Goal: Task Accomplishment & Management: Manage account settings

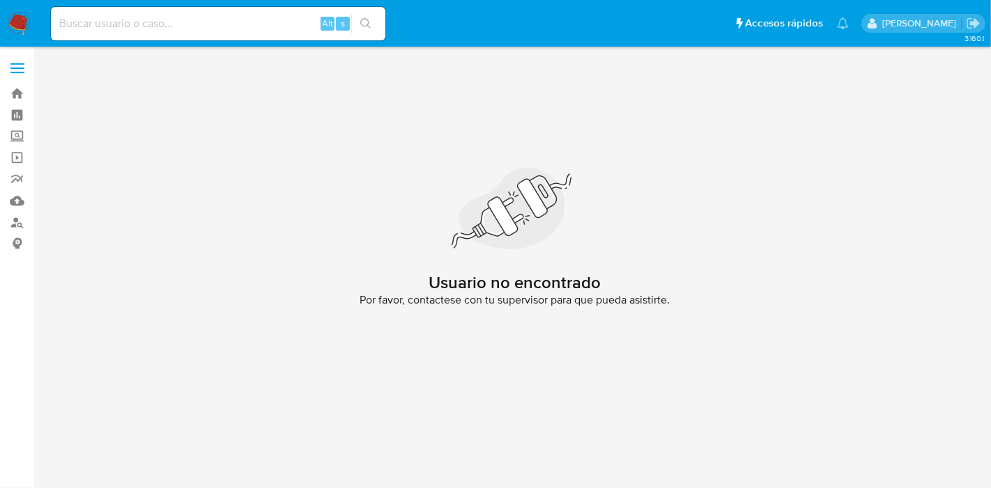
click at [22, 16] on img at bounding box center [19, 24] width 24 height 24
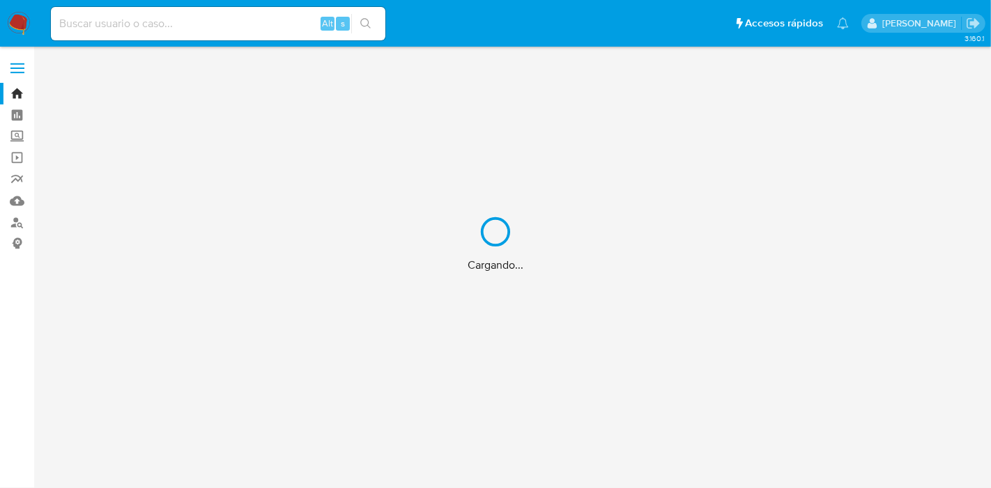
click at [19, 136] on div "Cargando..." at bounding box center [495, 244] width 991 height 488
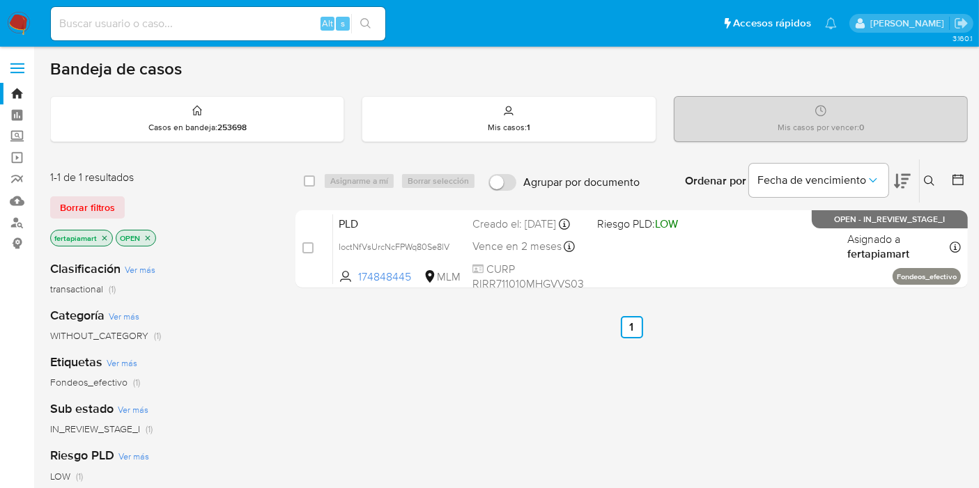
click at [19, 136] on label "Screening" at bounding box center [83, 137] width 166 height 22
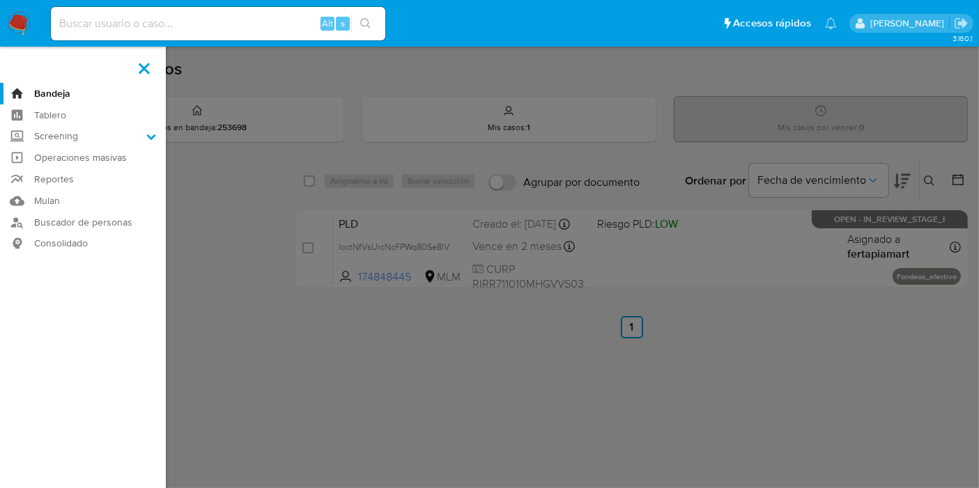
click at [0, 0] on input "Screening" at bounding box center [0, 0] width 0 height 0
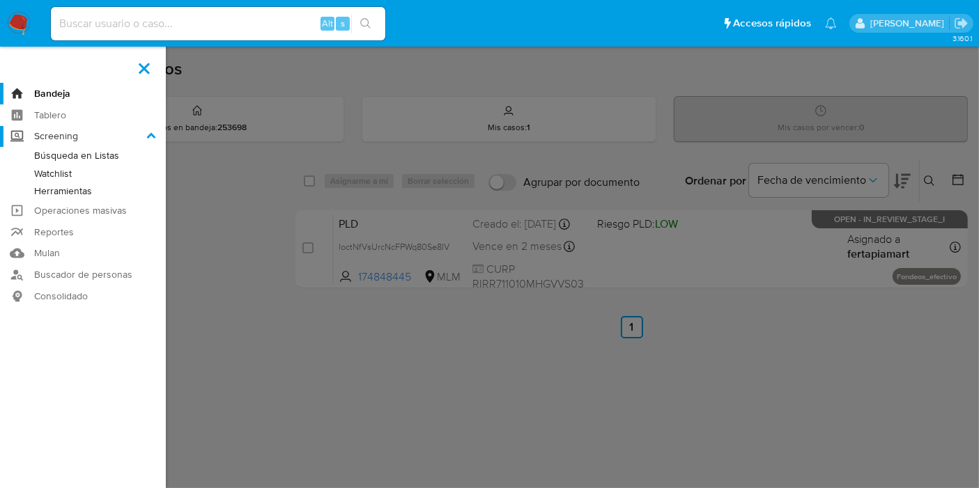
click at [73, 141] on label "Screening" at bounding box center [83, 137] width 166 height 22
click at [0, 0] on input "Screening" at bounding box center [0, 0] width 0 height 0
click at [72, 155] on link "Búsqueda en Listas" at bounding box center [83, 155] width 166 height 17
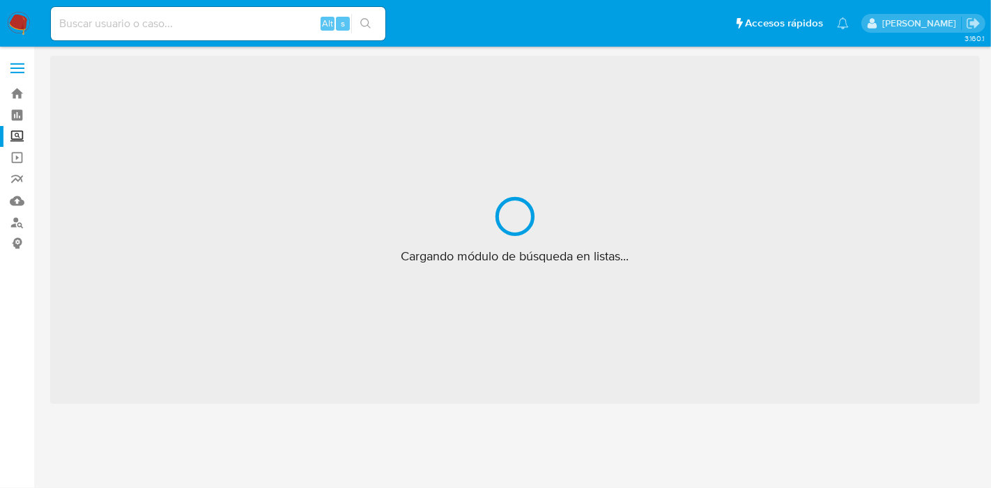
click at [19, 140] on label "Screening" at bounding box center [83, 137] width 166 height 22
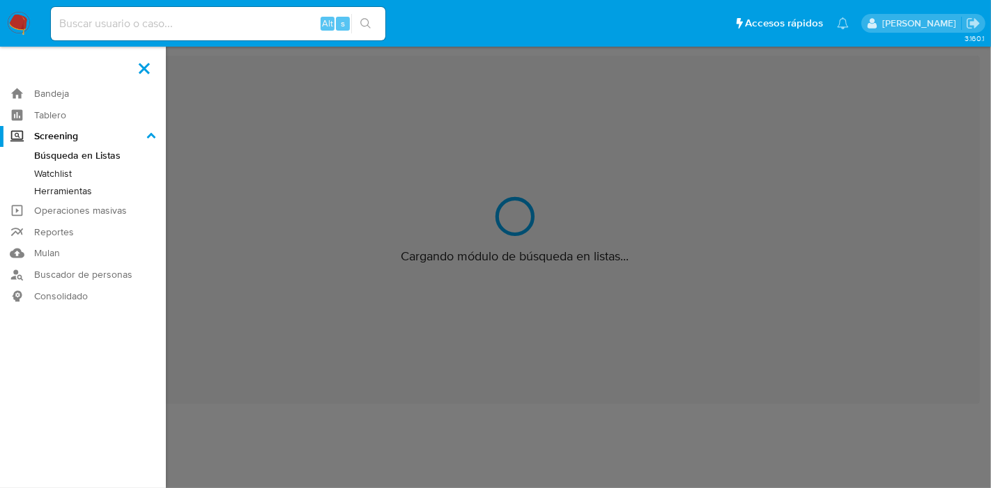
click at [0, 0] on input "Screening" at bounding box center [0, 0] width 0 height 0
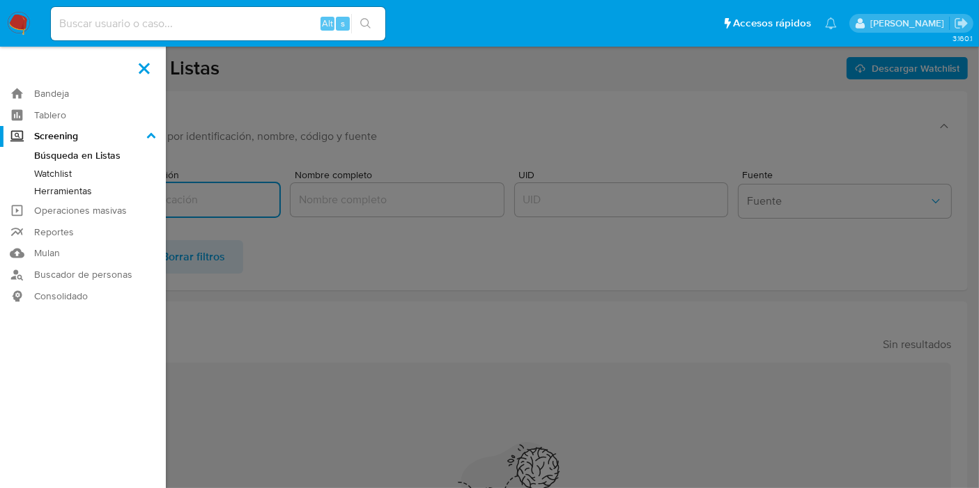
click at [415, 169] on label at bounding box center [489, 244] width 979 height 488
click at [0, 0] on input "checkbox" at bounding box center [0, 0] width 0 height 0
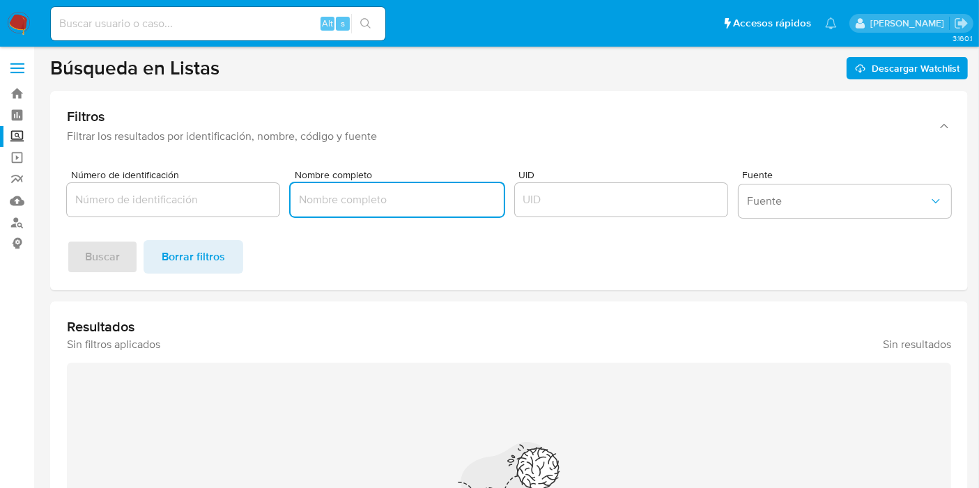
click at [371, 206] on input "Nombre completo" at bounding box center [397, 200] width 213 height 18
paste input "NICOLAS ANZOLA MANRIQUE"
type input "NICOLAS ANZOLA MANRIQUE"
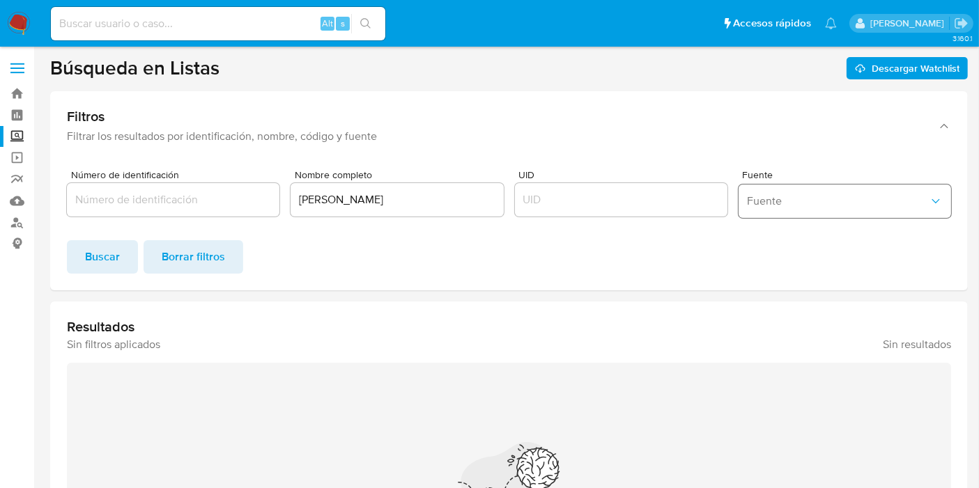
click at [875, 217] on button "Fuente" at bounding box center [845, 201] width 213 height 33
click at [620, 293] on section "Búsqueda en Listas Descargar Watchlist Filtros Filtrar los resultados por ident…" at bounding box center [509, 357] width 918 height 603
click at [121, 257] on button "Buscar" at bounding box center [102, 256] width 71 height 33
click at [98, 252] on span "Buscar" at bounding box center [102, 257] width 35 height 31
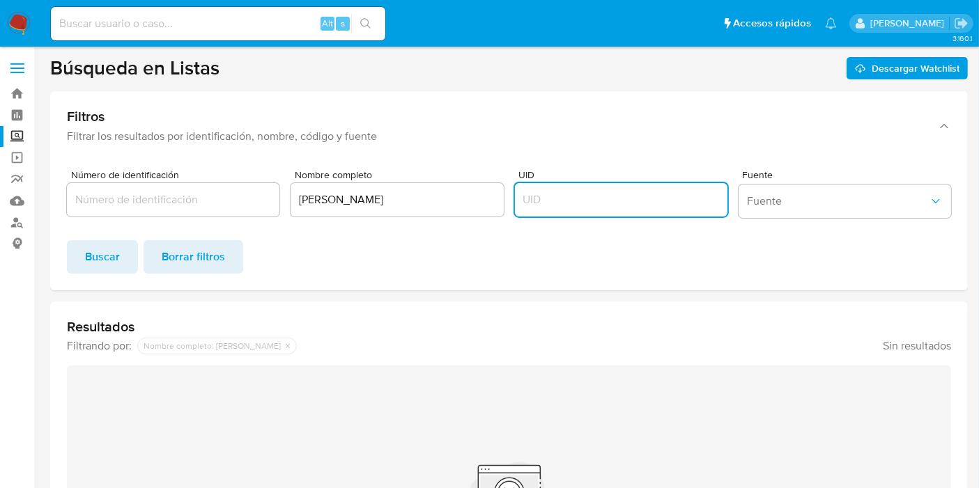
click at [595, 193] on input "UID" at bounding box center [621, 200] width 213 height 18
type input "MLM"
click button "Buscar" at bounding box center [102, 256] width 71 height 33
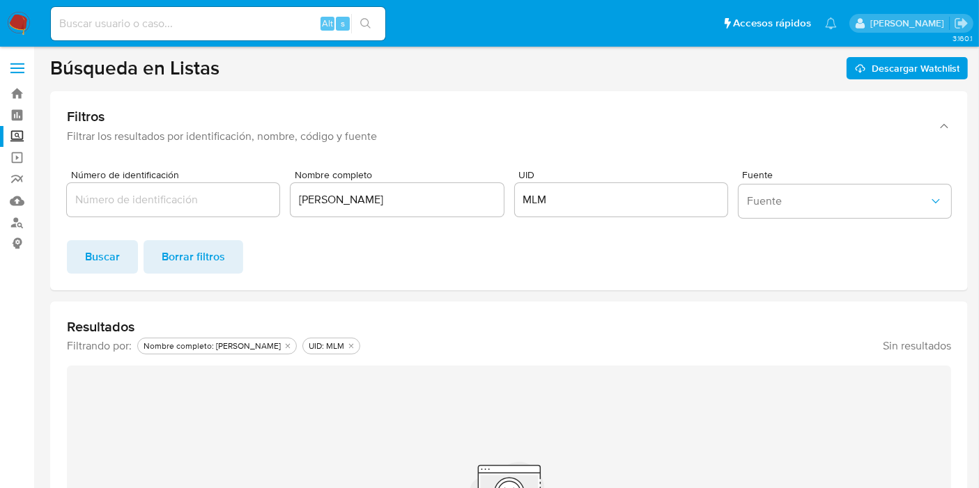
click at [22, 29] on img at bounding box center [19, 24] width 24 height 24
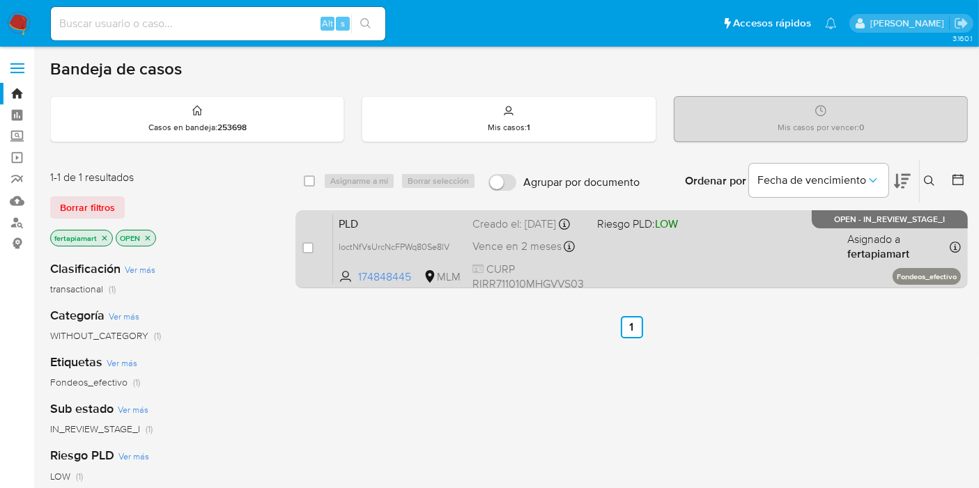
click at [454, 214] on div "PLD IoctNfVsUrcNcFPWq80Se8lV 174848445 MLM Riesgo PLD: LOW Creado el: 12/09/202…" at bounding box center [647, 249] width 628 height 70
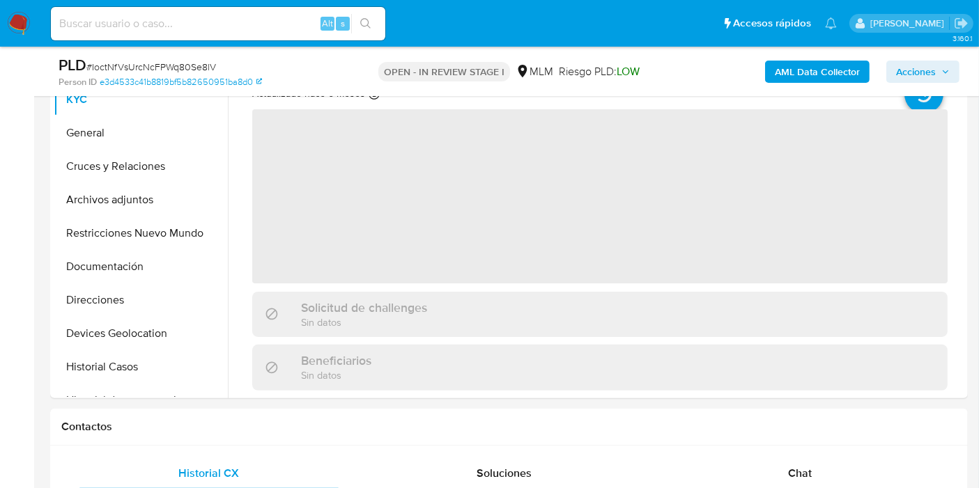
select select "10"
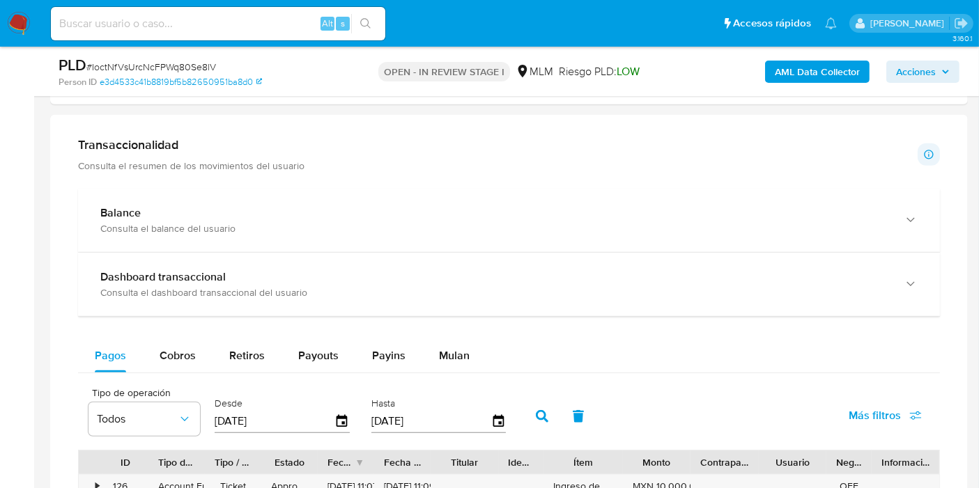
scroll to position [921, 0]
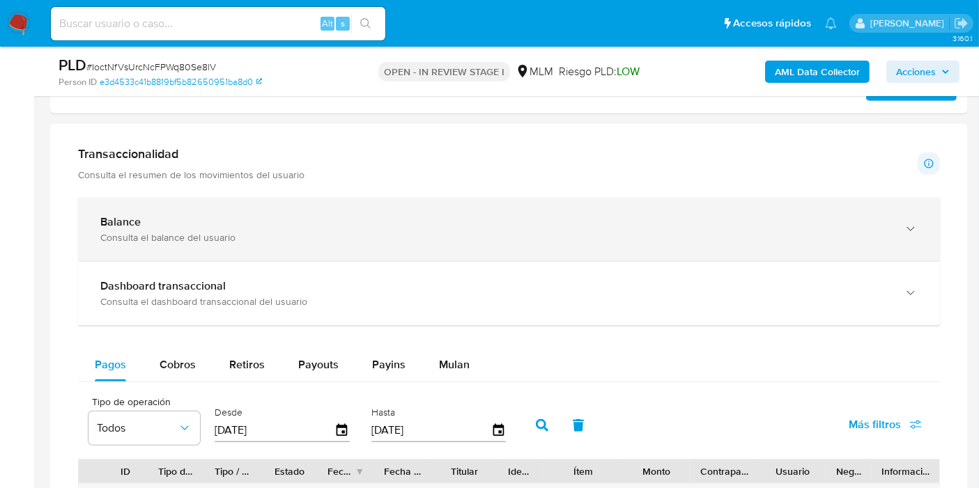
click at [316, 201] on div "Balance Consulta el balance del usuario" at bounding box center [509, 229] width 862 height 63
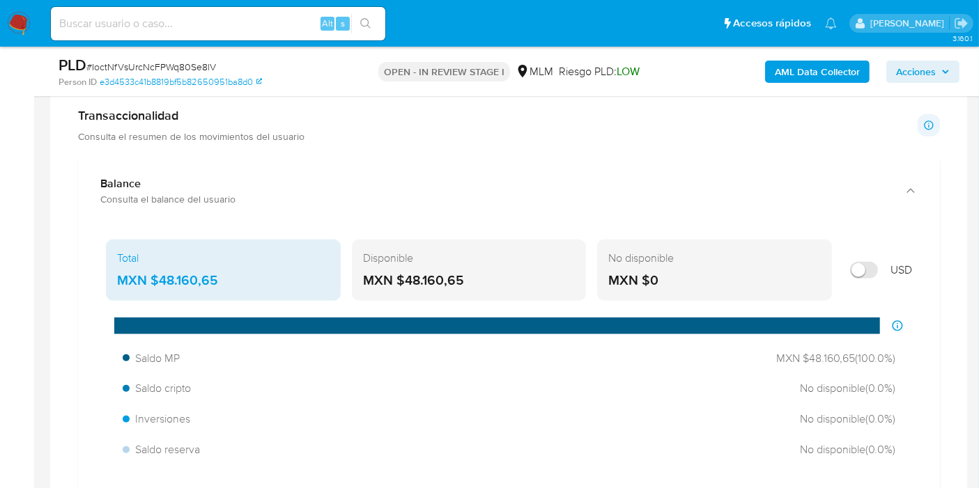
scroll to position [961, 0]
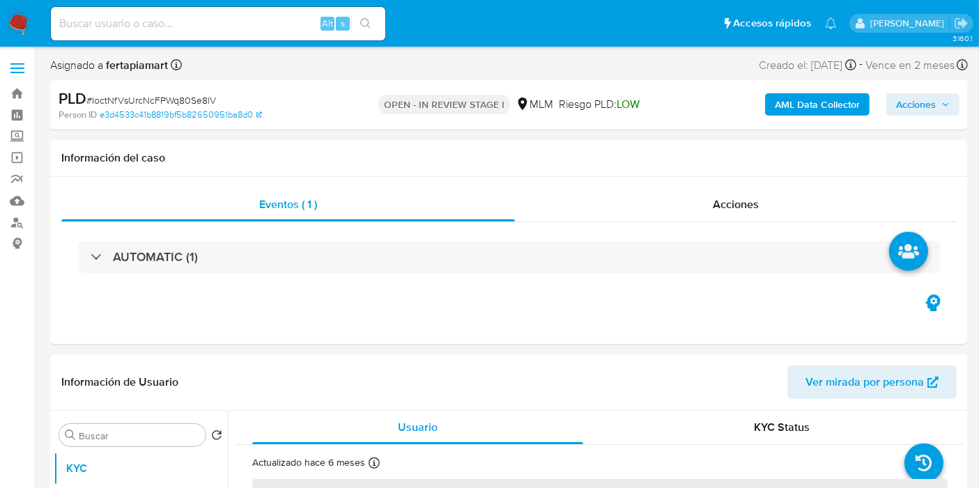
select select "10"
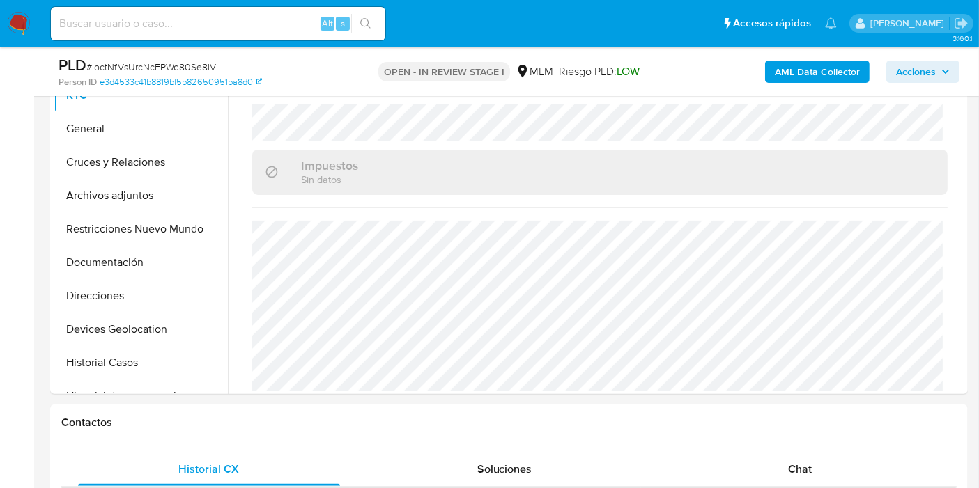
scroll to position [328, 0]
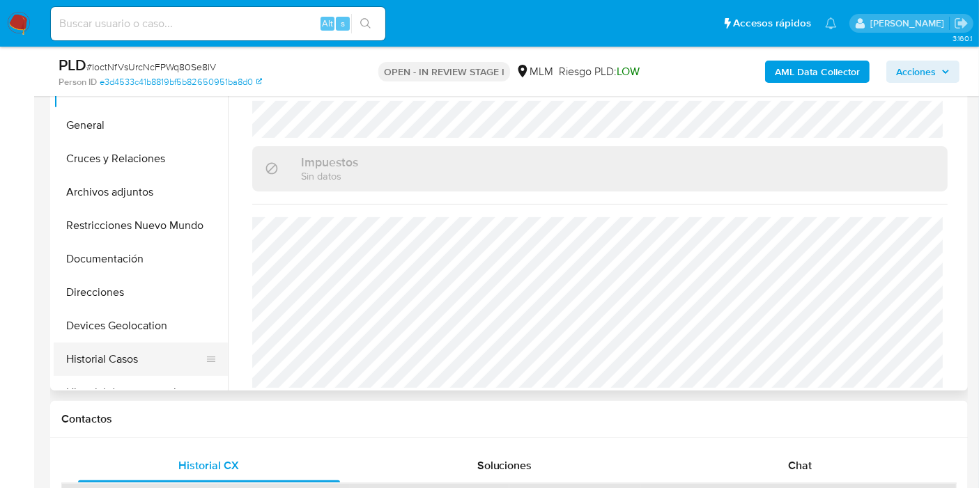
click at [101, 364] on button "Historial Casos" at bounding box center [135, 359] width 163 height 33
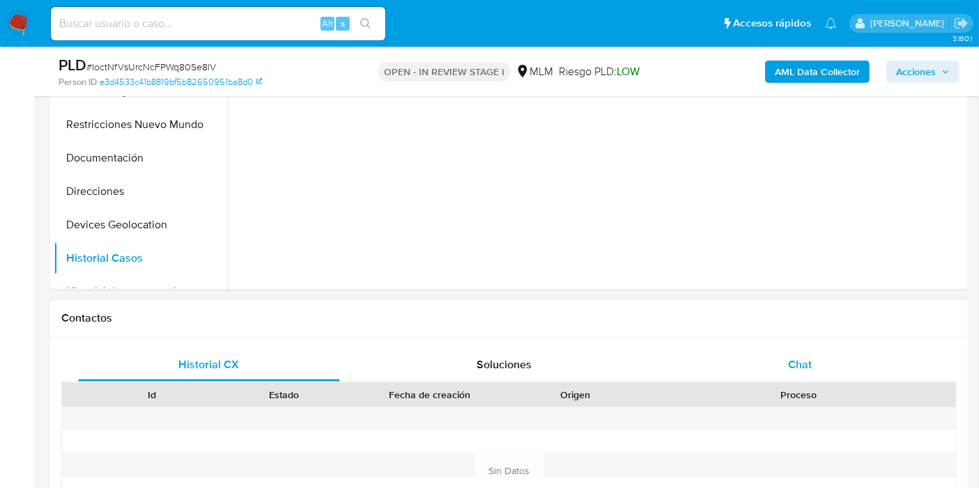
scroll to position [511, 0]
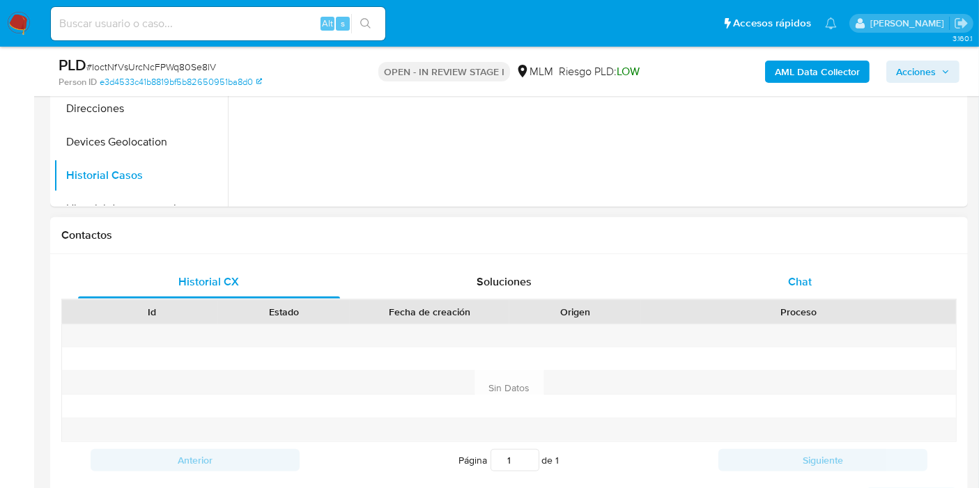
click at [794, 277] on span "Chat" at bounding box center [800, 282] width 24 height 16
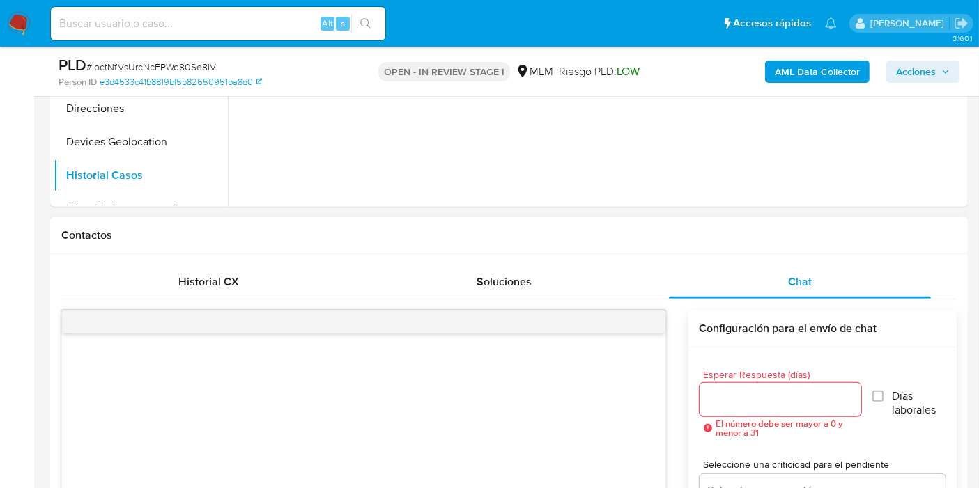
click at [768, 387] on div at bounding box center [781, 399] width 162 height 33
click at [760, 393] on input "Esperar Respuesta (días)" at bounding box center [781, 400] width 162 height 18
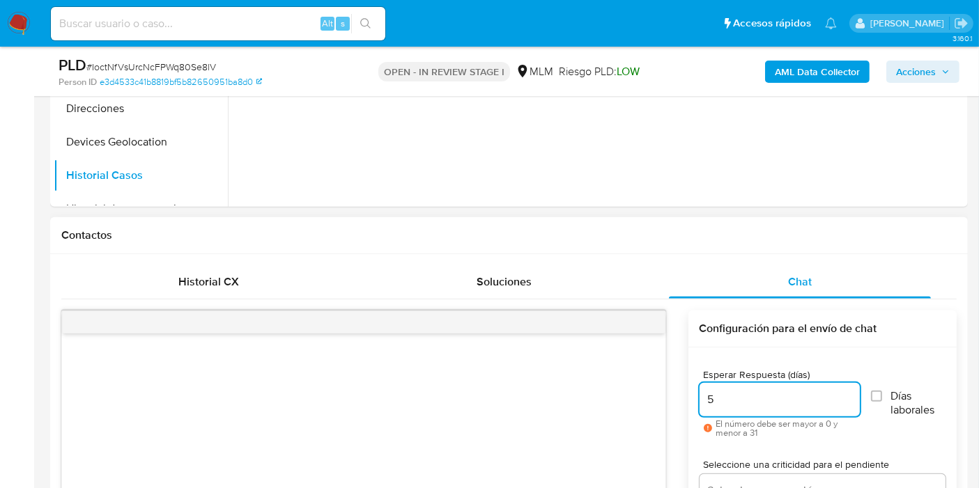
type input "5"
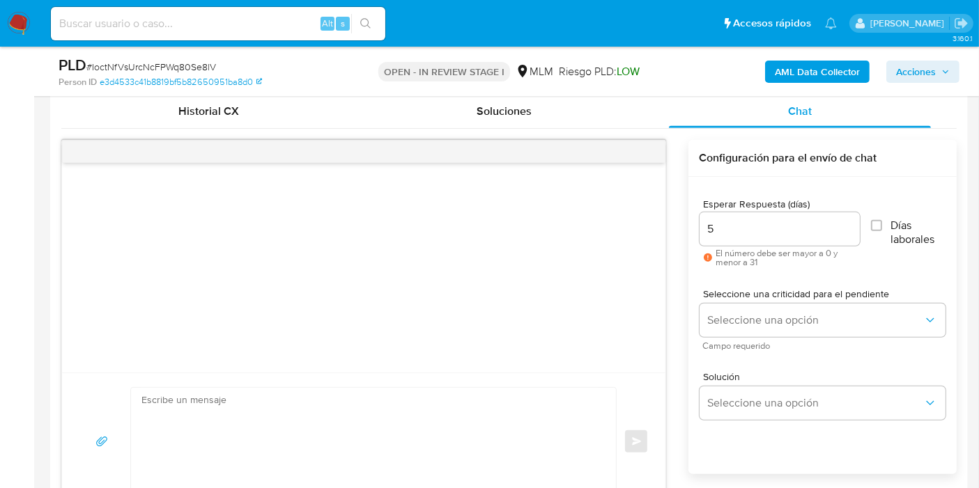
scroll to position [684, 0]
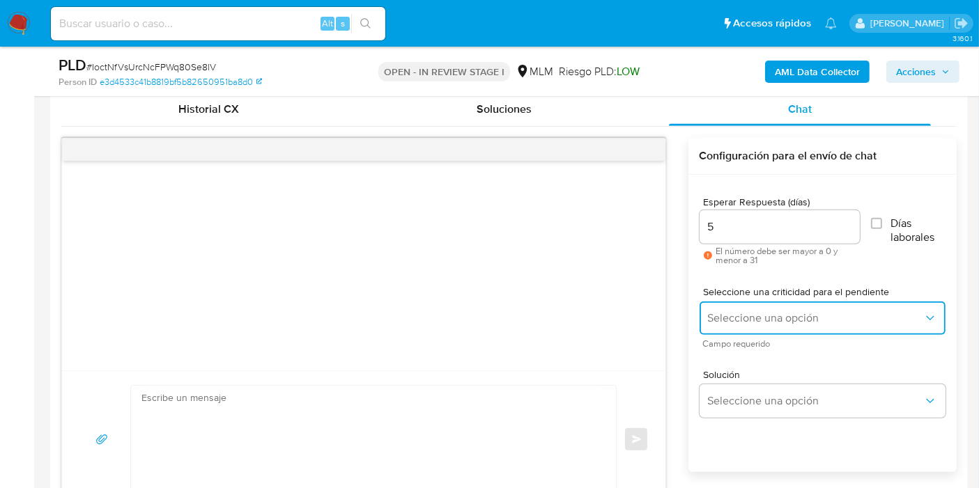
click at [868, 309] on button "Seleccione una opción" at bounding box center [823, 318] width 246 height 33
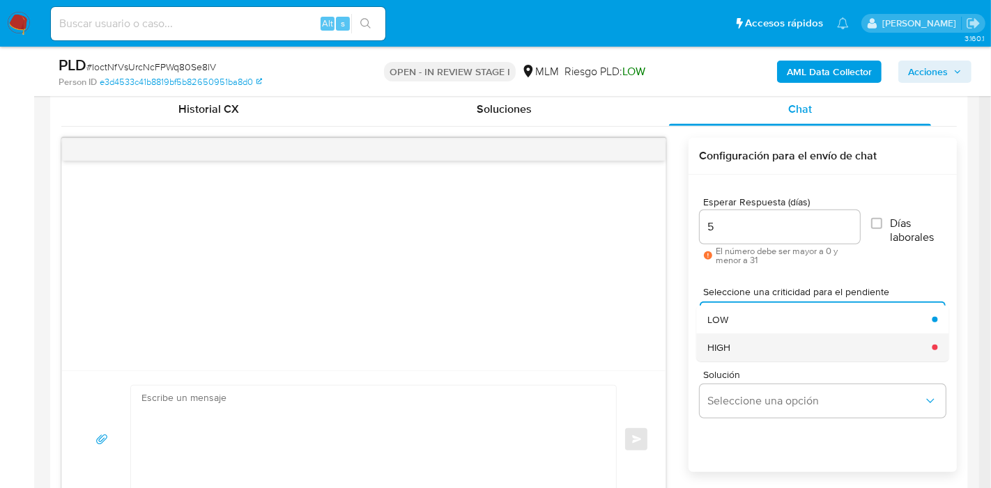
click at [855, 347] on div "HIGH" at bounding box center [815, 348] width 216 height 28
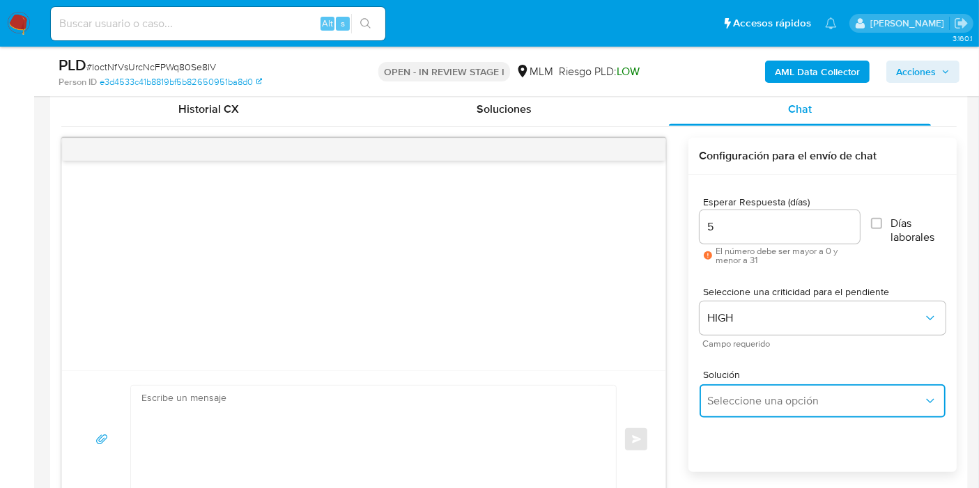
click at [906, 391] on button "Seleccione una opción" at bounding box center [823, 401] width 246 height 33
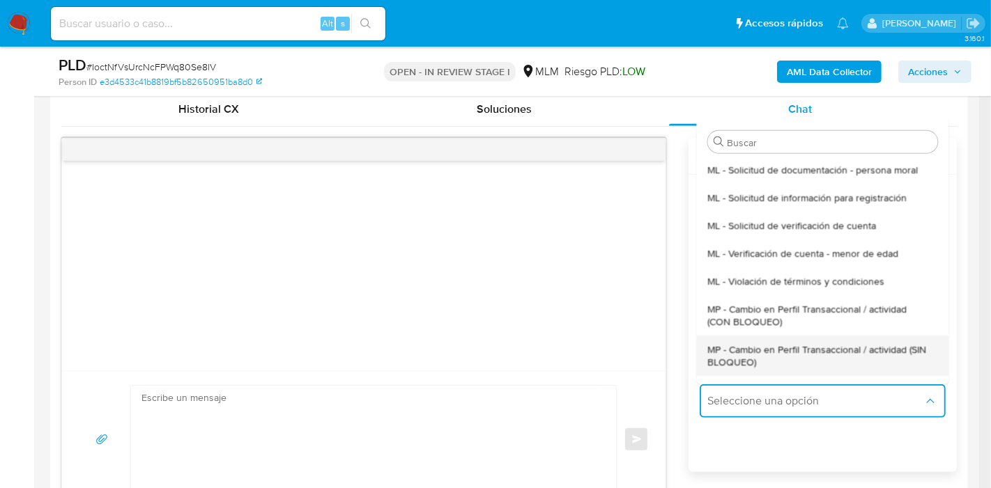
click at [795, 357] on span "MP - Cambio en Perfil Transaccional / actividad (SIN BLOQUEO)" at bounding box center [818, 355] width 222 height 25
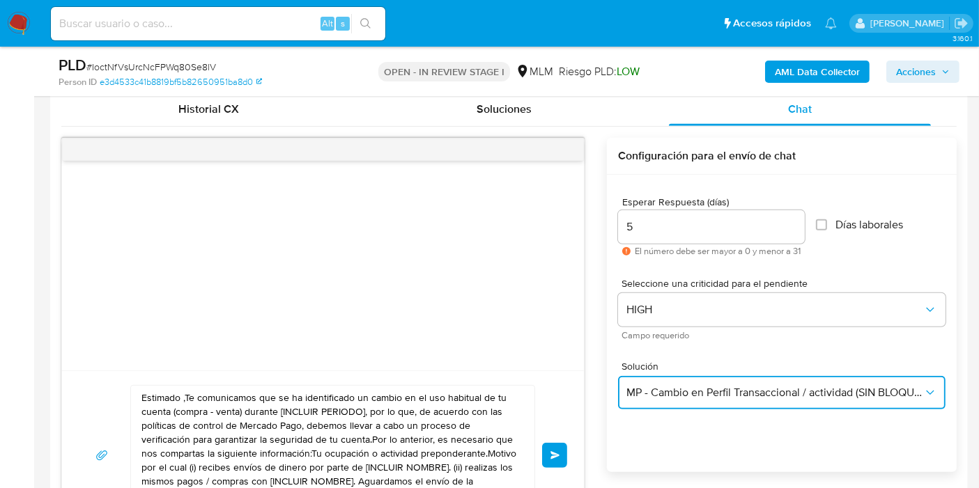
click at [806, 391] on span "MP - Cambio en Perfil Transaccional / actividad (SIN BLOQUEO)" at bounding box center [774, 393] width 297 height 14
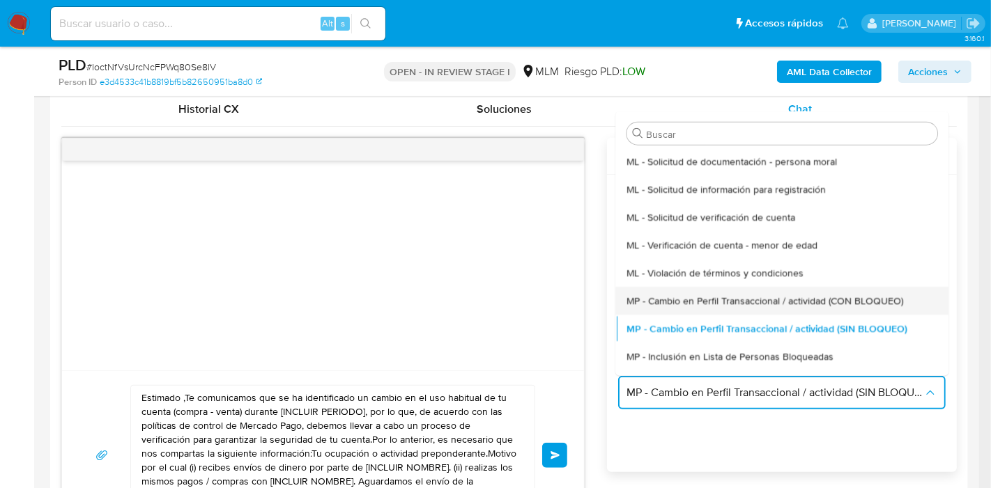
click at [761, 310] on div "MP - Cambio en Perfil Transaccional / actividad (CON BLOQUEO)" at bounding box center [777, 300] width 302 height 28
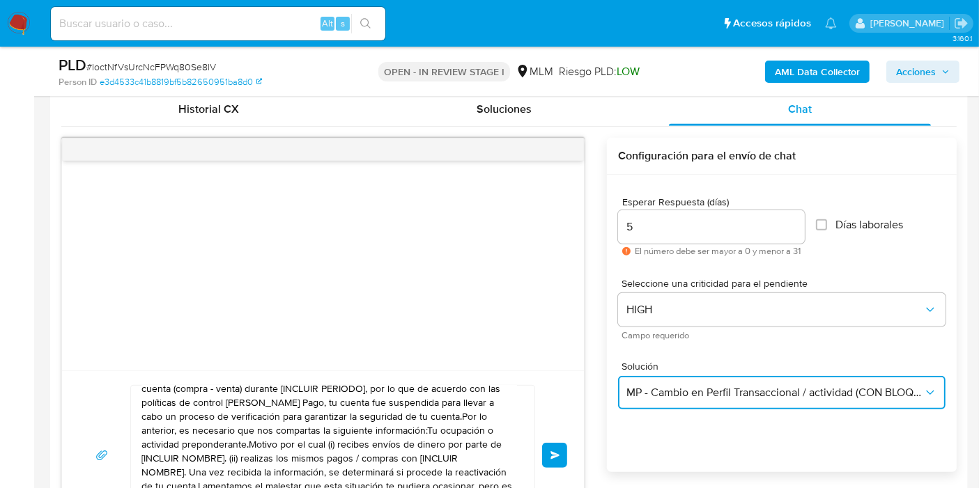
scroll to position [22, 0]
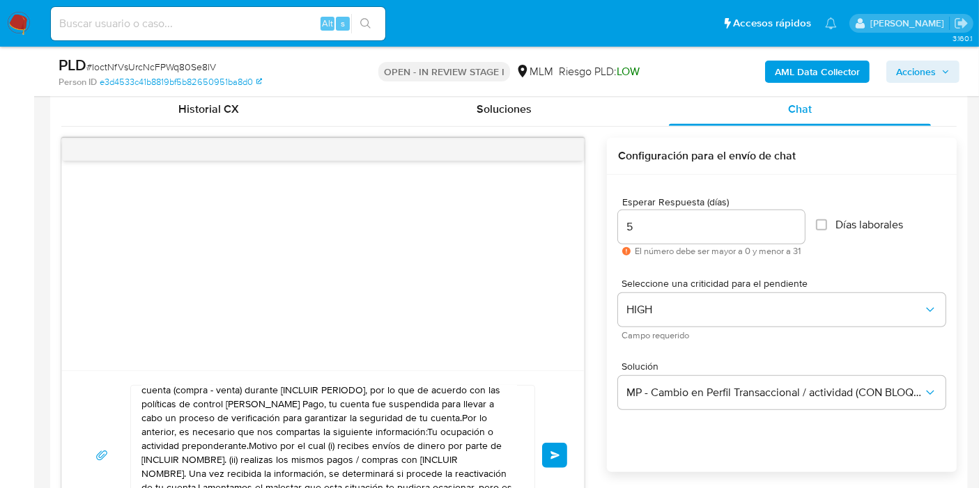
click at [488, 299] on div at bounding box center [323, 266] width 522 height 210
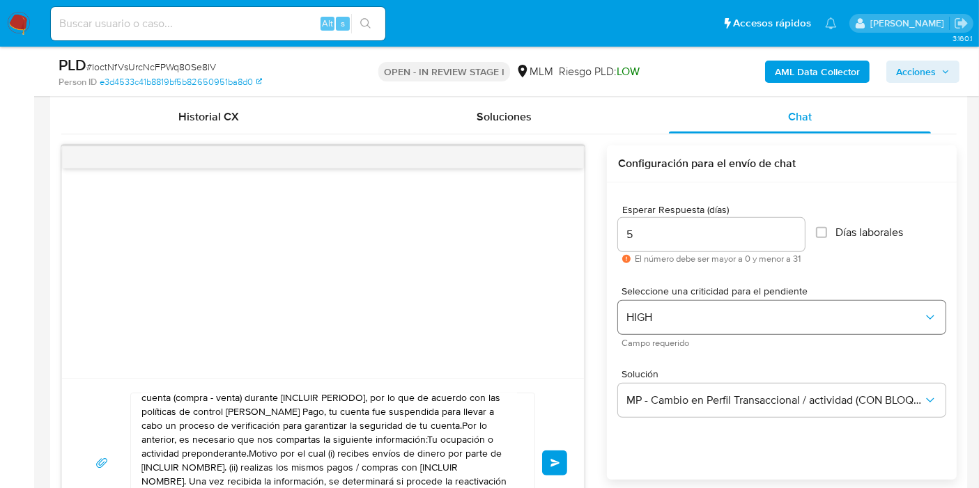
scroll to position [706, 0]
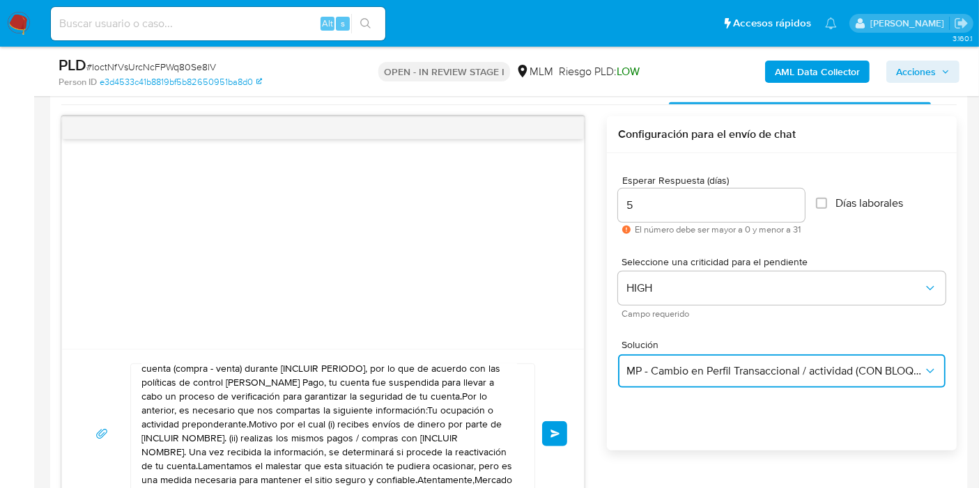
click at [838, 365] on span "MP - Cambio en Perfil Transaccional / actividad (CON BLOQUEO)" at bounding box center [774, 371] width 297 height 14
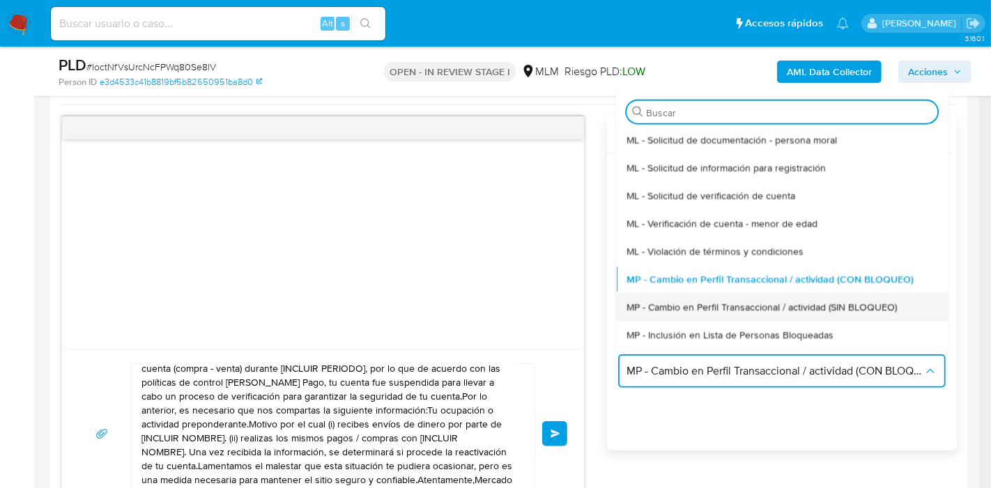
click at [856, 315] on div "MP - Cambio en Perfil Transaccional / actividad (SIN BLOQUEO)" at bounding box center [777, 307] width 302 height 28
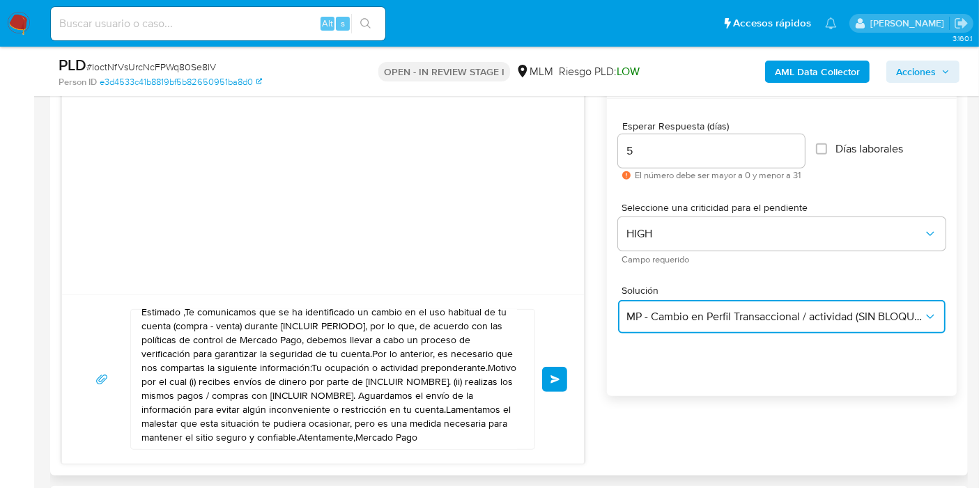
scroll to position [0, 0]
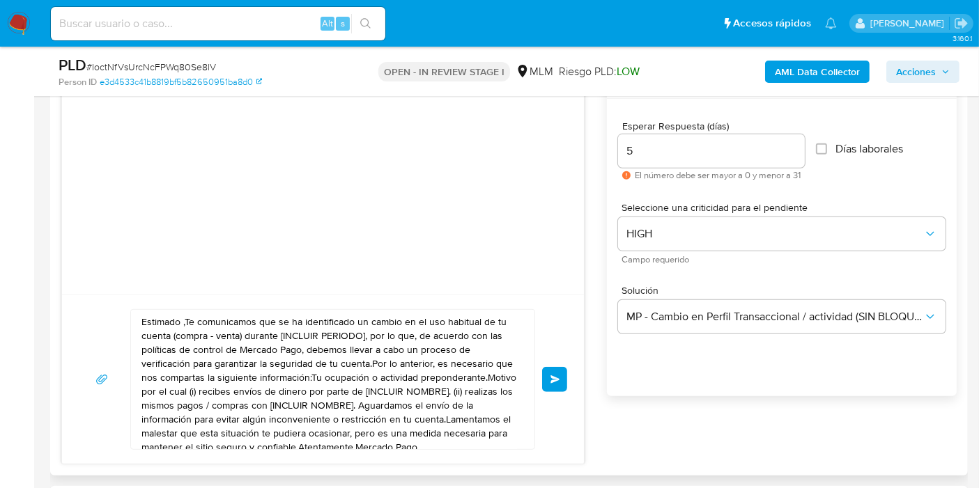
click at [185, 321] on textarea "Estimado ,Te comunicamos que se ha identificado un cambio en el uso habitual de…" at bounding box center [329, 379] width 376 height 139
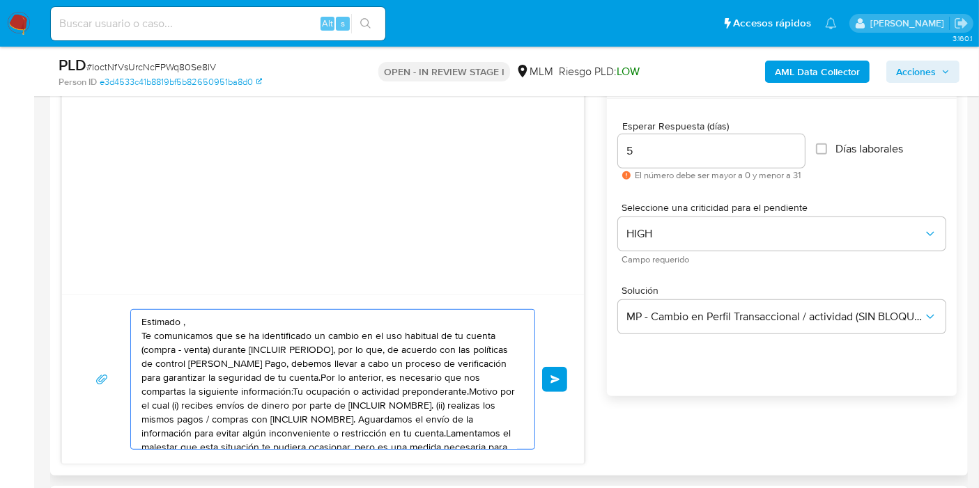
scroll to position [24, 0]
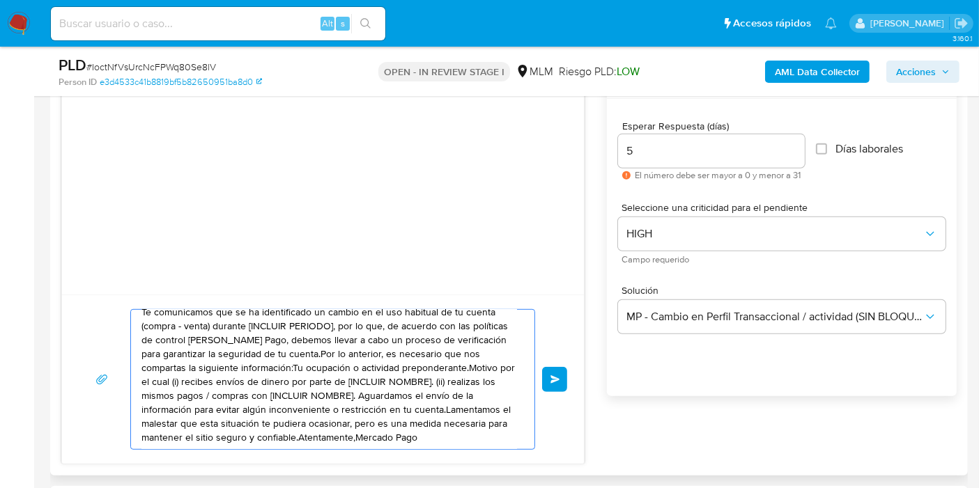
click at [318, 391] on textarea "Estimado , Te comunicamos que se ha identificado un cambio en el uso habitual d…" at bounding box center [329, 379] width 376 height 139
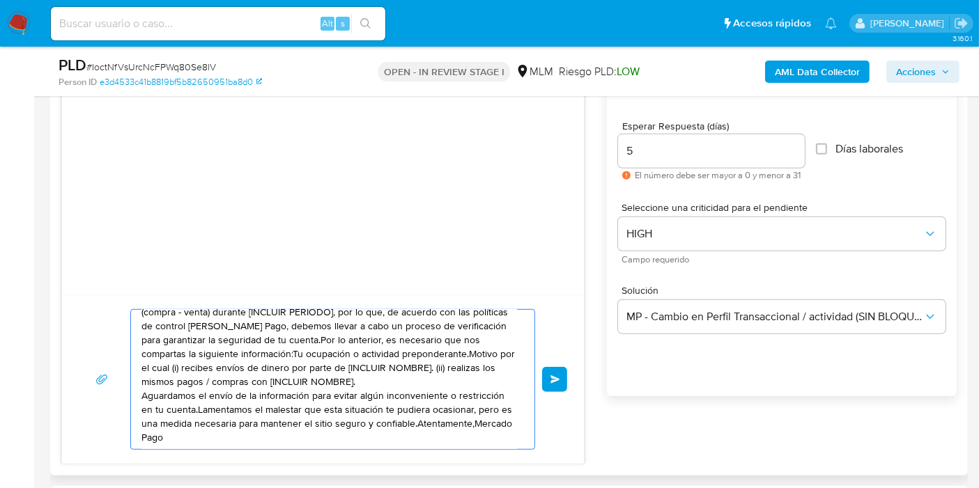
click at [194, 409] on textarea "Estimado , Te comunicamos que se ha identificado un cambio en el uso habitual d…" at bounding box center [329, 379] width 376 height 139
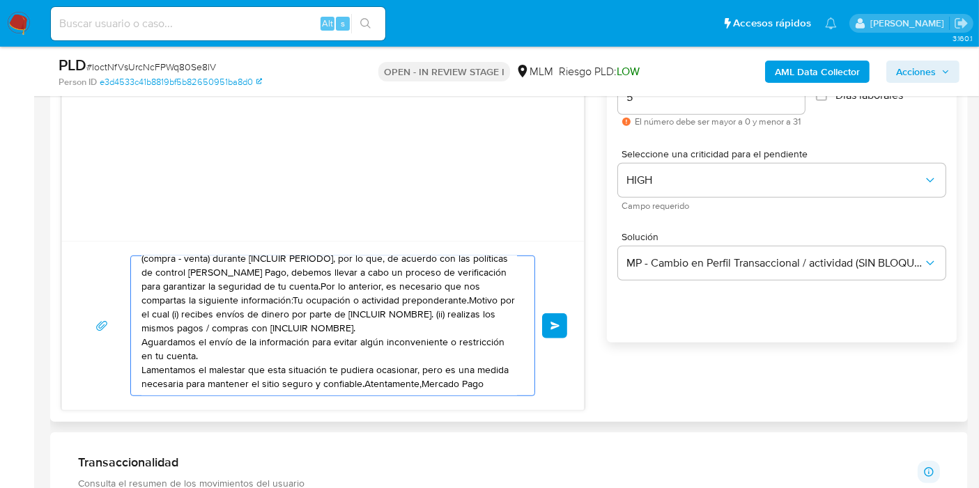
scroll to position [814, 0]
click at [360, 383] on textarea "Estimado , Te comunicamos que se ha identificado un cambio en el uso habitual d…" at bounding box center [329, 325] width 376 height 139
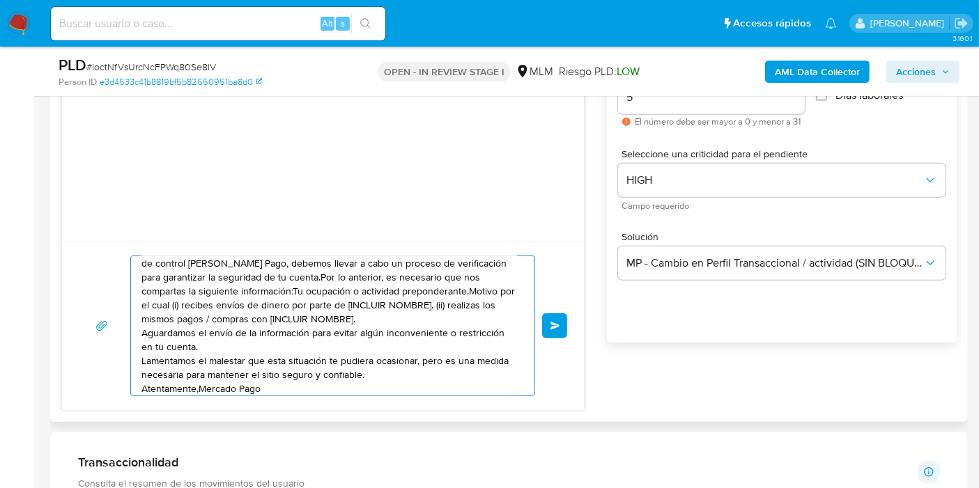
click at [201, 381] on textarea "Estimado , Te comunicamos que se ha identificado un cambio en el uso habitual d…" at bounding box center [329, 325] width 376 height 139
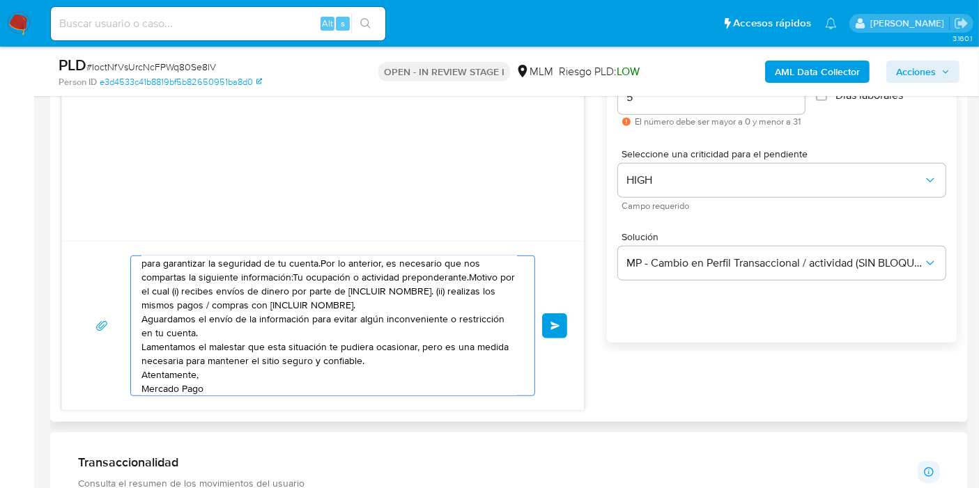
click at [144, 319] on textarea "Estimado , Te comunicamos que se ha identificado un cambio en el uso habitual d…" at bounding box center [329, 325] width 376 height 139
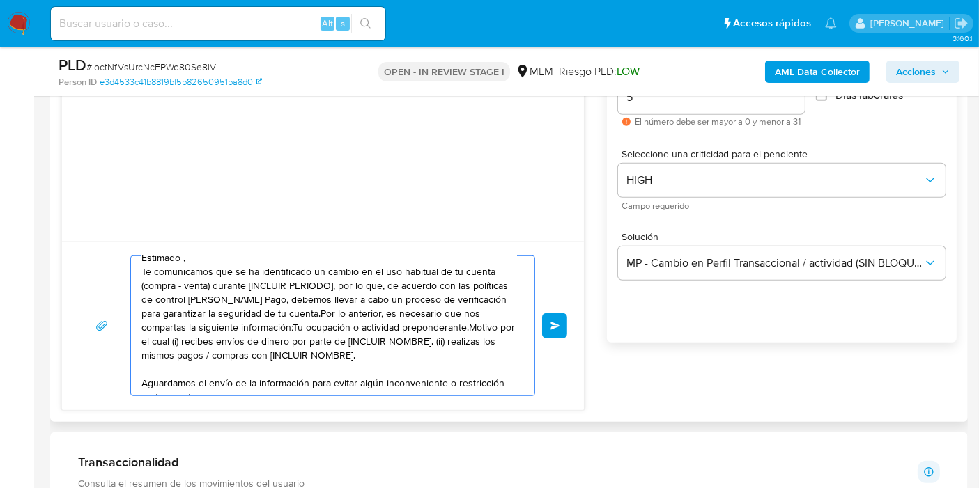
scroll to position [0, 0]
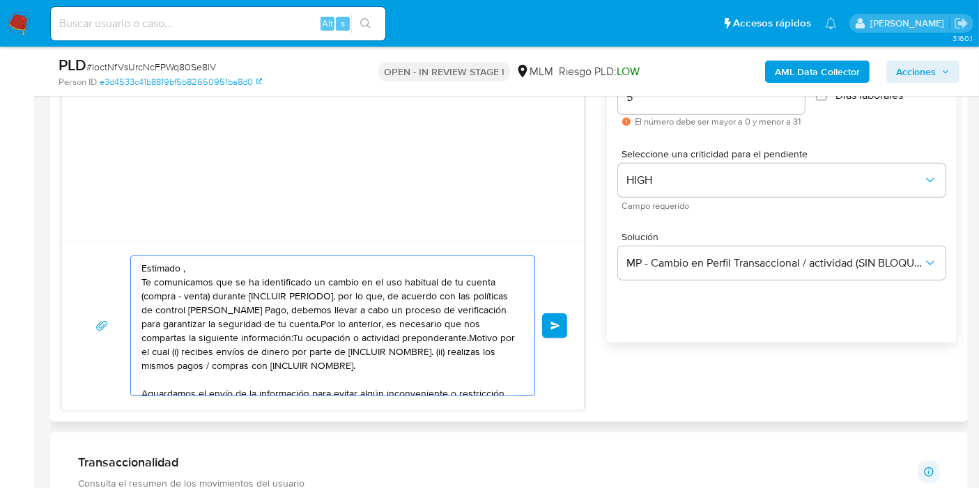
click at [296, 325] on textarea "Estimado , Te comunicamos que se ha identificado un cambio en el uso habitual d…" at bounding box center [329, 325] width 376 height 139
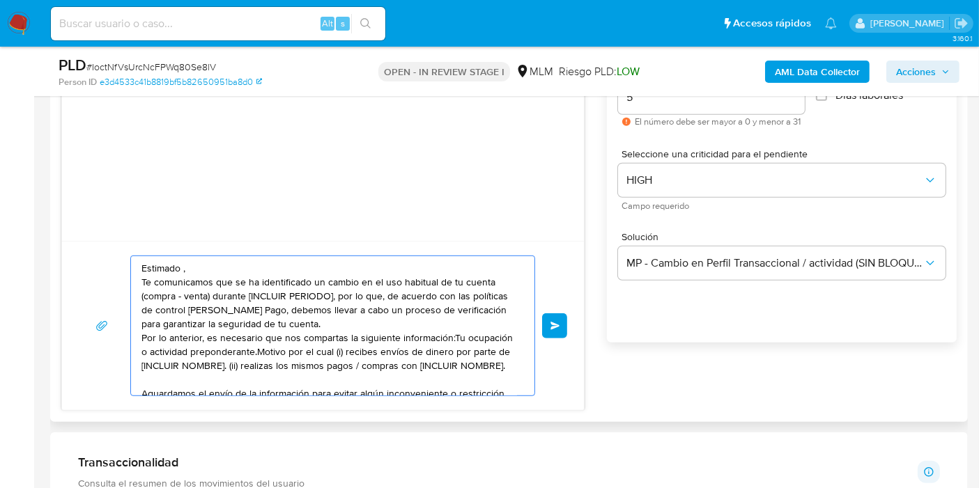
drag, startPoint x: 235, startPoint y: 282, endPoint x: 383, endPoint y: 291, distance: 148.7
click at [383, 291] on textarea "Estimado , Te comunicamos que se ha identificado un cambio en el uso habitual d…" at bounding box center [329, 325] width 376 height 139
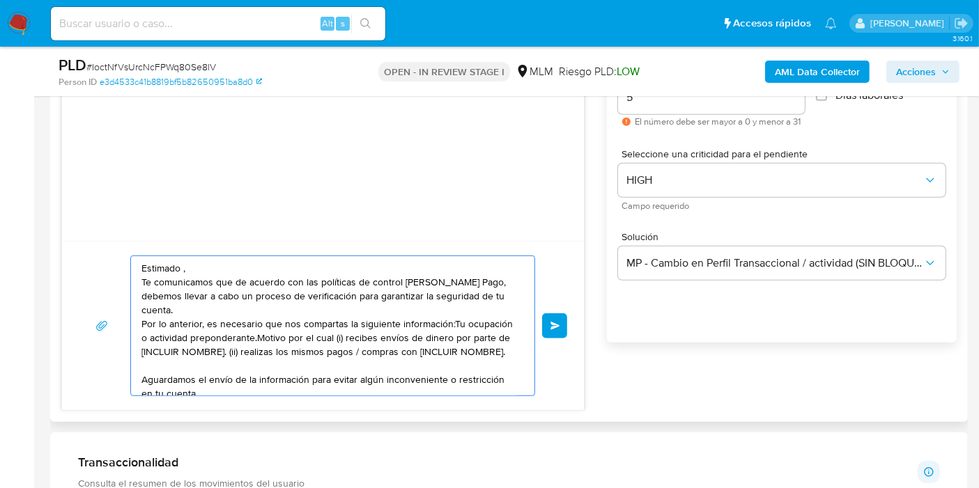
click at [456, 328] on textarea "Estimado , Te comunicamos que de acuerdo con las políticas de control de Mercad…" at bounding box center [329, 325] width 376 height 139
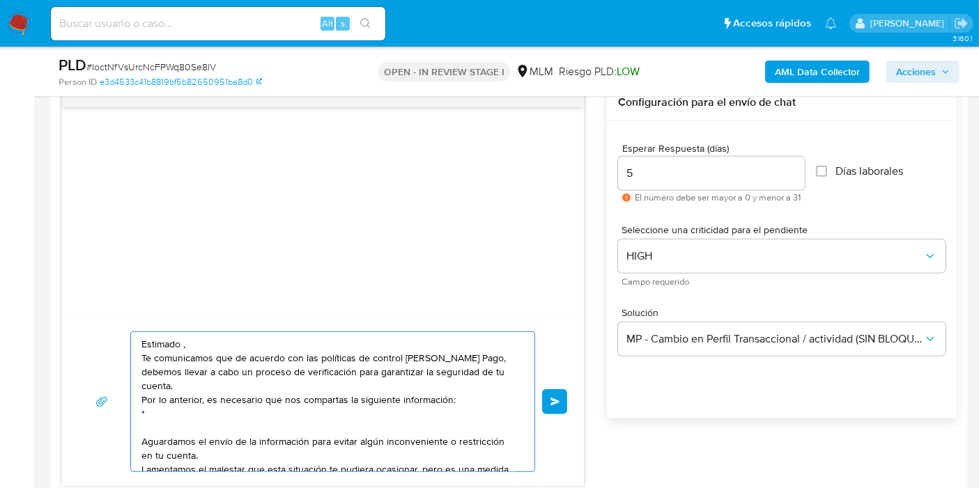
scroll to position [781, 0]
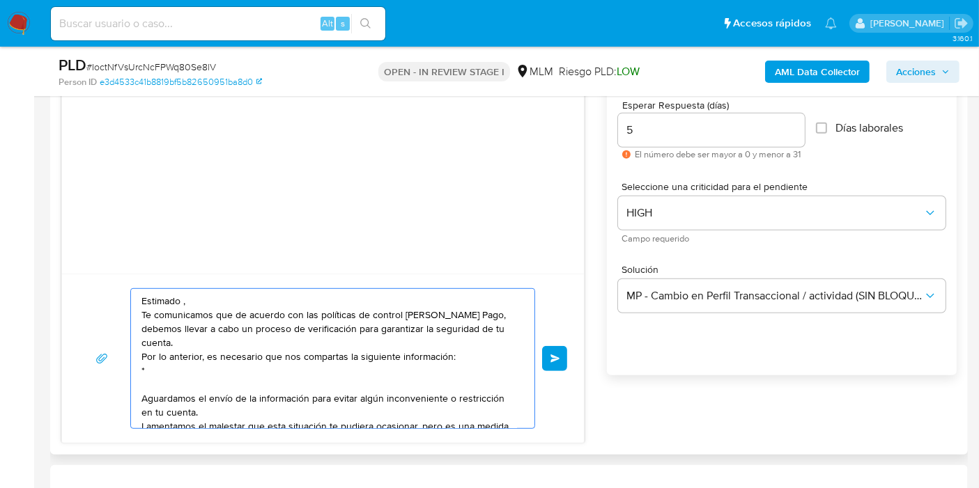
click at [182, 299] on textarea "Estimado , Te comunicamos que de acuerdo con las políticas de control de Mercad…" at bounding box center [329, 358] width 376 height 139
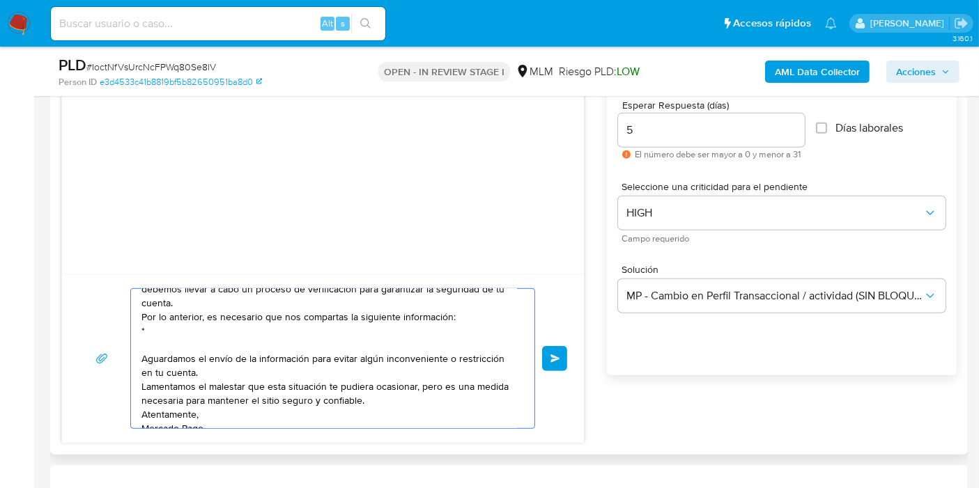
scroll to position [40, 0]
click at [279, 323] on textarea "Estimado usuario, Te comunicamos que de acuerdo con las políticas de control de…" at bounding box center [329, 358] width 376 height 139
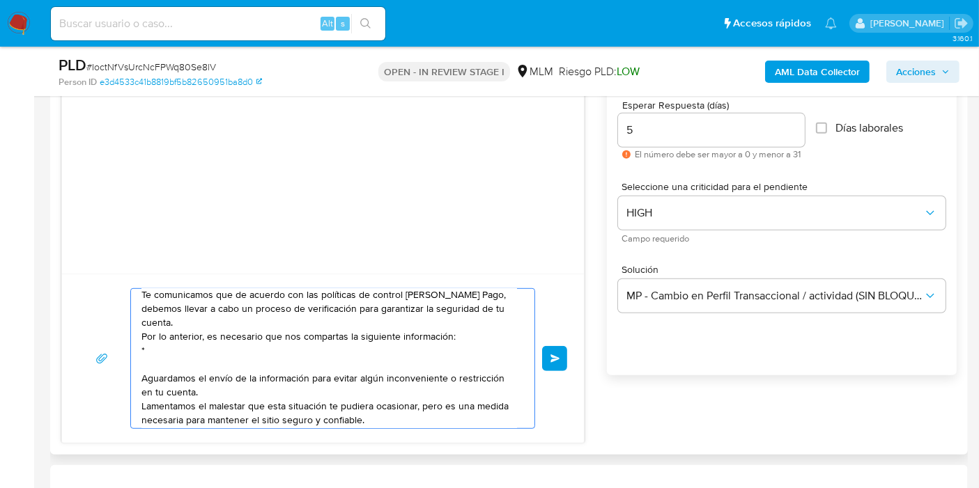
scroll to position [0, 0]
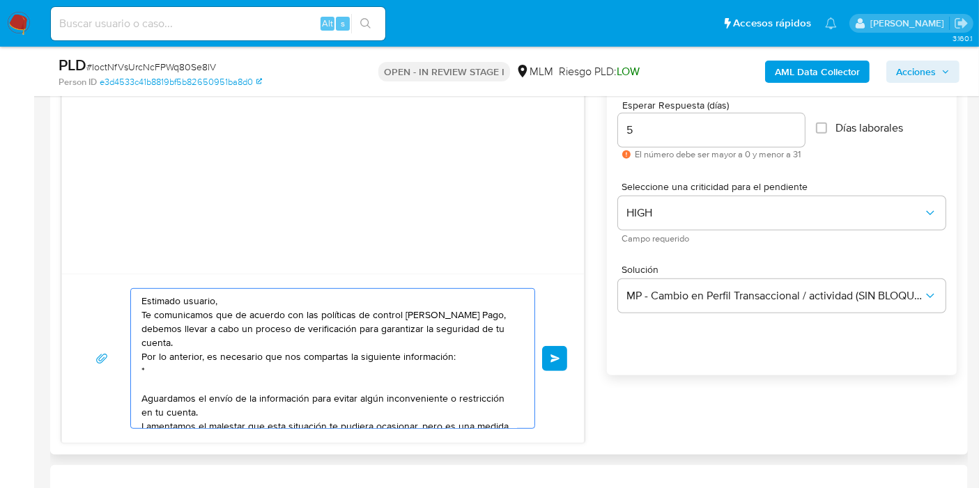
click at [173, 368] on textarea "Estimado usuario, Te comunicamos que de acuerdo con las políticas de control de…" at bounding box center [329, 358] width 376 height 139
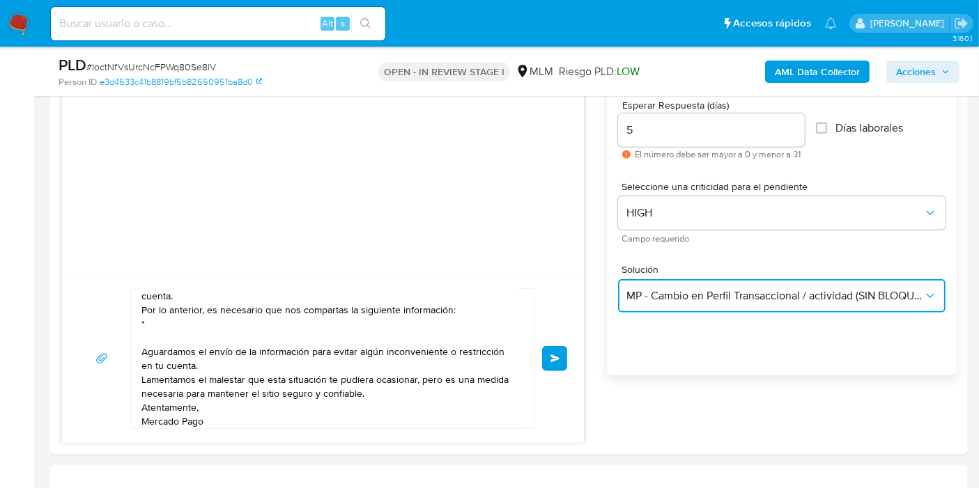
click at [718, 293] on span "MP - Cambio en Perfil Transaccional / actividad (SIN BLOQUEO)" at bounding box center [774, 296] width 297 height 14
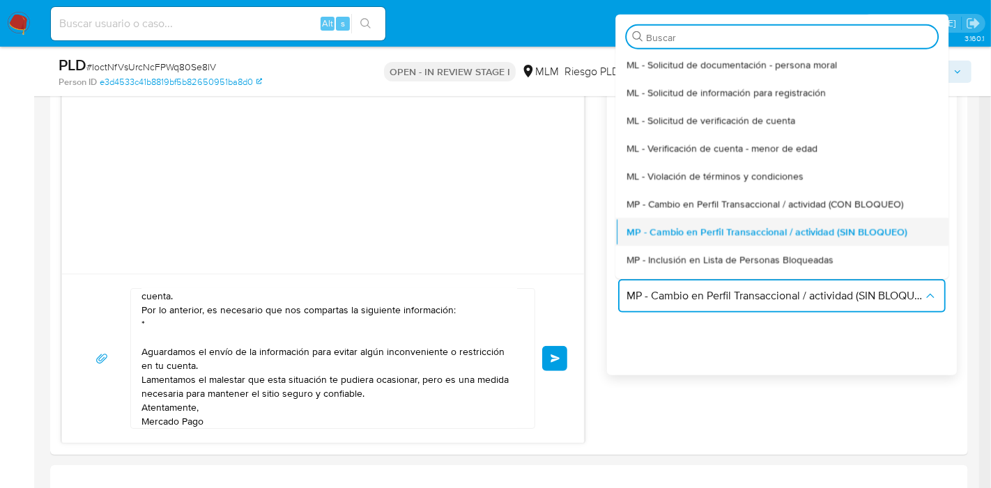
click at [731, 226] on span "MP - Cambio en Perfil Transaccional / actividad (SIN BLOQUEO)" at bounding box center [766, 231] width 281 height 13
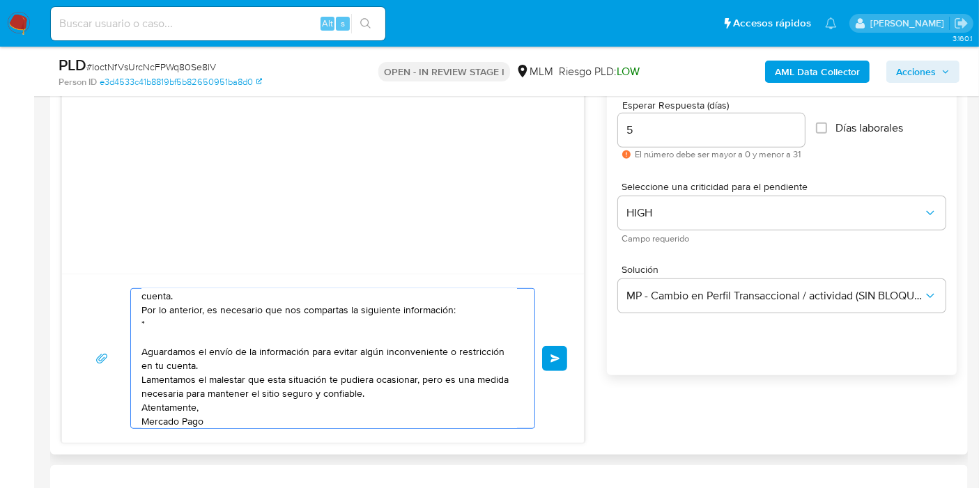
click at [237, 315] on textarea "Estimado usuario, Te comunicamos que de acuerdo con las políticas de control de…" at bounding box center [329, 358] width 376 height 139
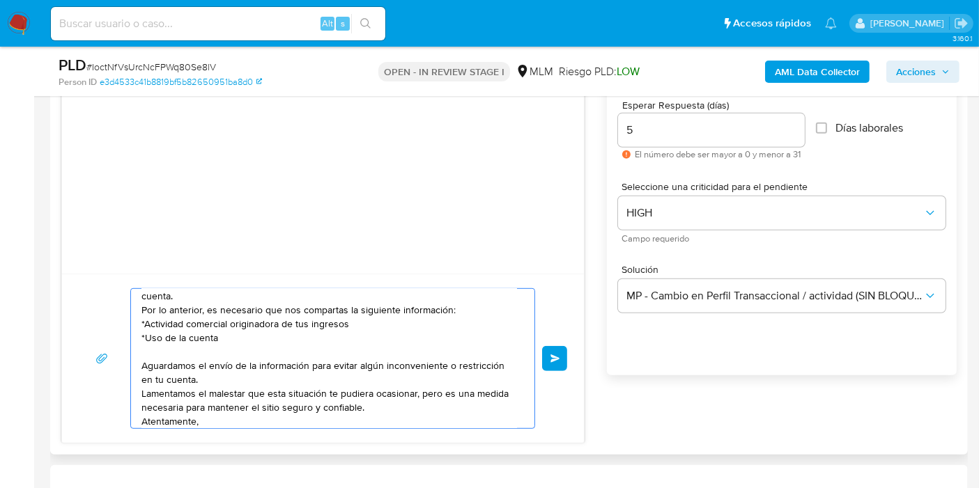
click at [348, 320] on textarea "Estimado usuario, Te comunicamos que de acuerdo con las políticas de control de…" at bounding box center [329, 358] width 376 height 139
click at [160, 322] on textarea "Estimado usuario, Te comunicamos que de acuerdo con las políticas de control de…" at bounding box center [329, 358] width 376 height 139
click at [323, 322] on textarea "Estimado usuario, Te comunicamos que de acuerdo con las políticas de control de…" at bounding box center [329, 358] width 376 height 139
click at [219, 338] on textarea "Estimado usuario, Te comunicamos que de acuerdo con las políticas de control de…" at bounding box center [329, 358] width 376 height 139
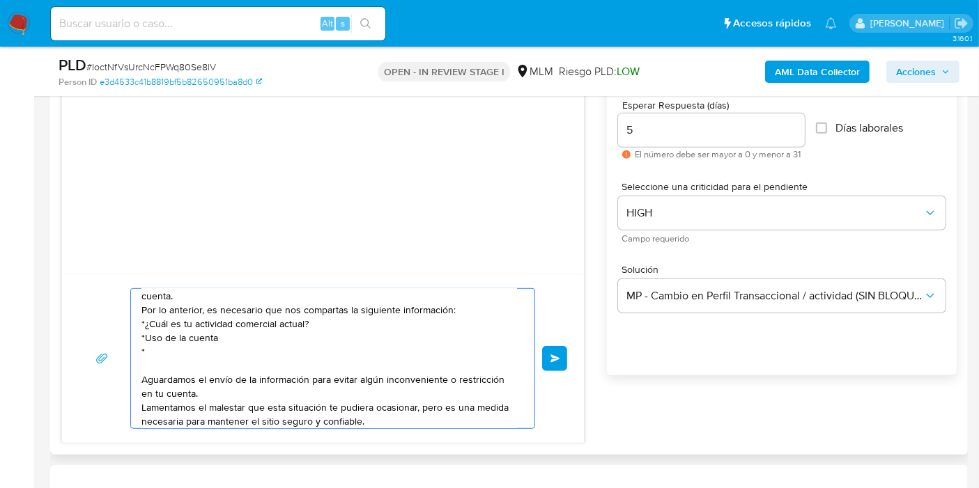
click at [167, 336] on textarea "Estimado usuario, Te comunicamos que de acuerdo con las políticas de control de…" at bounding box center [329, 358] width 376 height 139
click at [167, 346] on textarea "Estimado usuario, Te comunicamos que de acuerdo con las políticas de control de…" at bounding box center [329, 358] width 376 height 139
click at [254, 333] on textarea "Estimado usuario, Te comunicamos que de acuerdo con las políticas de control de…" at bounding box center [329, 358] width 376 height 139
click at [144, 335] on textarea "Estimado usuario, Te comunicamos que de acuerdo con las políticas de control de…" at bounding box center [329, 358] width 376 height 139
click at [144, 323] on textarea "Estimado usuario, Te comunicamos que de acuerdo con las políticas de control de…" at bounding box center [329, 358] width 376 height 139
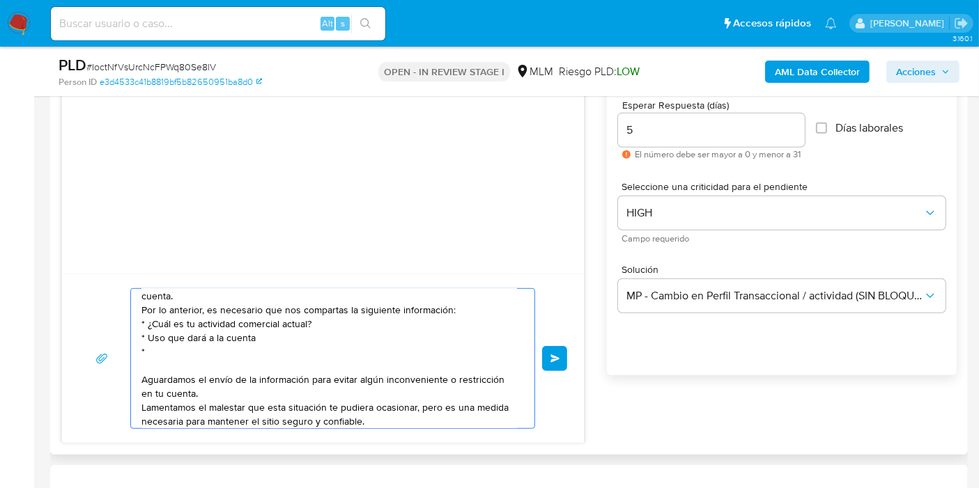
click at [155, 351] on textarea "Estimado usuario, Te comunicamos que de acuerdo con las políticas de control de…" at bounding box center [329, 358] width 376 height 139
click at [176, 353] on textarea "Estimado usuario, Te comunicamos que de acuerdo con las políticas de control de…" at bounding box center [329, 358] width 376 height 139
click at [193, 351] on textarea "Estimado usuario, Te comunicamos que de acuerdo con las políticas de control de…" at bounding box center [329, 358] width 376 height 139
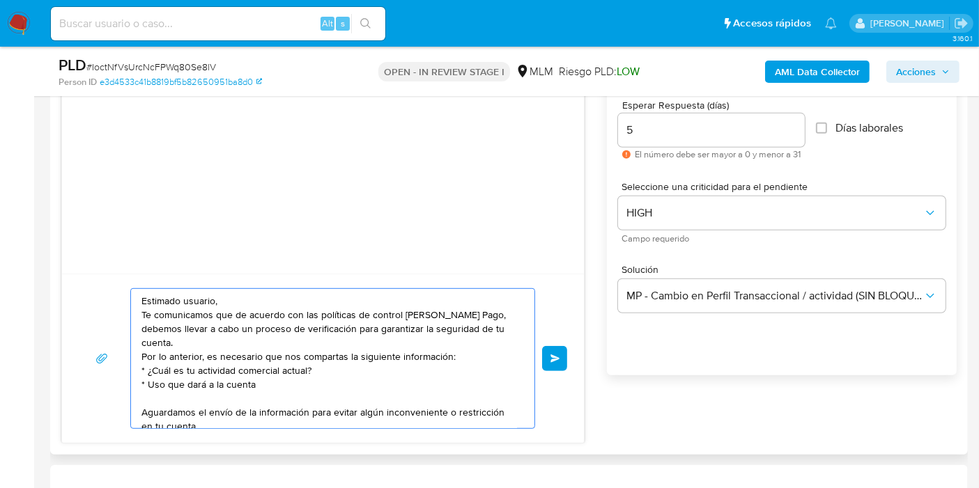
scroll to position [0, 0]
click at [459, 351] on textarea "Estimado usuario, Te comunicamos que de acuerdo con las políticas de control de…" at bounding box center [329, 358] width 376 height 139
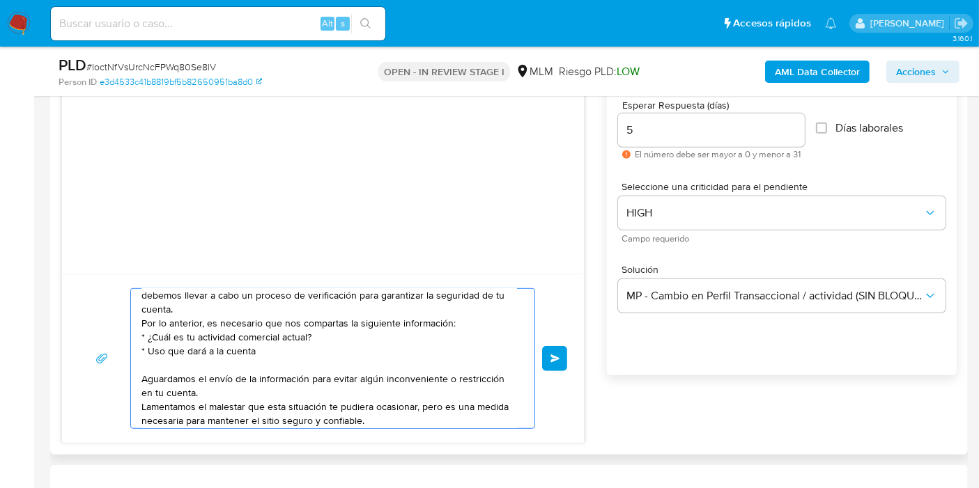
scroll to position [40, 0]
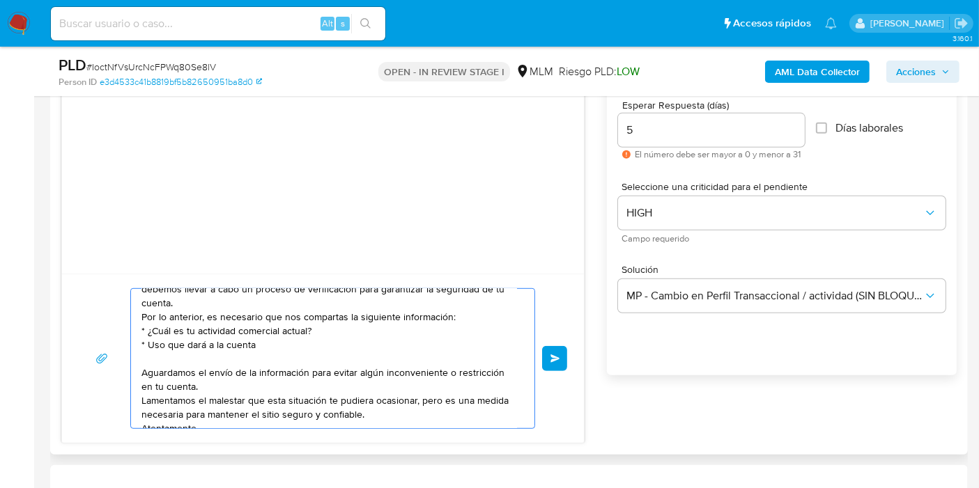
click at [299, 339] on textarea "Estimado usuario, Te comunicamos que de acuerdo con las políticas de control de…" at bounding box center [329, 358] width 376 height 139
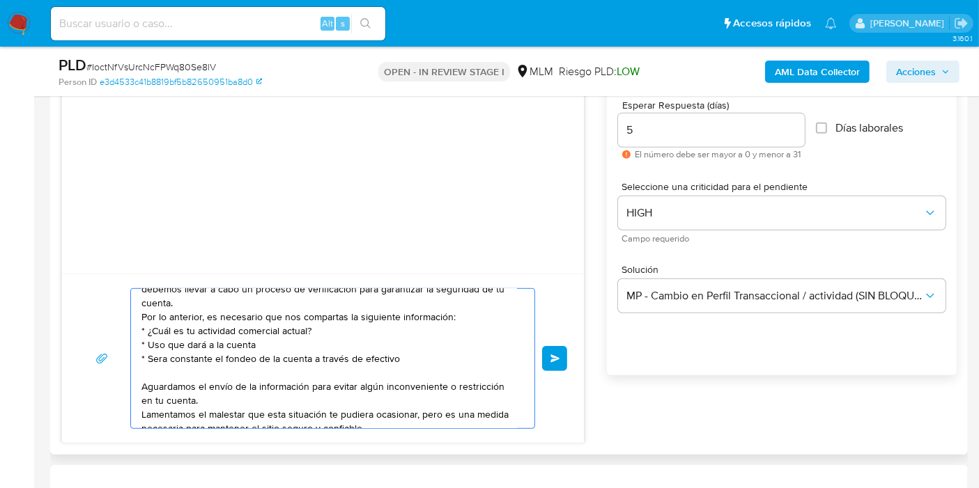
click at [147, 353] on textarea "Estimado usuario, Te comunicamos que de acuerdo con las políticas de control de…" at bounding box center [329, 358] width 376 height 139
click at [415, 355] on textarea "Estimado usuario, Te comunicamos que de acuerdo con las políticas de control de…" at bounding box center [329, 358] width 376 height 139
click at [307, 342] on textarea "Estimado usuario, Te comunicamos que de acuerdo con las políticas de control de…" at bounding box center [329, 358] width 376 height 139
click at [410, 345] on textarea "Estimado usuario, Te comunicamos que de acuerdo con las políticas de control de…" at bounding box center [329, 358] width 376 height 139
click at [317, 345] on textarea "Estimado usuario, Te comunicamos que de acuerdo con las políticas de control de…" at bounding box center [329, 358] width 376 height 139
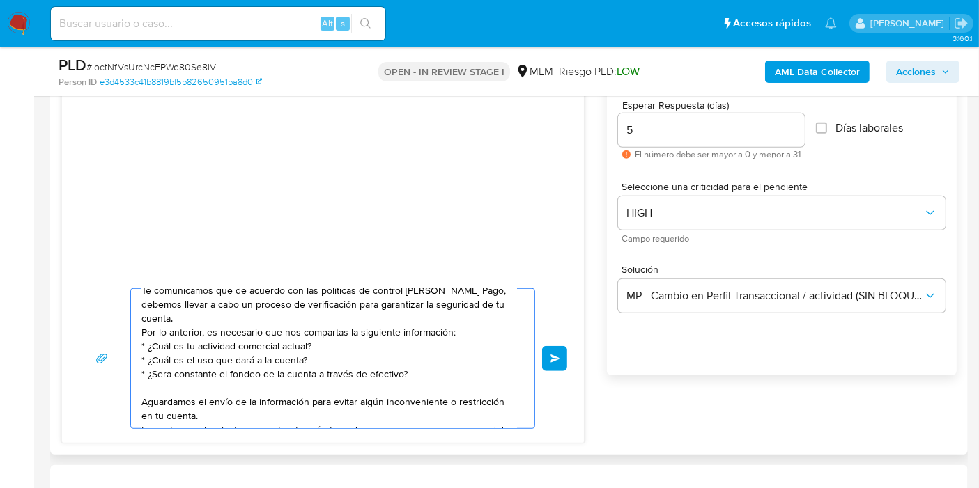
scroll to position [22, 0]
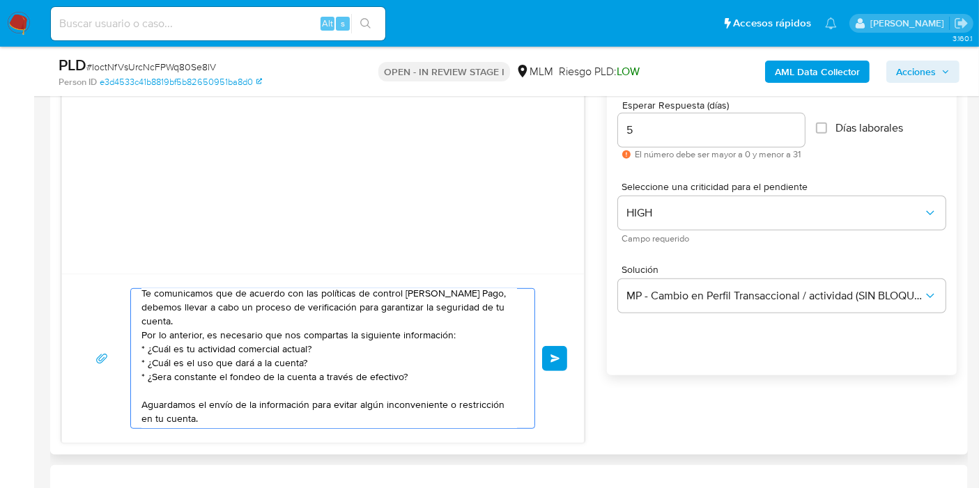
click at [196, 312] on textarea "Estimado usuario, Te comunicamos que de acuerdo con las políticas de control de…" at bounding box center [329, 358] width 376 height 139
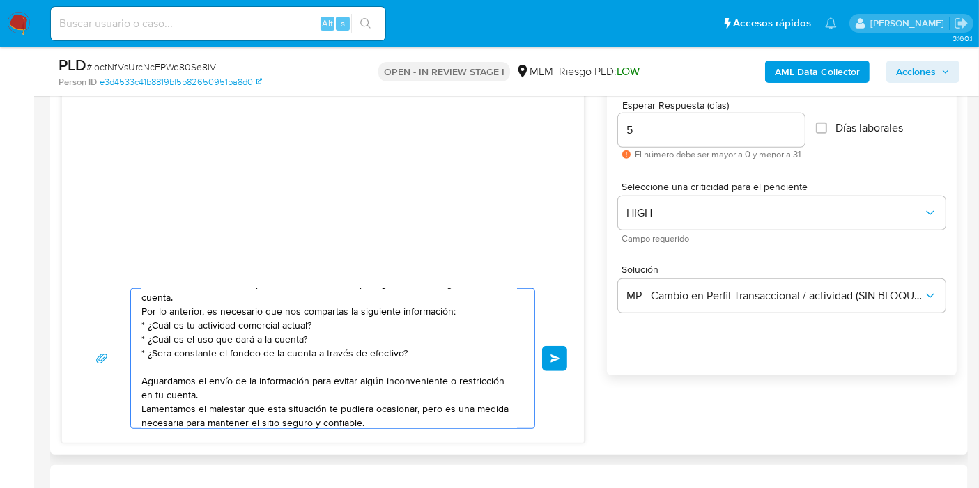
scroll to position [79, 0]
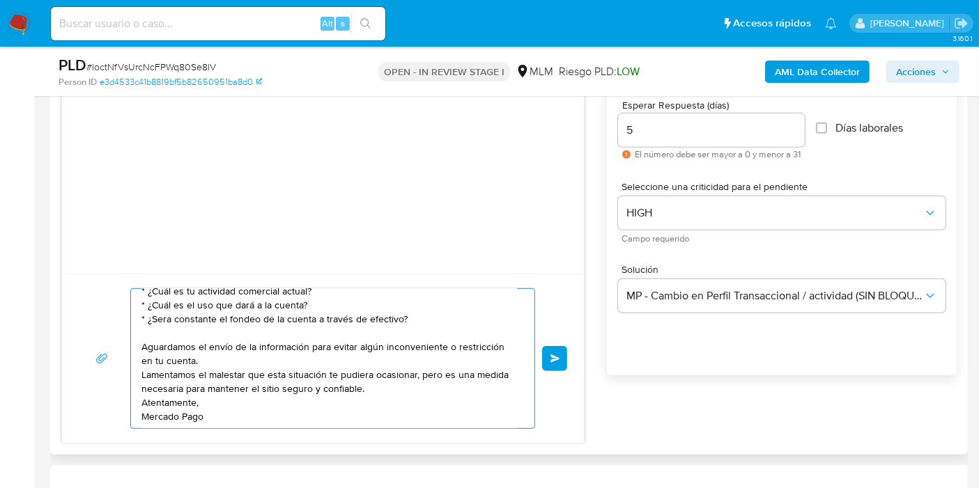
click at [337, 415] on textarea "Estimado usuario, Te comunicamos que de acuerdo con las políticas de control de…" at bounding box center [329, 358] width 376 height 139
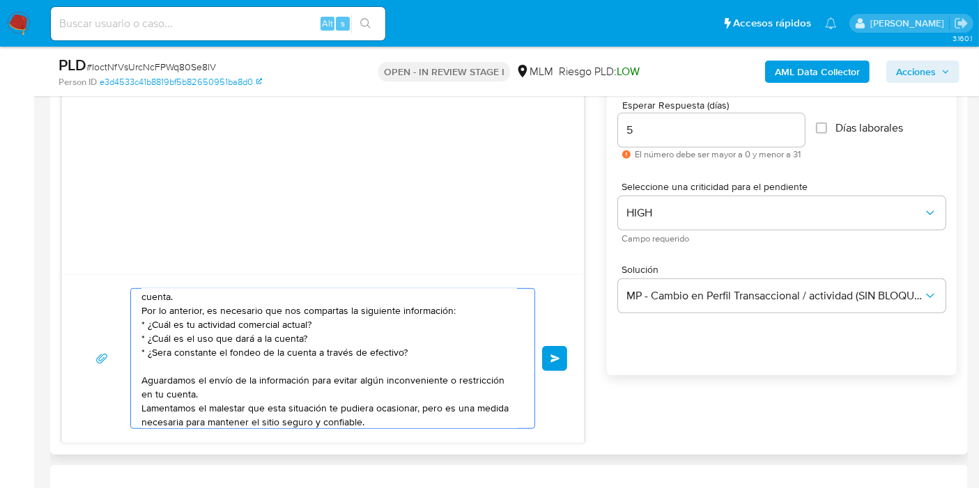
scroll to position [4, 0]
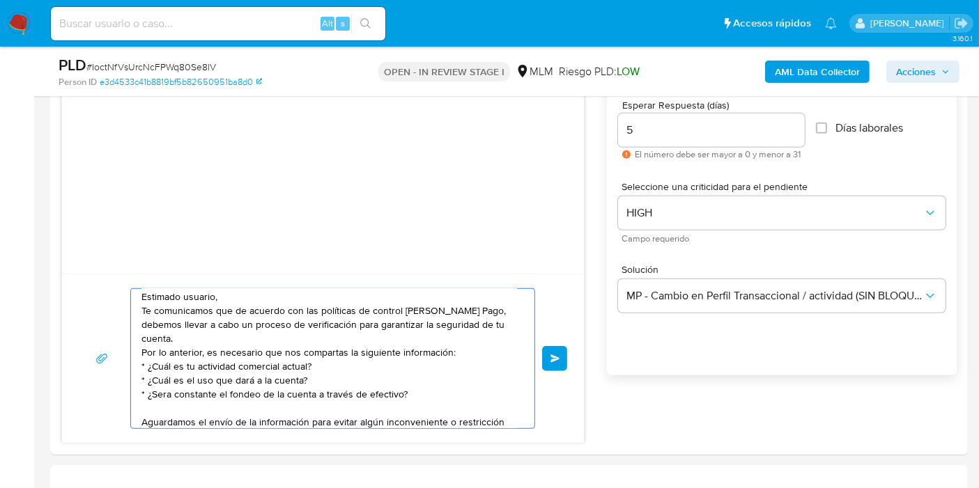
type textarea "Estimado usuario, Te comunicamos que de acuerdo con las políticas de control de…"
click at [554, 365] on button "Enviar" at bounding box center [554, 358] width 25 height 25
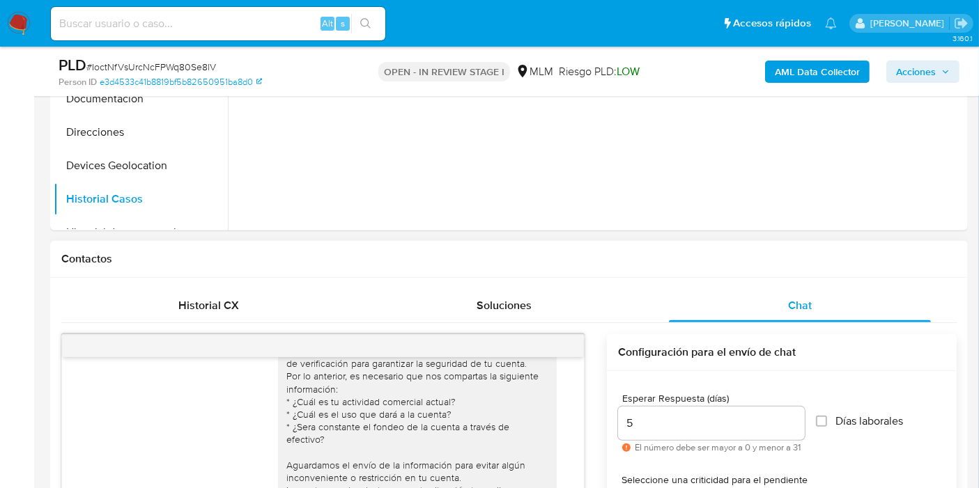
scroll to position [0, 0]
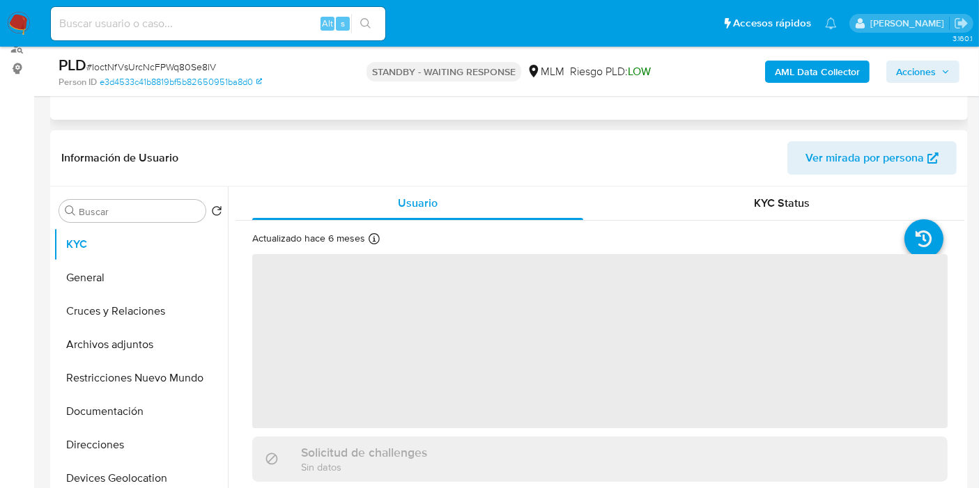
select select "10"
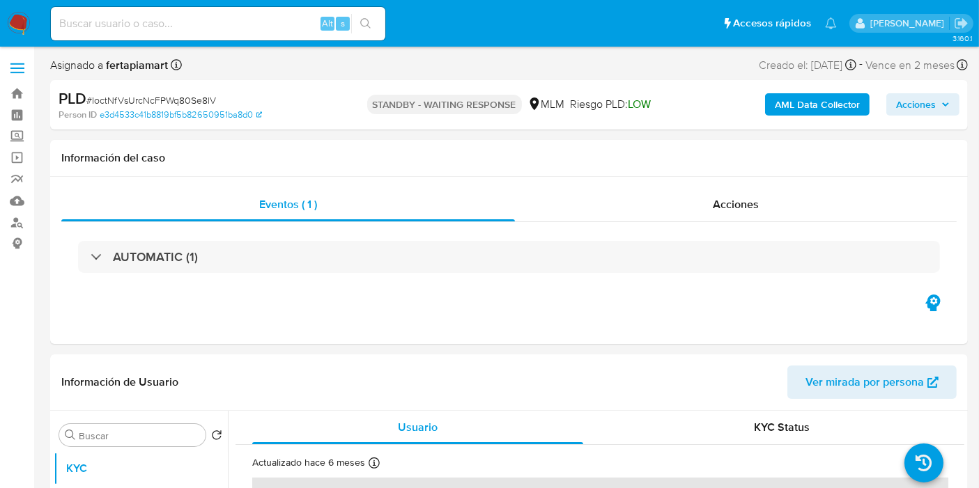
click at [20, 31] on img at bounding box center [19, 24] width 24 height 24
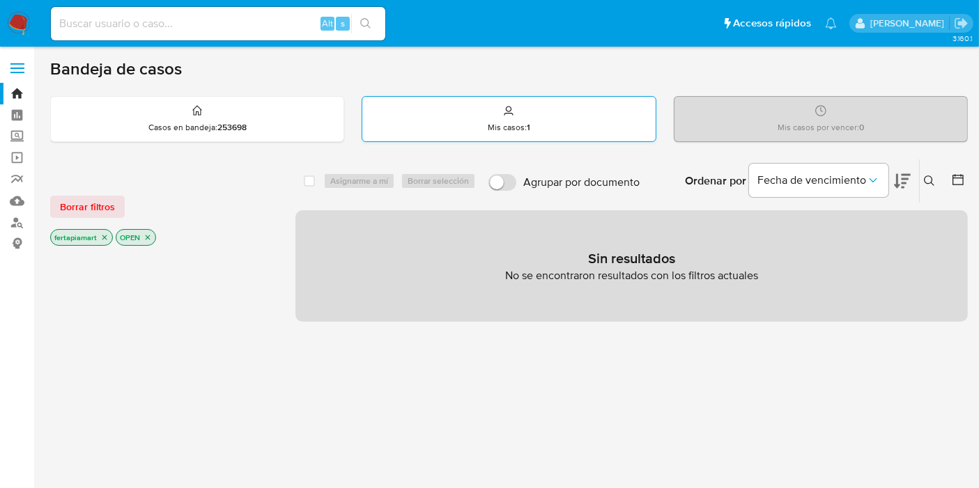
click at [426, 136] on div "Mis casos : 1" at bounding box center [508, 119] width 293 height 45
click at [491, 137] on div "Mis casos : 1" at bounding box center [508, 119] width 293 height 45
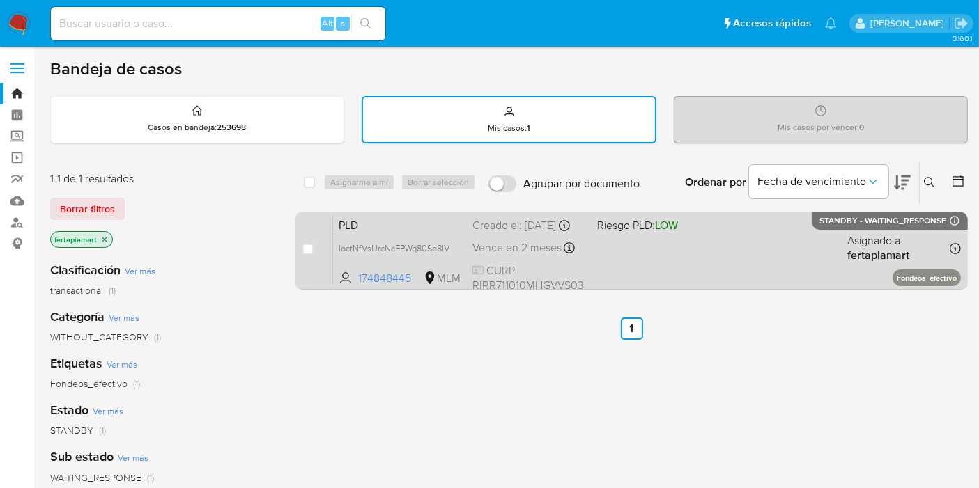
click at [376, 233] on span "PLD" at bounding box center [400, 224] width 123 height 18
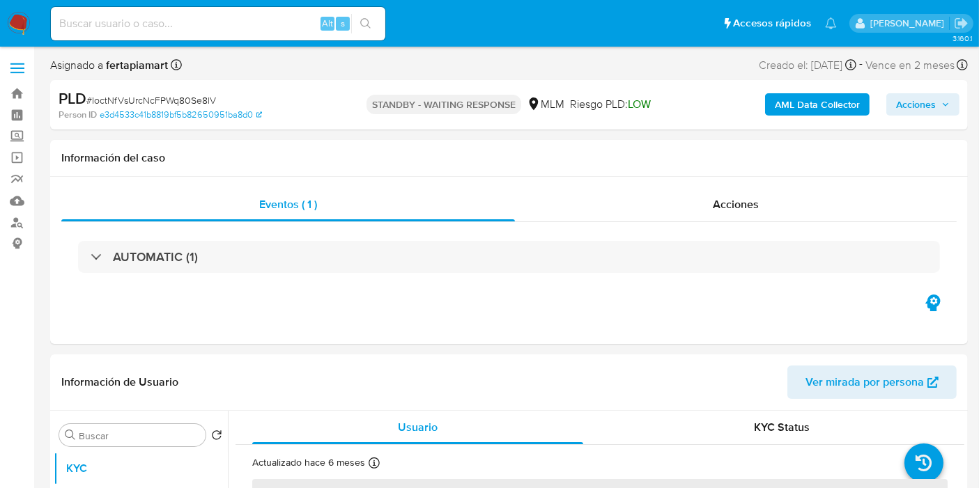
select select "10"
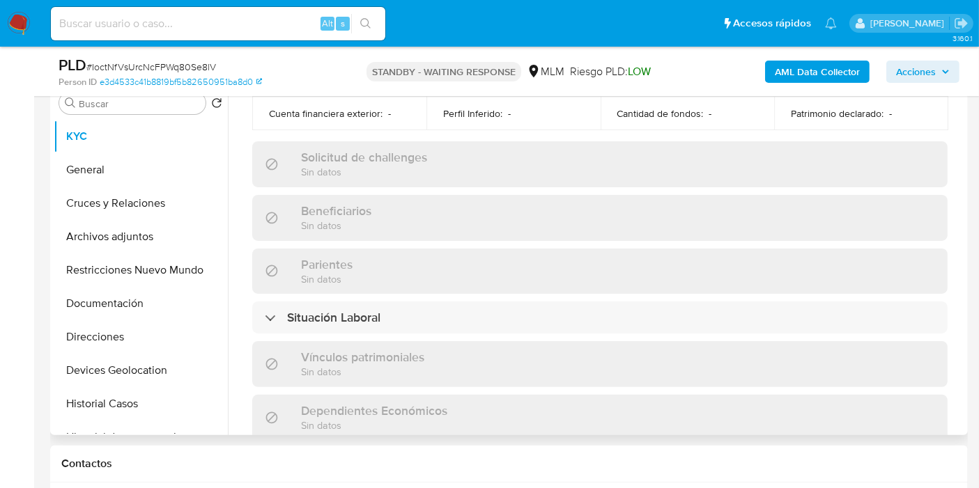
scroll to position [530, 0]
click at [399, 291] on div "Actualizado [DATE] Creado: [DATE] 10:43:58 Actualizado: [DATE] 13:32:27 Datos p…" at bounding box center [600, 188] width 729 height 1211
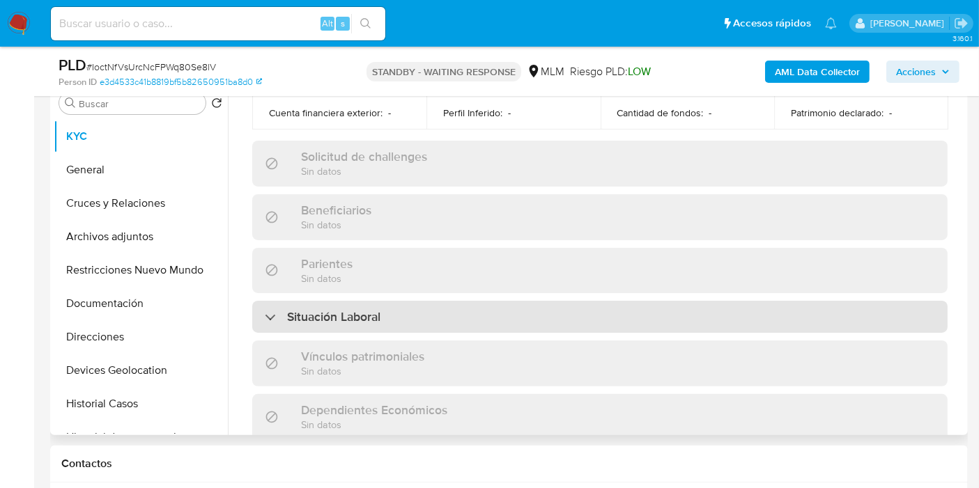
click at [398, 301] on div "Situación Laboral" at bounding box center [599, 317] width 695 height 32
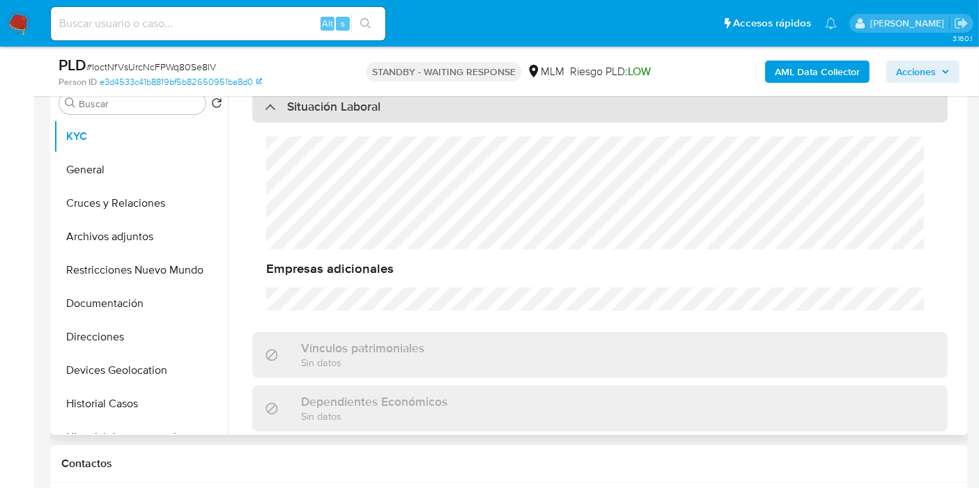
scroll to position [14, 0]
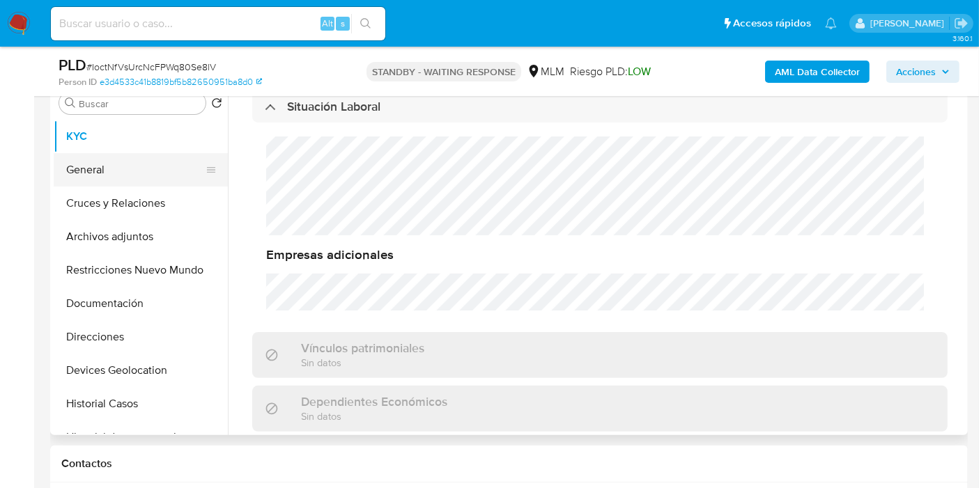
click at [128, 168] on button "General" at bounding box center [135, 169] width 163 height 33
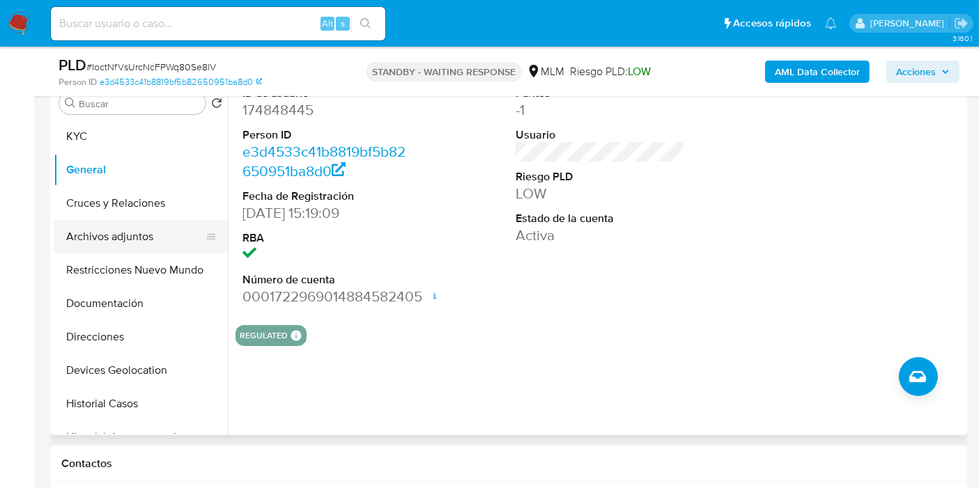
click at [141, 226] on button "Archivos adjuntos" at bounding box center [135, 236] width 163 height 33
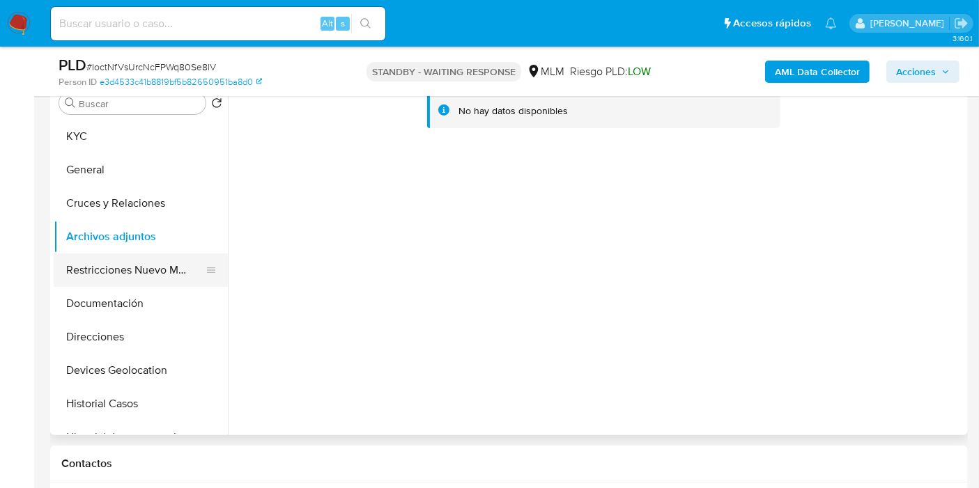
click at [147, 277] on button "Restricciones Nuevo Mundo" at bounding box center [135, 270] width 163 height 33
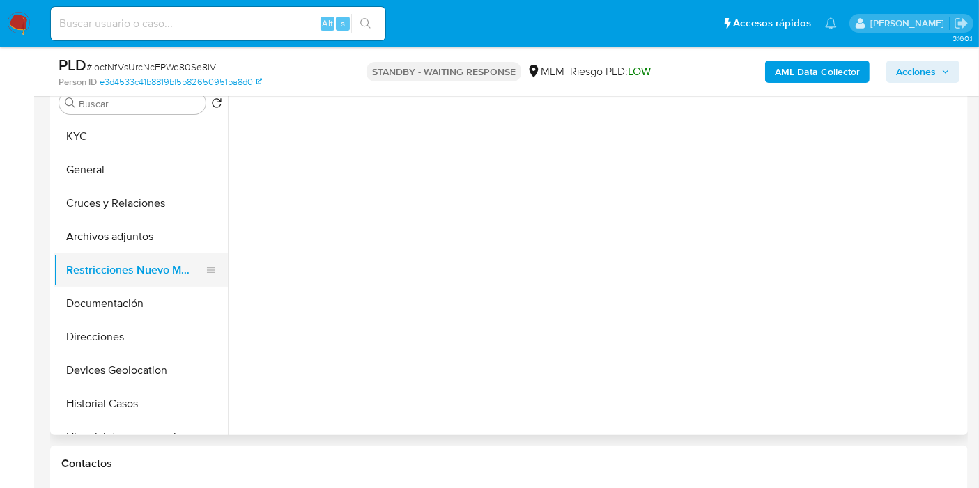
click at [147, 277] on button "Restricciones Nuevo Mundo" at bounding box center [135, 270] width 163 height 33
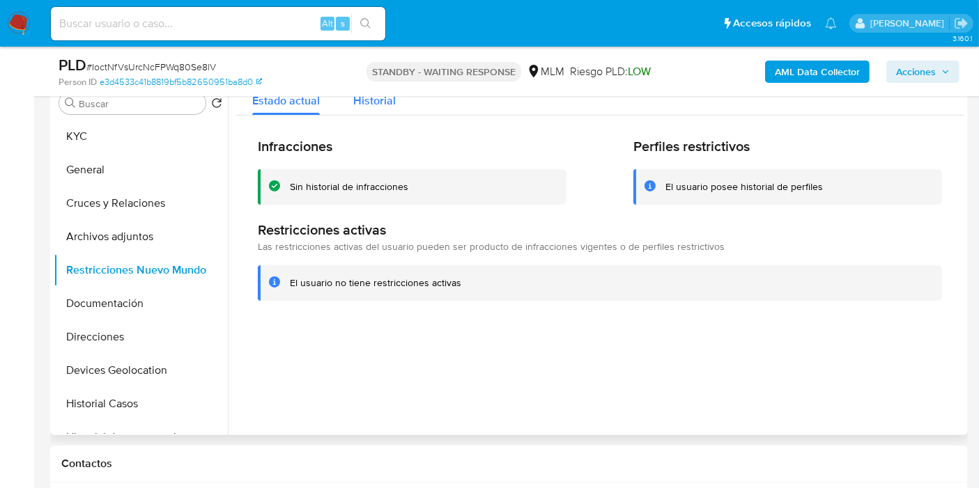
click at [358, 105] on span "Historial" at bounding box center [374, 101] width 43 height 16
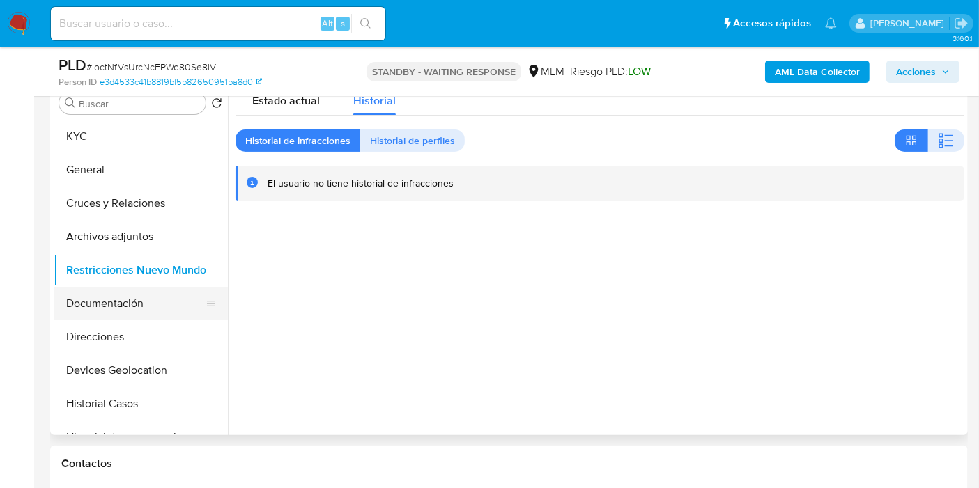
click at [134, 293] on button "Documentación" at bounding box center [135, 303] width 163 height 33
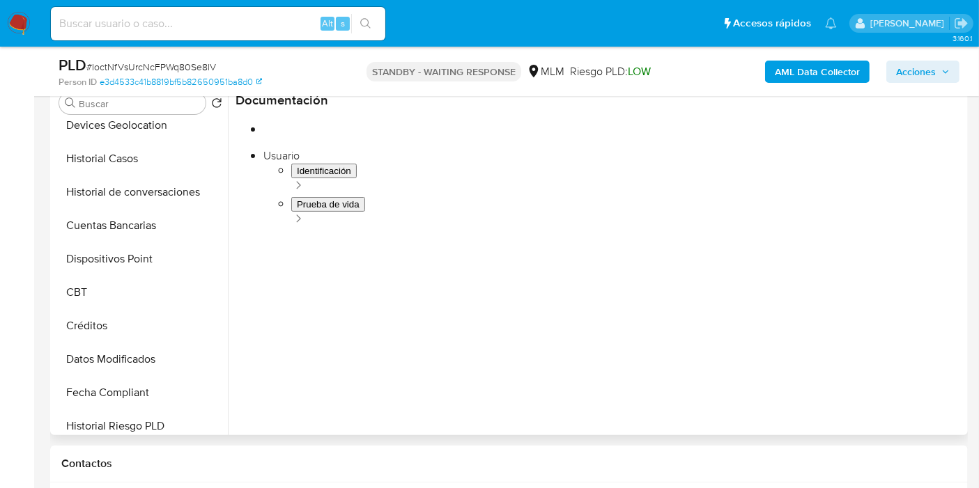
scroll to position [245, 0]
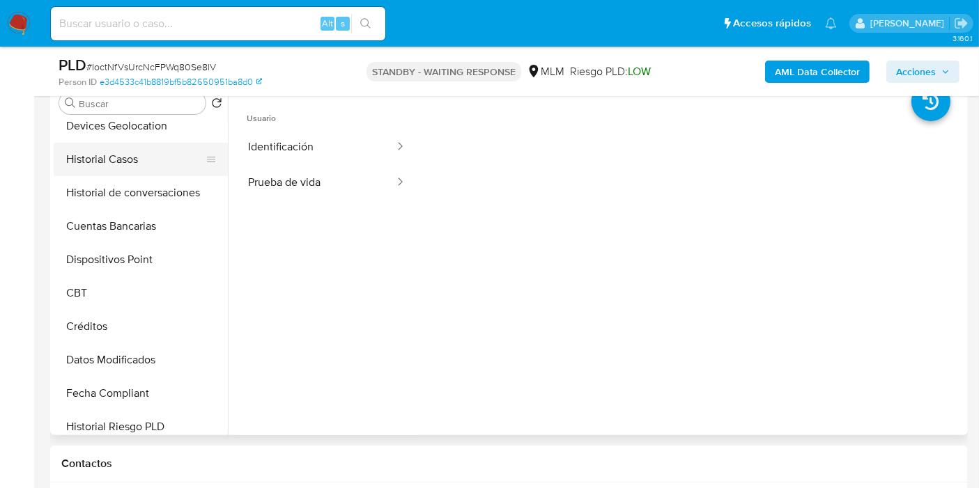
click at [143, 157] on button "Historial Casos" at bounding box center [135, 159] width 163 height 33
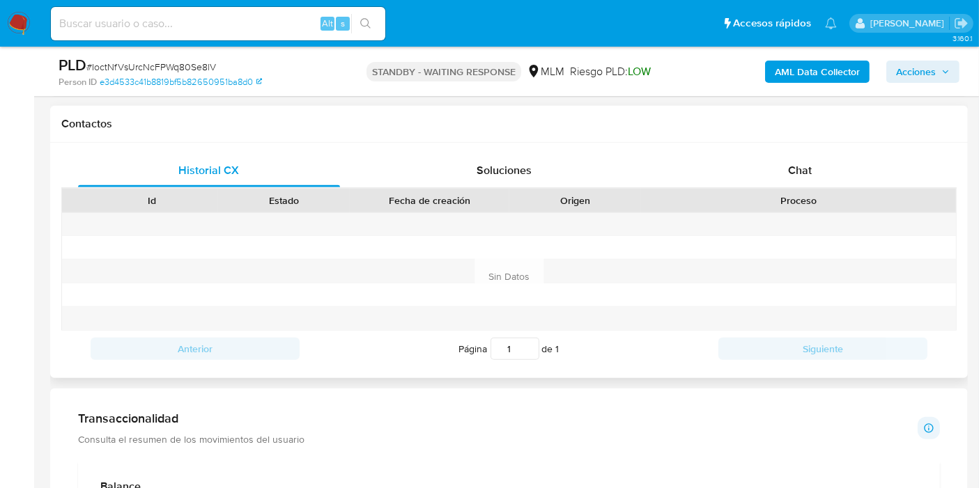
scroll to position [625, 0]
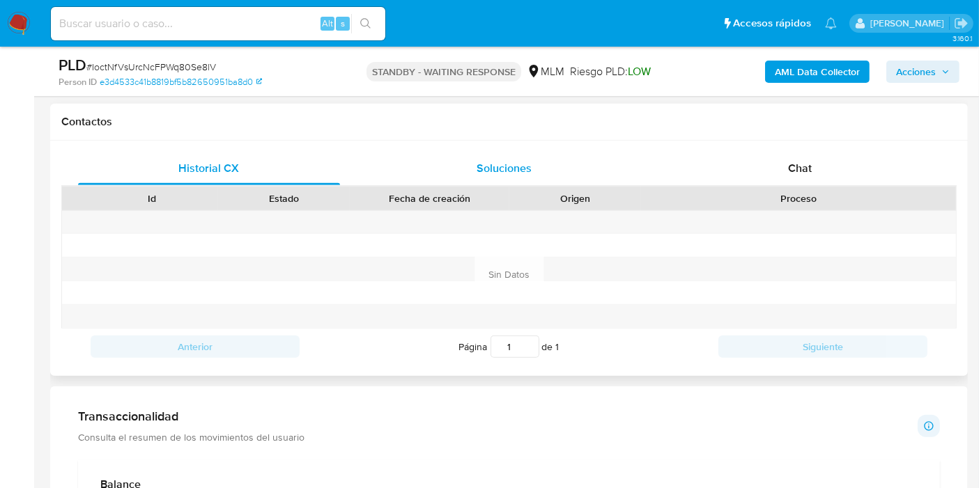
click at [507, 163] on span "Soluciones" at bounding box center [504, 168] width 55 height 16
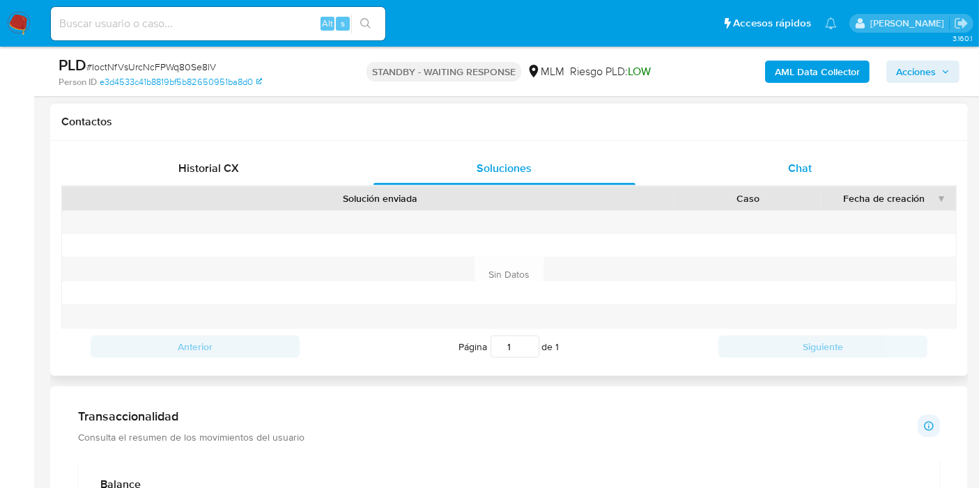
click at [780, 153] on div "Chat" at bounding box center [800, 168] width 262 height 33
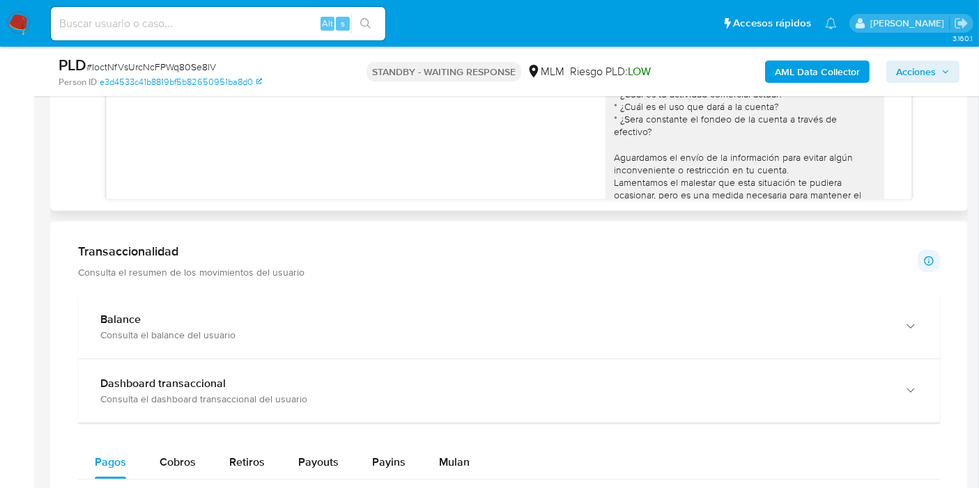
scroll to position [856, 0]
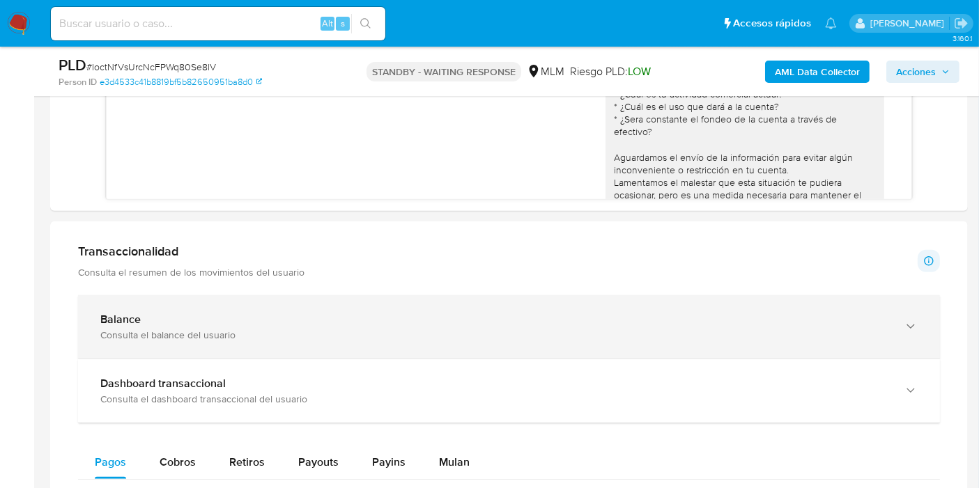
click at [353, 307] on div "Balance Consulta el balance del usuario" at bounding box center [509, 326] width 862 height 63
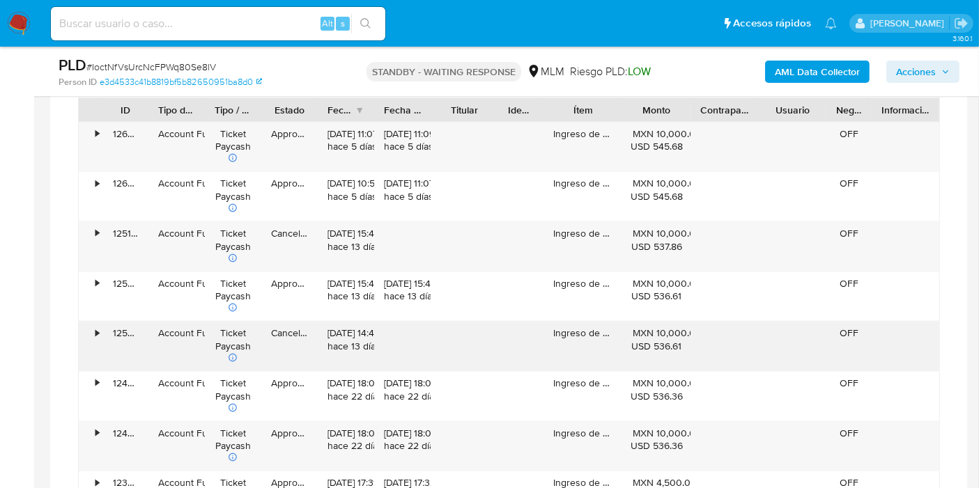
scroll to position [1774, 0]
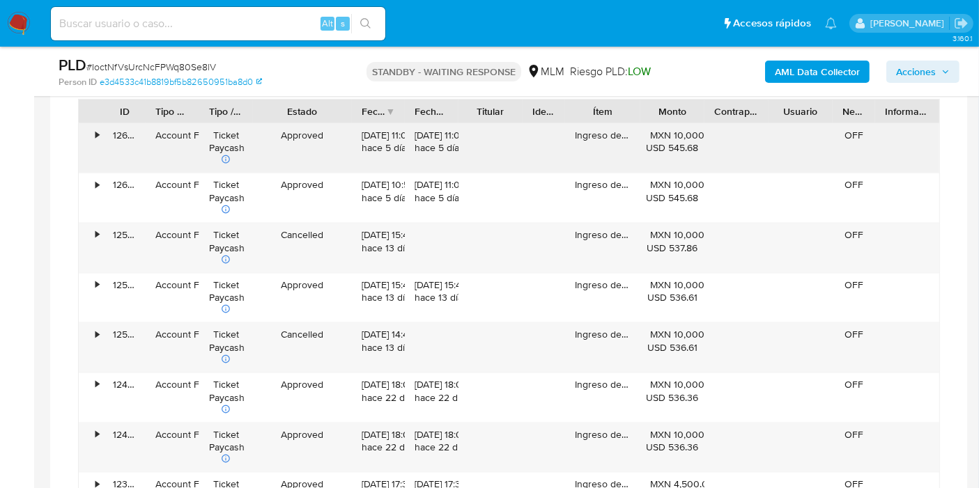
drag, startPoint x: 321, startPoint y: 106, endPoint x: 366, endPoint y: 125, distance: 48.7
click at [366, 125] on div "ID Tipo de operación Tipo / Método Estado Fecha de creación Fecha de aprobación…" at bounding box center [509, 361] width 862 height 525
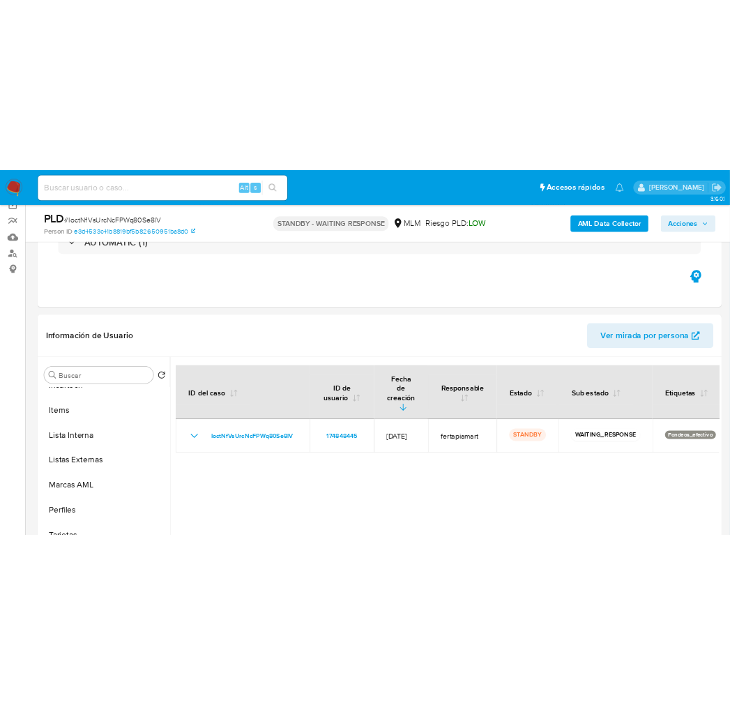
scroll to position [61, 0]
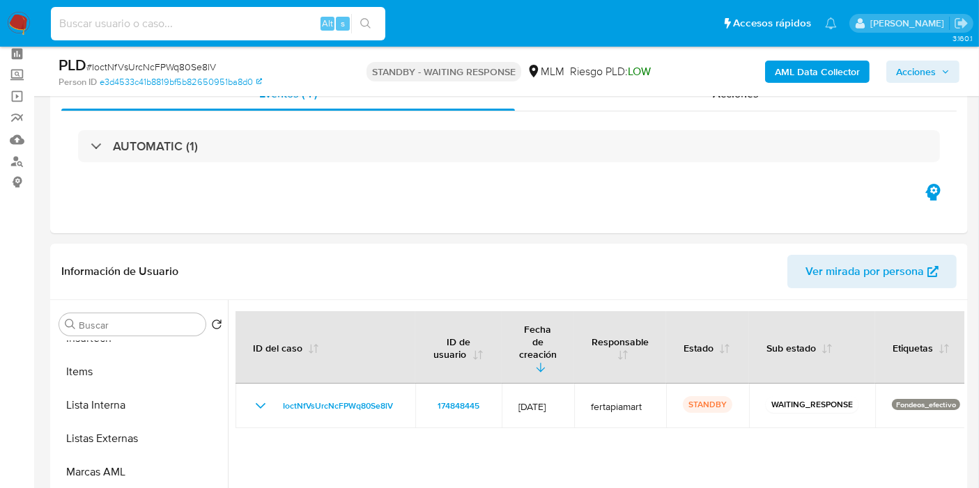
click at [99, 31] on input at bounding box center [218, 24] width 334 height 18
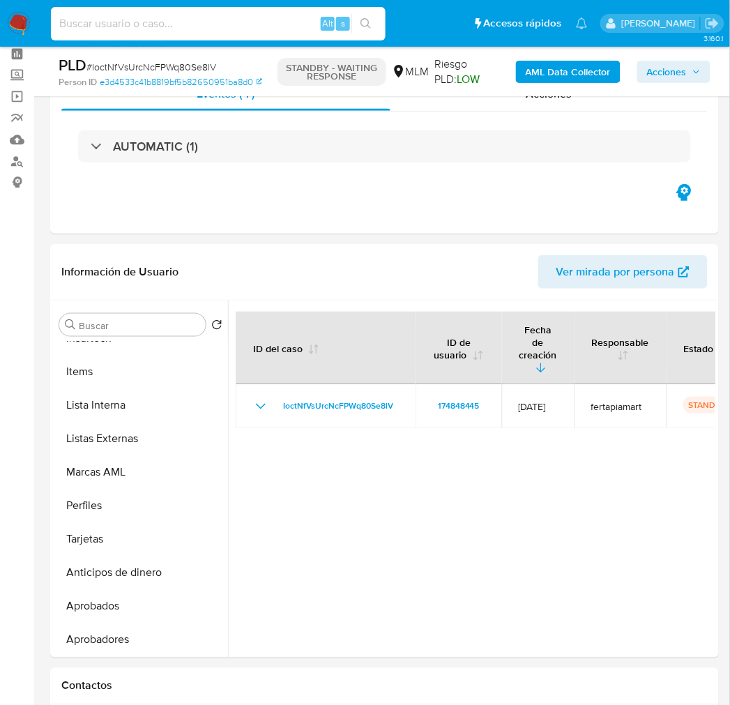
scroll to position [655, 0]
click at [29, 22] on img at bounding box center [19, 24] width 24 height 24
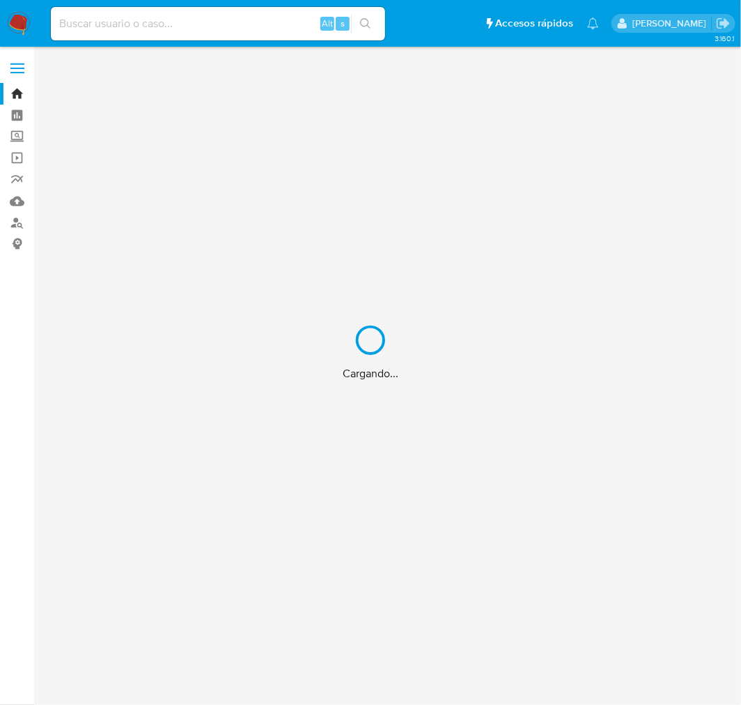
click at [119, 33] on div "Cargando..." at bounding box center [370, 352] width 741 height 705
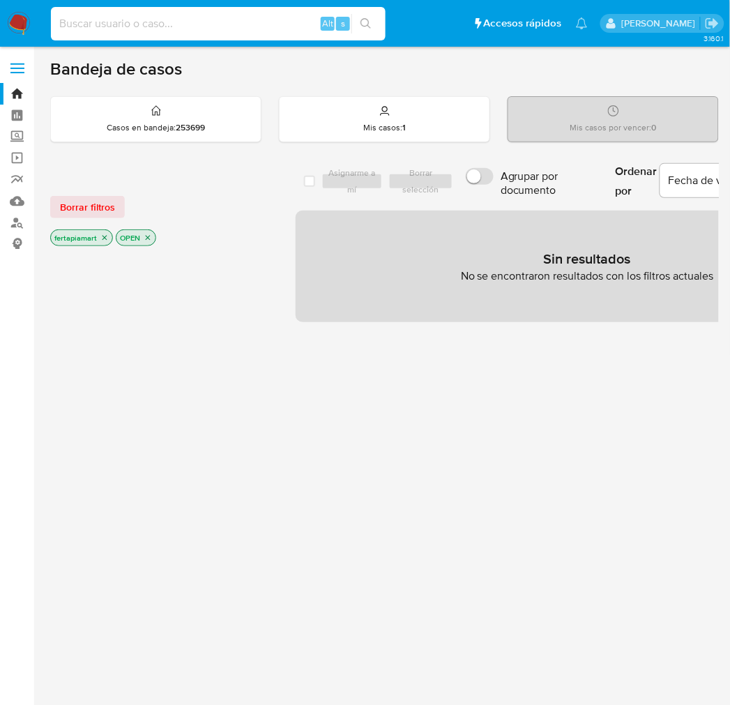
click at [124, 24] on input at bounding box center [218, 24] width 334 height 18
paste input "604737156"
type input "604737156"
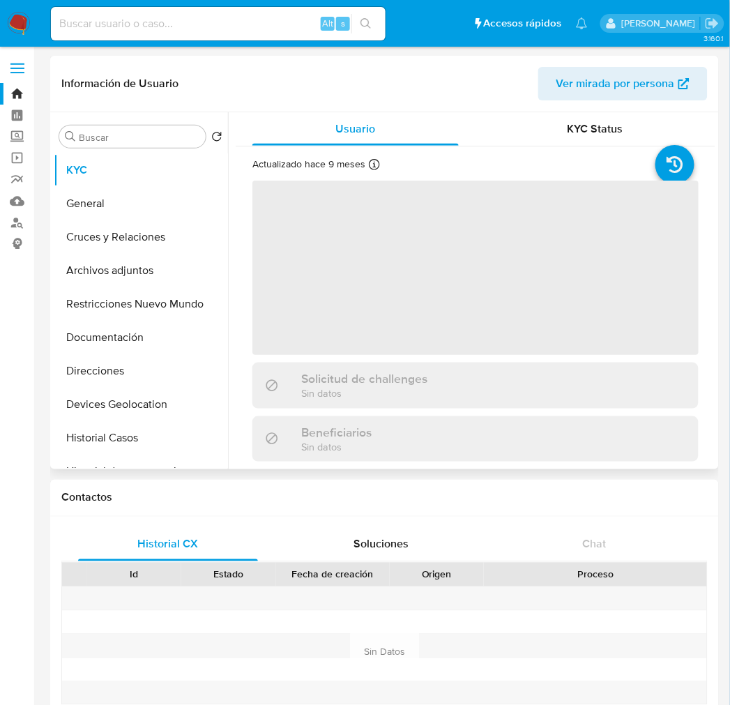
select select "10"
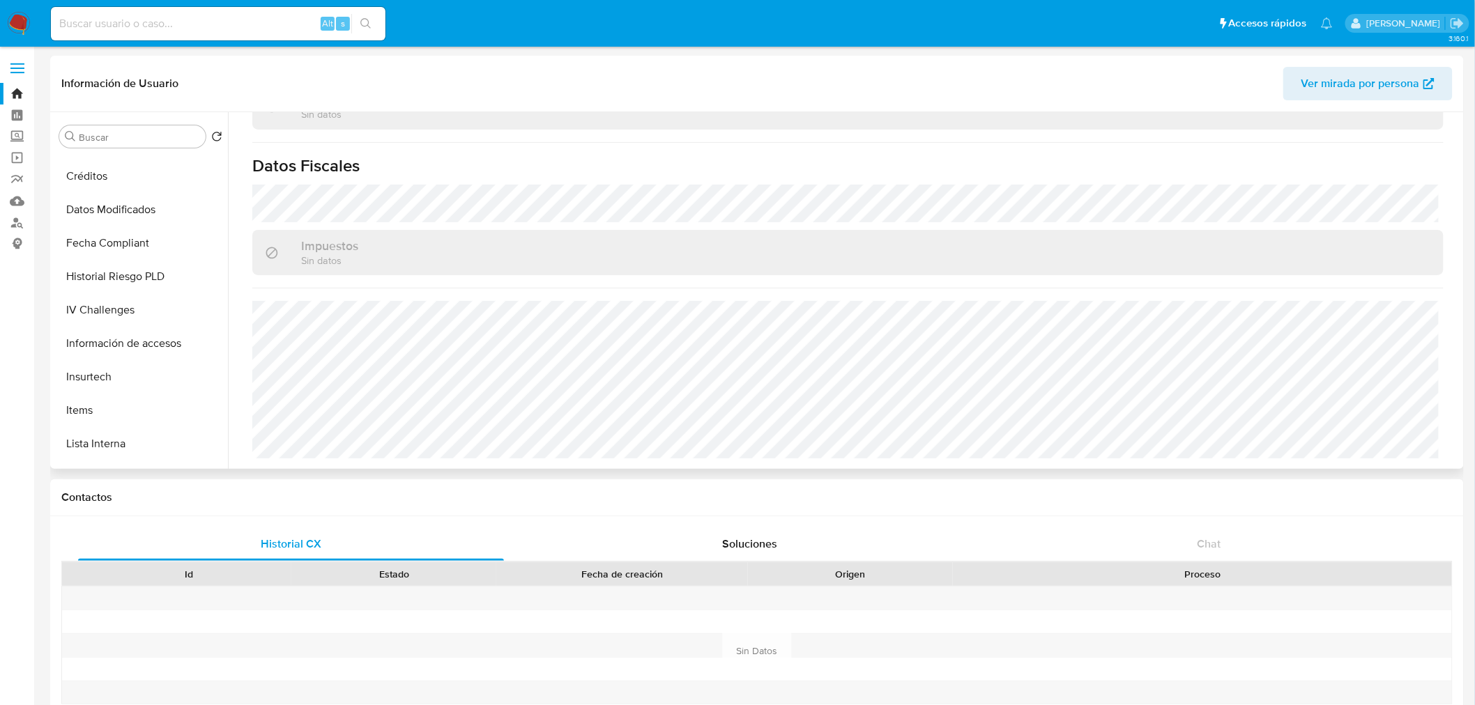
scroll to position [427, 0]
click at [129, 277] on button "Historial Riesgo PLD" at bounding box center [135, 277] width 163 height 33
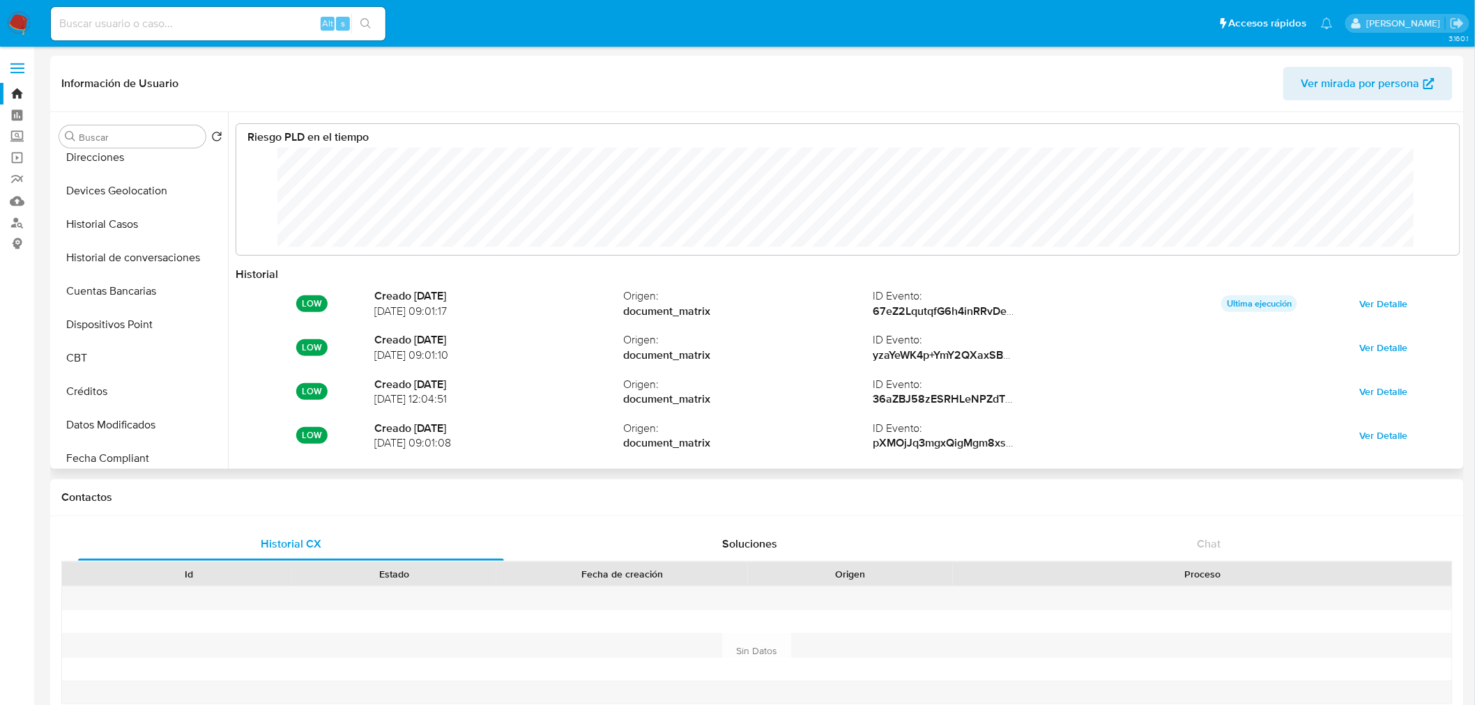
scroll to position [105, 1195]
click at [128, 228] on button "Historial Casos" at bounding box center [135, 224] width 163 height 33
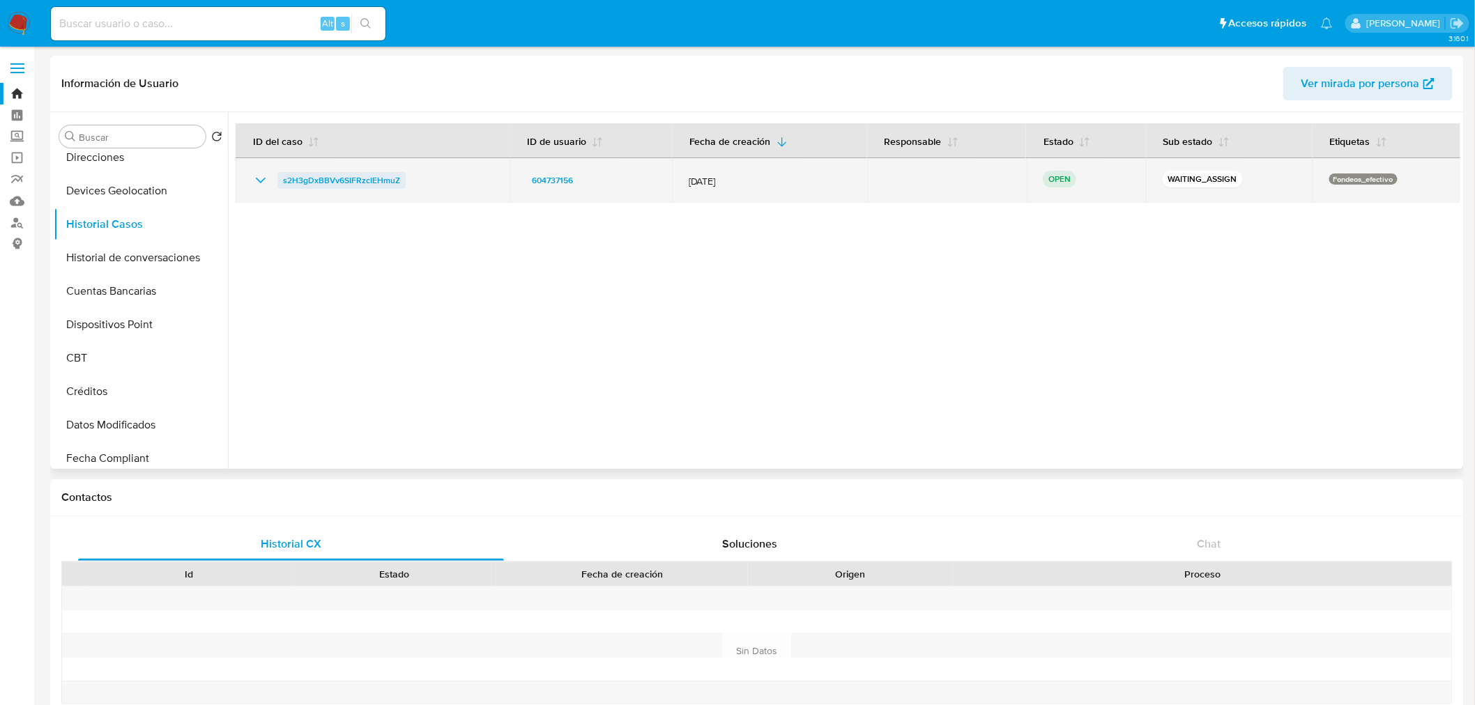
click at [347, 183] on span "s2H3gDxBBVv6SIFRzcIEHmuZ" at bounding box center [341, 180] width 117 height 17
drag, startPoint x: 411, startPoint y: 181, endPoint x: 286, endPoint y: 176, distance: 125.6
click at [286, 176] on div "s2H3gDxBBVv6SIFRzcIEHmuZ" at bounding box center [372, 180] width 240 height 17
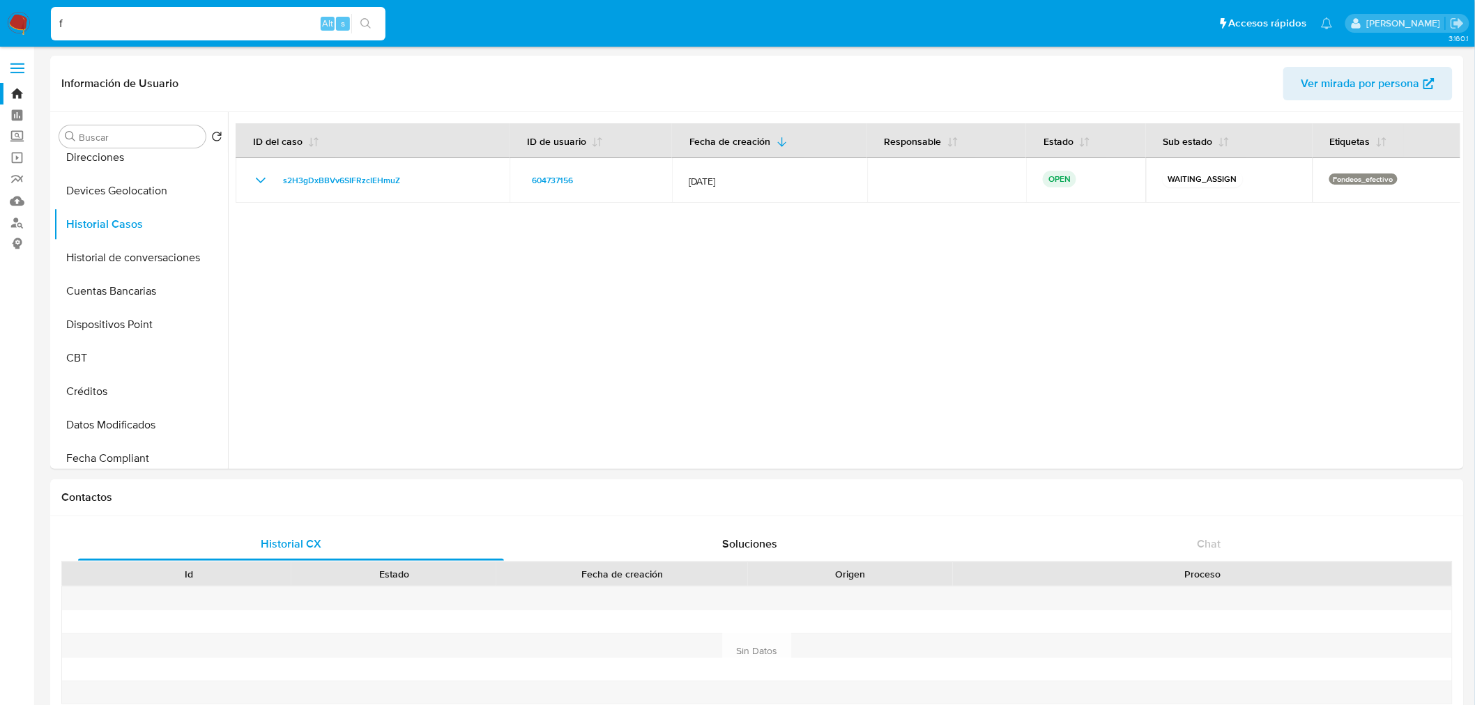
click at [245, 28] on input "f" at bounding box center [218, 24] width 334 height 18
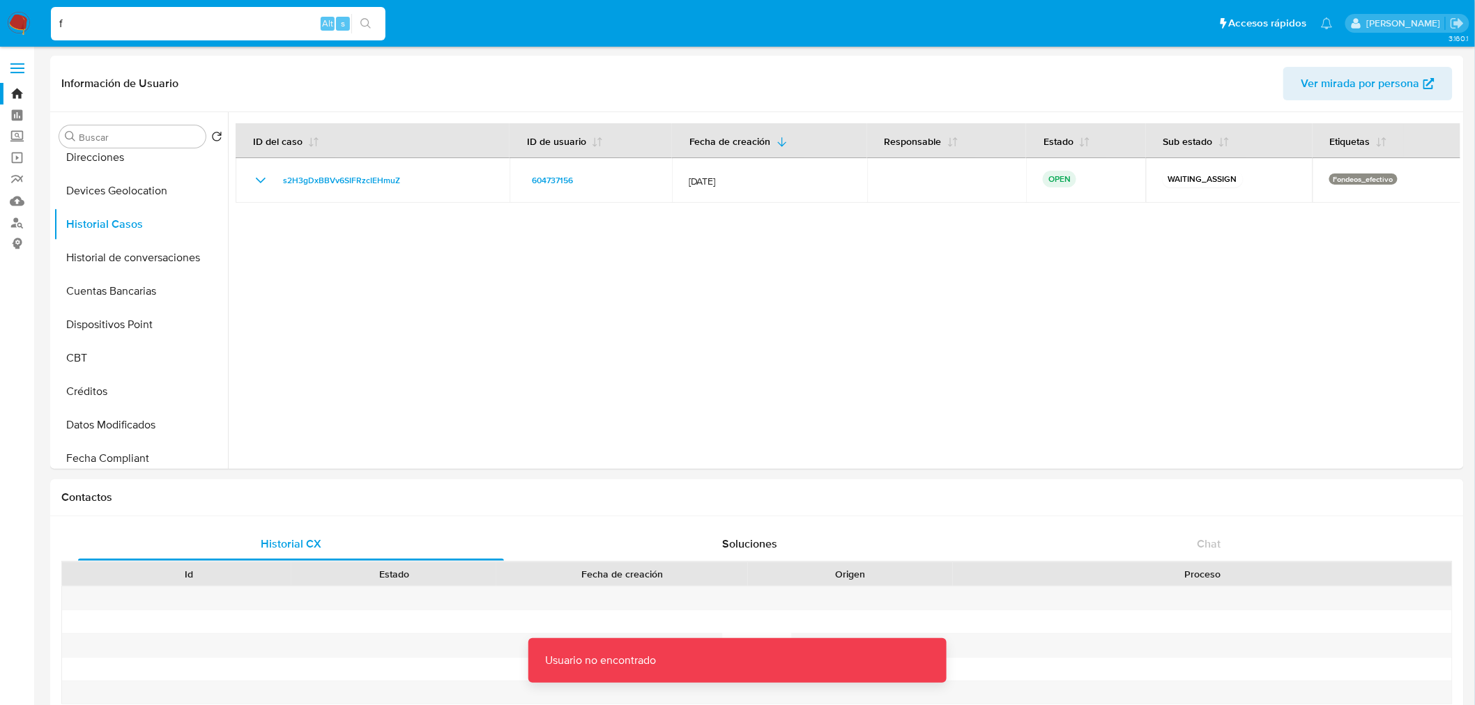
click at [245, 28] on input "f" at bounding box center [218, 24] width 334 height 18
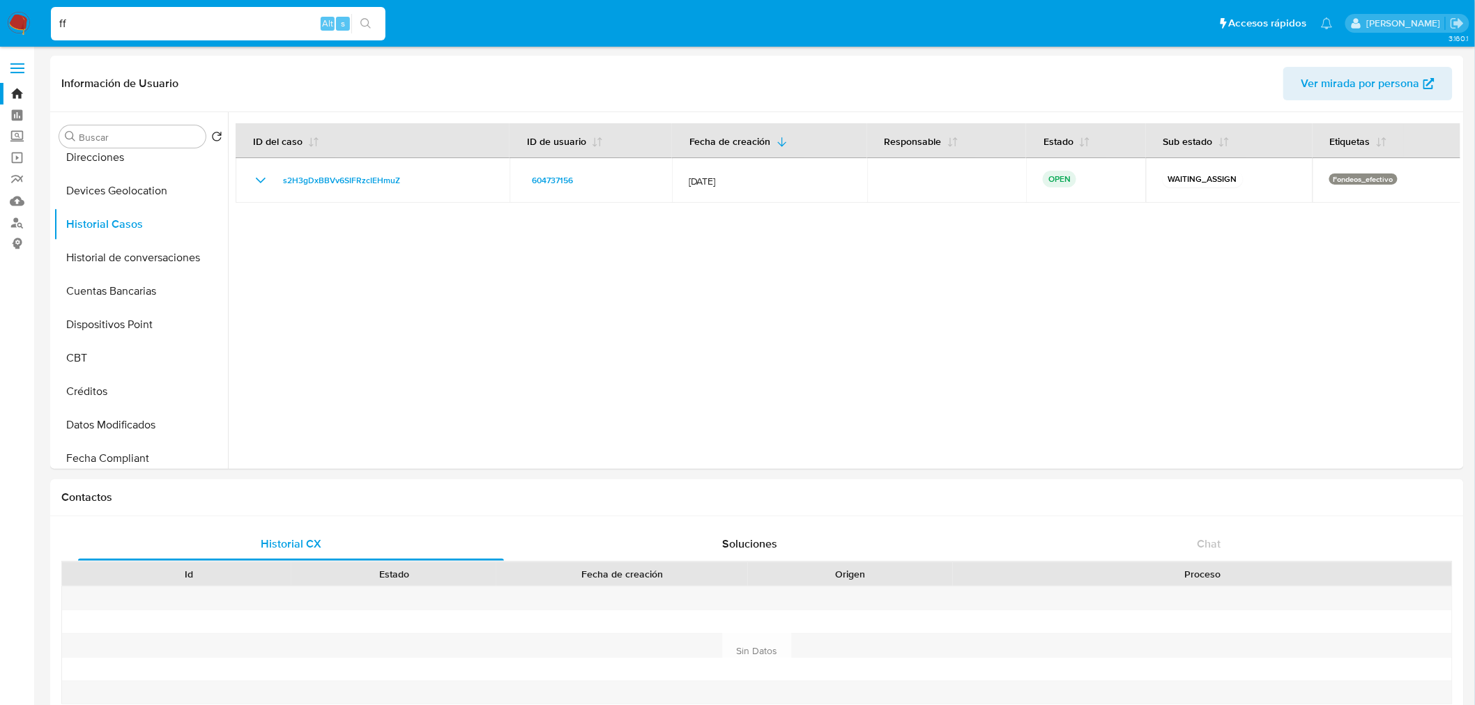
type input "f"
paste input "604737156"
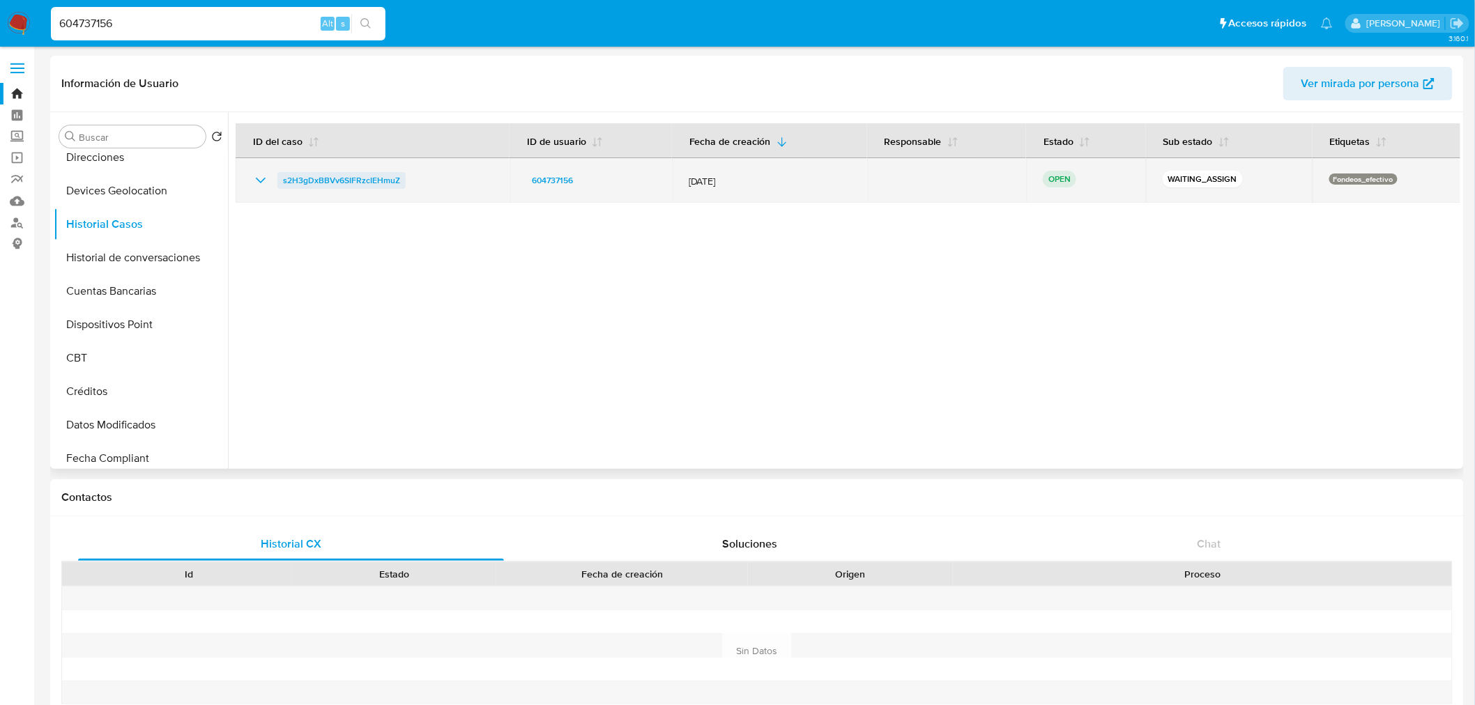
drag, startPoint x: 423, startPoint y: 189, endPoint x: 281, endPoint y: 183, distance: 142.3
click at [281, 183] on td "s2H3gDxBBVv6SIFRzcIEHmuZ" at bounding box center [373, 180] width 274 height 45
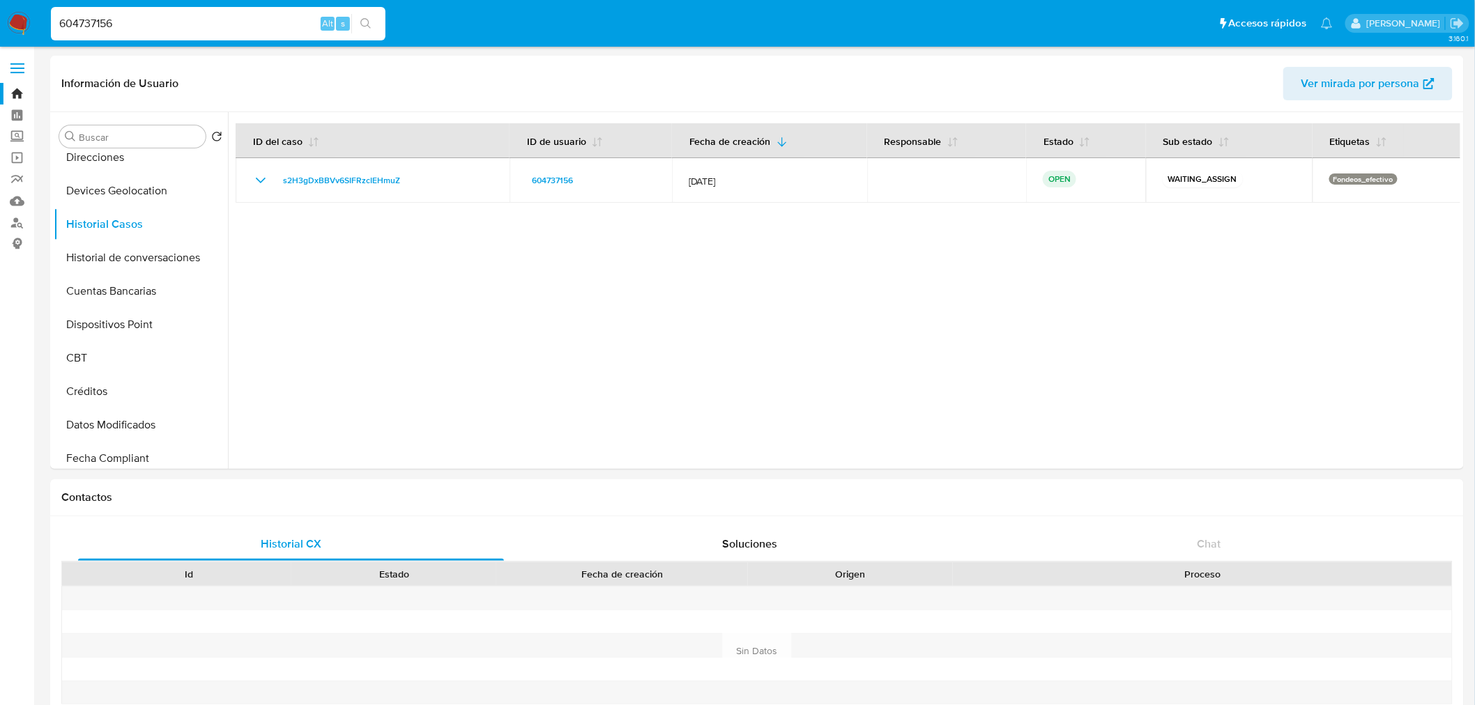
click at [164, 31] on input "604737156" at bounding box center [218, 24] width 334 height 18
paste input "s2H3gDxBBVv6SIFRzcIEHmuZ"
type input "s2H3gDxBBVv6SIFRzcIEHmuZ"
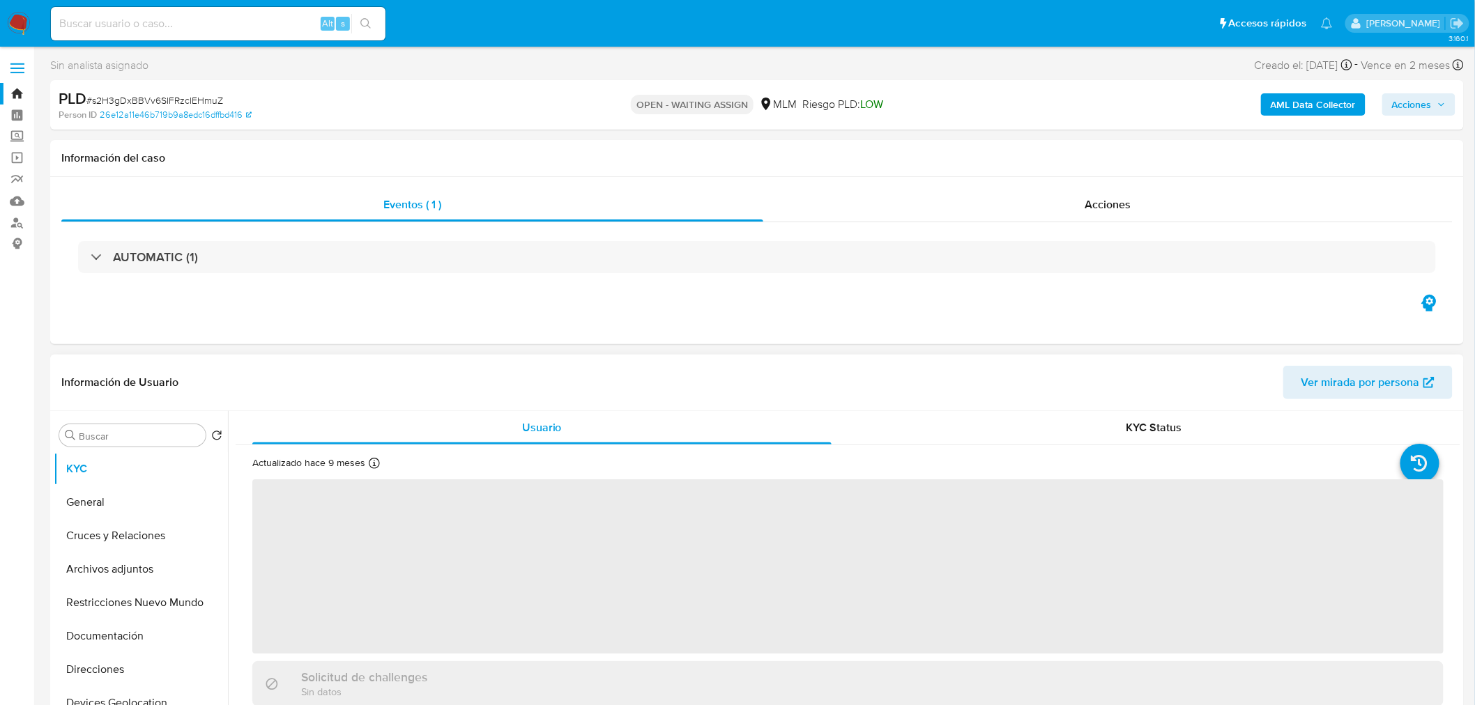
select select "10"
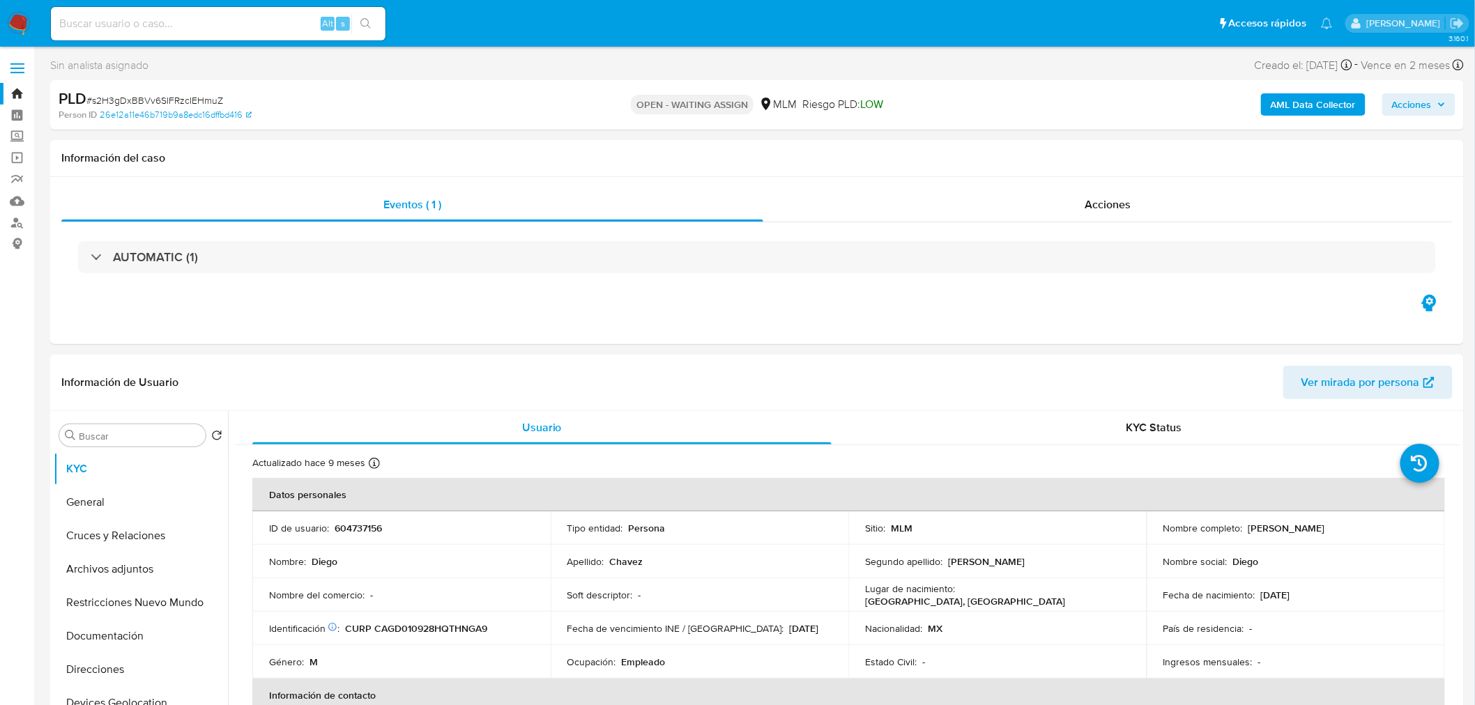
click at [20, 21] on img at bounding box center [19, 24] width 24 height 24
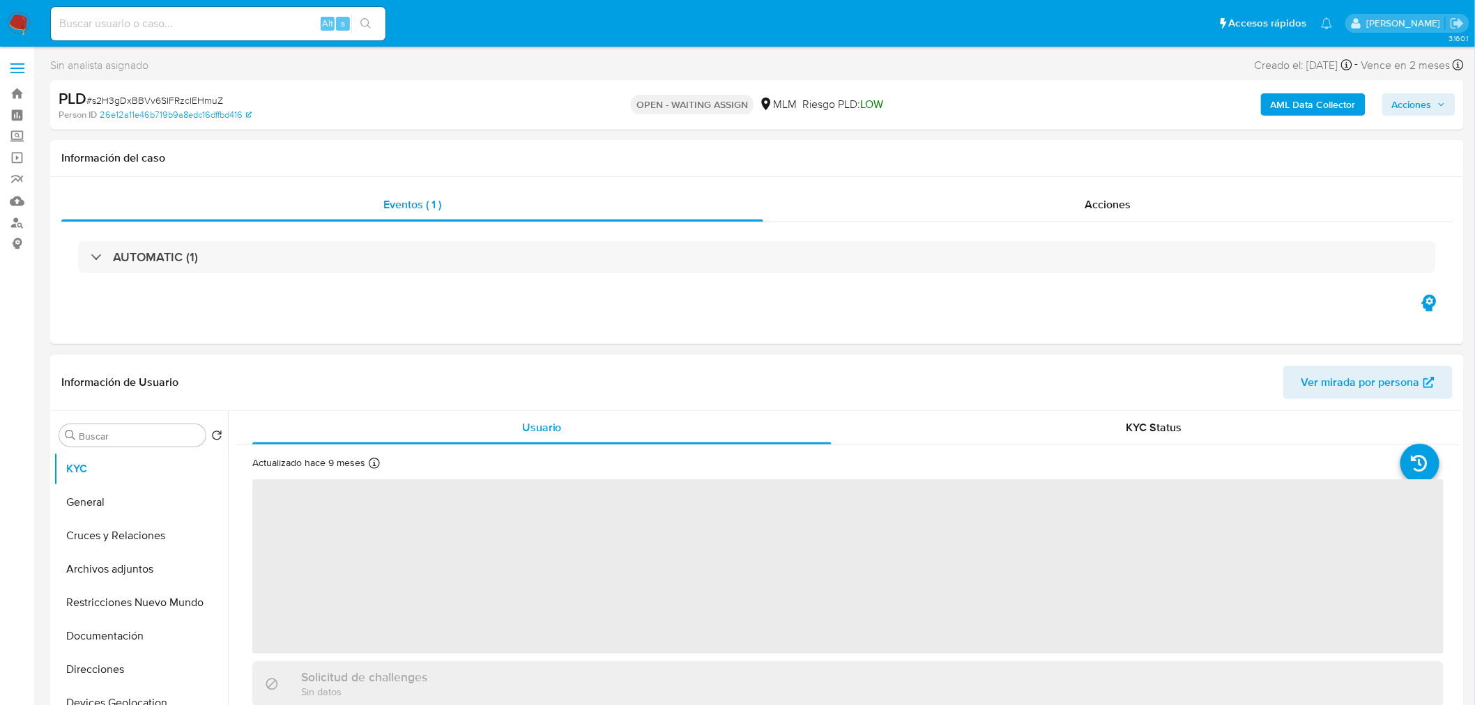
select select "10"
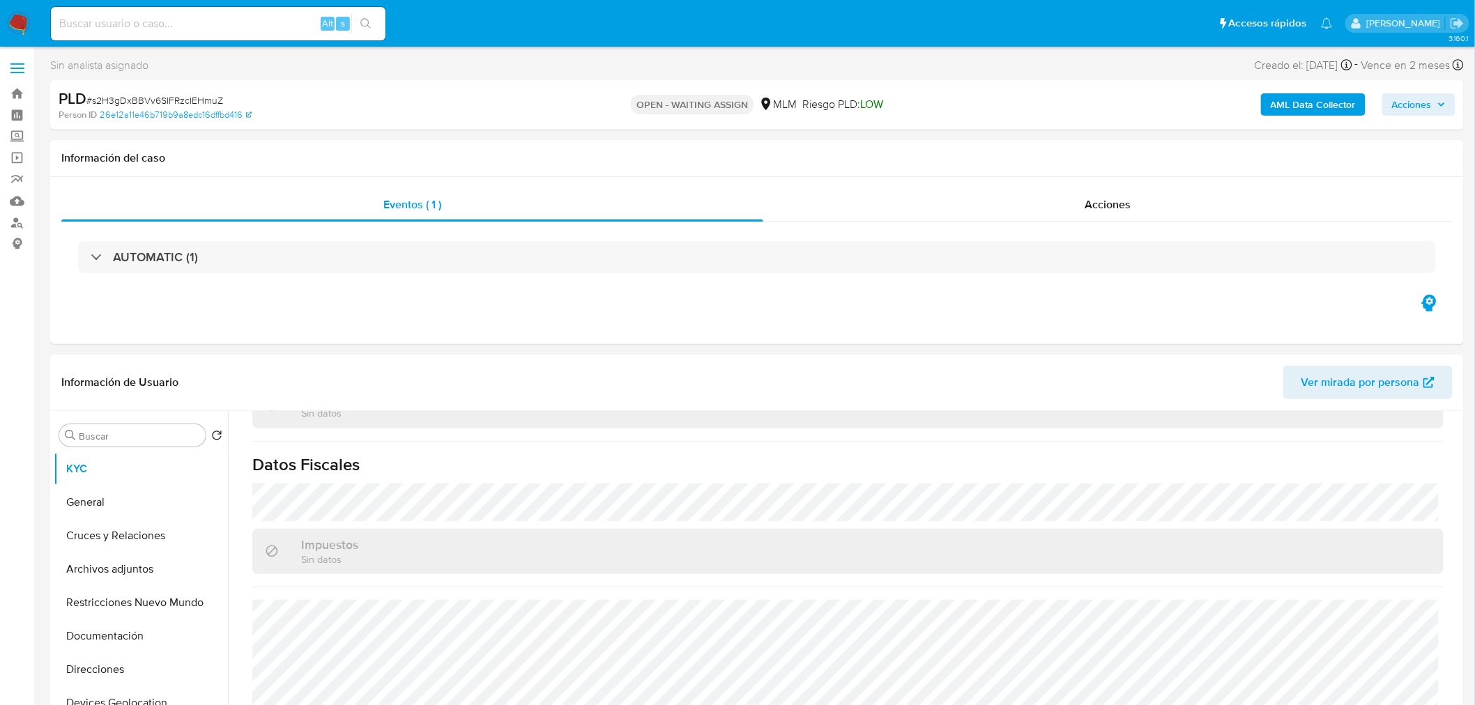
click at [1412, 110] on span "Acciones" at bounding box center [1412, 104] width 40 height 22
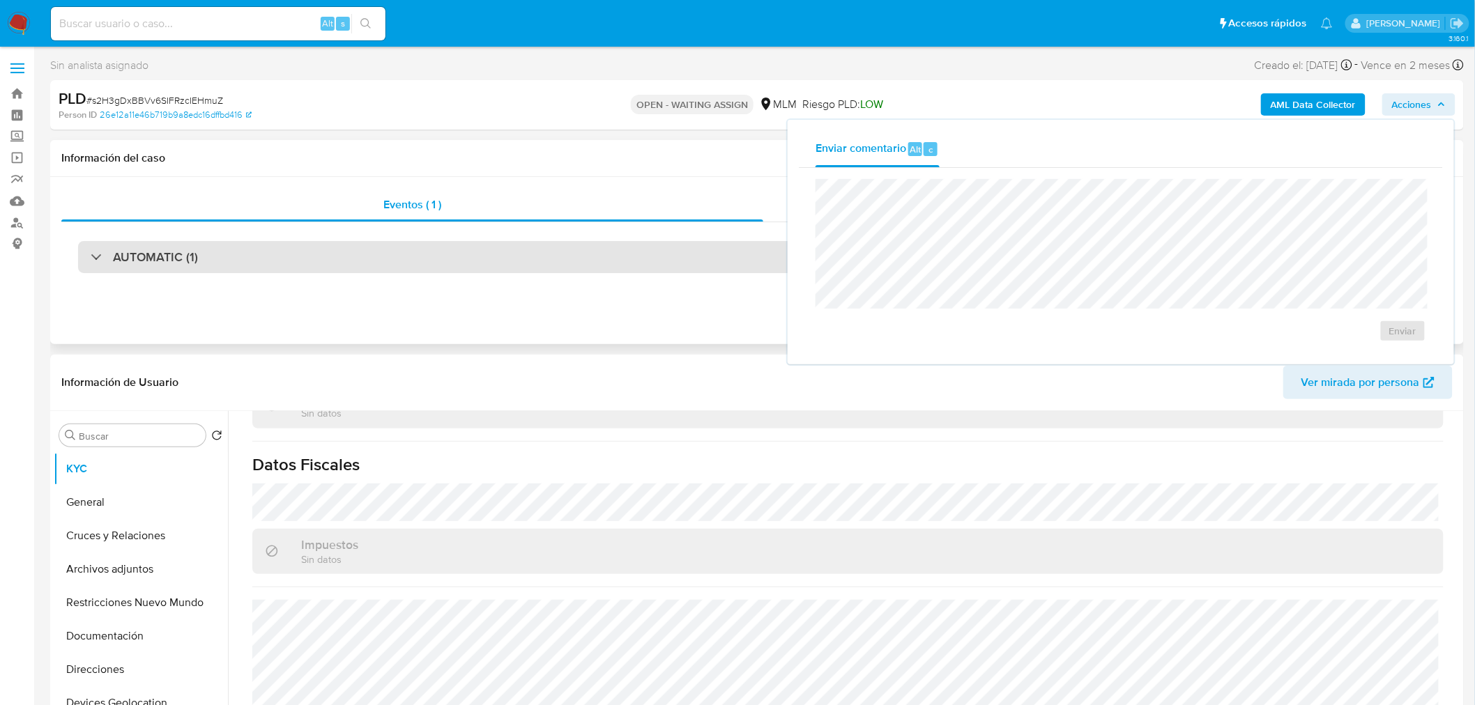
click at [768, 263] on div "AUTOMATIC (1)" at bounding box center [756, 257] width 1357 height 32
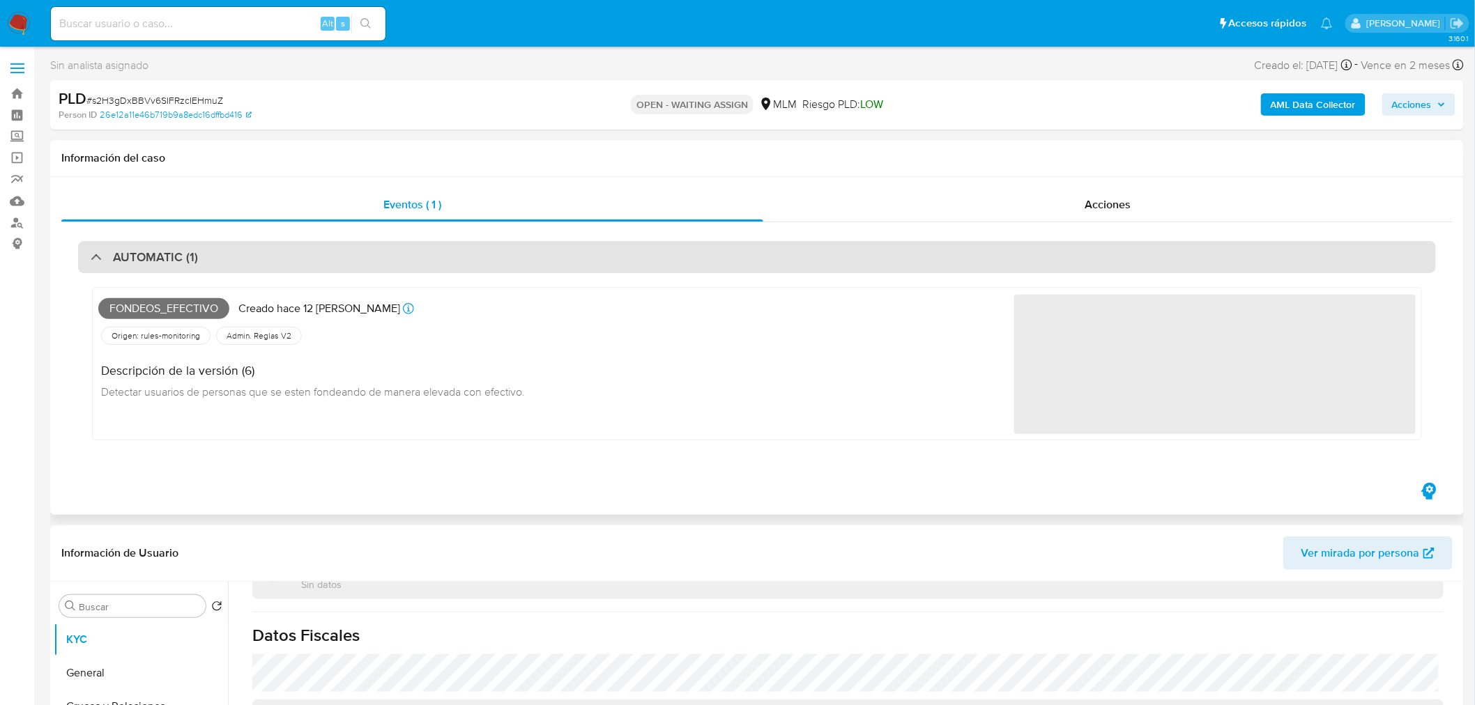
click at [768, 263] on div "AUTOMATIC (1)" at bounding box center [756, 257] width 1357 height 32
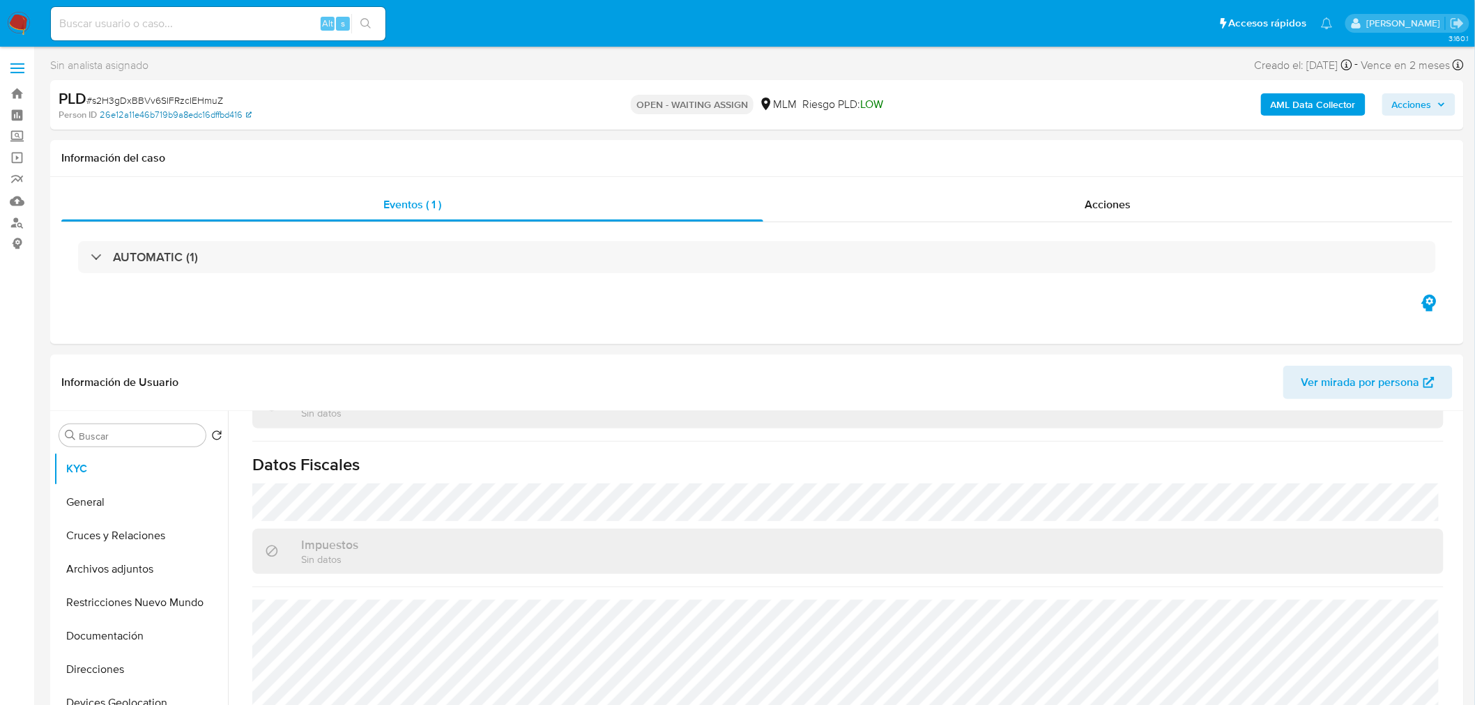
click at [249, 114] on icon at bounding box center [249, 114] width 6 height 6
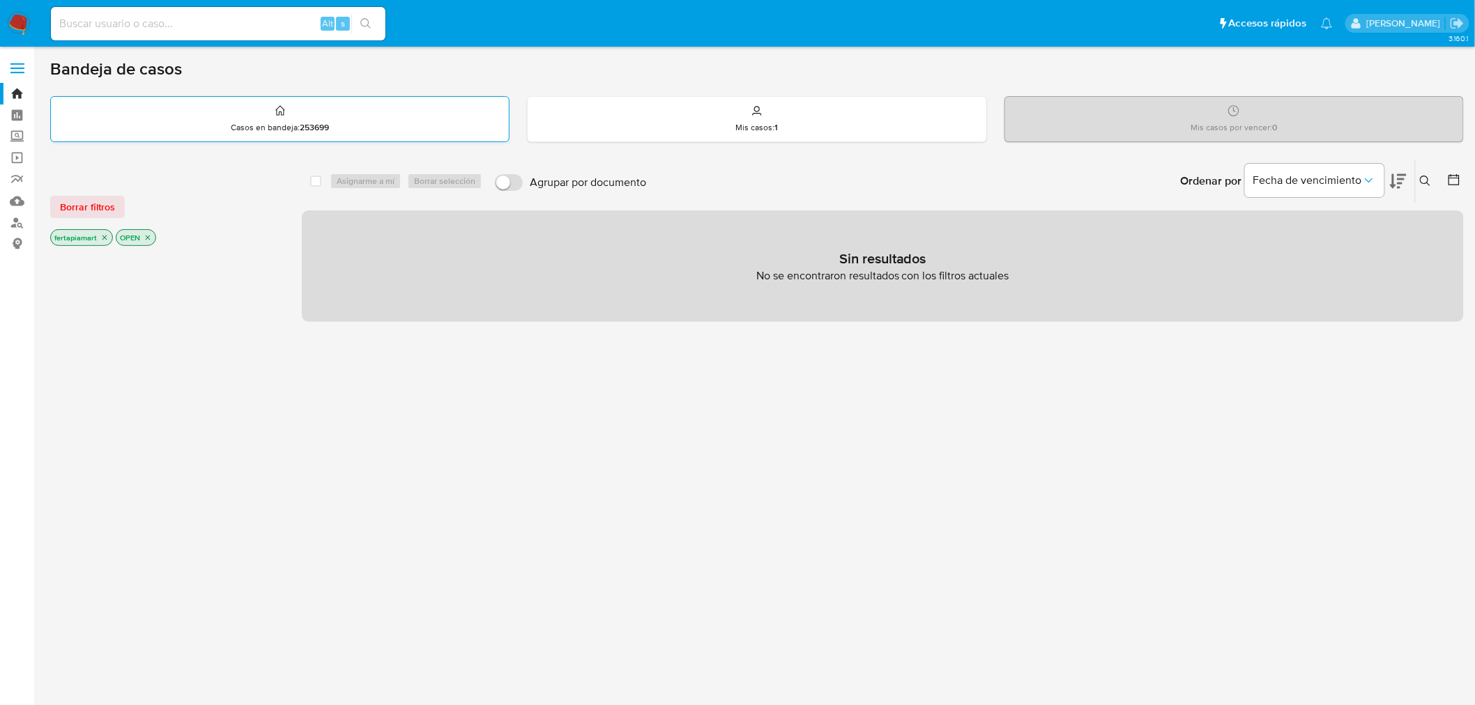
click at [409, 125] on div "Casos en bandeja : 253699" at bounding box center [280, 119] width 458 height 45
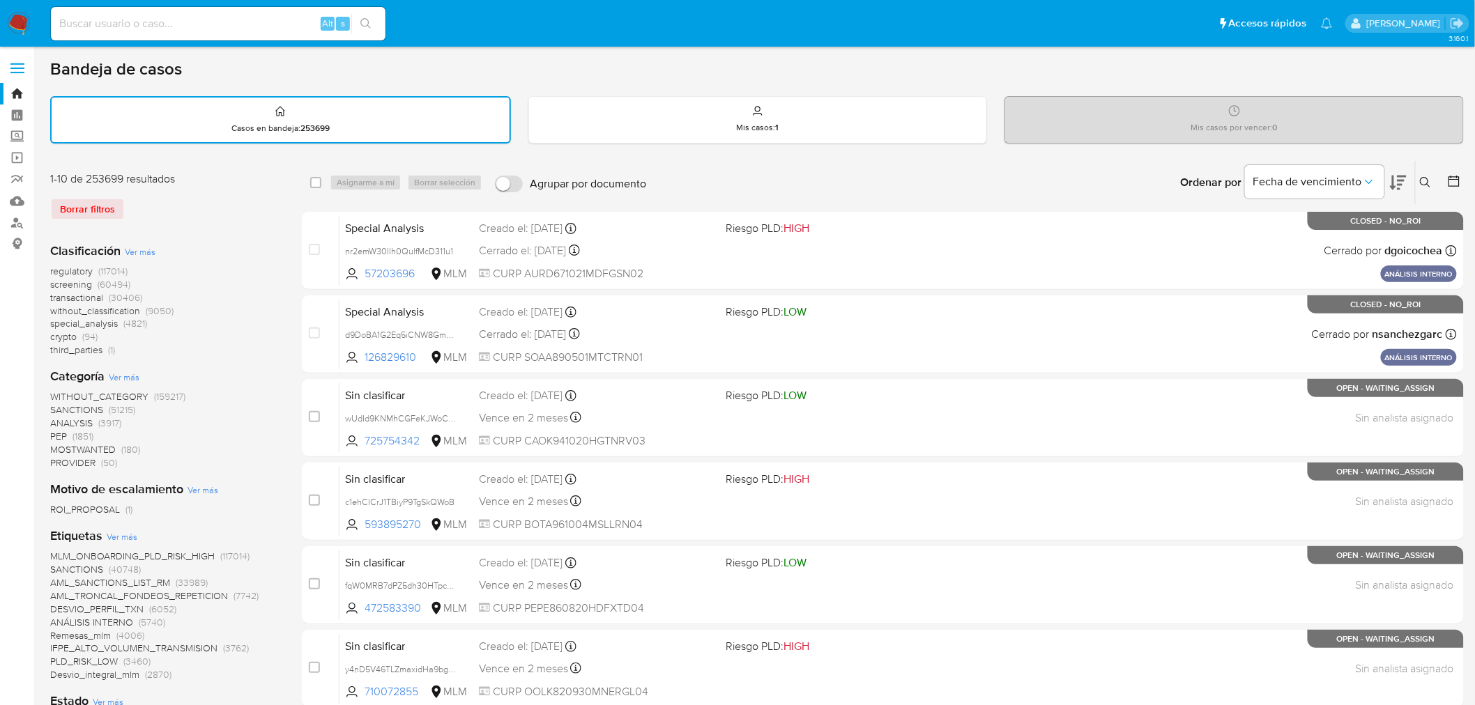
click at [1424, 178] on icon at bounding box center [1424, 182] width 11 height 11
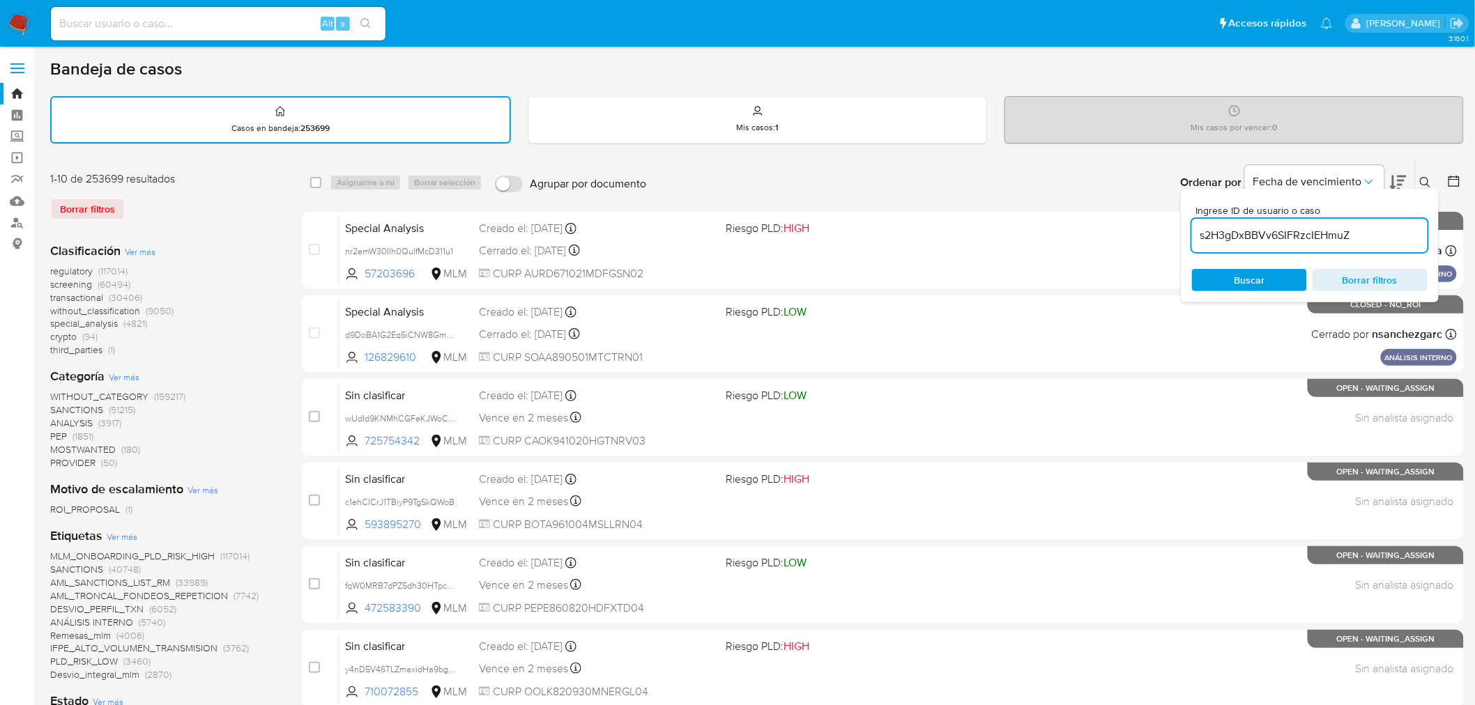
click at [1302, 227] on input "s2H3gDxBBVv6SIFRzcIEHmuZ" at bounding box center [1310, 235] width 236 height 18
type input "s2H3gDxBBVv6SIFRzcIEHmuZ"
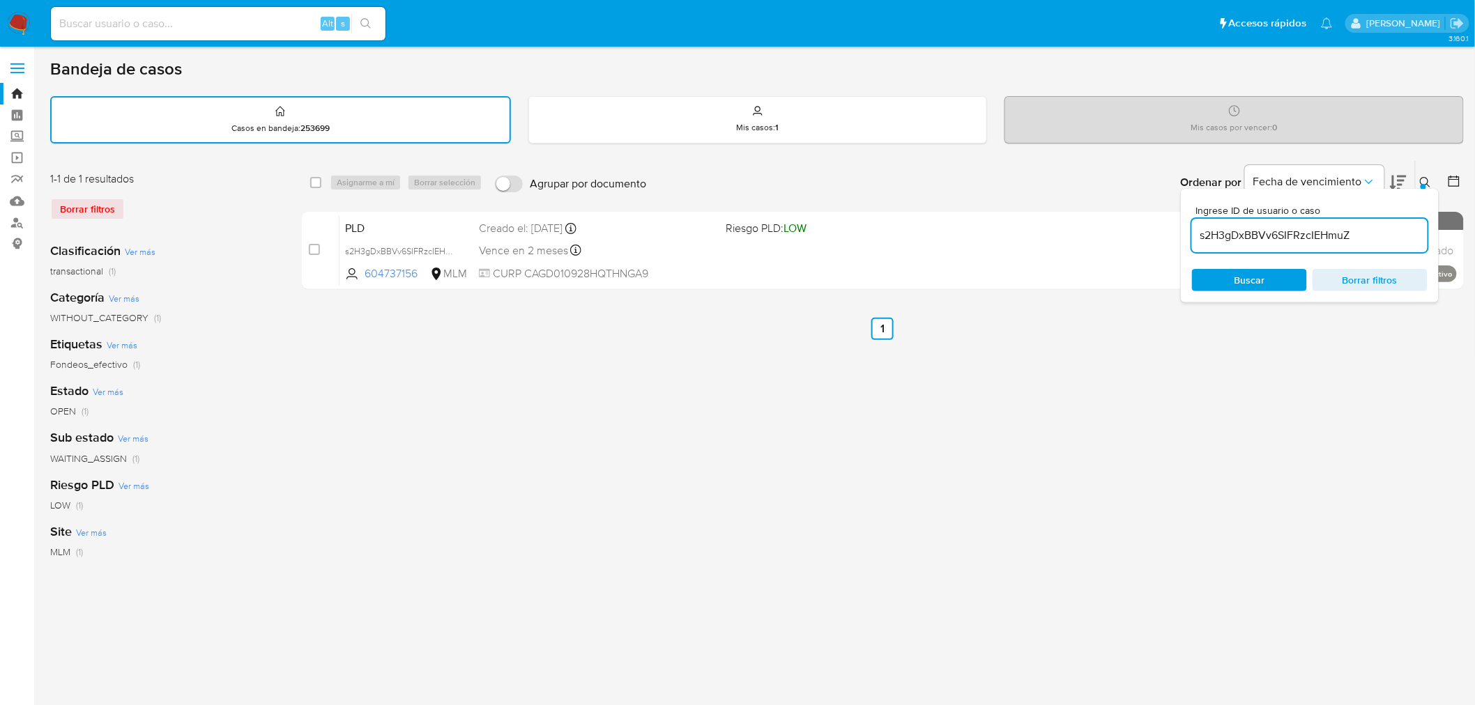
click at [1038, 333] on ul "Anterior 1 Siguiente" at bounding box center [883, 329] width 1162 height 22
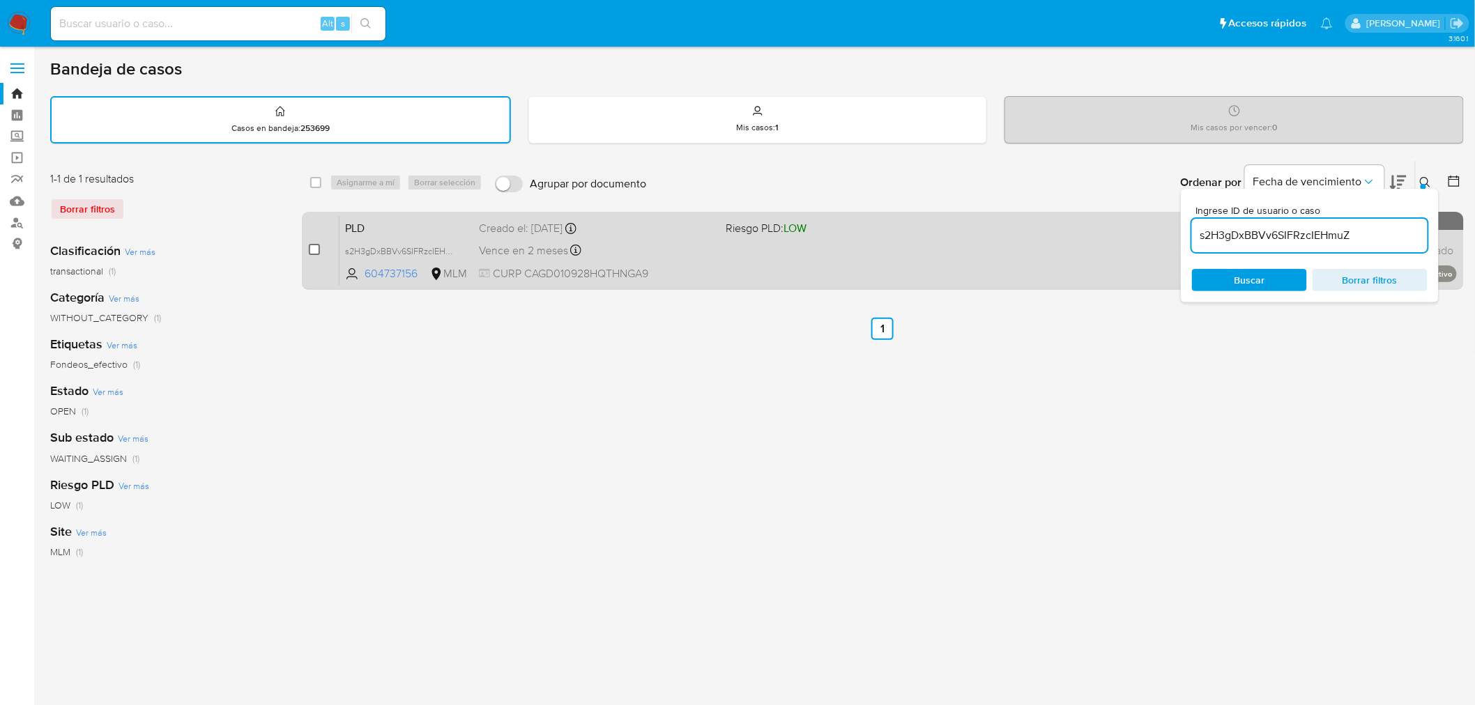
click at [309, 249] on input "checkbox" at bounding box center [314, 249] width 11 height 11
checkbox input "true"
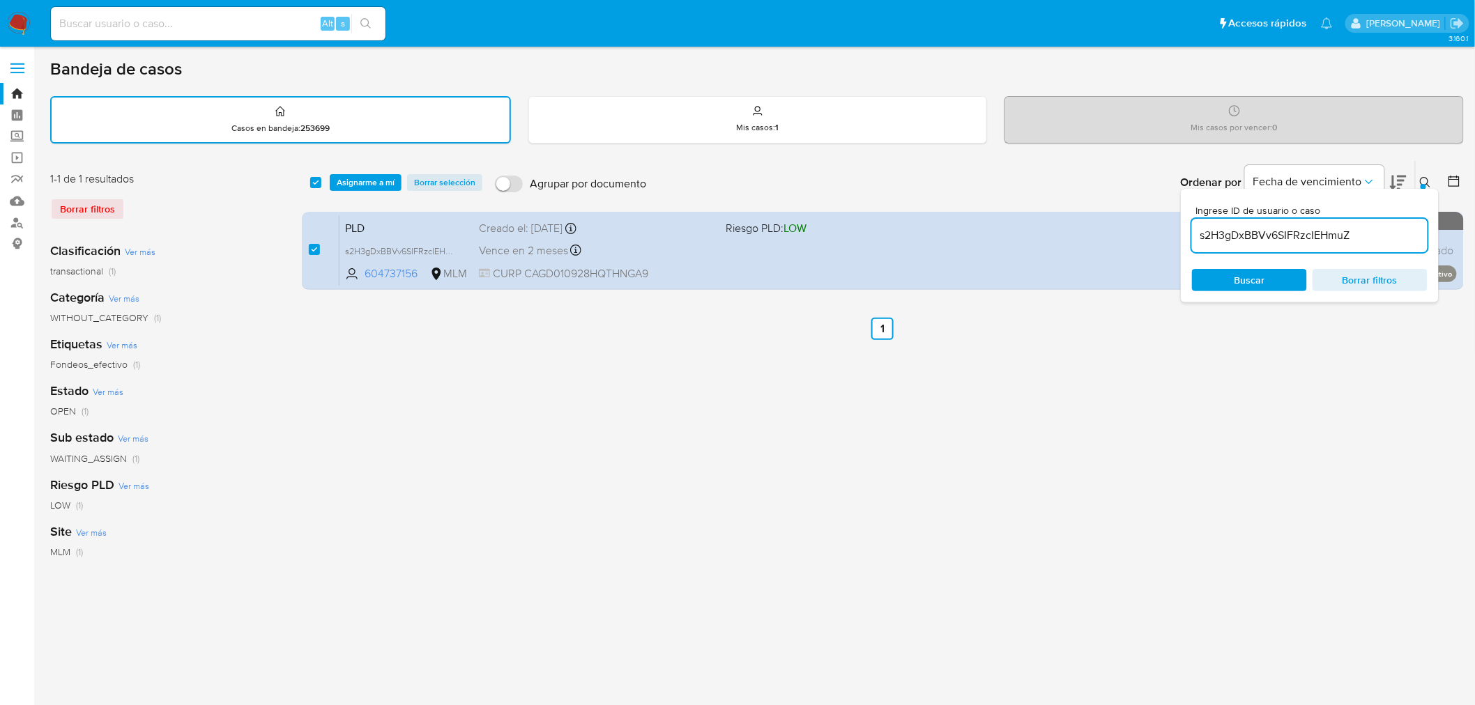
click at [1424, 178] on icon at bounding box center [1424, 182] width 11 height 11
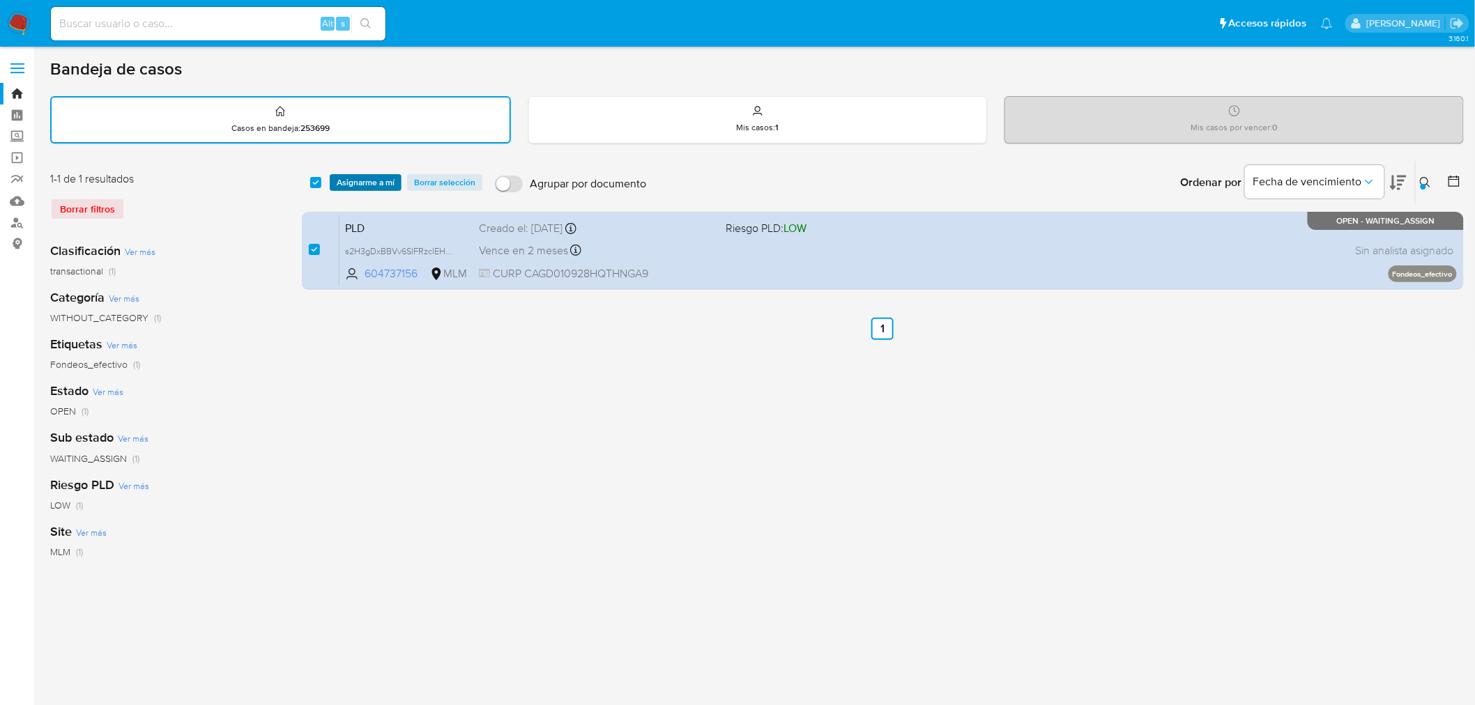
click at [374, 180] on span "Asignarme a mí" at bounding box center [366, 183] width 58 height 14
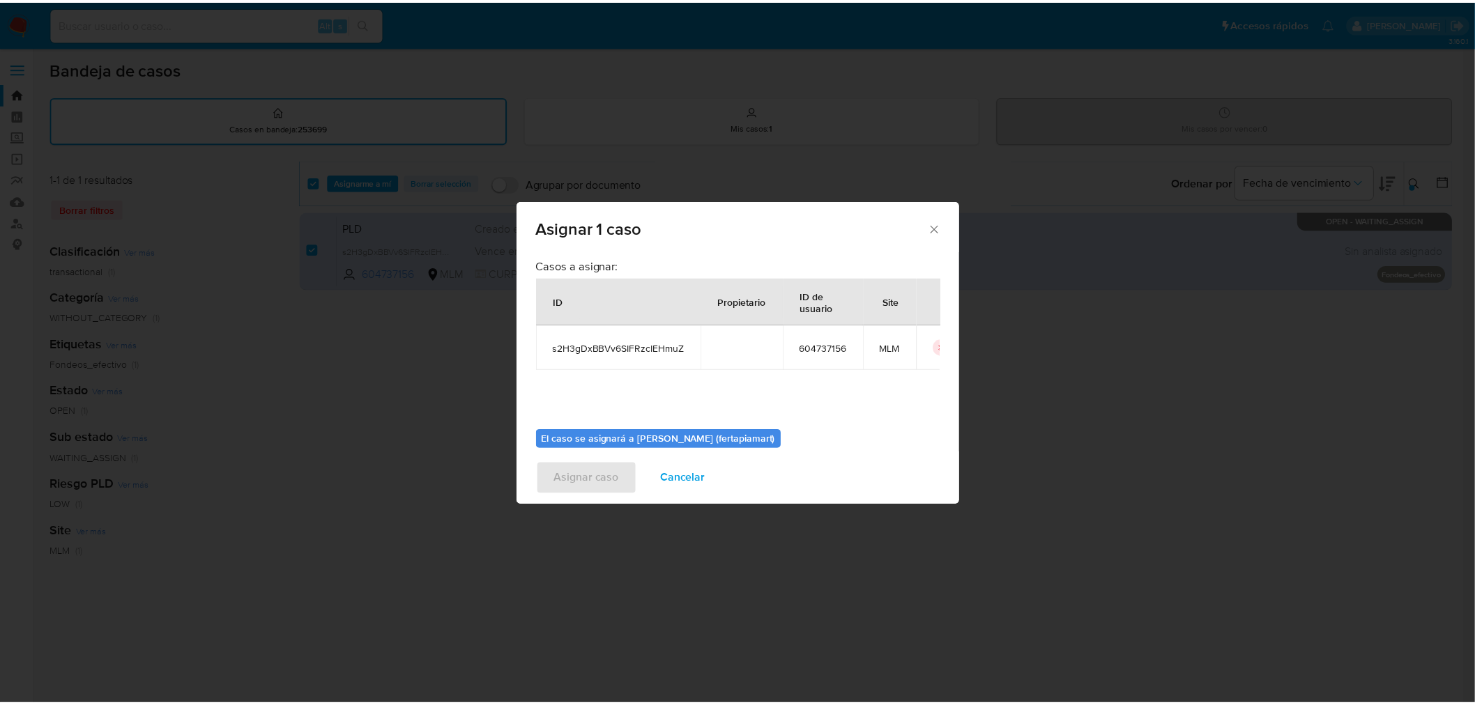
scroll to position [72, 0]
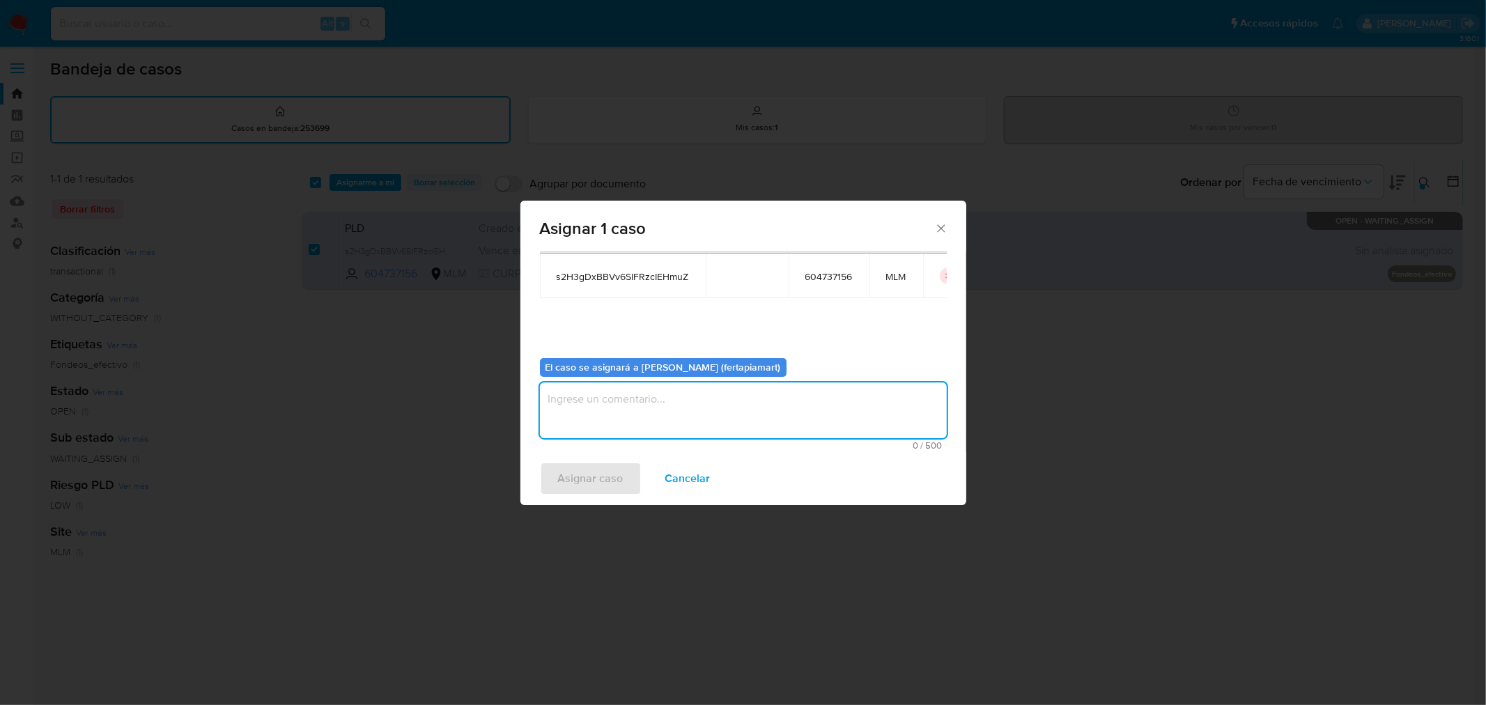
click at [677, 412] on textarea "assign-modal" at bounding box center [743, 411] width 407 height 56
type textarea "FDTM"
click at [588, 477] on span "Asignar caso" at bounding box center [591, 478] width 66 height 31
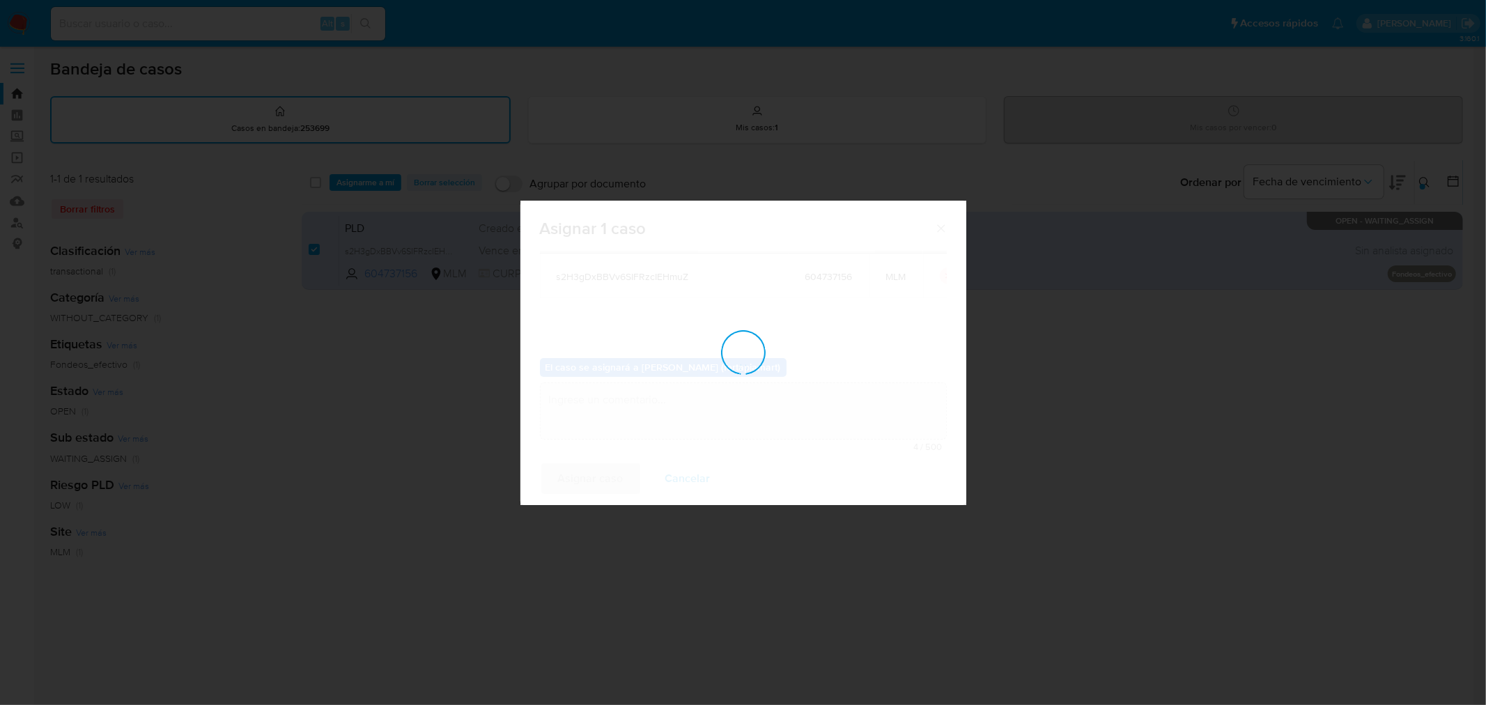
checkbox input "false"
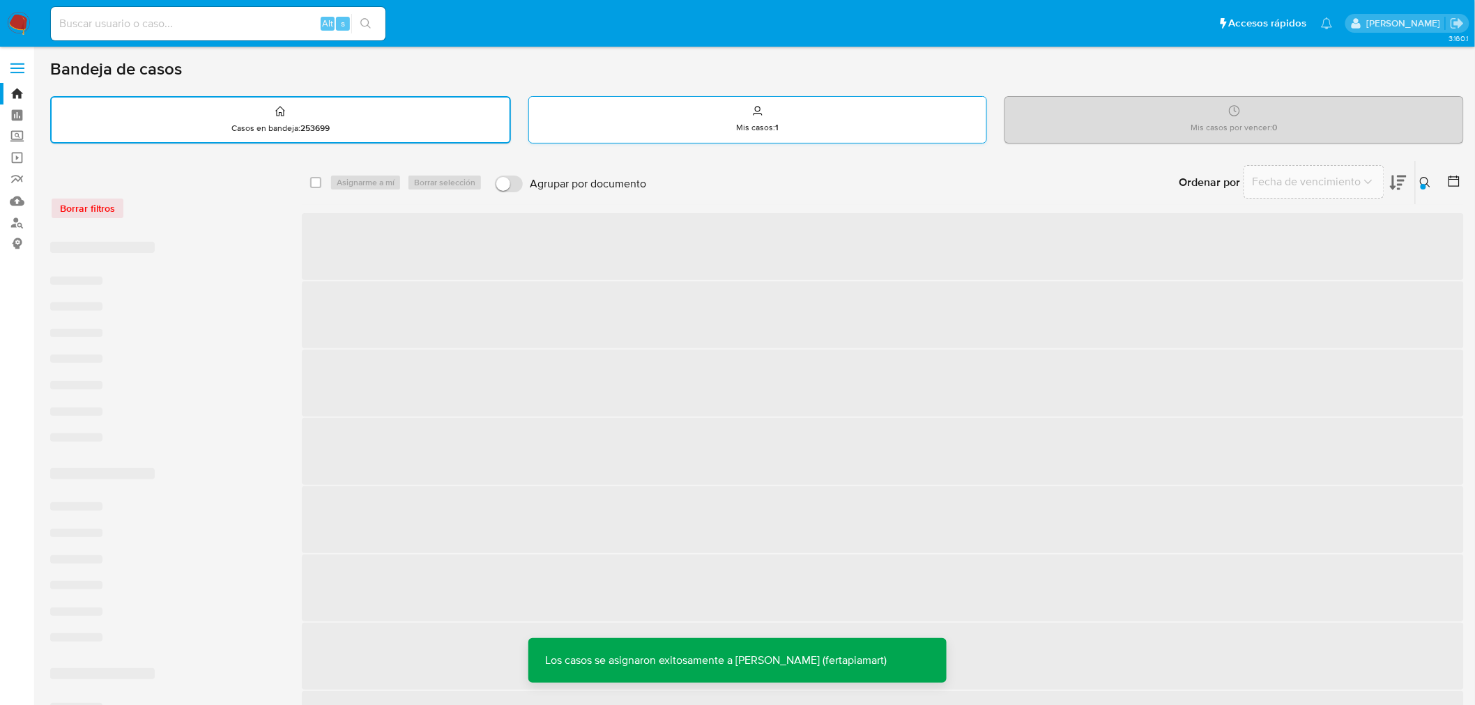
click at [686, 123] on div "Mis casos : 1" at bounding box center [758, 119] width 458 height 45
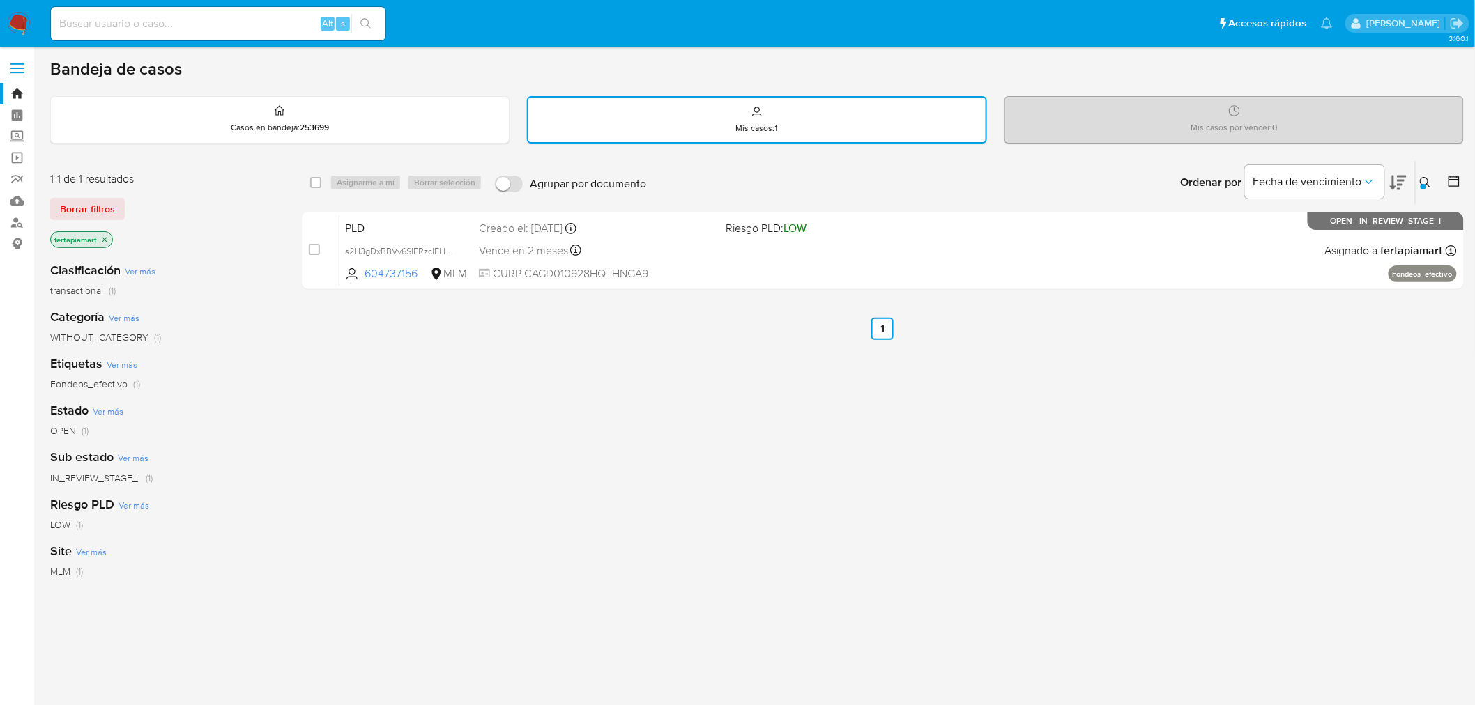
click at [21, 29] on img at bounding box center [19, 24] width 24 height 24
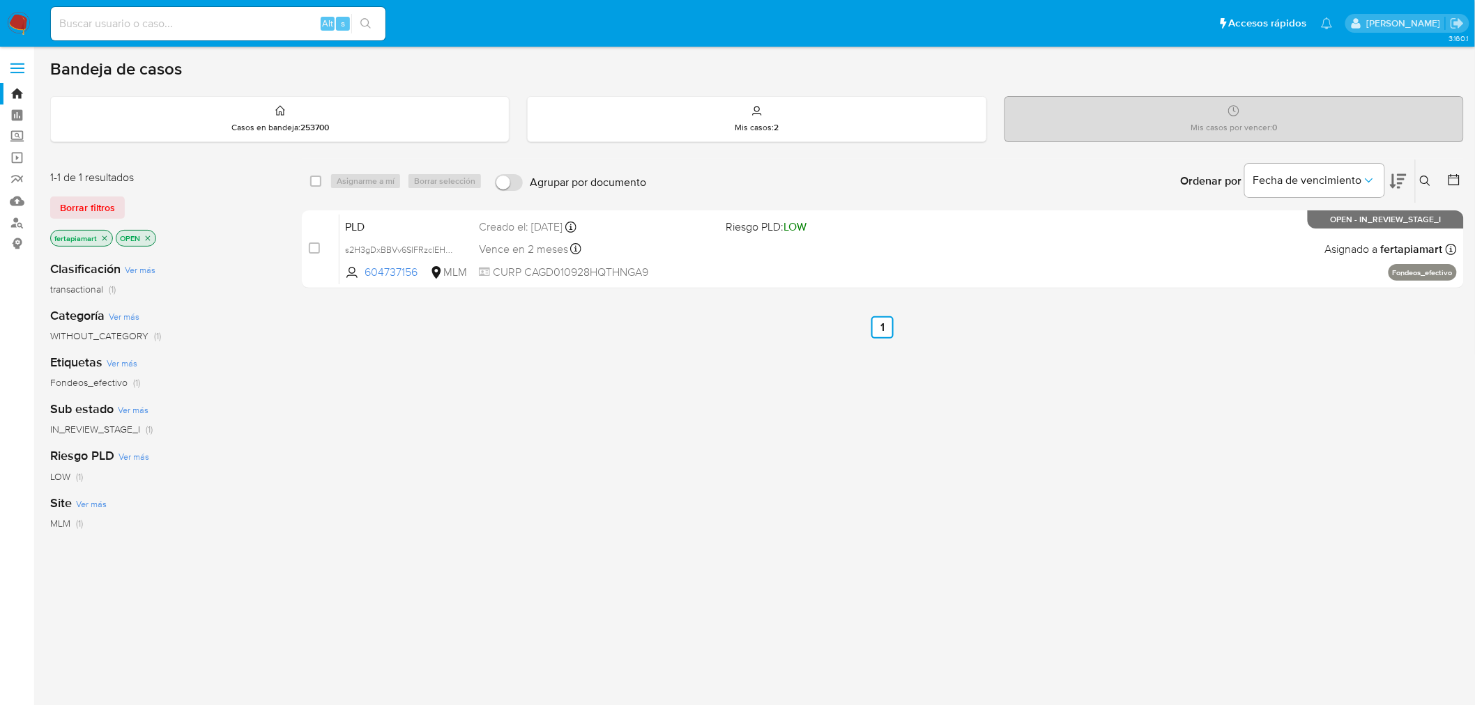
click at [1158, 130] on div "Mis casos por vencer : 0" at bounding box center [1234, 119] width 458 height 45
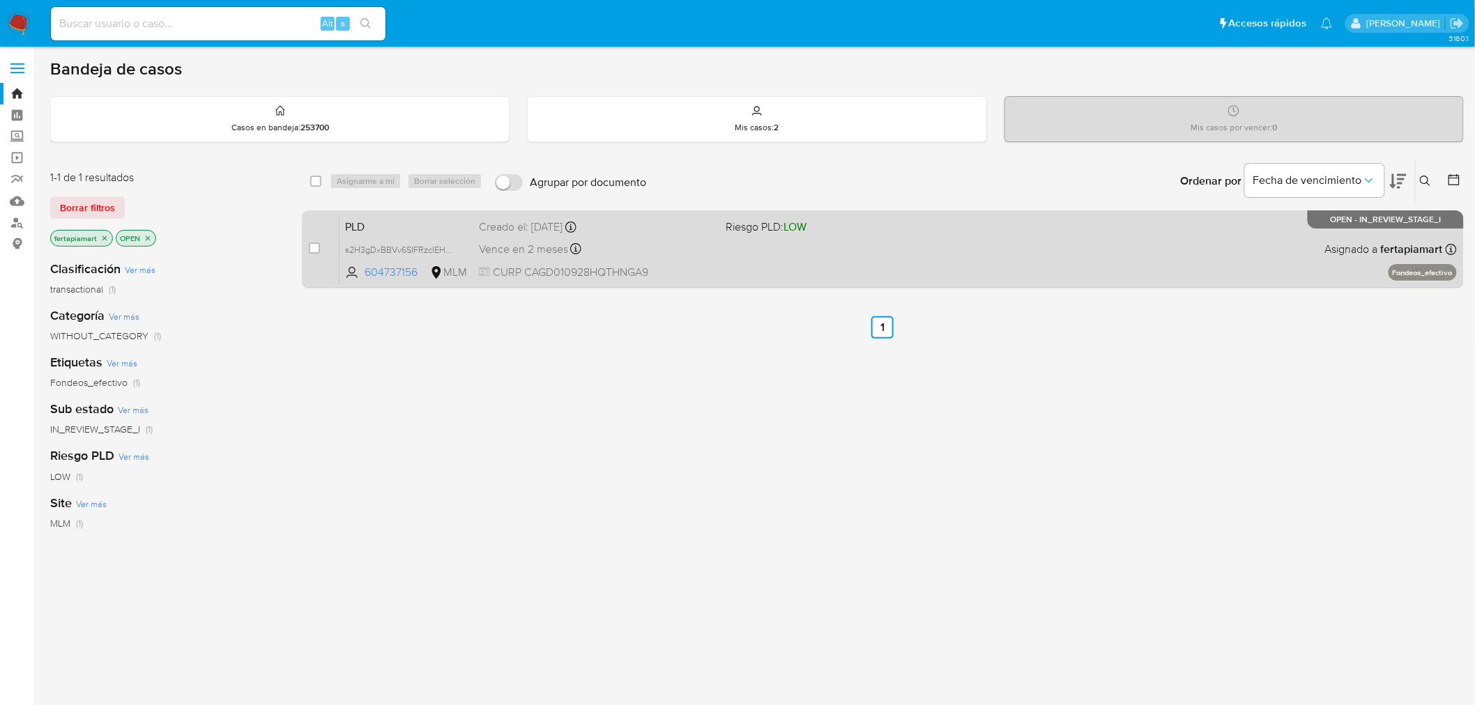
click at [477, 242] on div "PLD s2H3gDxBBVv6SIFRzcIEHmuZ 604737156 MLM Riesgo PLD: LOW Creado el: [DATE] Cr…" at bounding box center [897, 249] width 1117 height 70
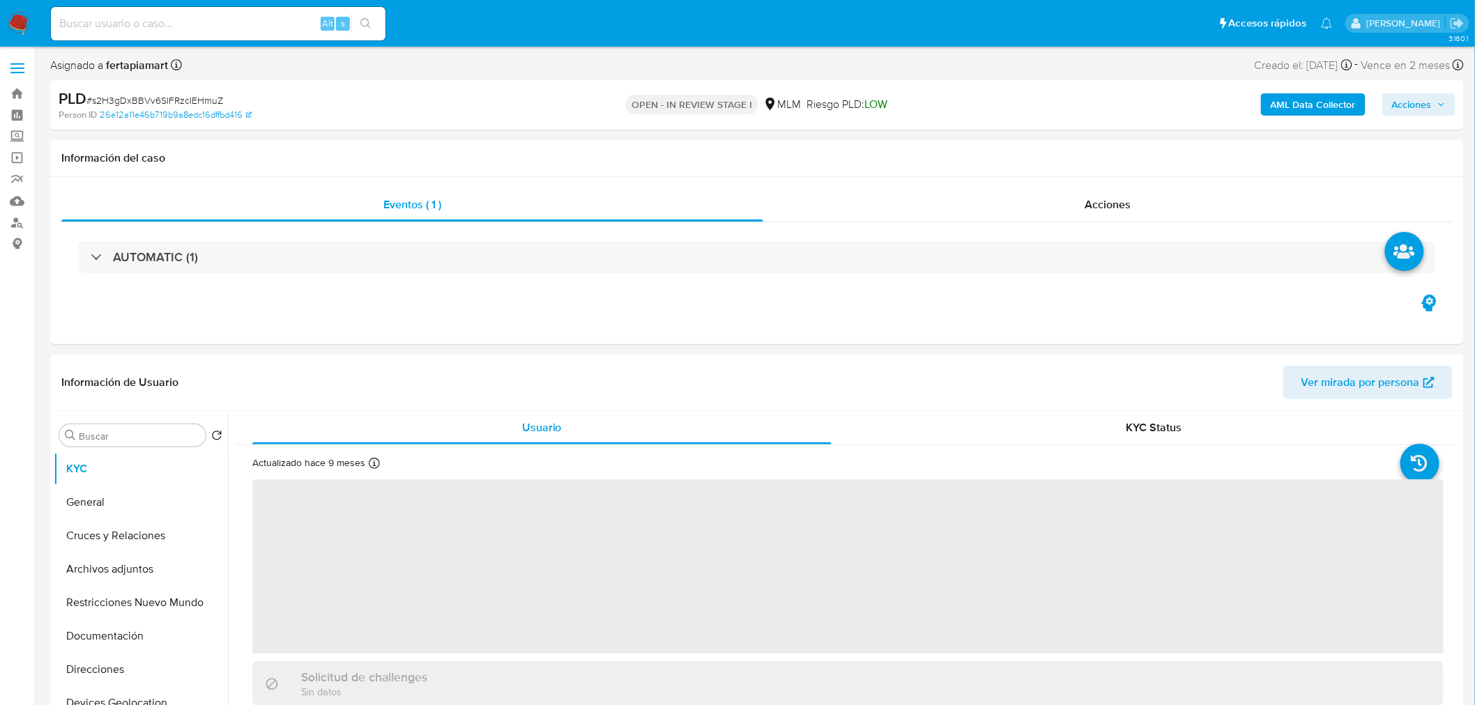
select select "10"
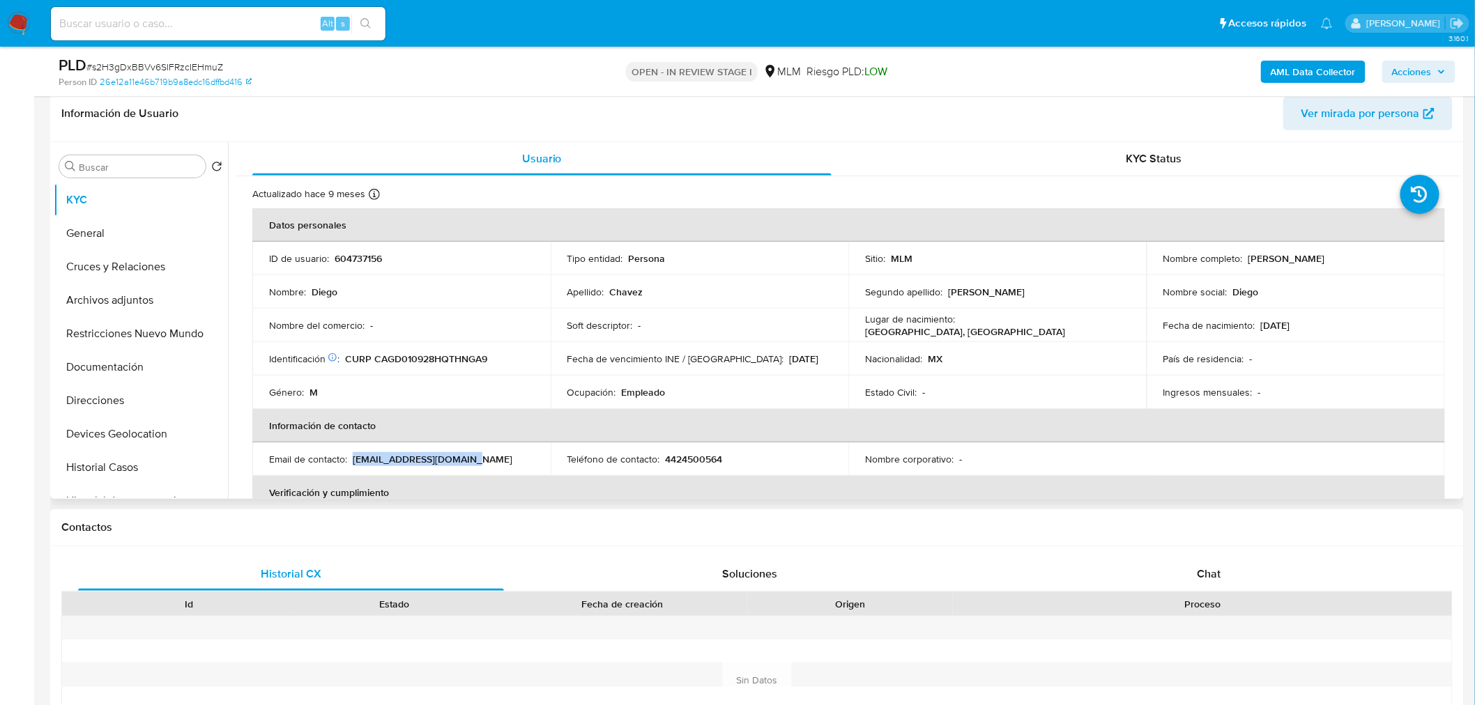
drag, startPoint x: 477, startPoint y: 458, endPoint x: 354, endPoint y: 463, distance: 122.8
click at [354, 463] on div "Email de contacto : 21chavezdiego@gmail.com" at bounding box center [401, 459] width 265 height 13
drag, startPoint x: 723, startPoint y: 461, endPoint x: 665, endPoint y: 462, distance: 58.6
click at [665, 462] on div "Teléfono de contacto : 4424500564" at bounding box center [699, 459] width 265 height 13
drag, startPoint x: 485, startPoint y: 360, endPoint x: 376, endPoint y: 359, distance: 108.7
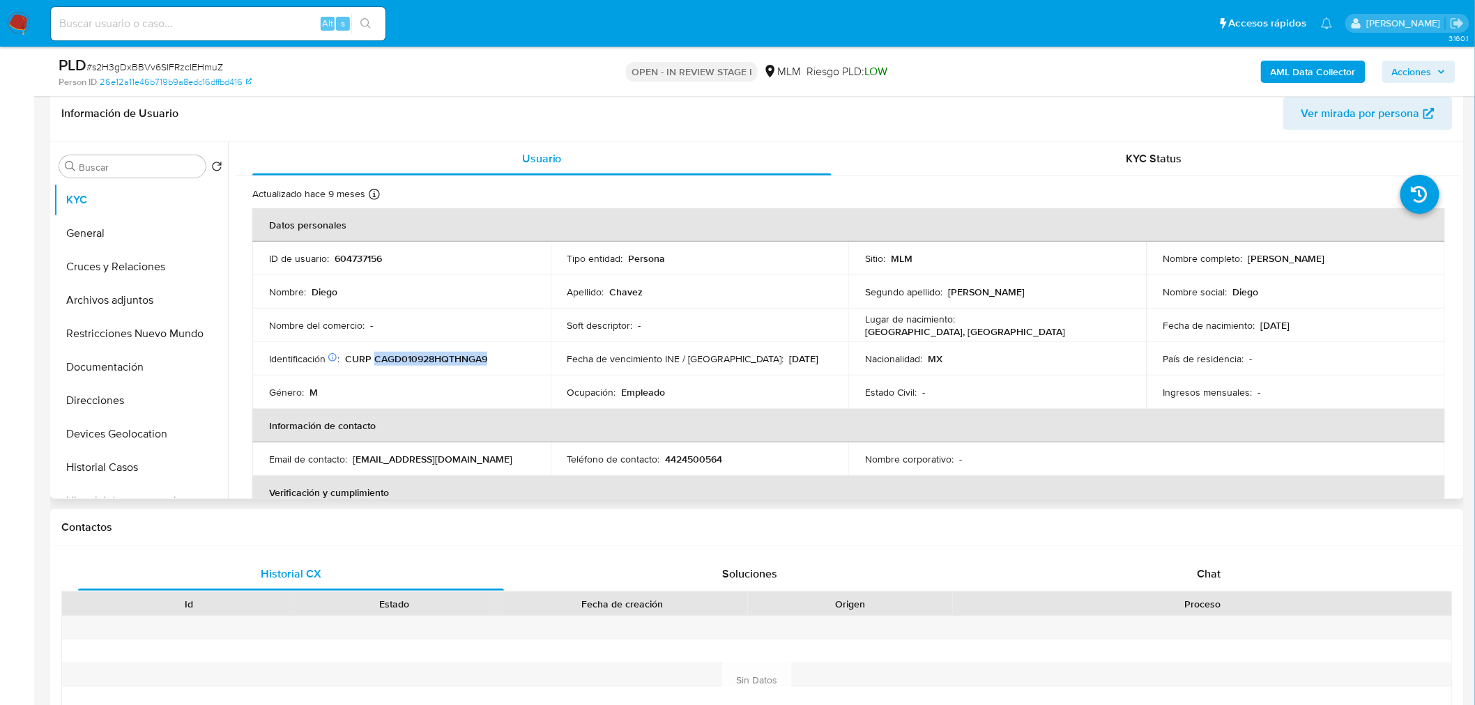
click at [376, 359] on p "CURP CAGD010928HQTHNGA9" at bounding box center [416, 359] width 142 height 13
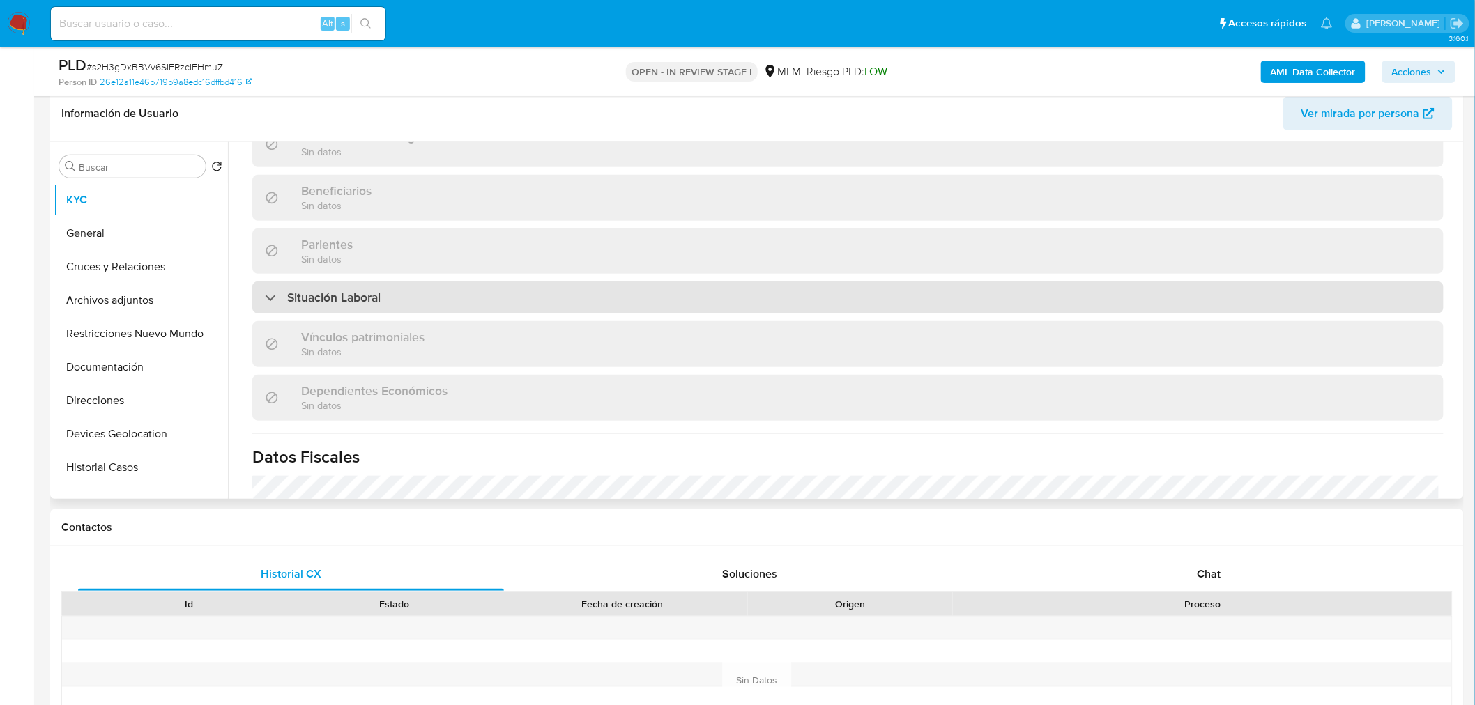
scroll to position [601, 0]
click at [488, 288] on div "Situación Laboral" at bounding box center [847, 296] width 1191 height 32
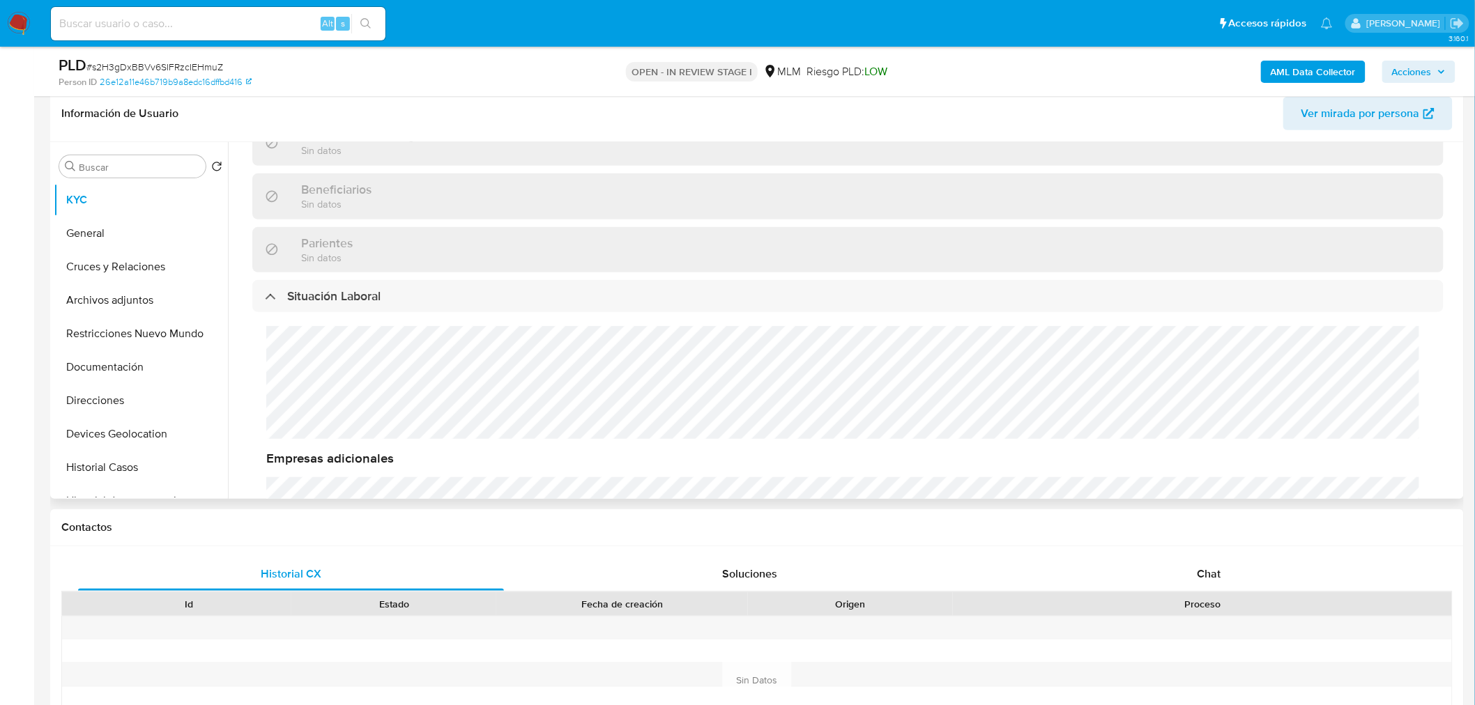
scroll to position [14, 0]
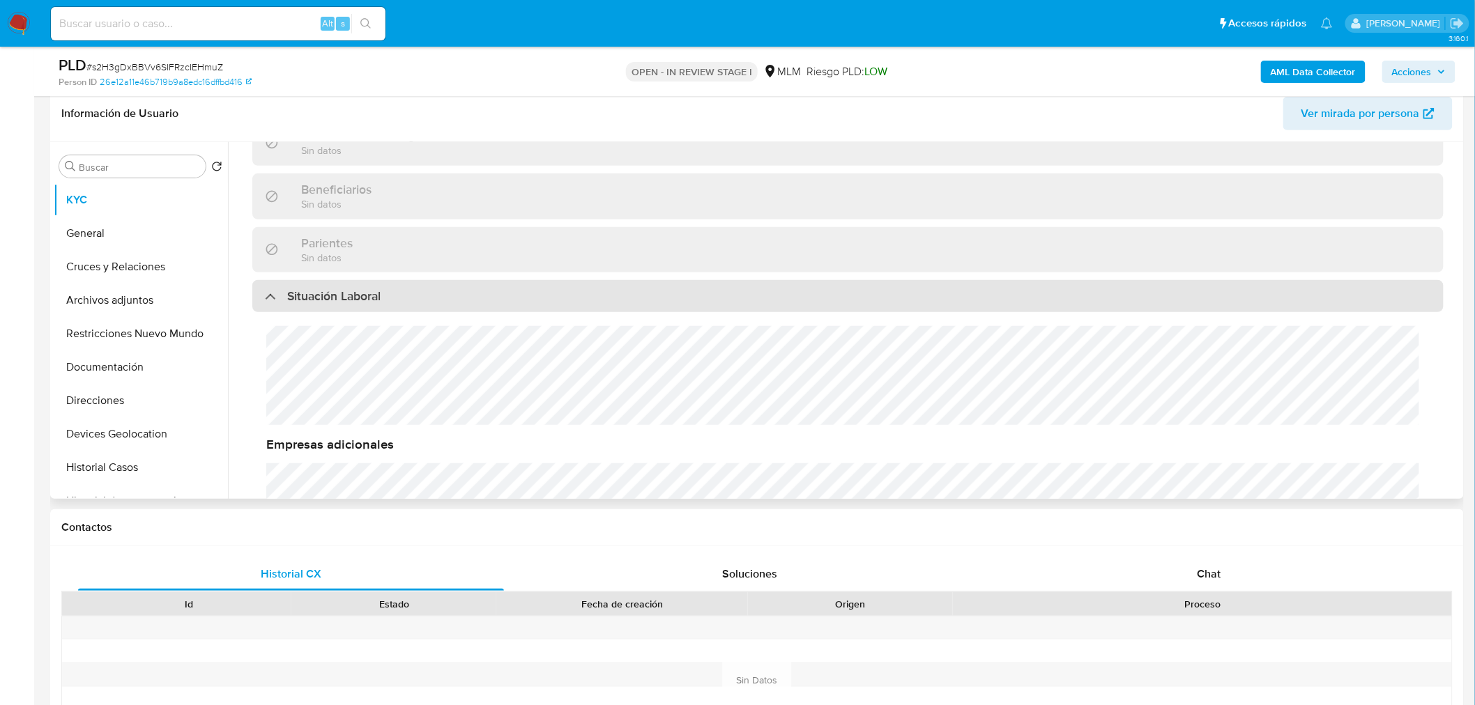
click at [318, 288] on h3 "Situación Laboral" at bounding box center [333, 295] width 93 height 15
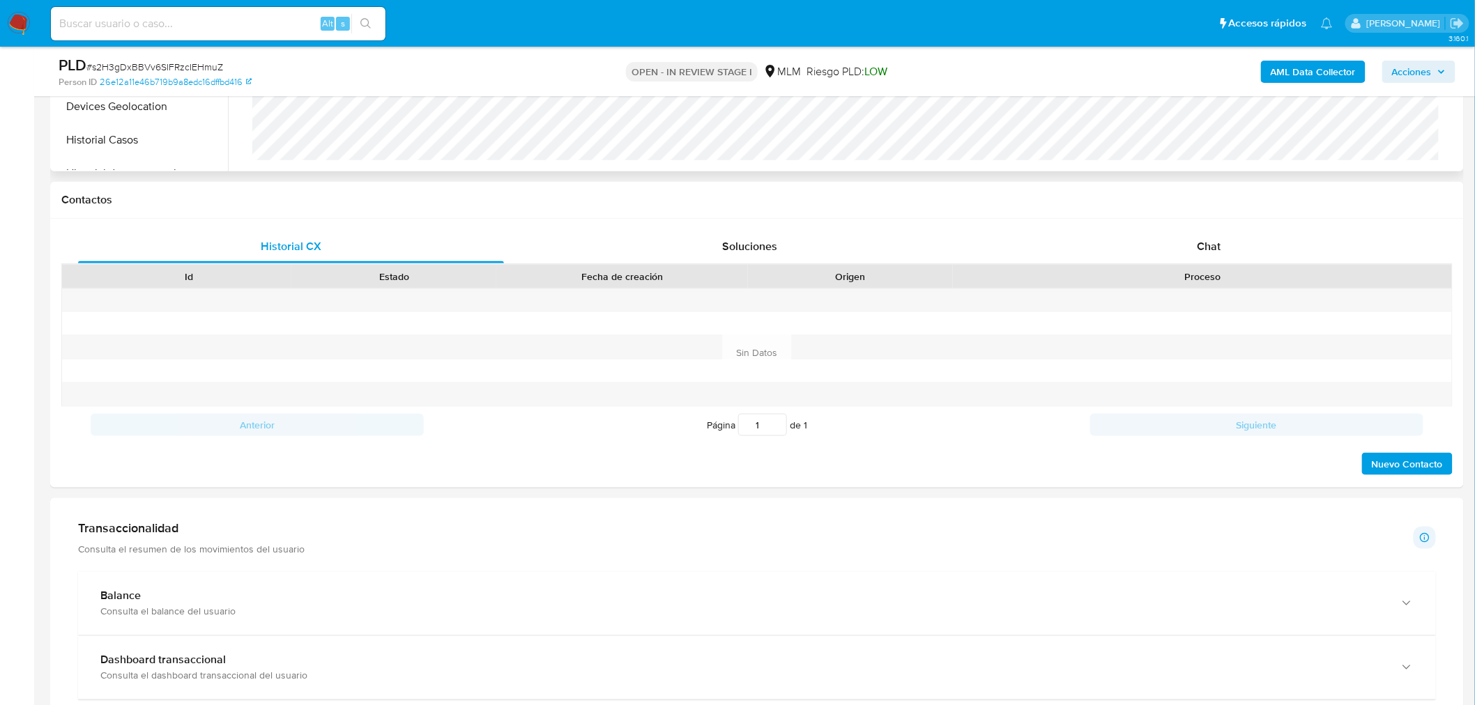
scroll to position [552, 0]
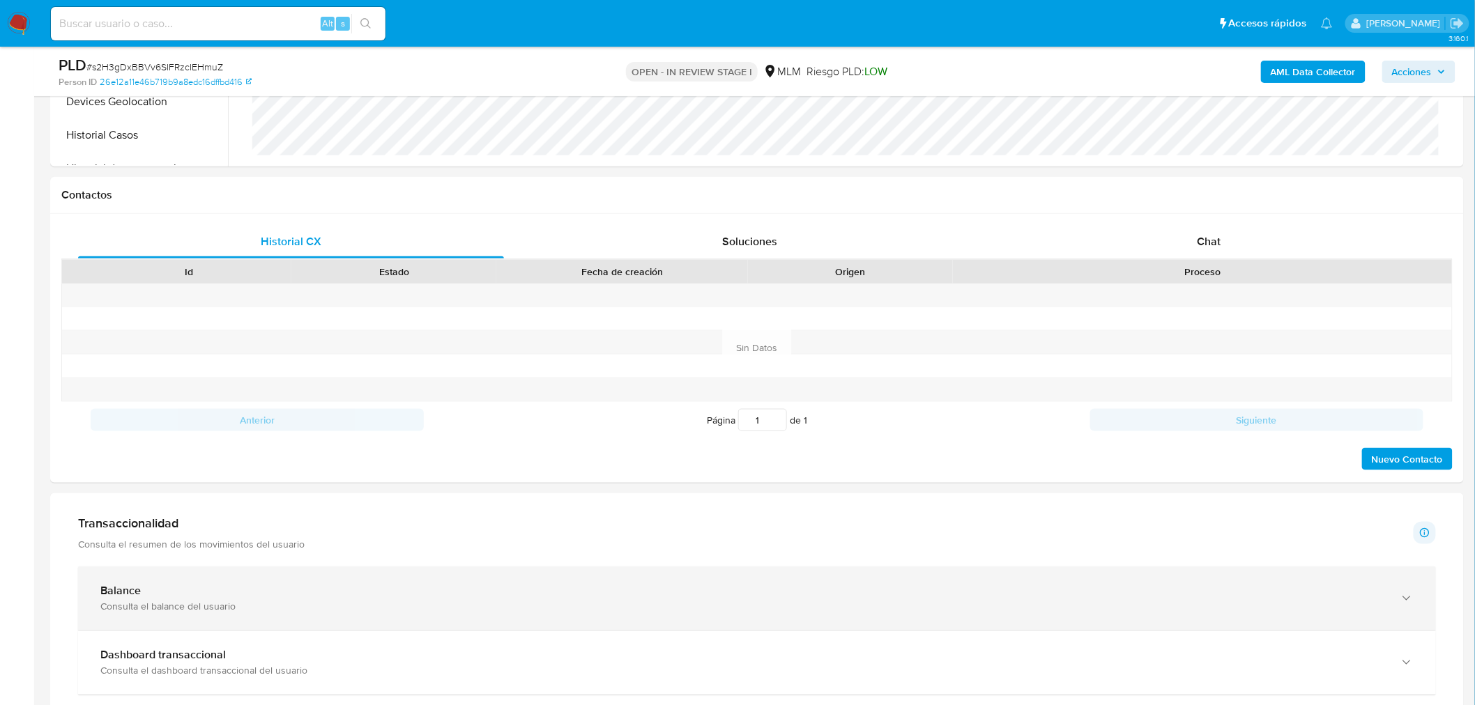
click at [353, 613] on div "Consulta el balance del usuario" at bounding box center [742, 607] width 1285 height 13
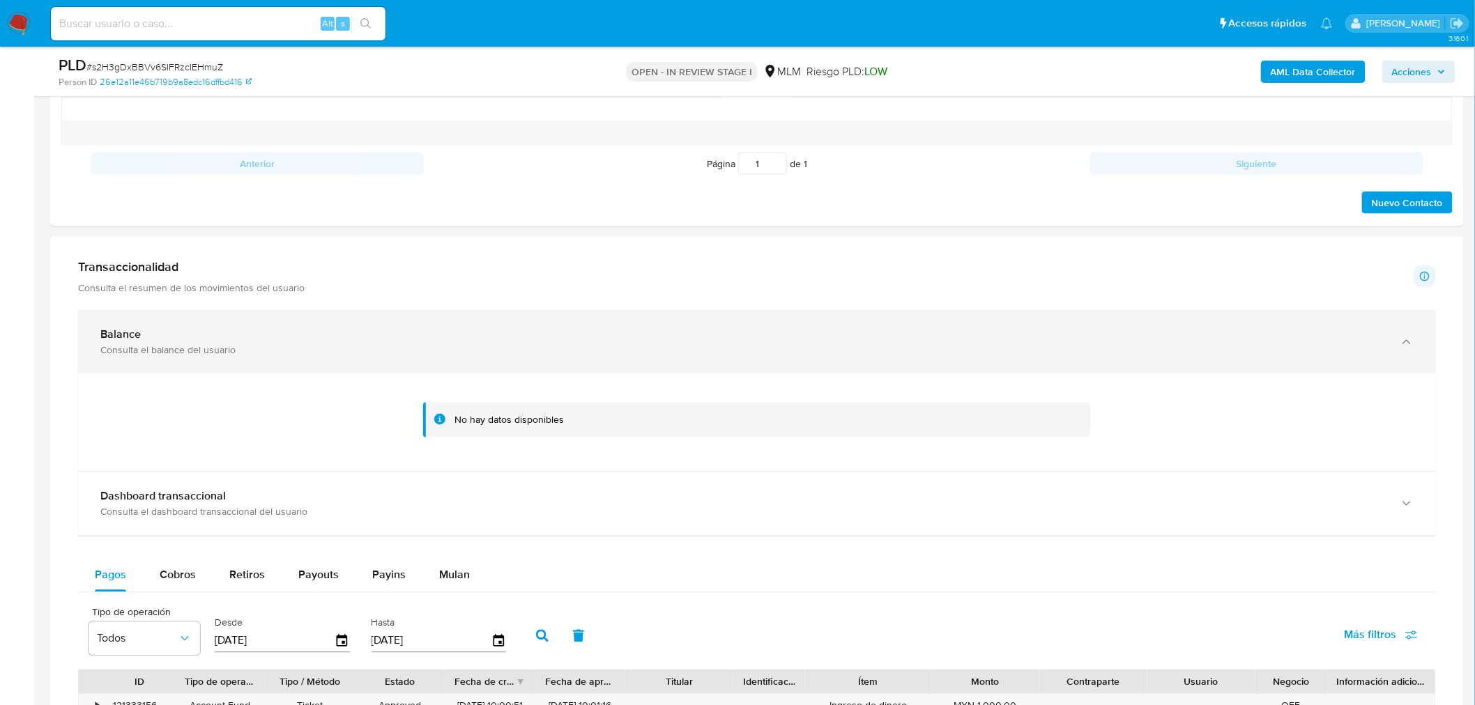
scroll to position [787, 0]
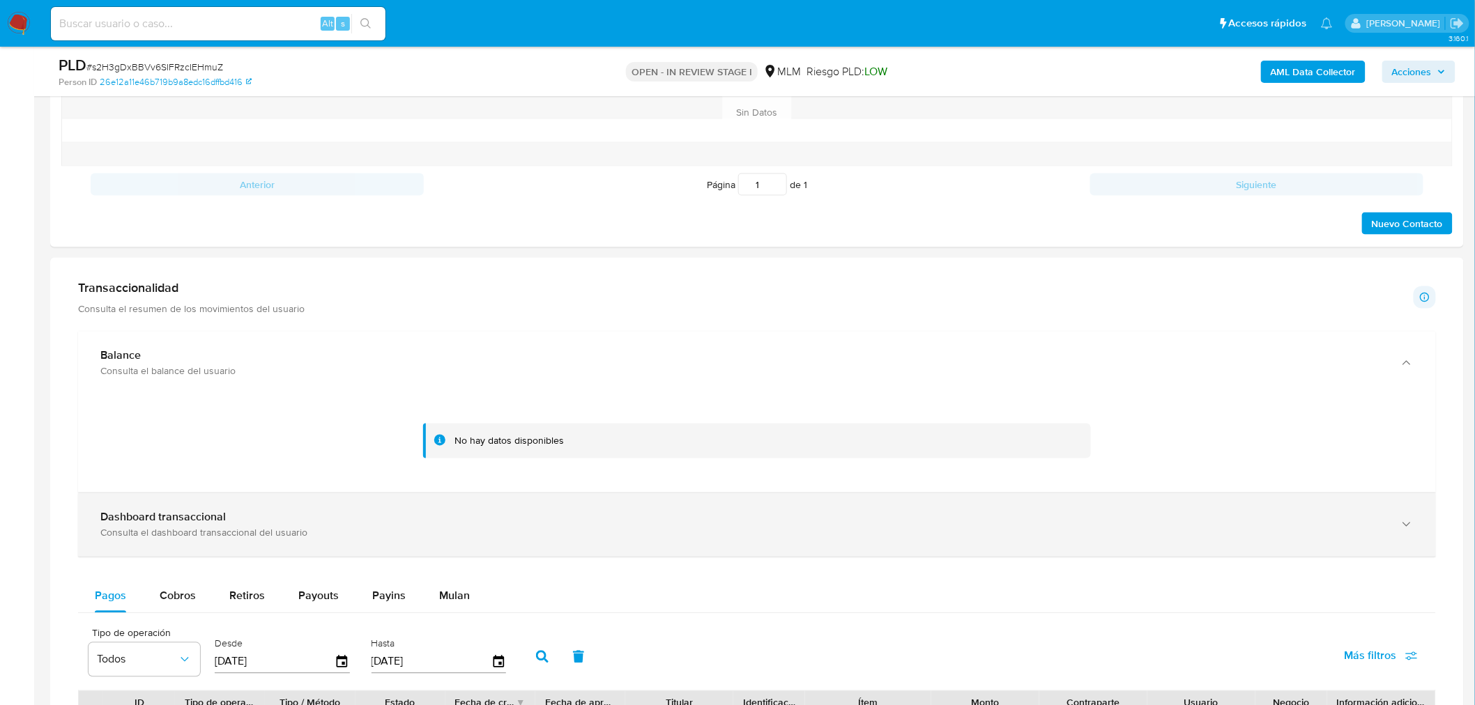
click at [319, 539] on div "Consulta el dashboard transaccional del usuario" at bounding box center [742, 533] width 1285 height 13
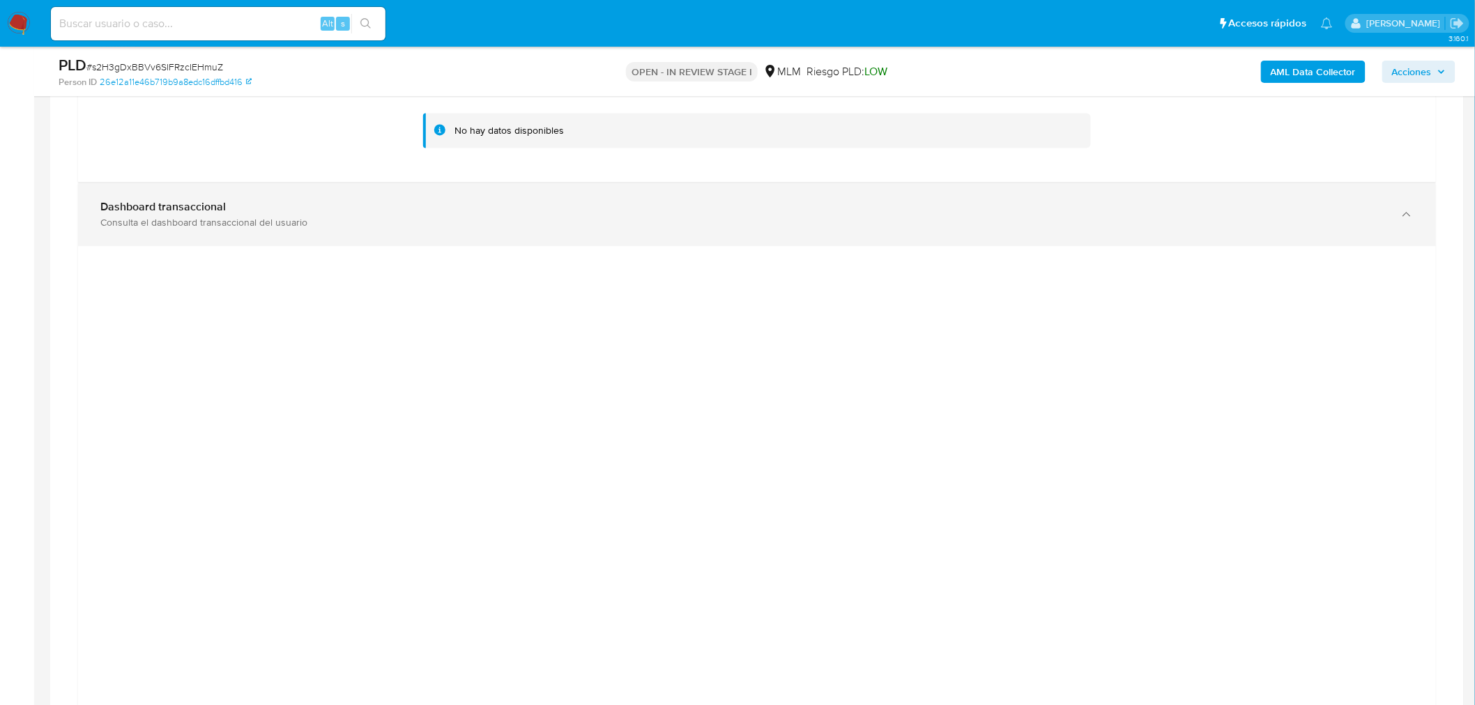
scroll to position [984, 0]
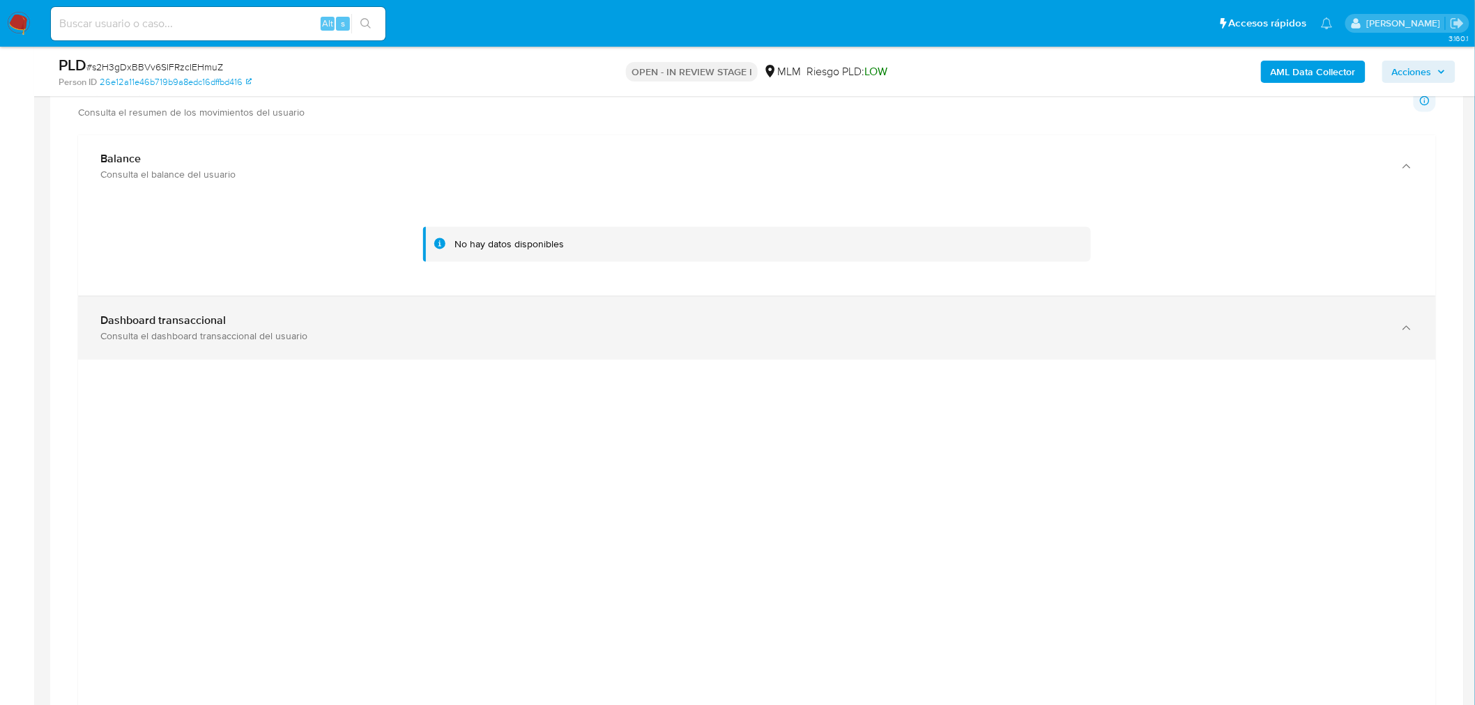
click at [214, 339] on div "Consulta el dashboard transaccional del usuario" at bounding box center [742, 336] width 1285 height 13
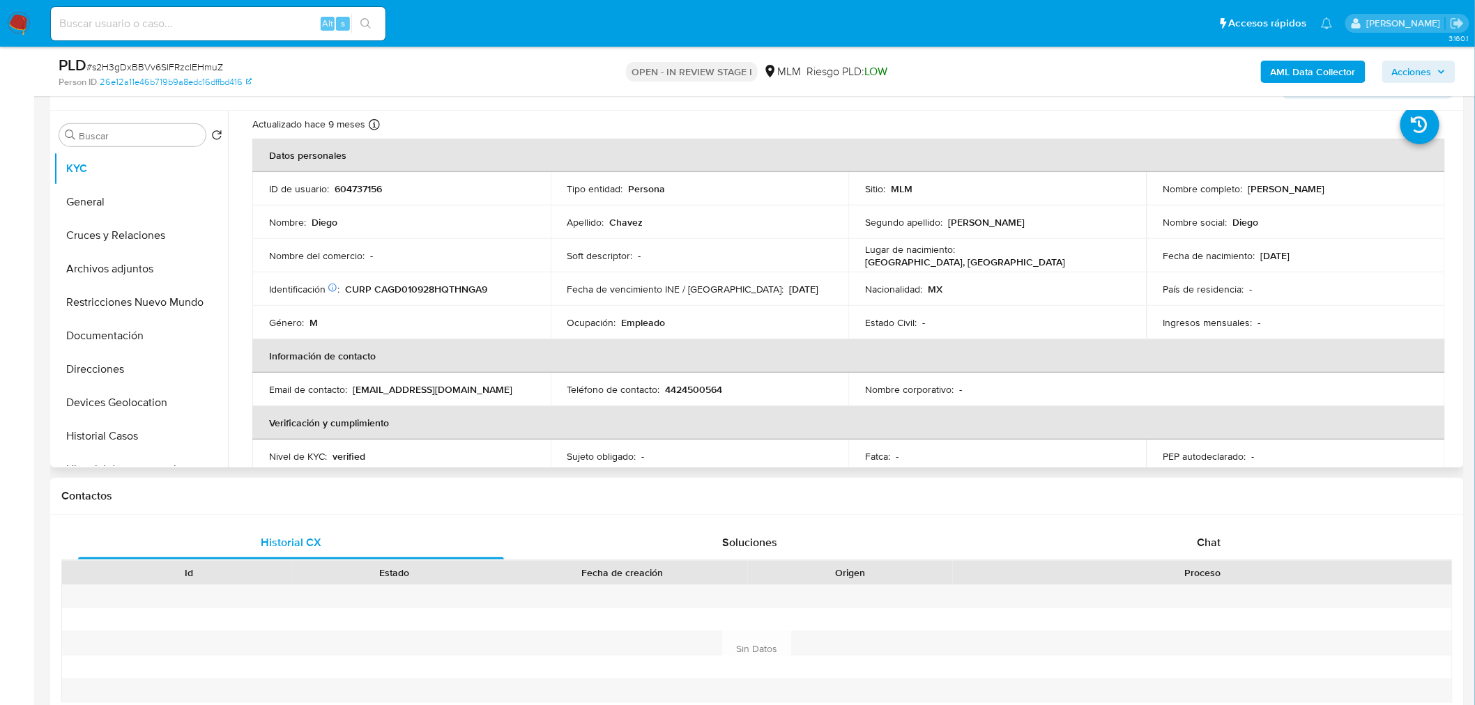
scroll to position [0, 0]
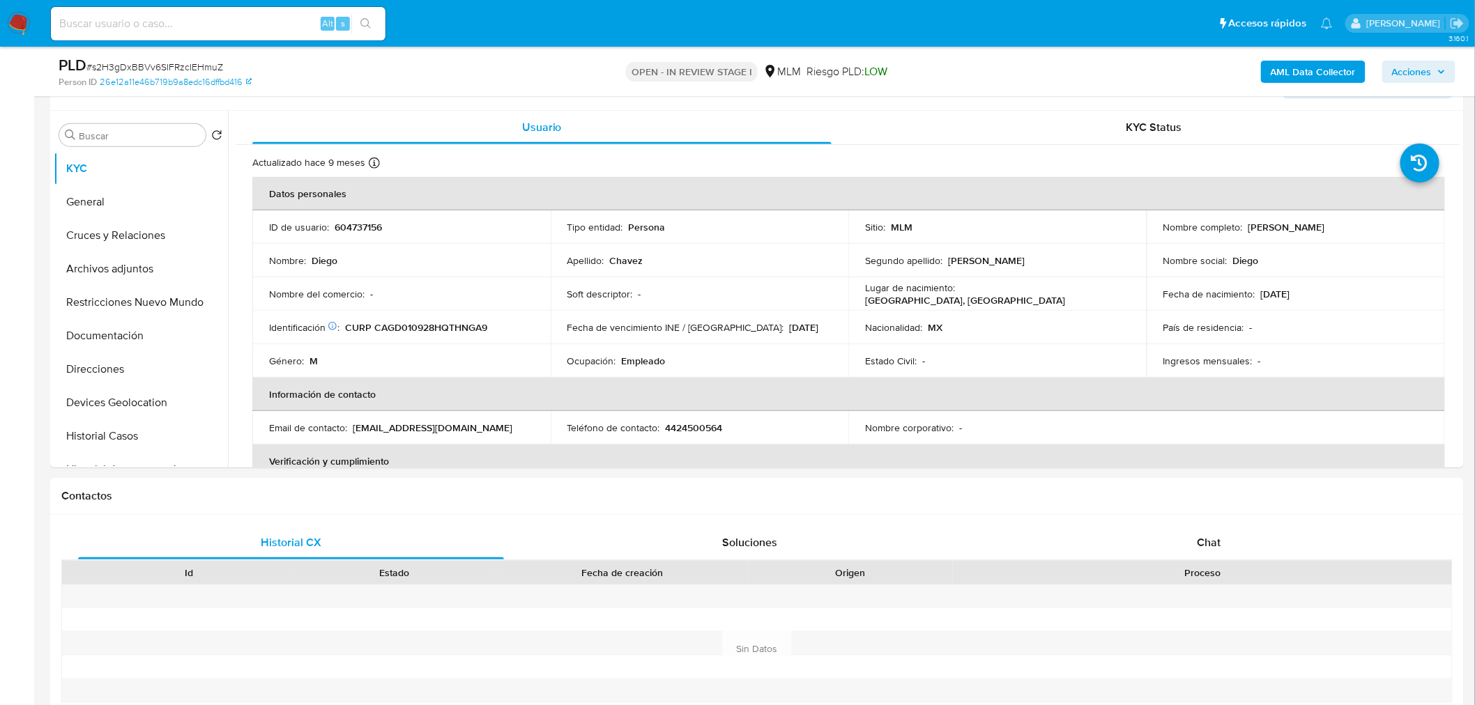
click at [546, 81] on div "OPEN - IN REVIEW STAGE I MLM Riesgo PLD: LOW" at bounding box center [757, 71] width 462 height 33
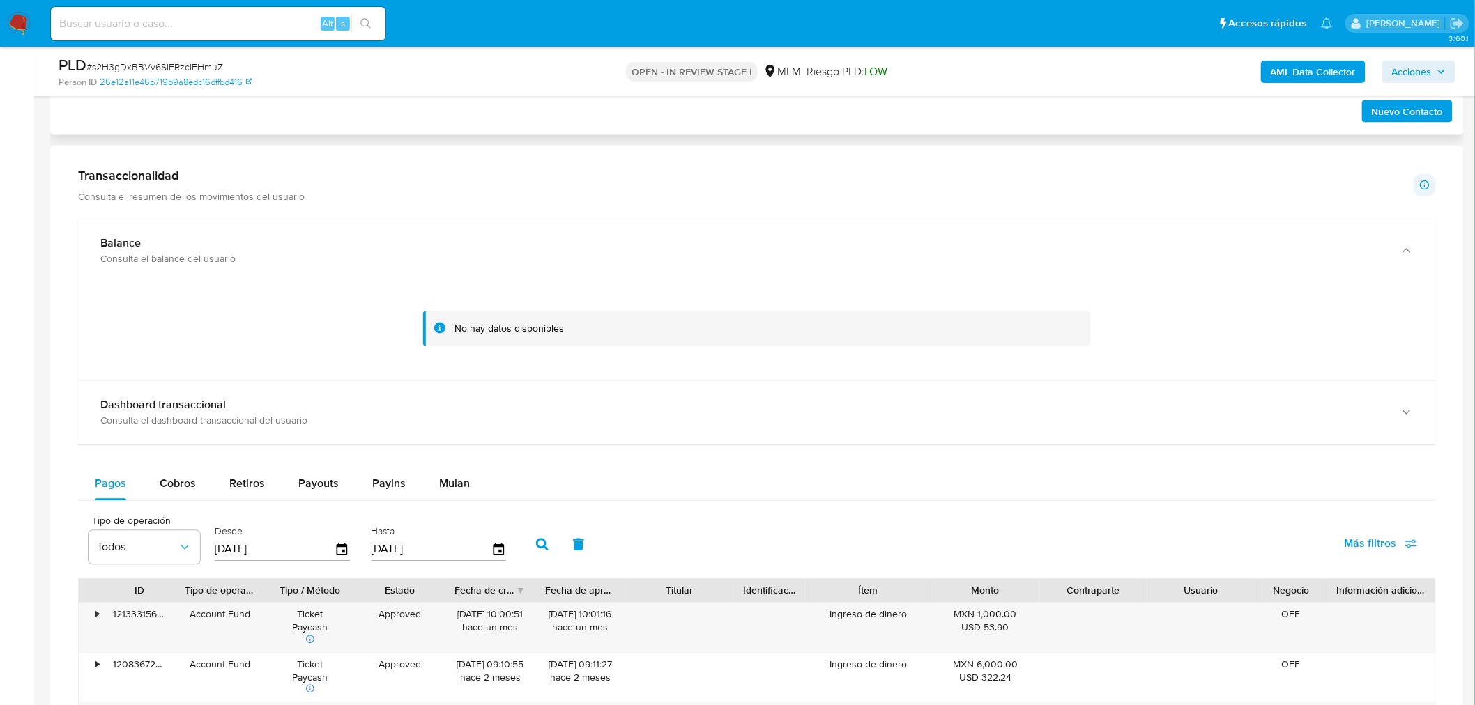
scroll to position [916, 0]
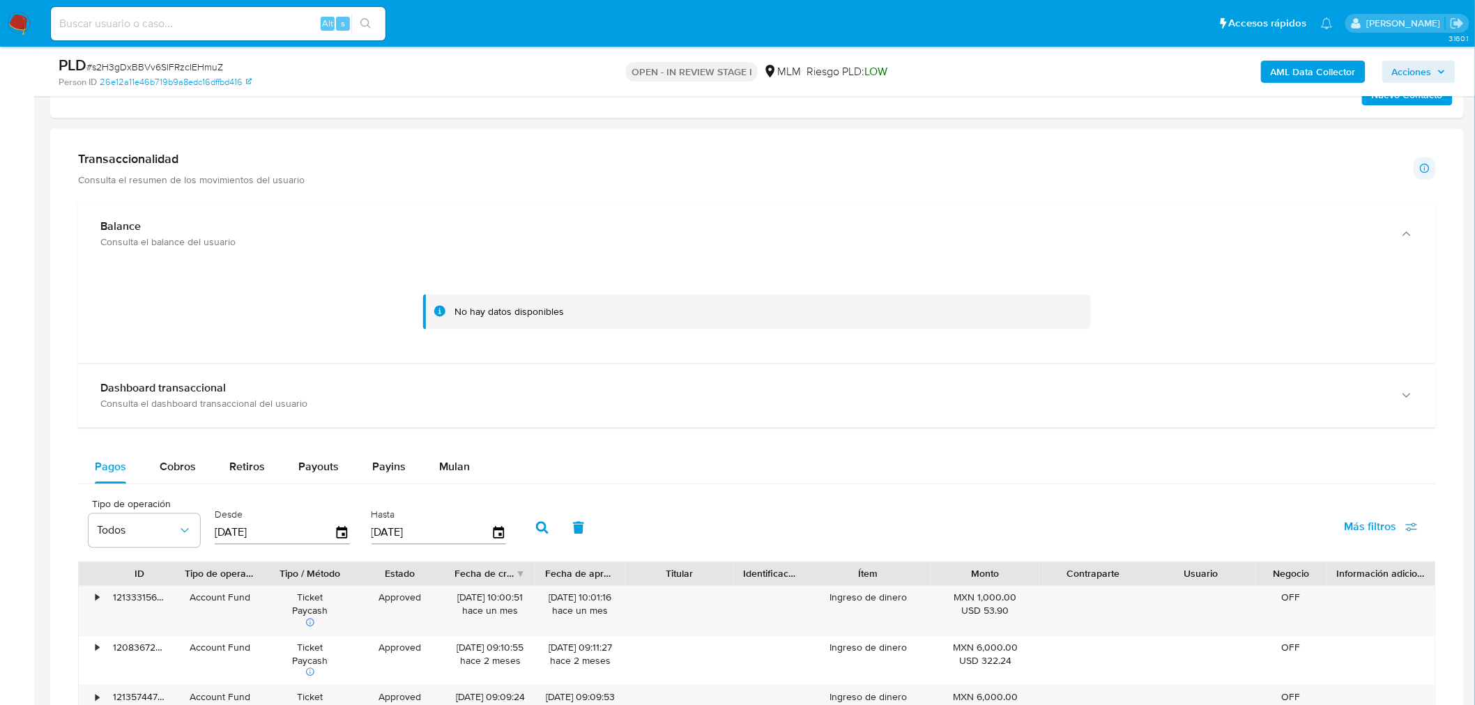
click at [350, 282] on div at bounding box center [756, 312] width 1335 height 70
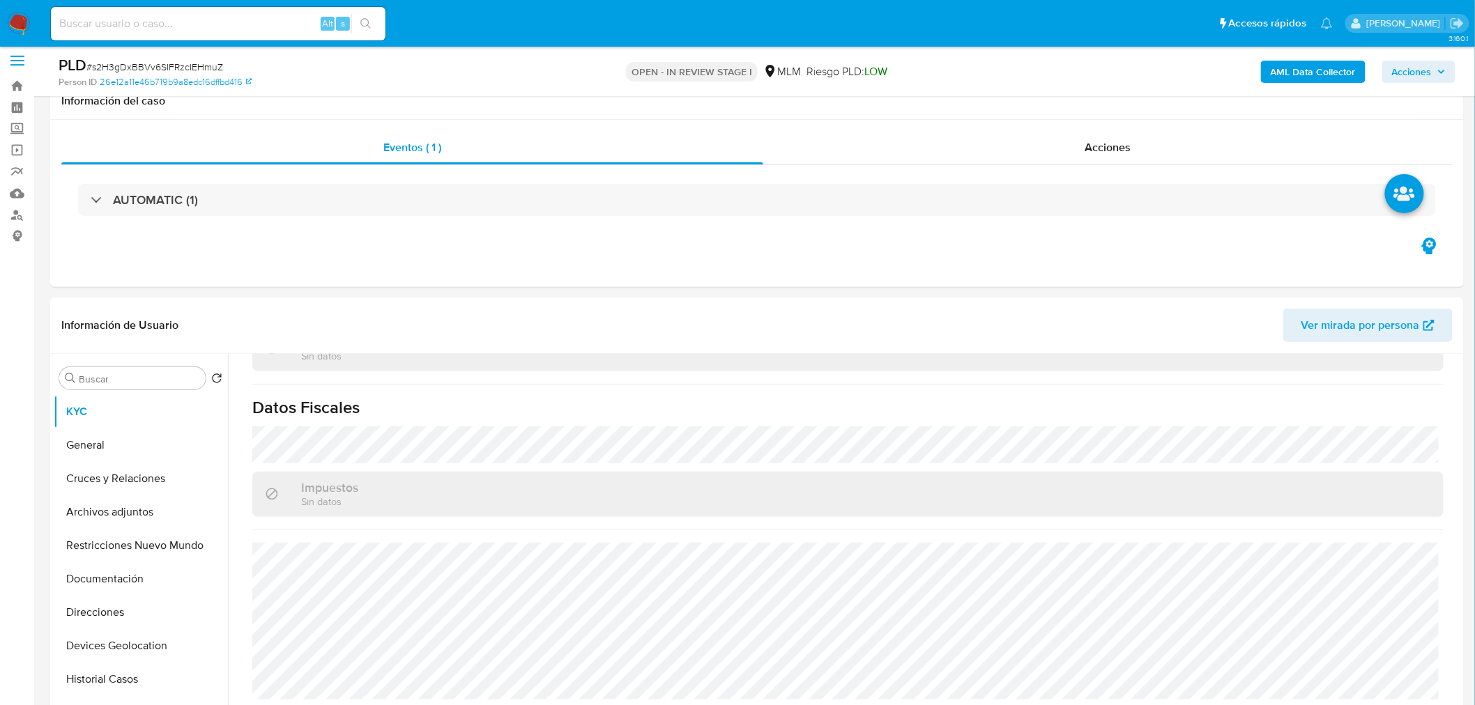
scroll to position [0, 0]
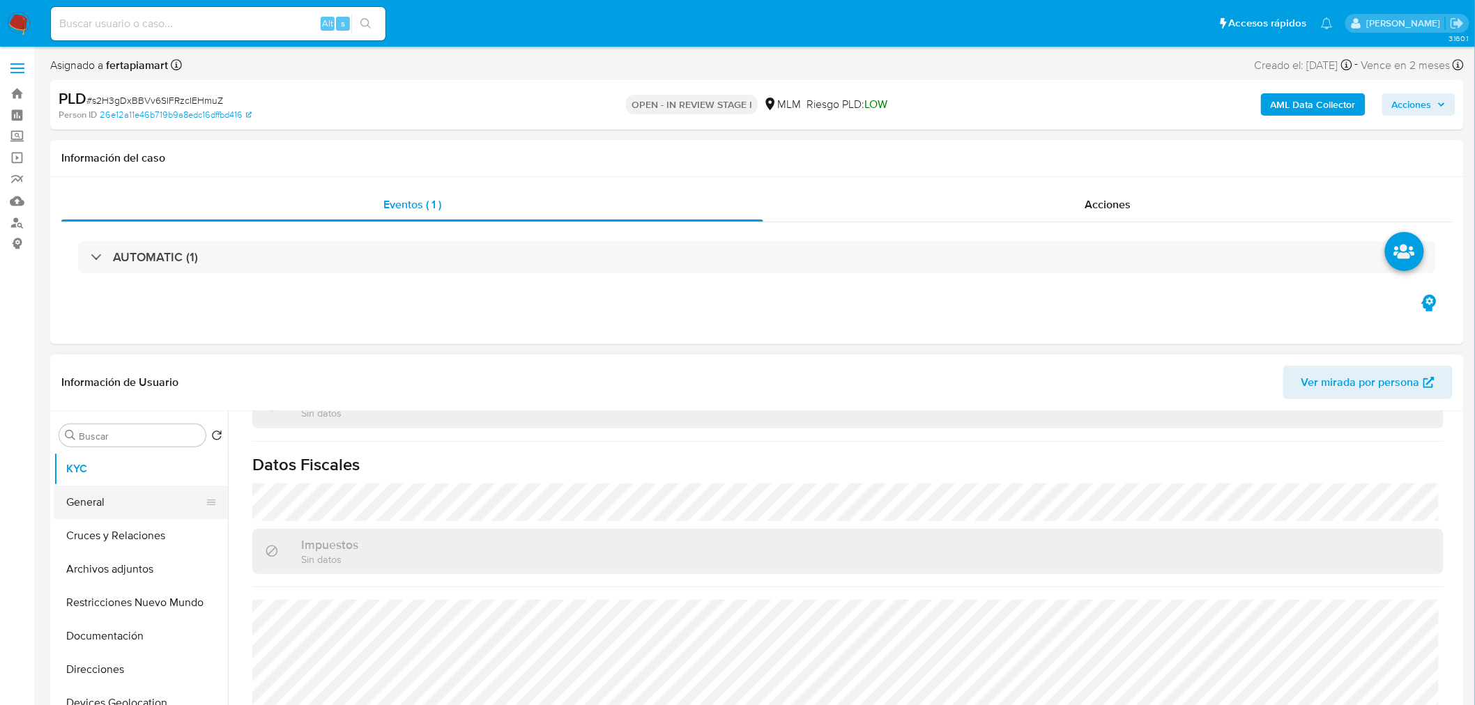
click at [79, 507] on button "General" at bounding box center [135, 502] width 163 height 33
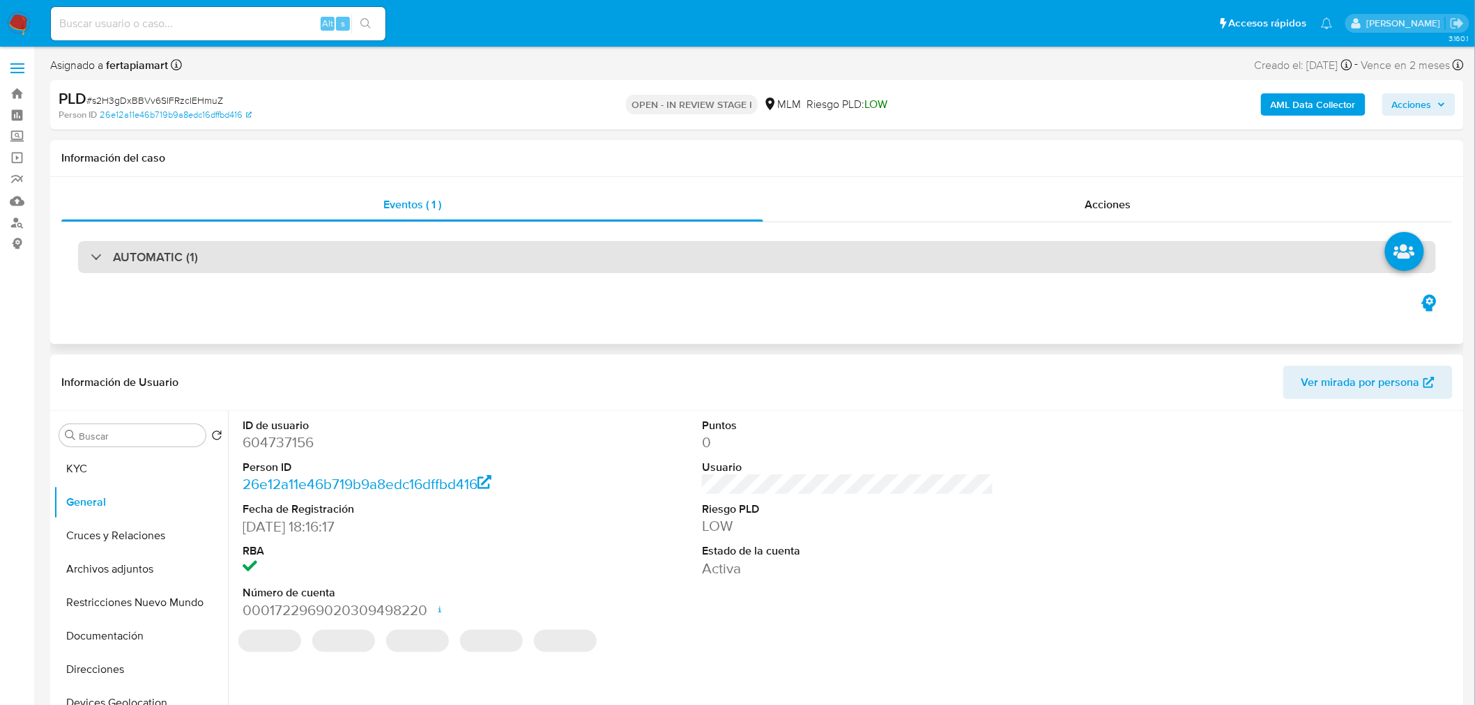
click at [339, 263] on div "AUTOMATIC (1)" at bounding box center [756, 257] width 1357 height 32
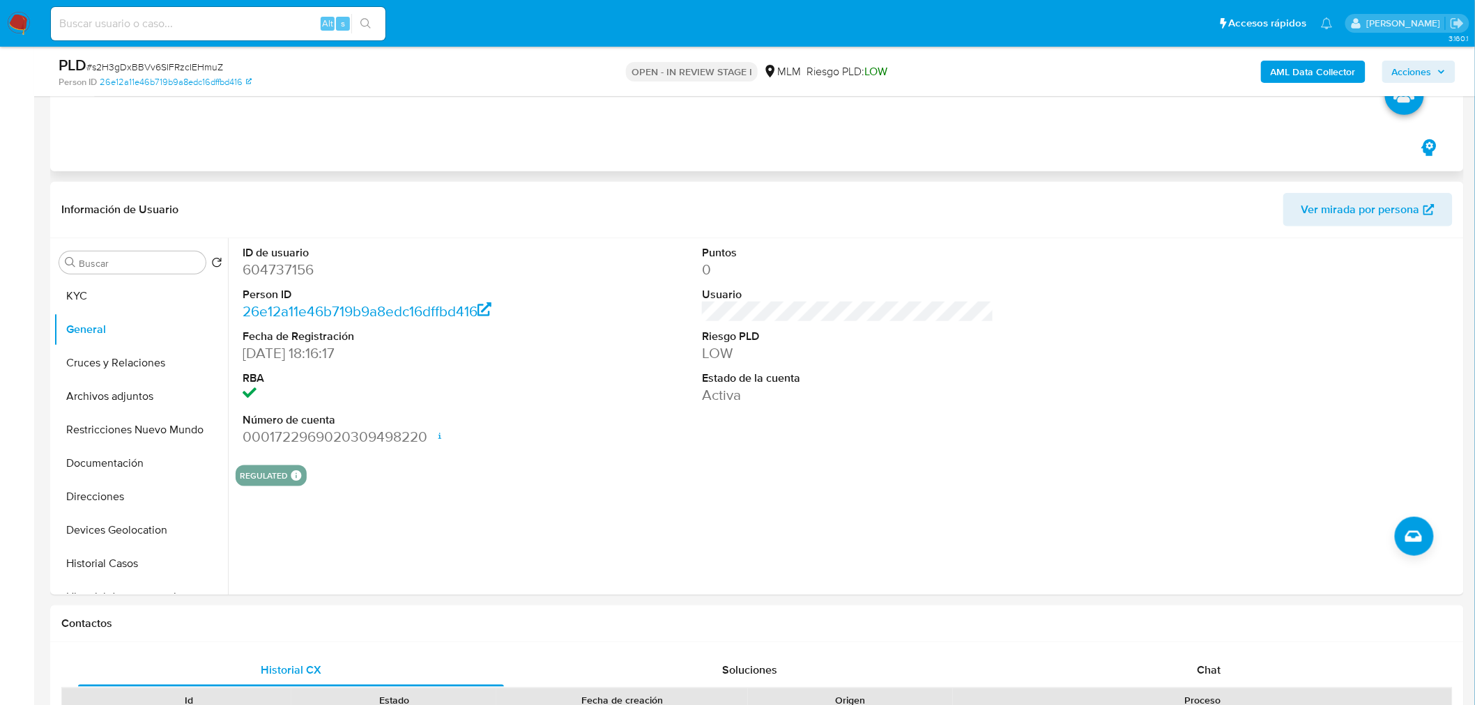
scroll to position [399, 0]
click at [280, 479] on button "REGULATED" at bounding box center [264, 477] width 48 height 6
click at [120, 354] on button "Cruces y Relaciones" at bounding box center [135, 363] width 163 height 33
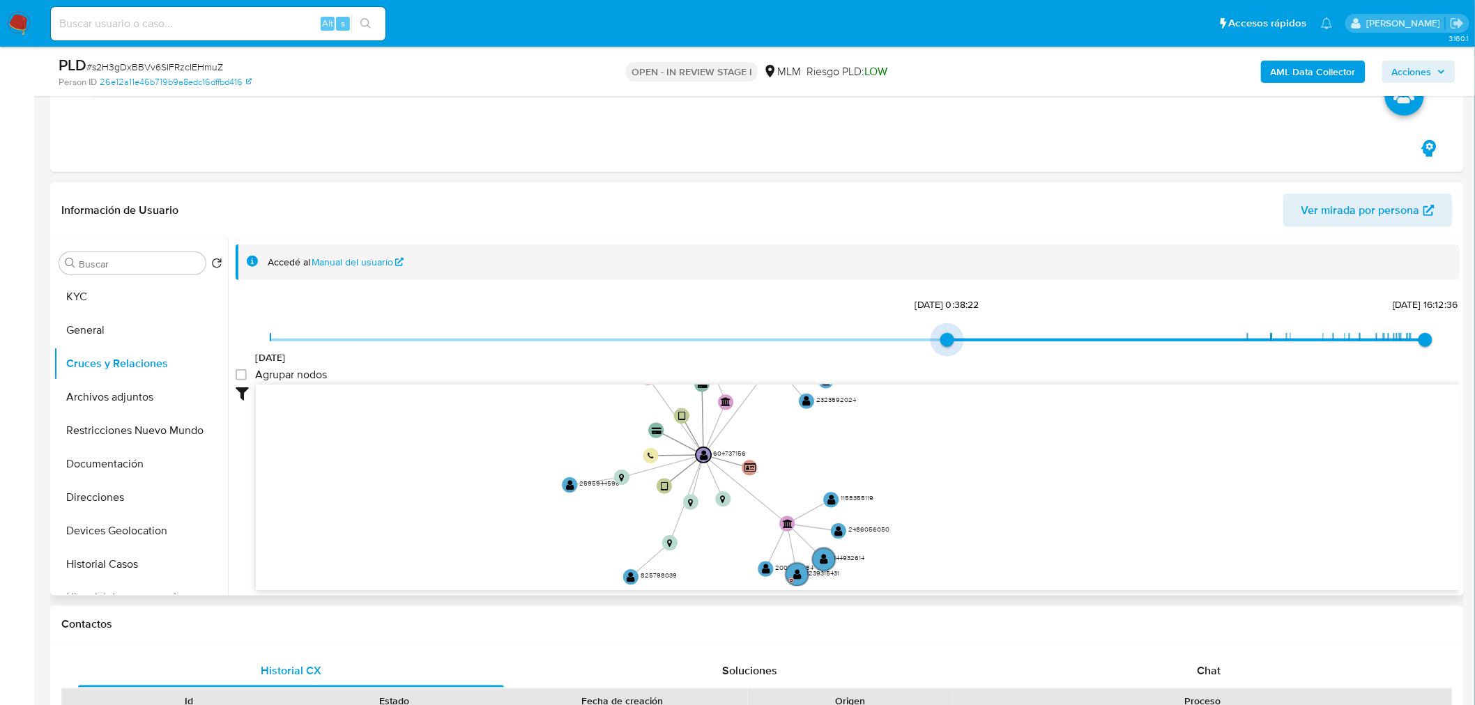
drag, startPoint x: 270, startPoint y: 334, endPoint x: 1064, endPoint y: 323, distance: 793.8
click at [1064, 323] on div "22/8/2018 17/10/2022, 0:38:22 22/9/2025, 16:12:36 Agrupar nodos Filtros Confian…" at bounding box center [848, 468] width 1224 height 346
type input "1724178565000"
drag, startPoint x: 951, startPoint y: 338, endPoint x: 1139, endPoint y: 335, distance: 187.5
click at [1139, 335] on span "22/8/2018 20/8/2024, 12:29:25 22/9/2025, 16:12:36" at bounding box center [847, 340] width 1155 height 21
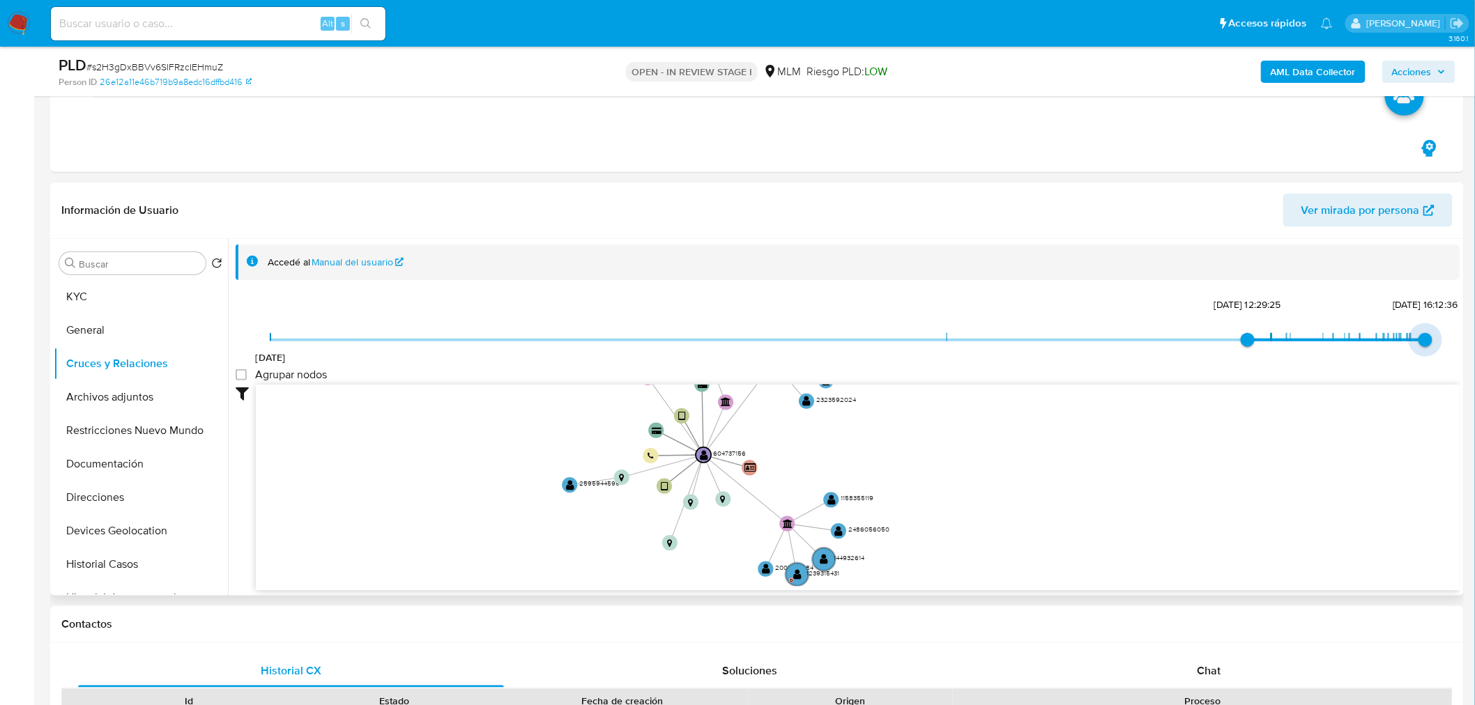
type input "1755871856000"
click at [1410, 338] on span "22/8/2025, 8:10:56" at bounding box center [1411, 340] width 14 height 14
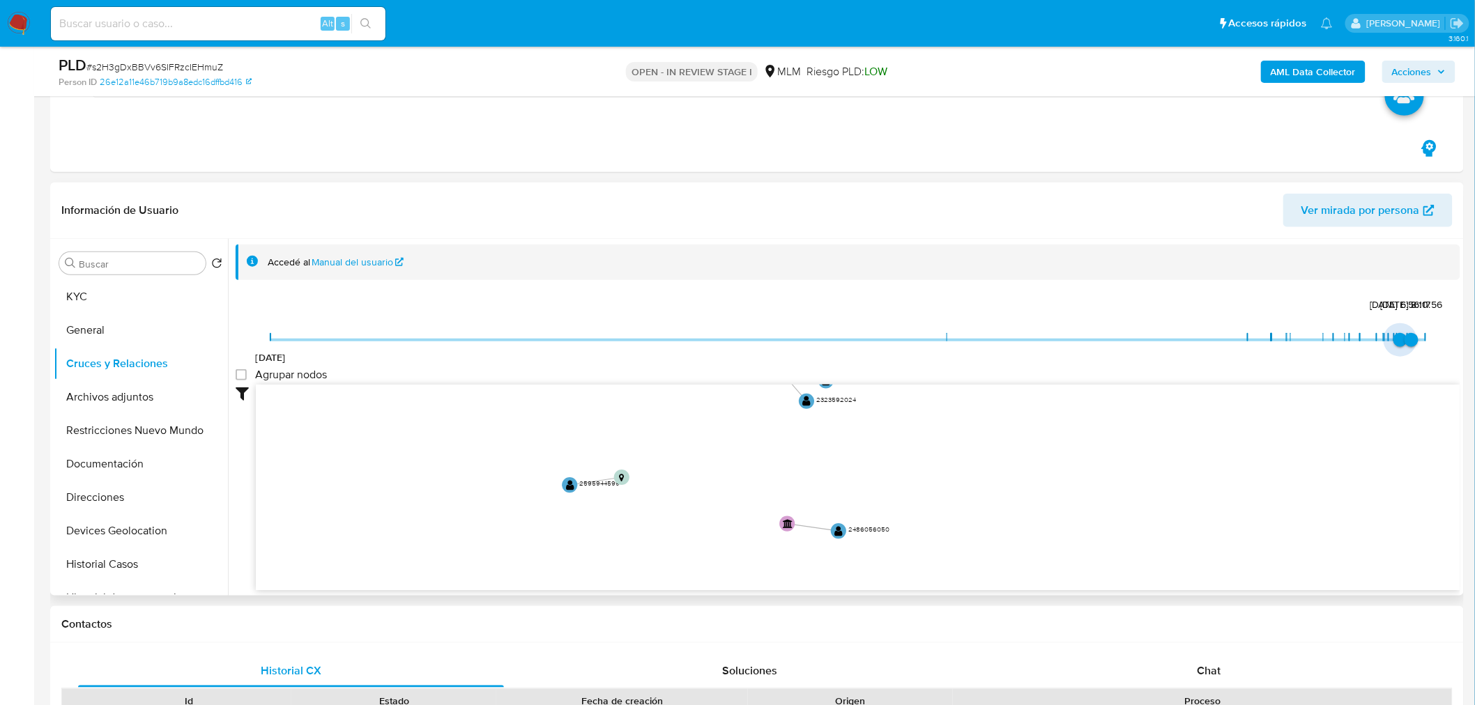
type input "1753807005000"
drag, startPoint x: 1248, startPoint y: 332, endPoint x: 1396, endPoint y: 333, distance: 147.7
click at [1396, 333] on span "29/7/2025, 10:36:45" at bounding box center [1401, 340] width 14 height 14
type input "1758579156000"
drag, startPoint x: 1409, startPoint y: 336, endPoint x: 1452, endPoint y: 337, distance: 43.2
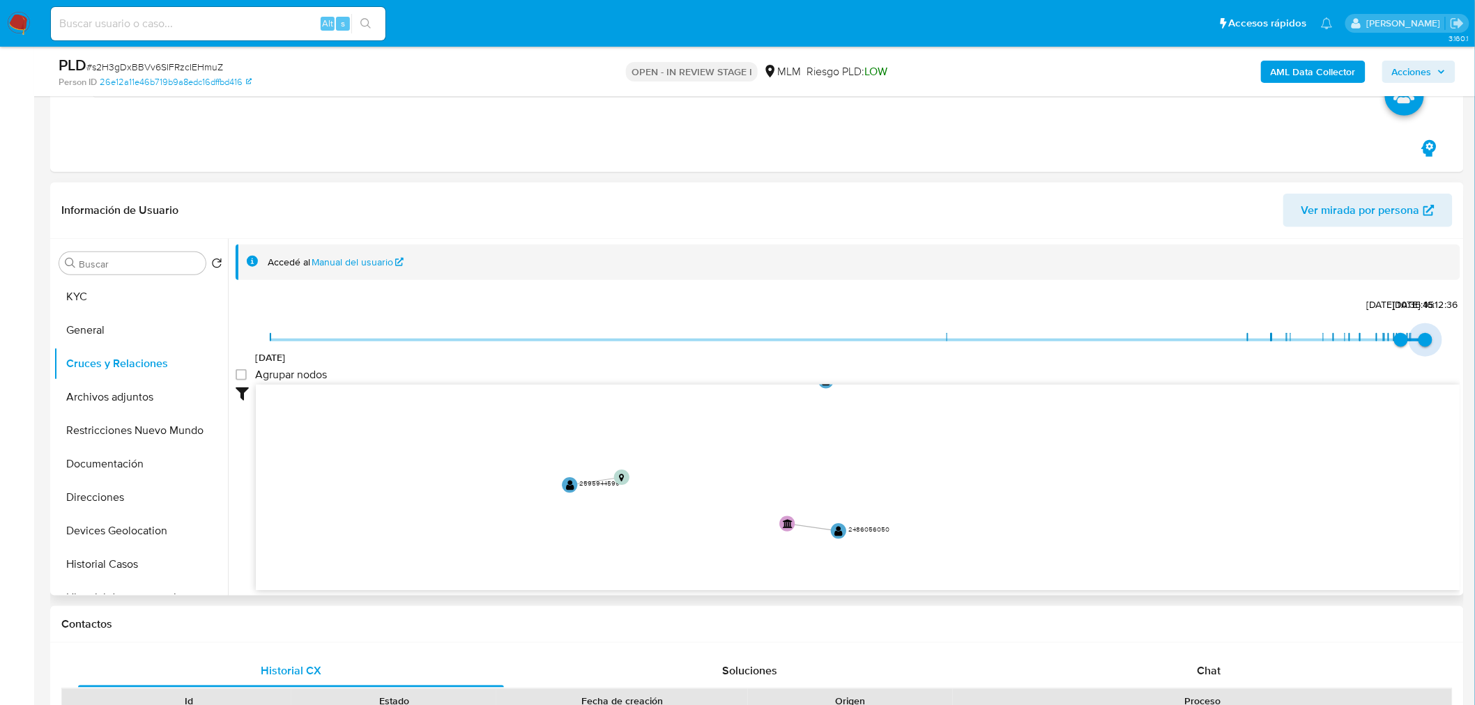
click at [1452, 337] on div "22/8/2018 29/7/2025, 10:36:45 22/9/2025, 16:12:36 Agrupar nodos Filtros Confian…" at bounding box center [848, 468] width 1224 height 346
type input "1753973066000"
drag, startPoint x: 1384, startPoint y: 334, endPoint x: 1399, endPoint y: 338, distance: 15.0
click at [1399, 338] on span "31/7/2025, 8:44:26" at bounding box center [1401, 340] width 14 height 14
type input "1755200046000"
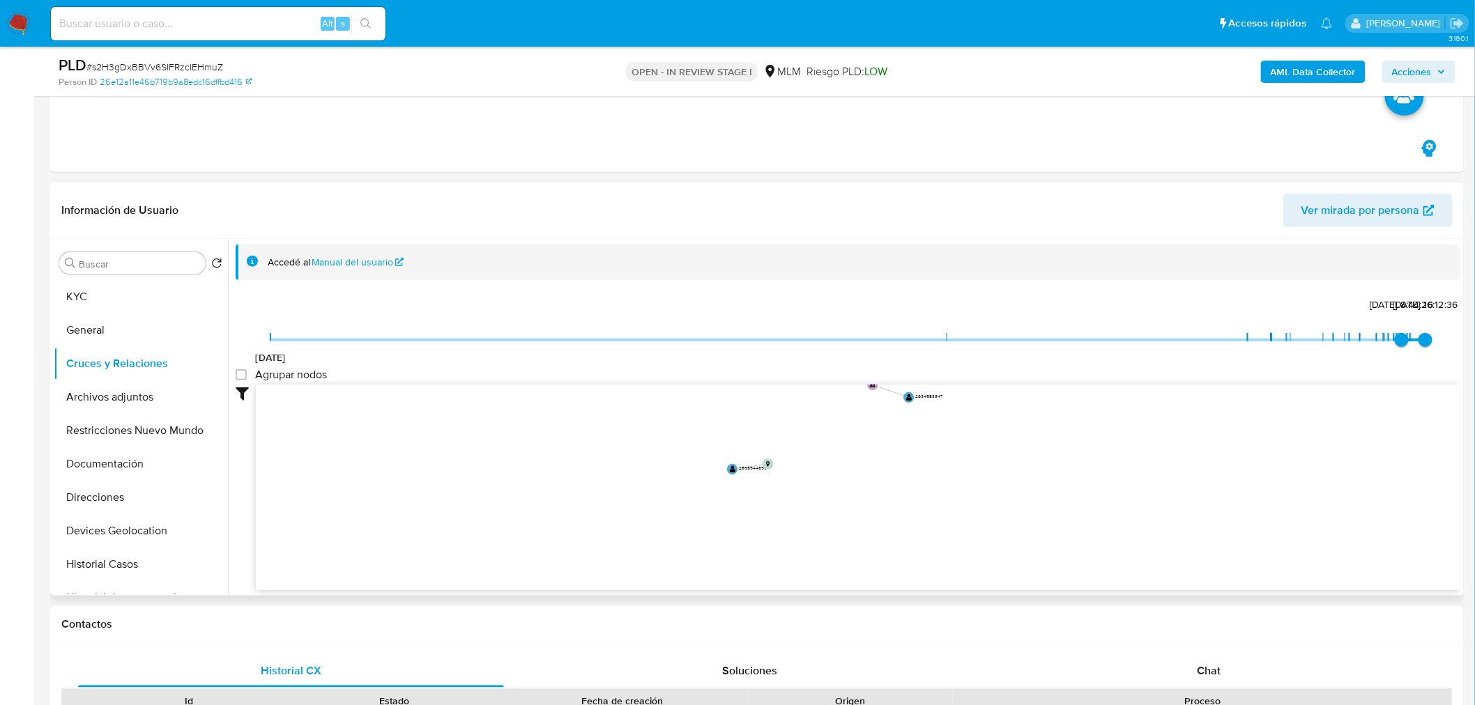
type input "1753566718000"
type input "1753973066000"
type input "1755871856000"
click at [1412, 339] on span "22/8/2025, 8:10:56" at bounding box center [1411, 340] width 14 height 14
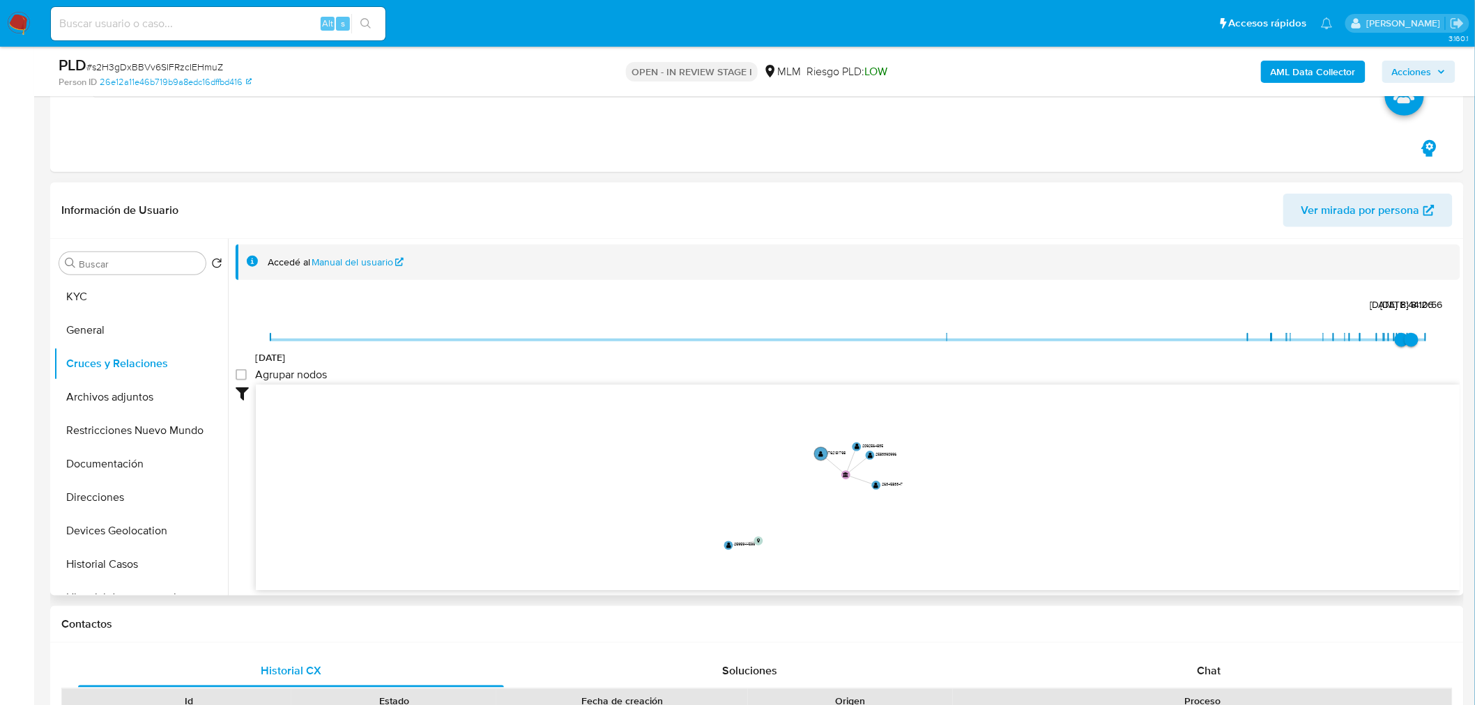
drag, startPoint x: 1001, startPoint y: 477, endPoint x: 946, endPoint y: 540, distance: 84.0
click at [946, 540] on icon "device-681114855c081e31db57a74b  user-604737156  604737156 device-670af6e571e…" at bounding box center [858, 486] width 1204 height 202
drag, startPoint x: 797, startPoint y: 498, endPoint x: 789, endPoint y: 530, distance: 33.0
click at [789, 530] on icon "device-681114855c081e31db57a74b  user-604737156  604737156 device-670af6e571e…" at bounding box center [858, 486] width 1204 height 202
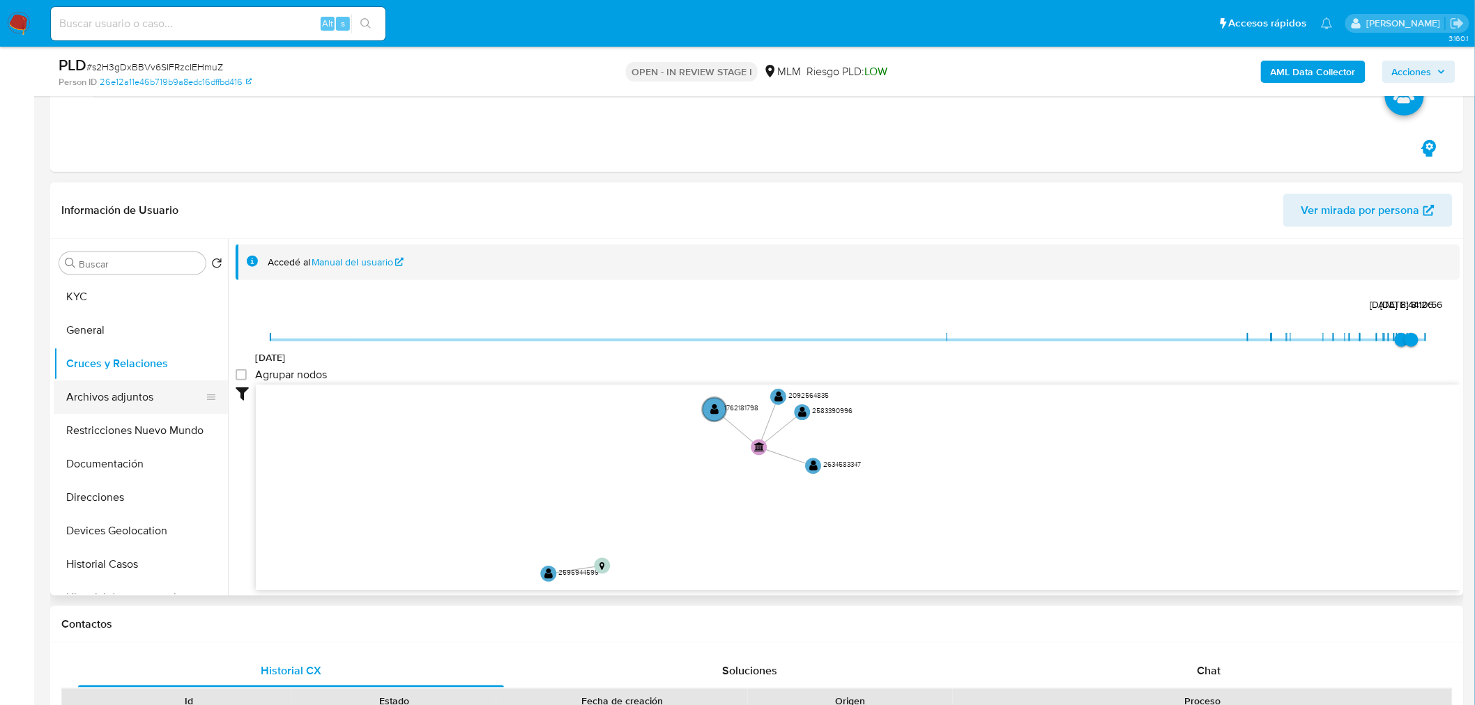
click at [121, 411] on button "Archivos adjuntos" at bounding box center [135, 396] width 163 height 33
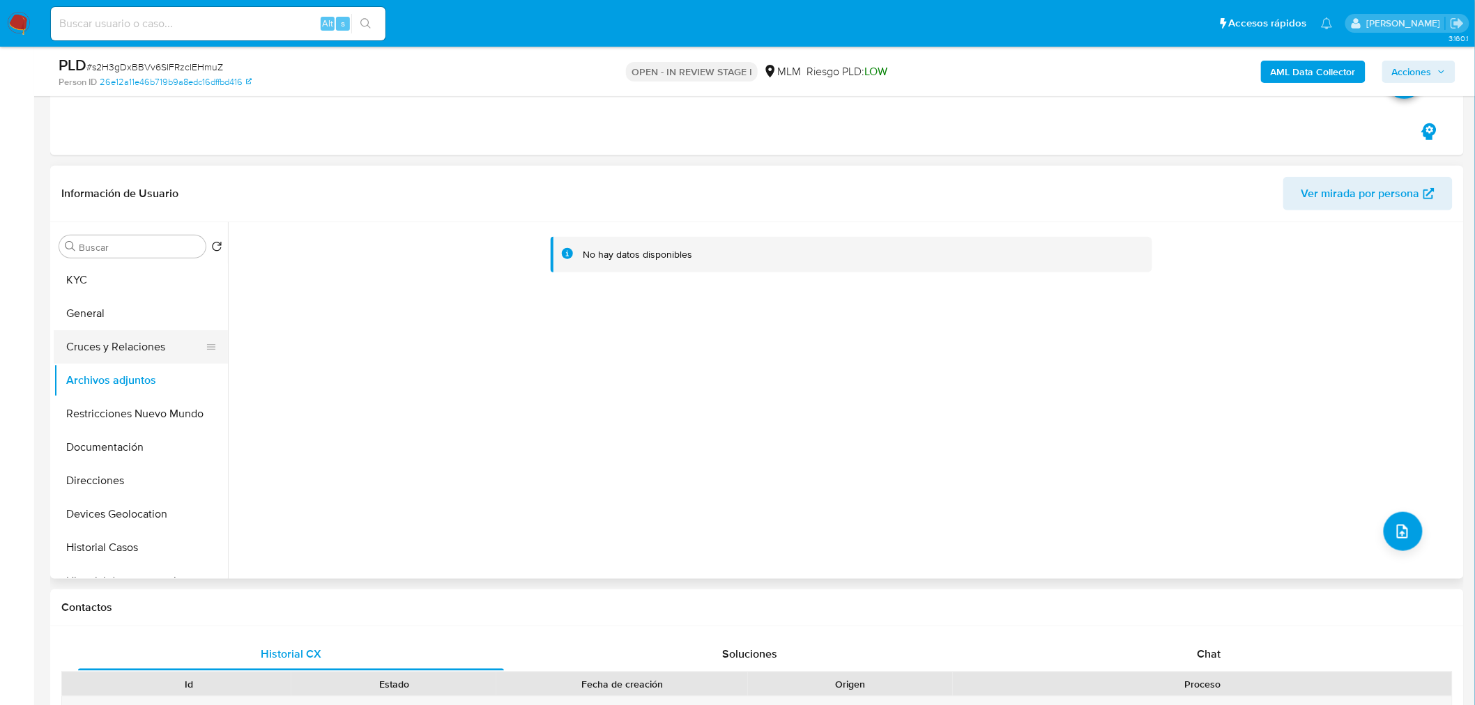
click at [131, 347] on button "Cruces y Relaciones" at bounding box center [135, 346] width 163 height 33
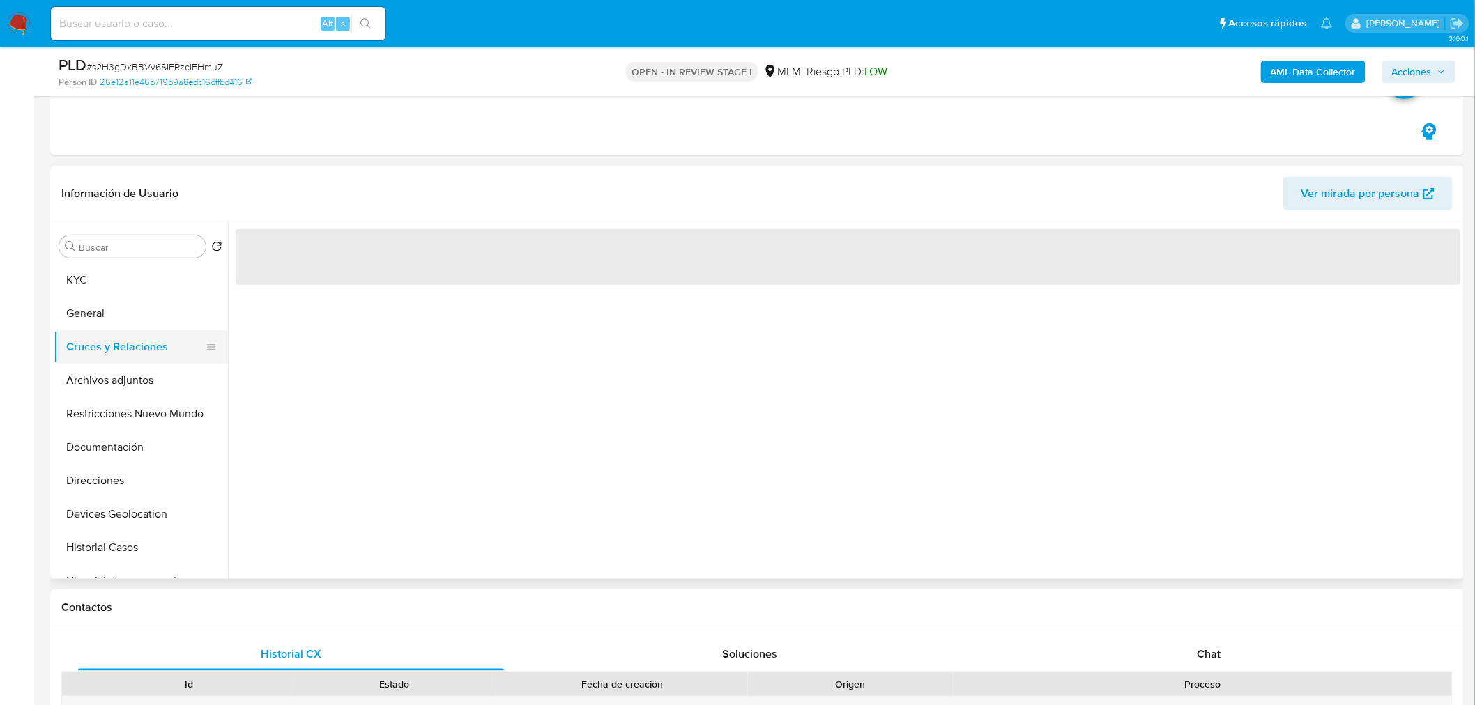
click at [131, 347] on button "Cruces y Relaciones" at bounding box center [135, 346] width 163 height 33
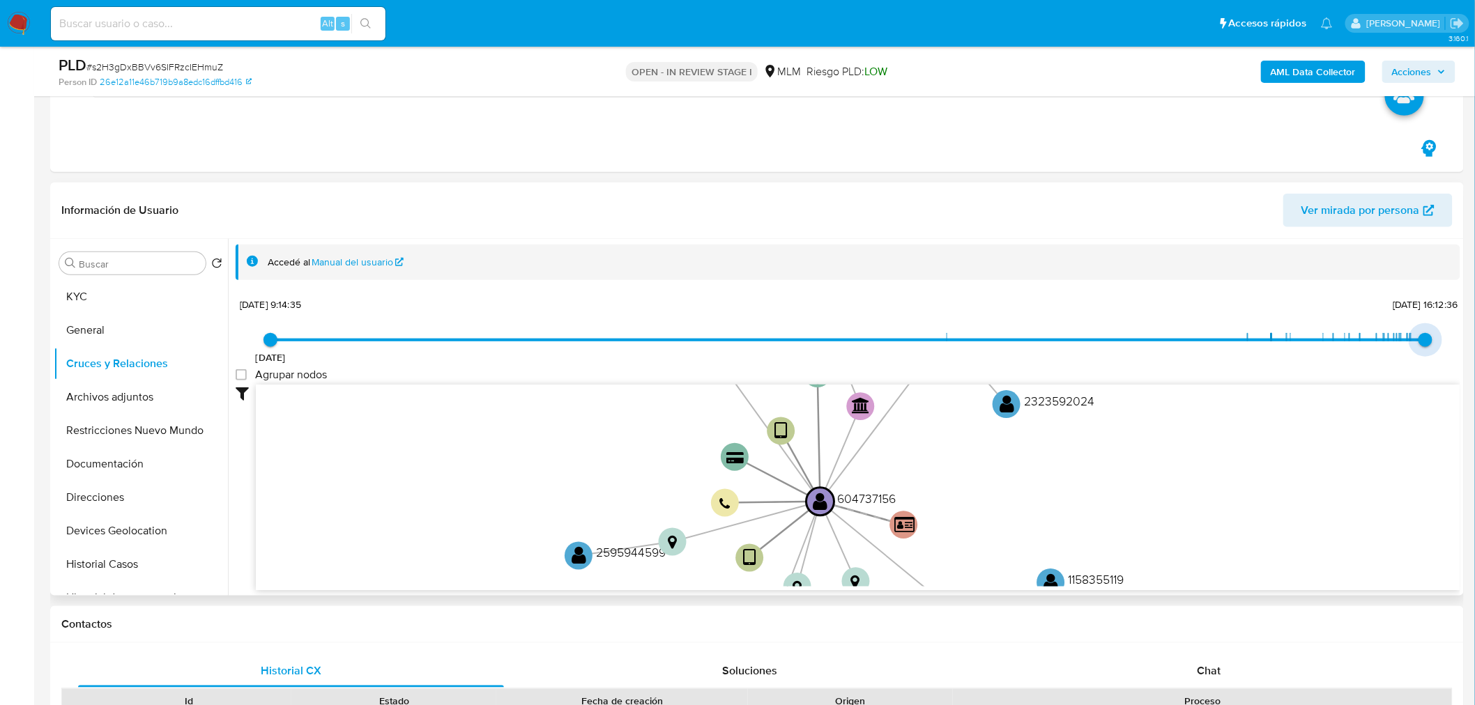
type input "1755871856000"
drag, startPoint x: 1417, startPoint y: 334, endPoint x: 1410, endPoint y: 339, distance: 8.5
click at [1410, 339] on span "22/8/2025, 8:10:56" at bounding box center [1411, 340] width 14 height 14
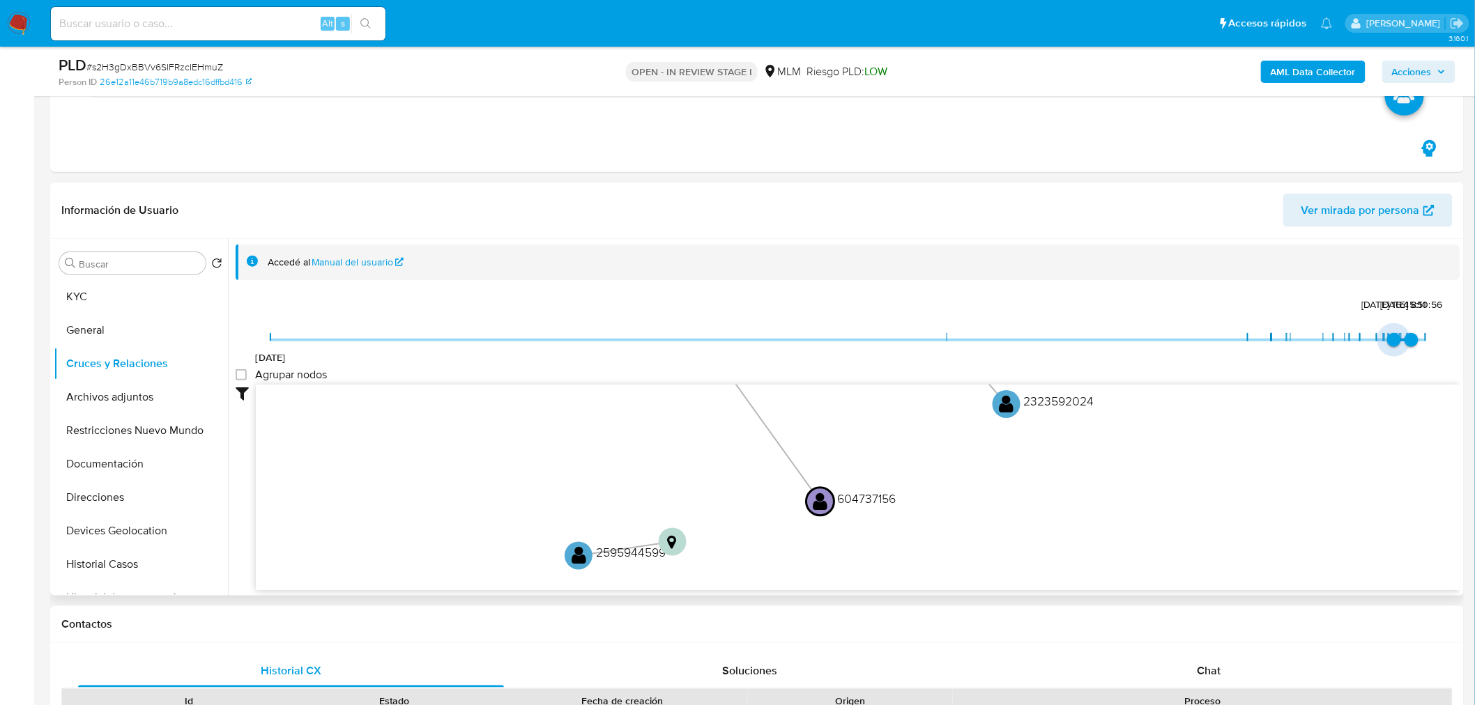
drag, startPoint x: 273, startPoint y: 337, endPoint x: 1389, endPoint y: 337, distance: 1115.7
click at [1389, 337] on span "14/7/2025, 16:45:51" at bounding box center [1394, 340] width 14 height 14
type input "1751430445000"
click at [1384, 340] on span "1/7/2025, 22:27:25" at bounding box center [1388, 340] width 14 height 14
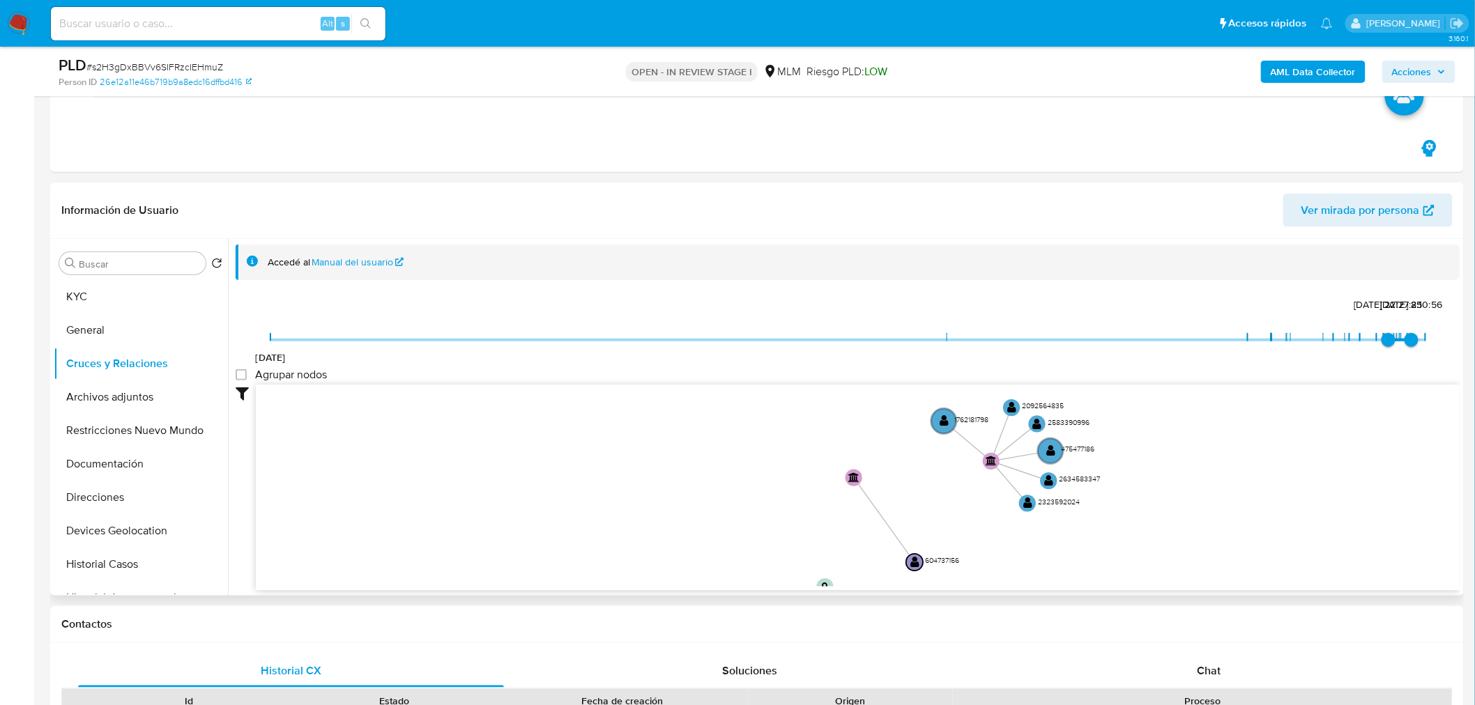
drag, startPoint x: 1120, startPoint y: 434, endPoint x: 1096, endPoint y: 519, distance: 88.3
click at [1096, 519] on icon "device-681114855c081e31db57a74b  user-604737156  604737156 device-670af6e571e…" at bounding box center [858, 486] width 1204 height 202
click at [946, 413] on text "" at bounding box center [943, 419] width 9 height 12
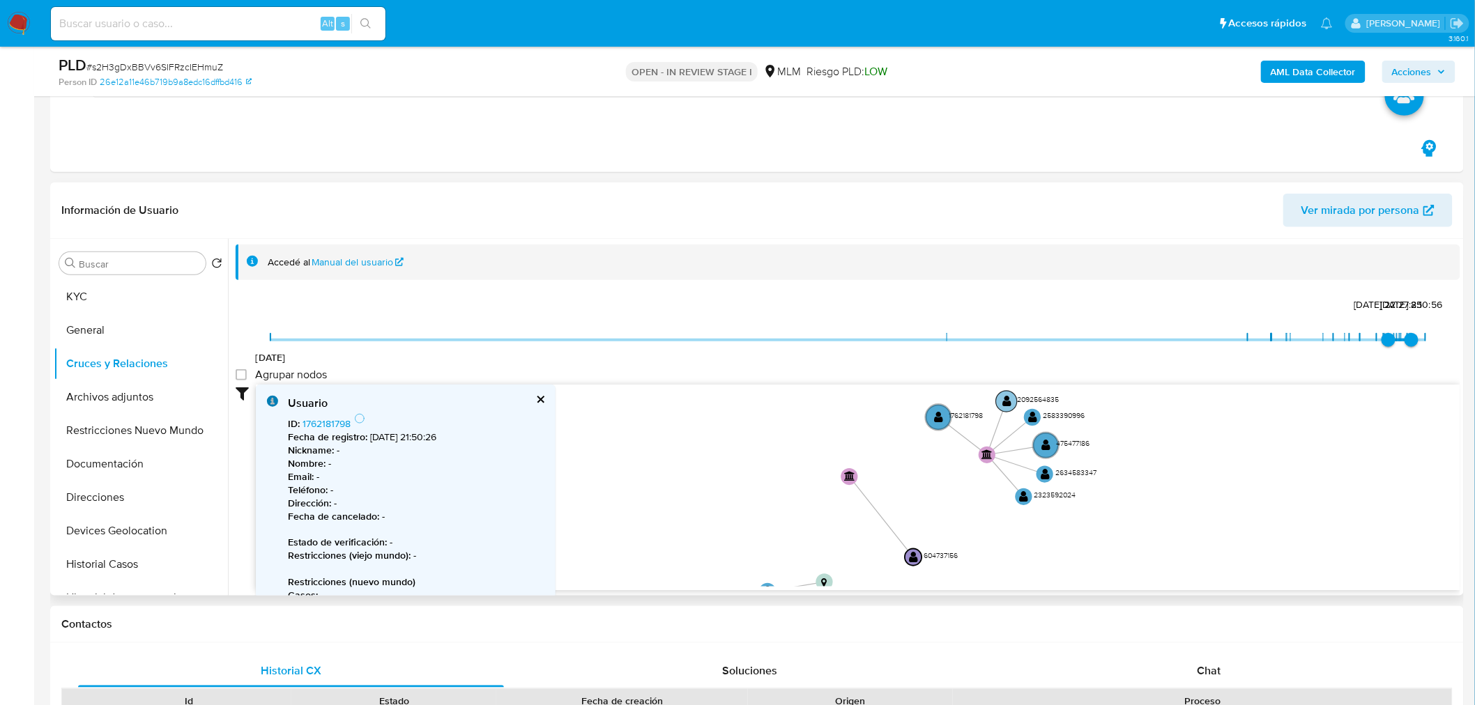
click at [999, 400] on circle at bounding box center [1006, 401] width 21 height 21
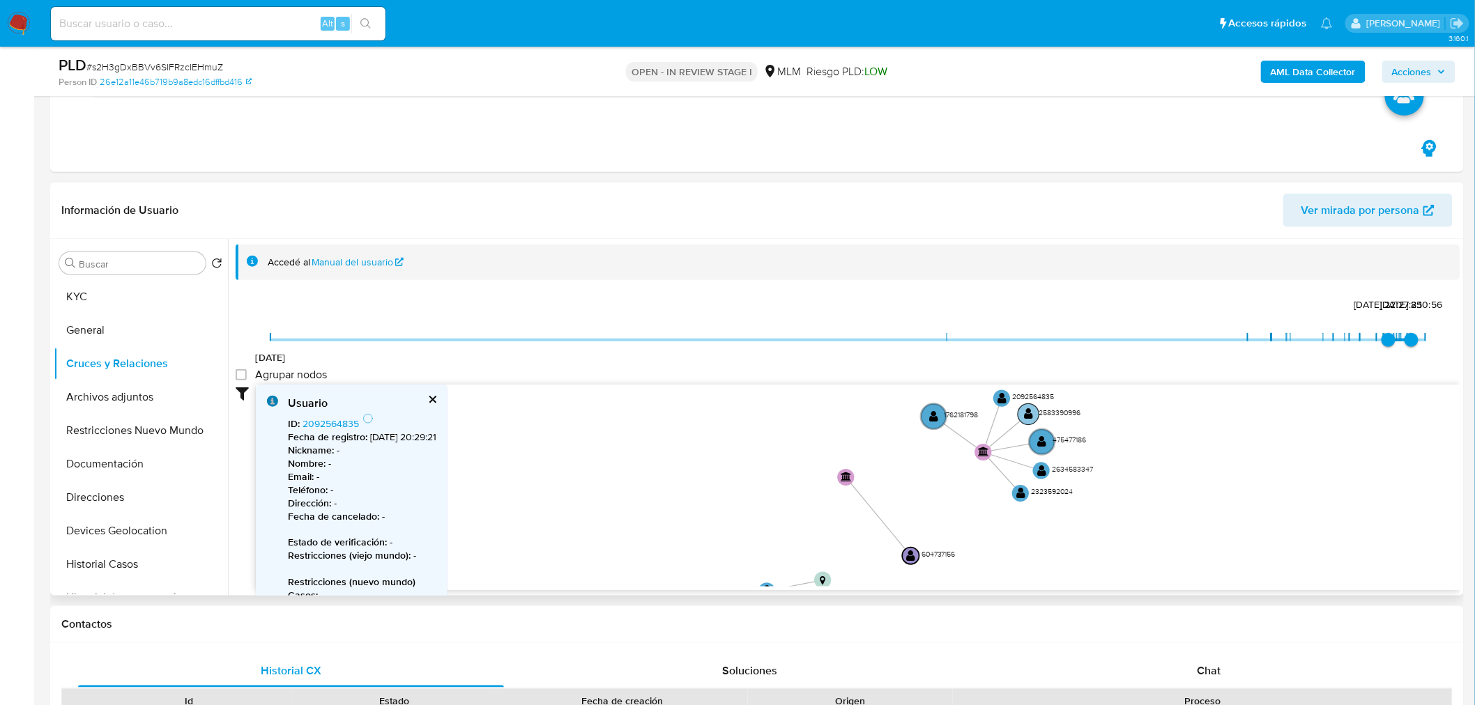
click at [1026, 411] on text "" at bounding box center [1028, 414] width 9 height 12
click at [1041, 433] on text "" at bounding box center [1037, 439] width 9 height 12
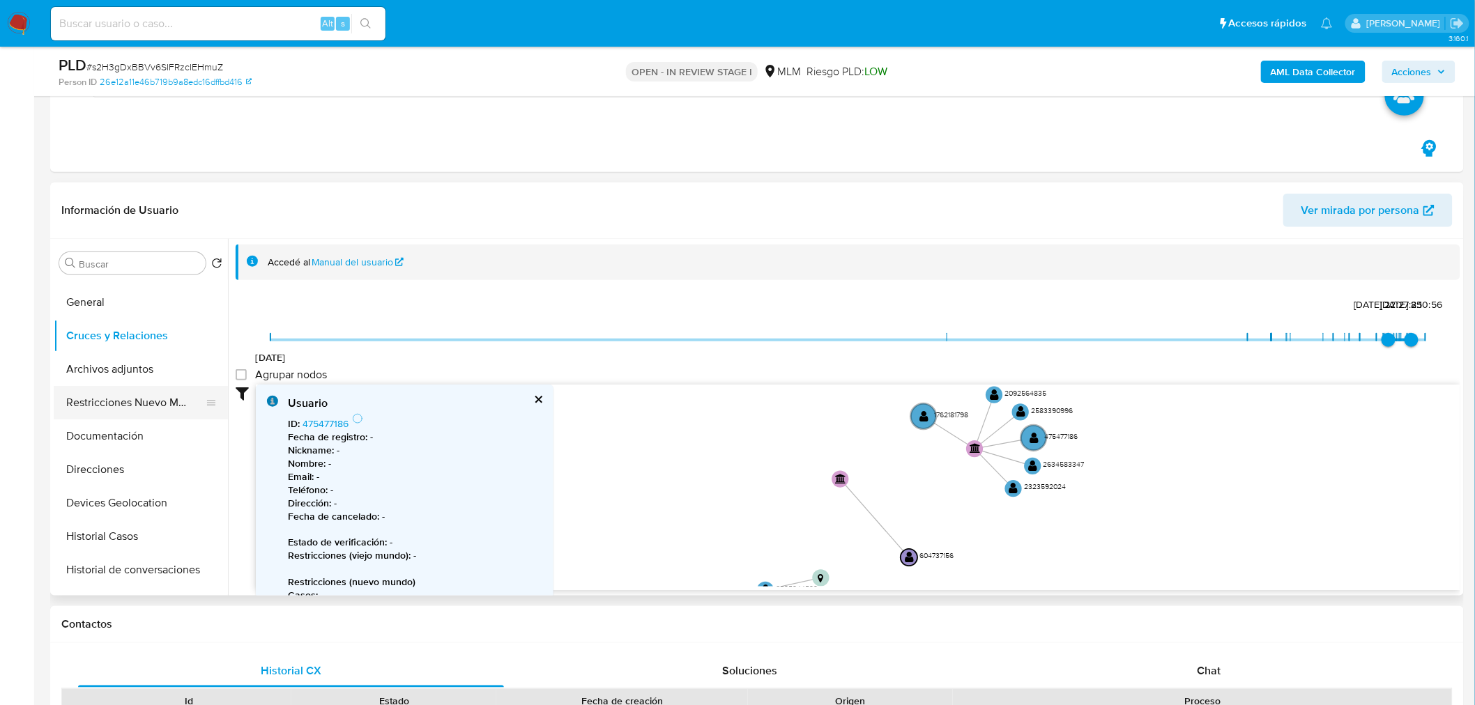
scroll to position [29, 0]
click at [101, 358] on button "Archivos adjuntos" at bounding box center [135, 368] width 163 height 33
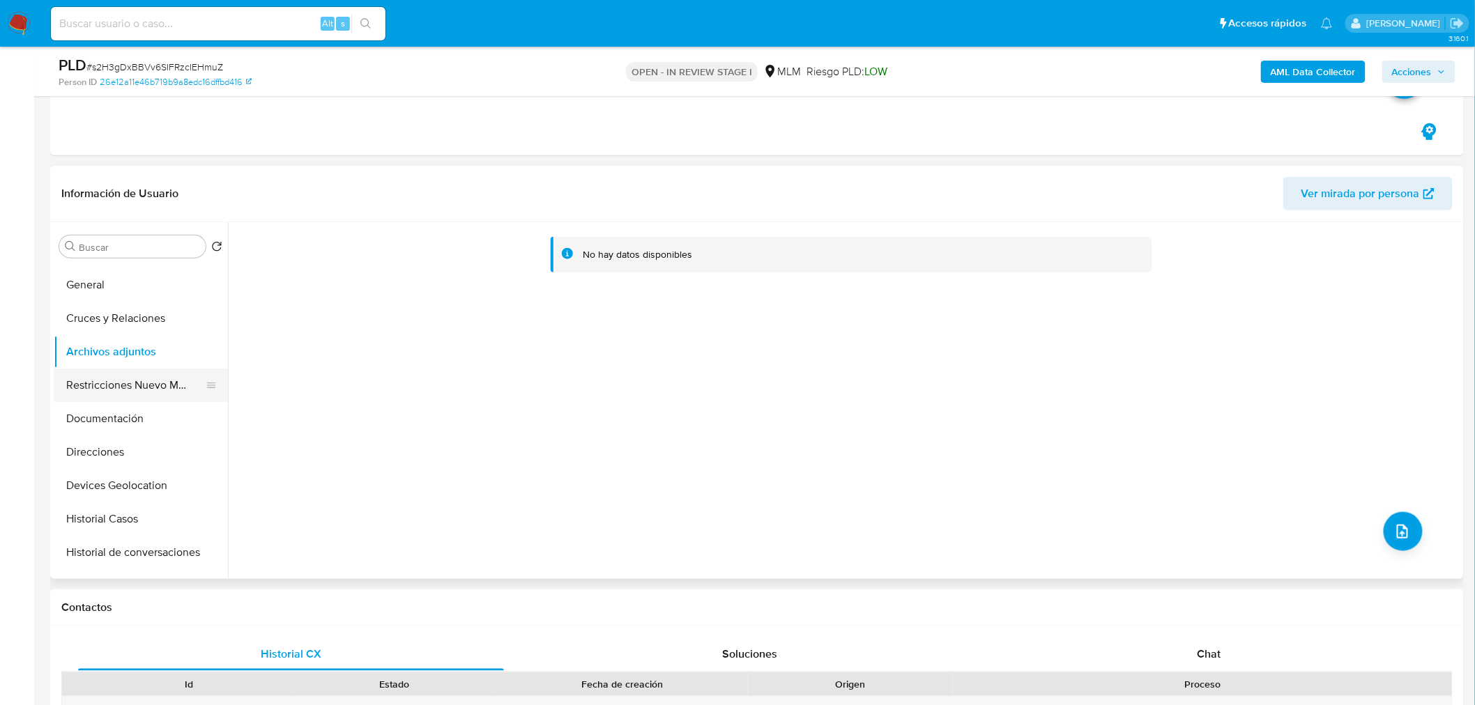
click at [107, 387] on button "Restricciones Nuevo Mundo" at bounding box center [135, 385] width 163 height 33
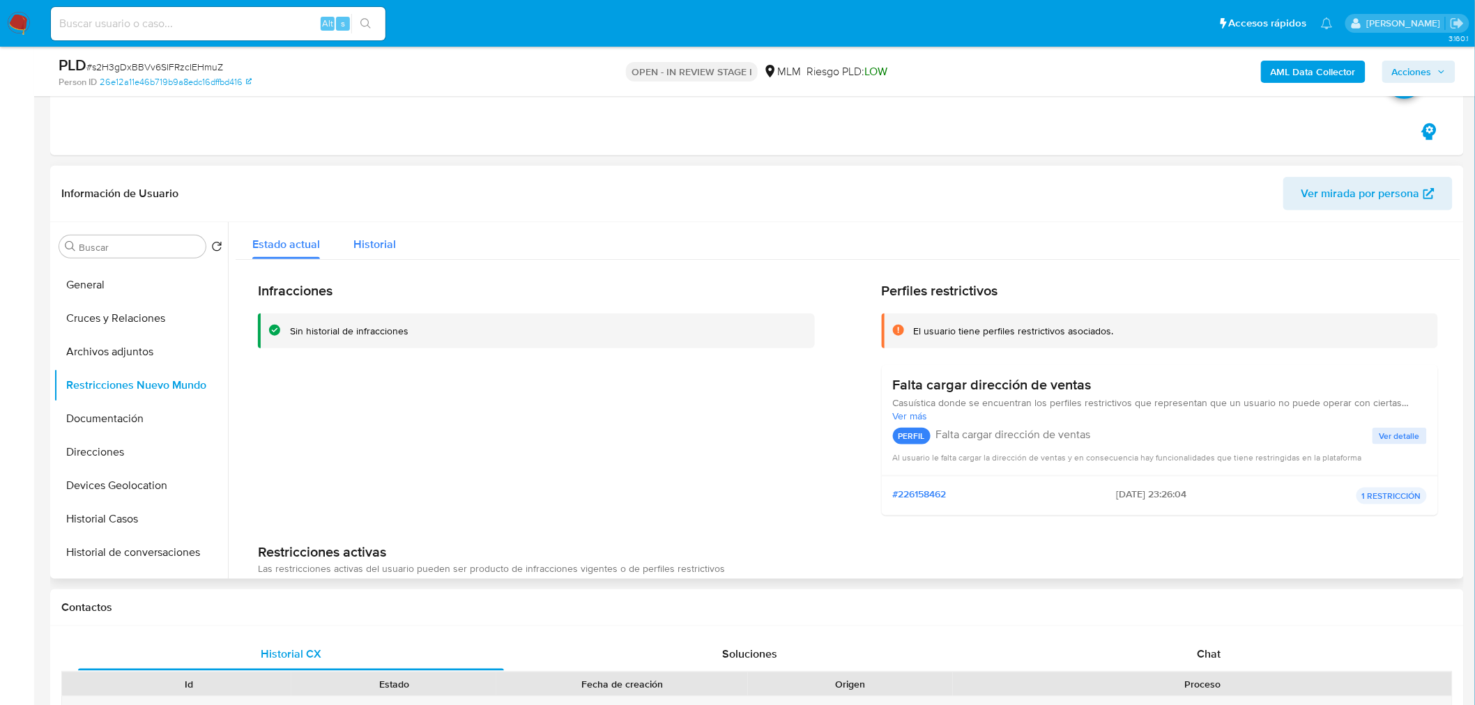
click at [369, 247] on span "Historial" at bounding box center [374, 244] width 43 height 16
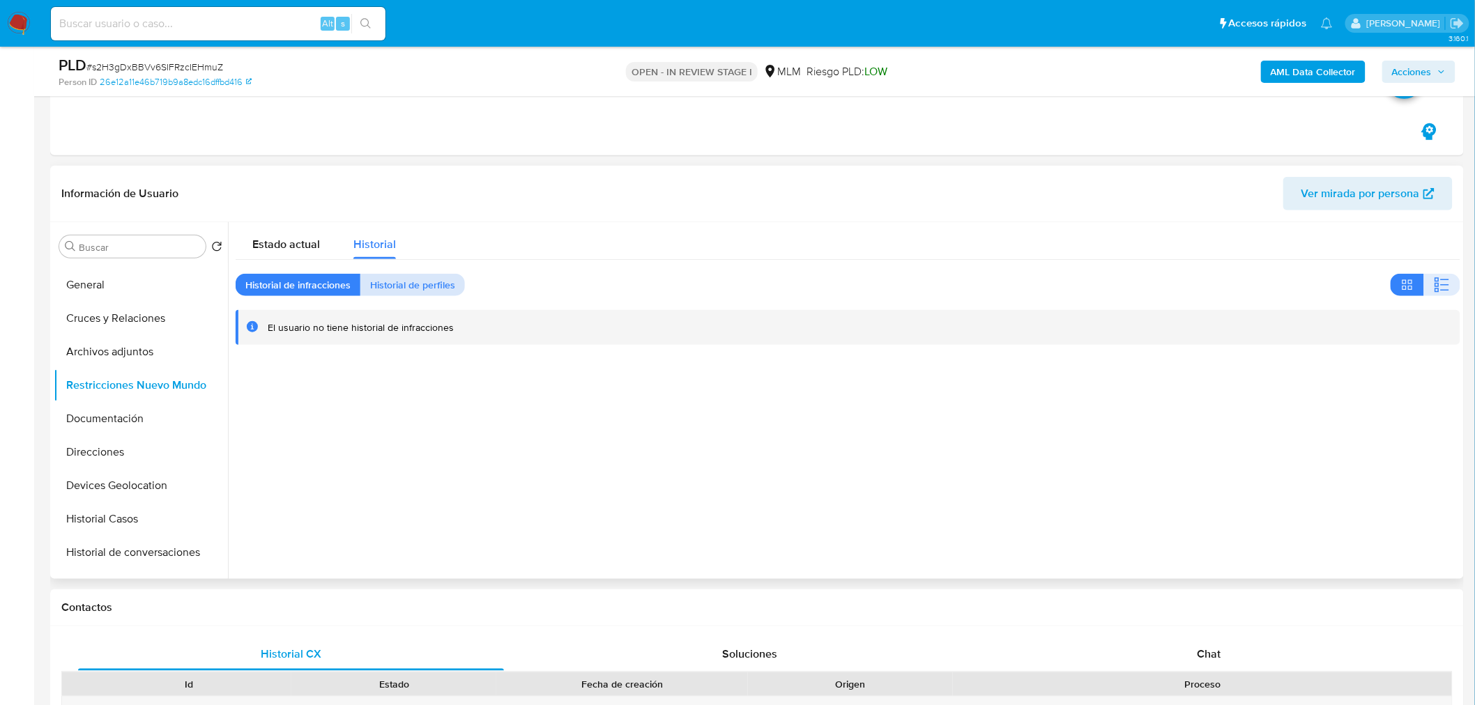
click at [405, 279] on span "Historial de perfiles" at bounding box center [412, 285] width 85 height 20
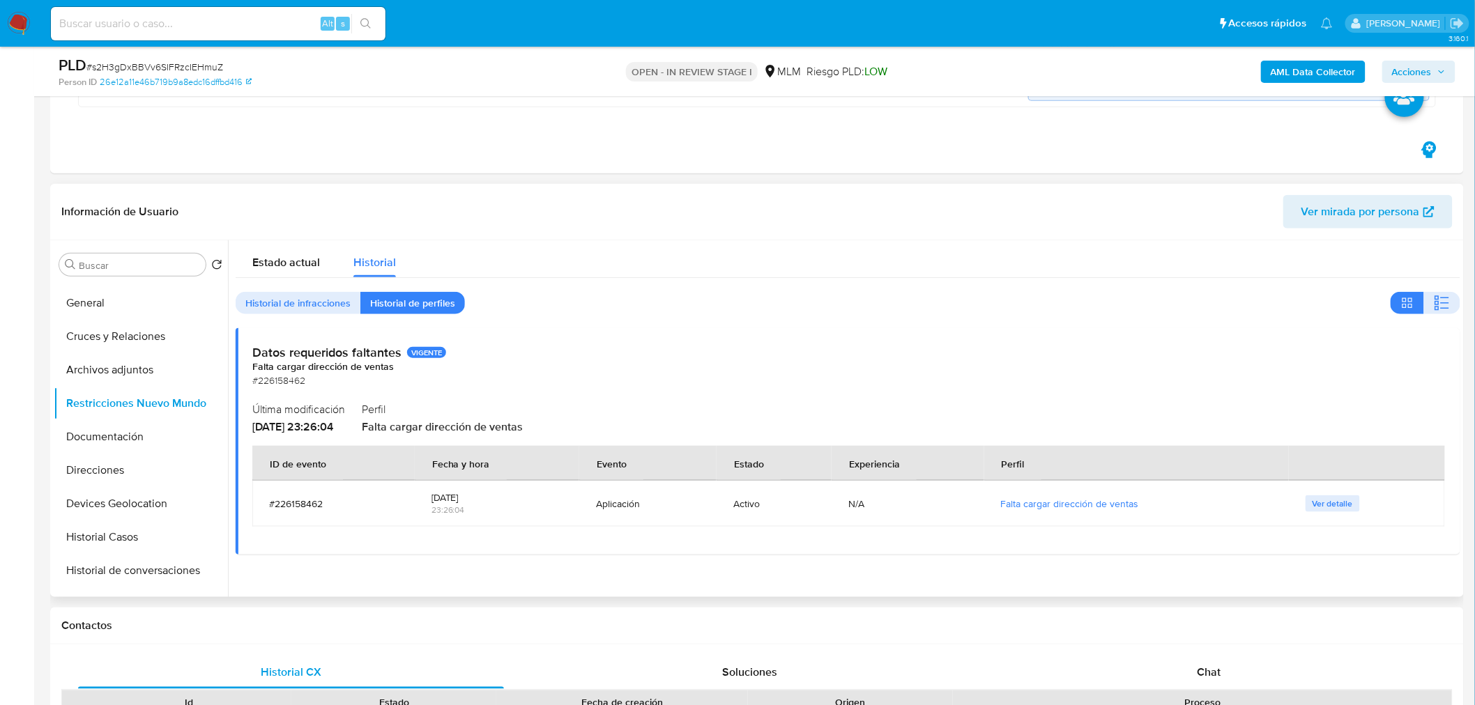
scroll to position [380, 0]
click at [289, 255] on span "Estado actual" at bounding box center [286, 263] width 68 height 16
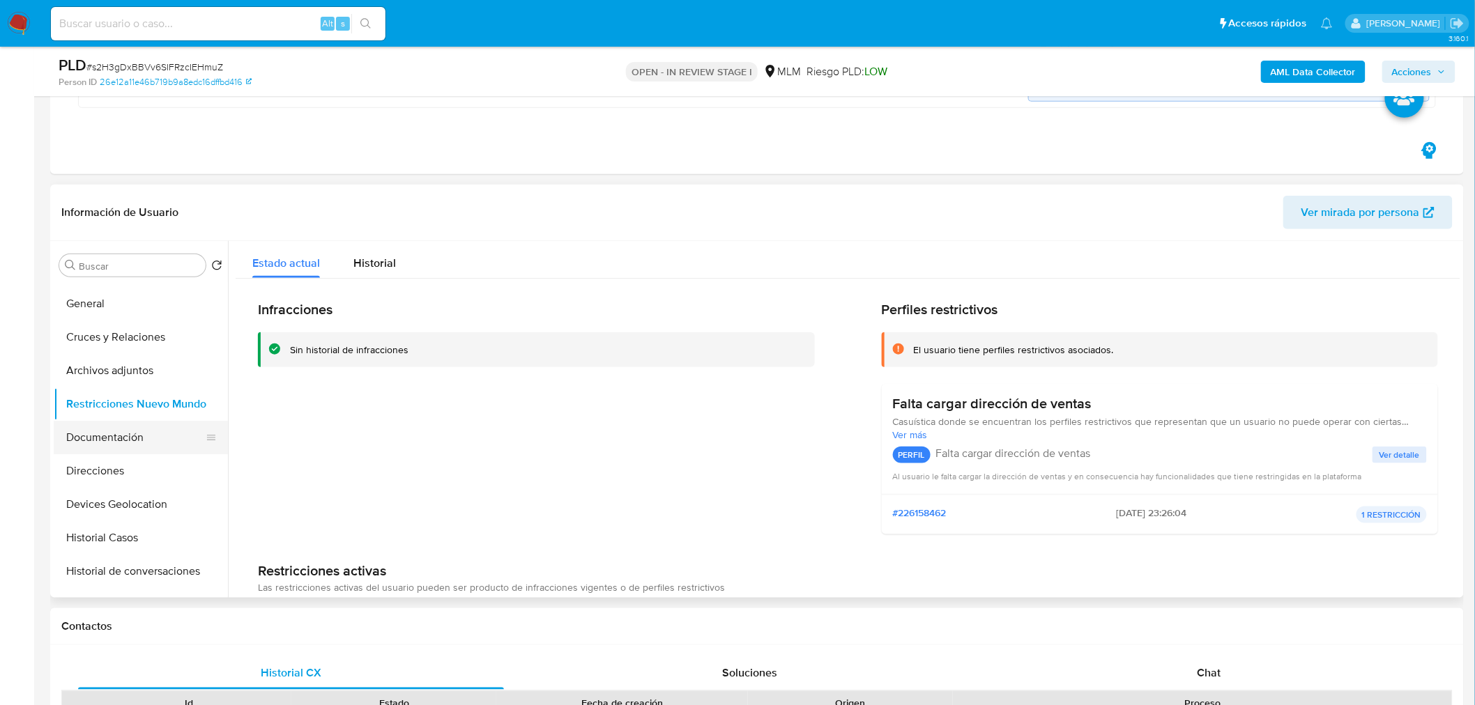
click at [130, 438] on button "Documentación" at bounding box center [135, 437] width 163 height 33
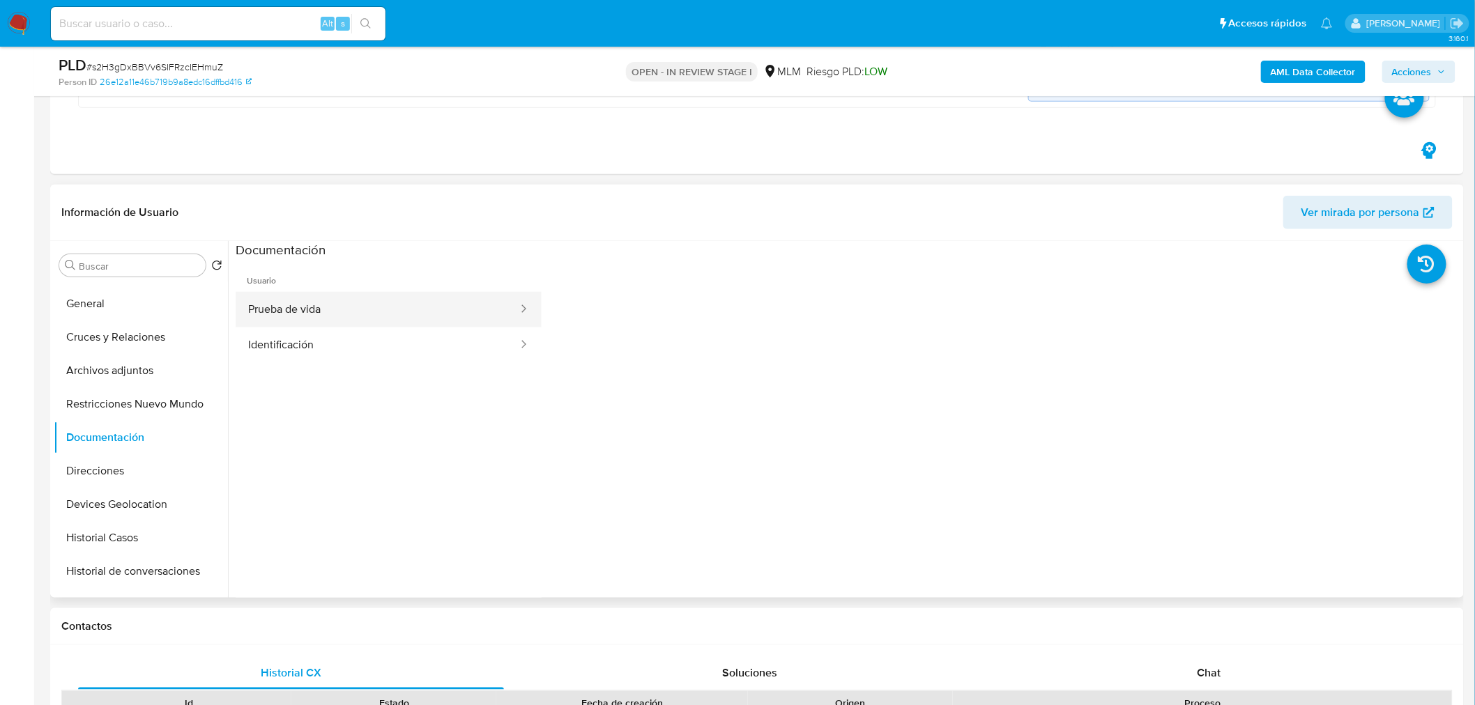
click at [400, 295] on button "Prueba de vida" at bounding box center [378, 310] width 284 height 36
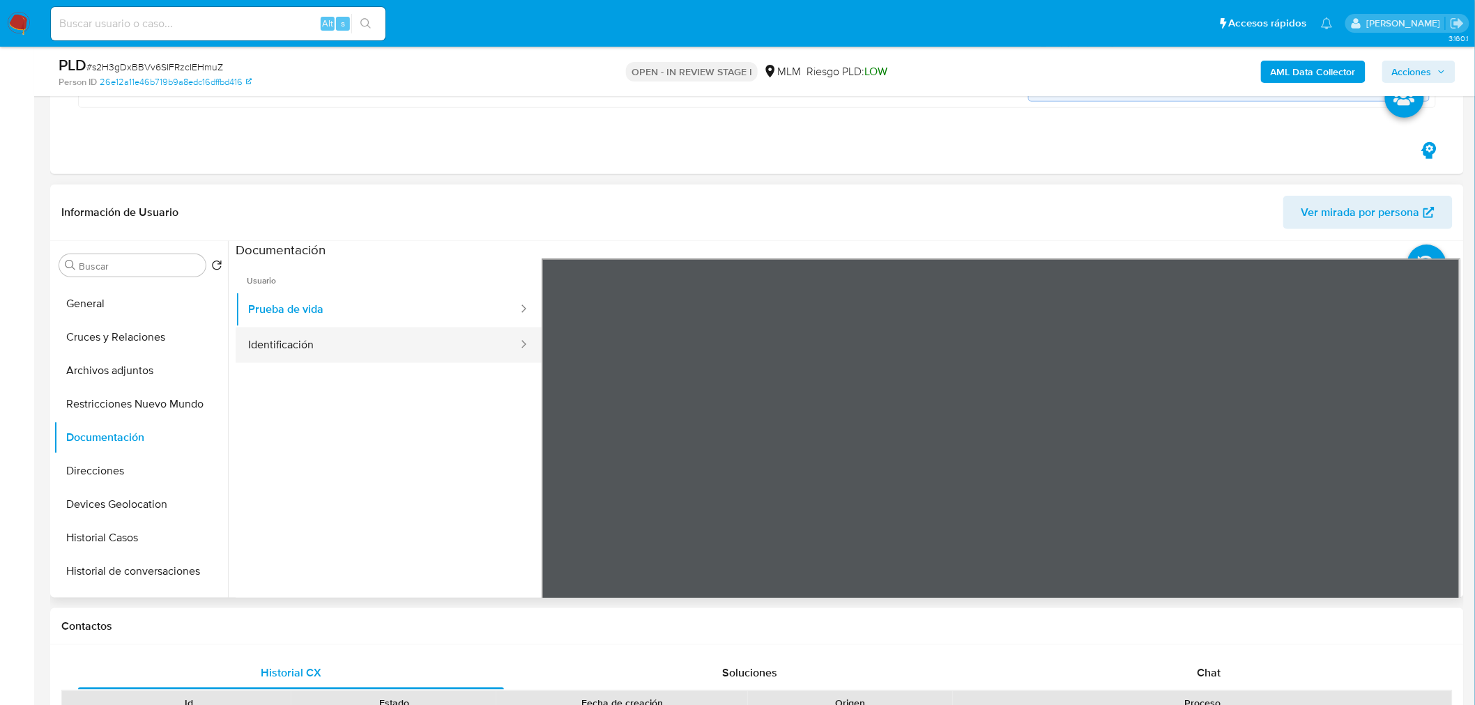
click at [297, 336] on button "Identificación" at bounding box center [378, 346] width 284 height 36
click at [119, 460] on button "Direcciones" at bounding box center [135, 470] width 163 height 33
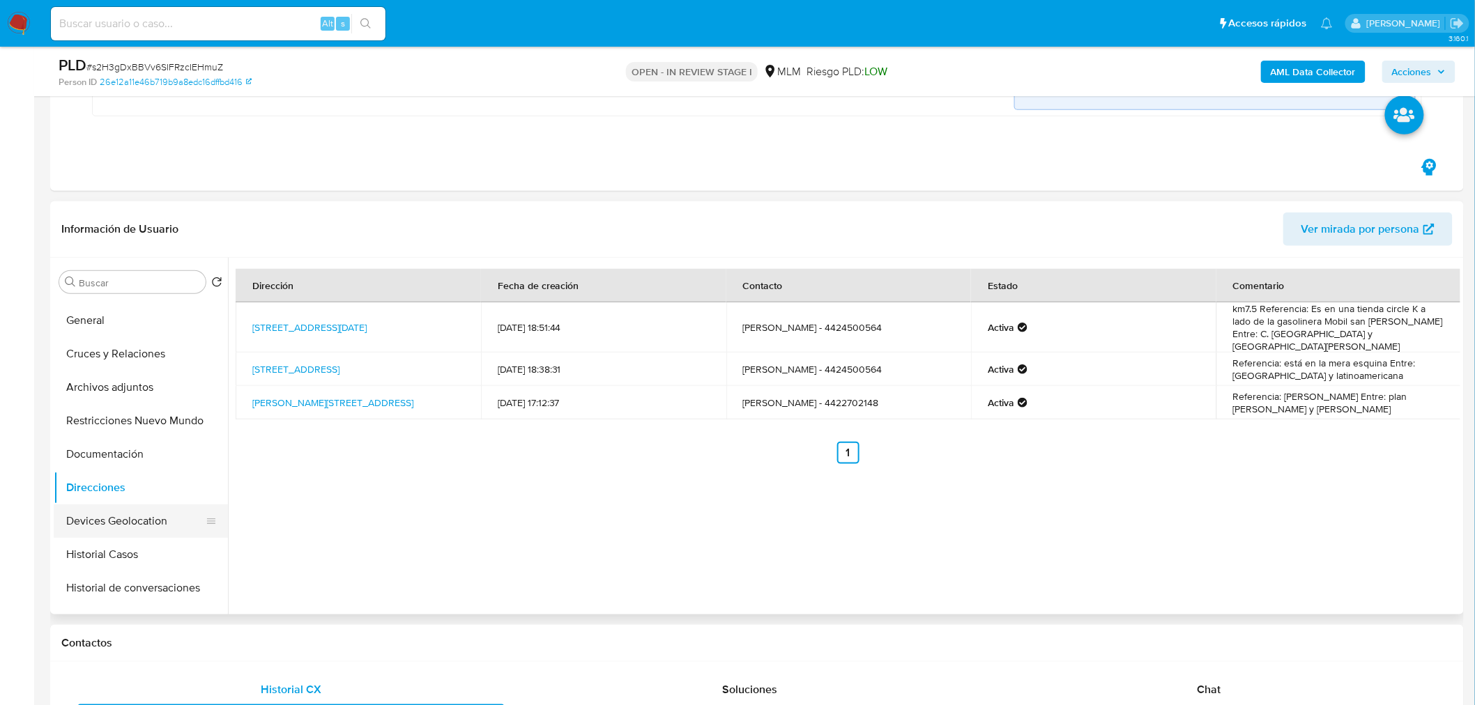
click at [96, 509] on button "Devices Geolocation" at bounding box center [135, 521] width 163 height 33
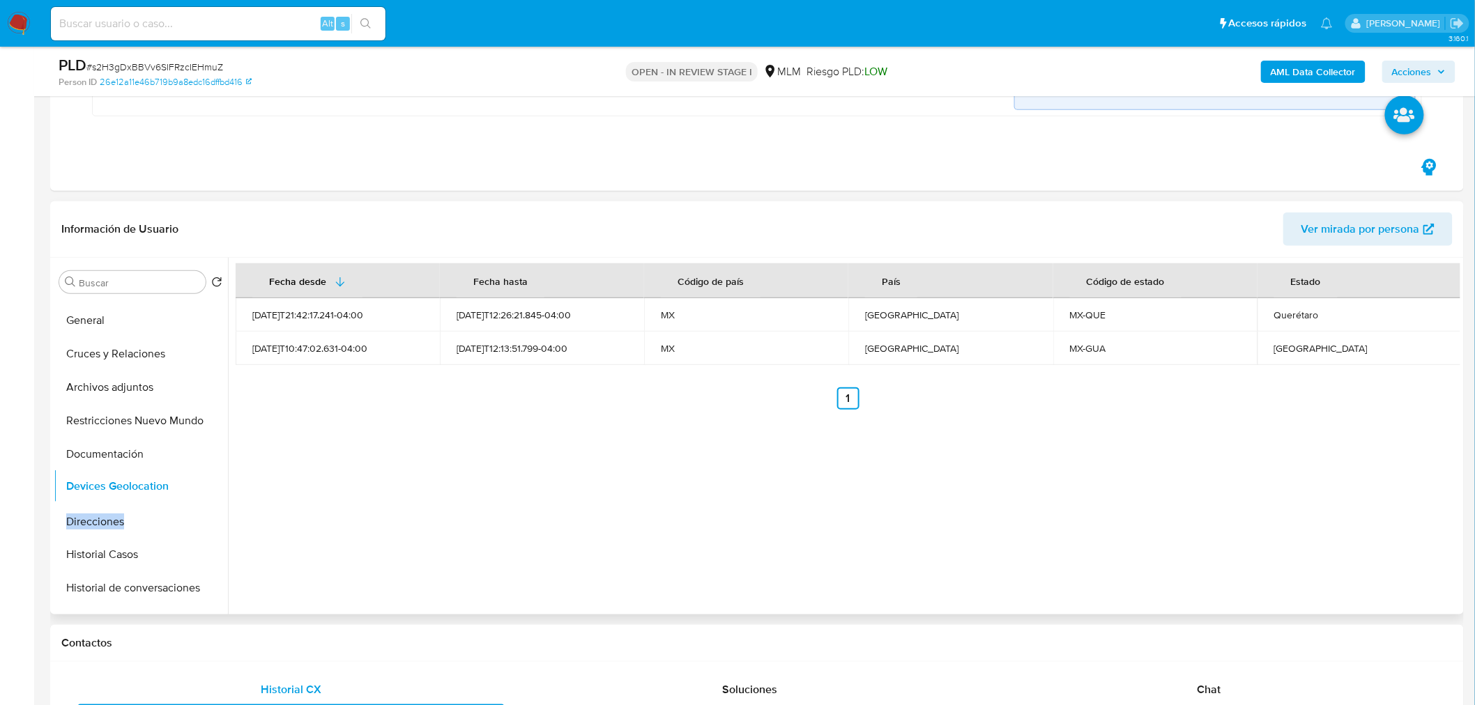
drag, startPoint x: 202, startPoint y: 498, endPoint x: 194, endPoint y: 481, distance: 19.3
click at [194, 481] on ul "KYC General Cruces y Relaciones Archivos adjuntos Restricciones Nuevo Mundo Doc…" at bounding box center [141, 456] width 174 height 314
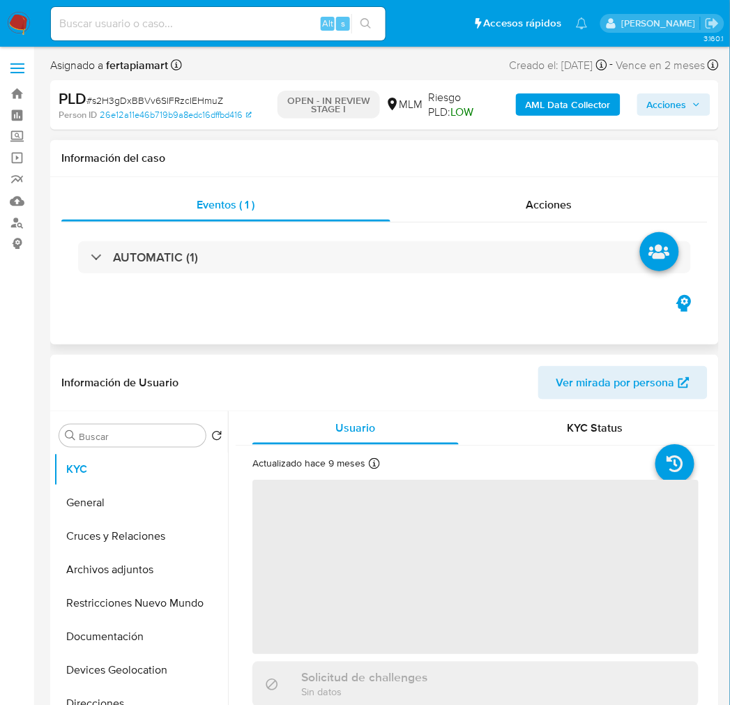
select select "10"
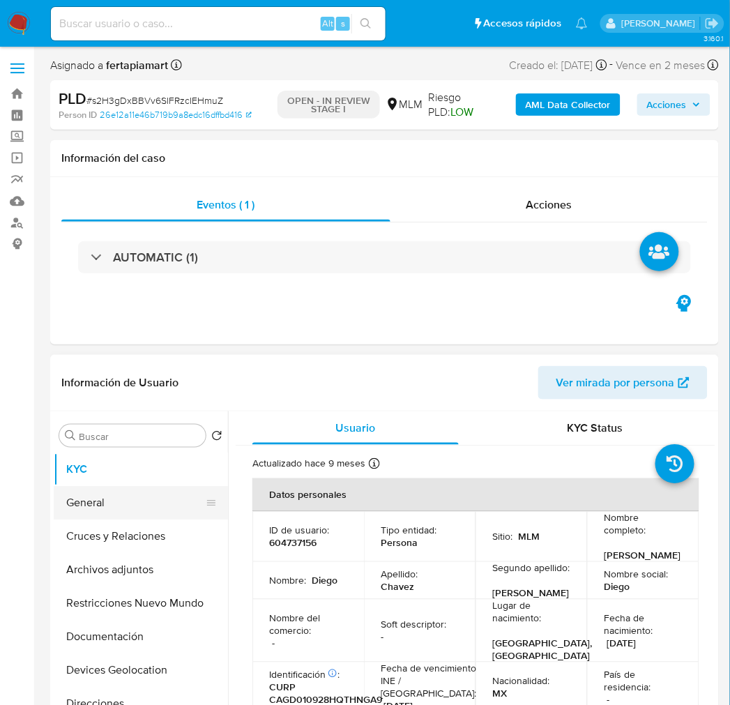
click at [146, 503] on button "General" at bounding box center [135, 502] width 163 height 33
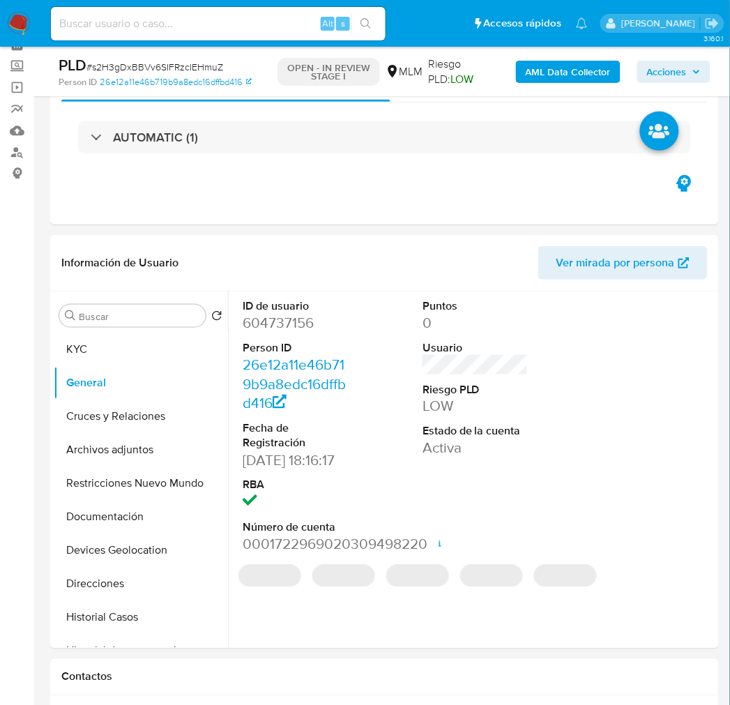
scroll to position [71, 0]
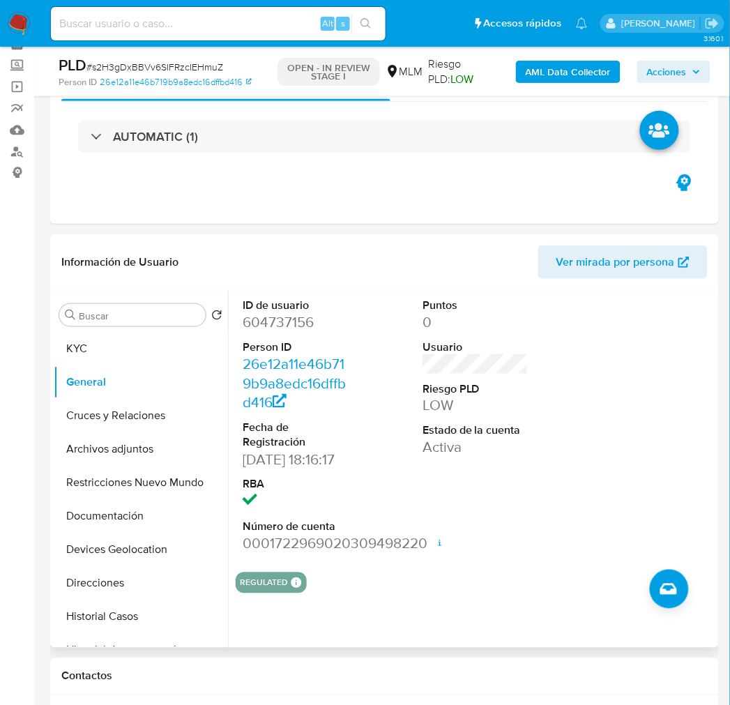
click at [435, 560] on div "Puntos 0 Usuario Riesgo PLD LOW Estado de la cuenta Activa" at bounding box center [475, 426] width 120 height 270
click at [438, 561] on div "Puntos 0 Usuario Riesgo PLD LOW Estado de la cuenta Activa" at bounding box center [475, 426] width 120 height 270
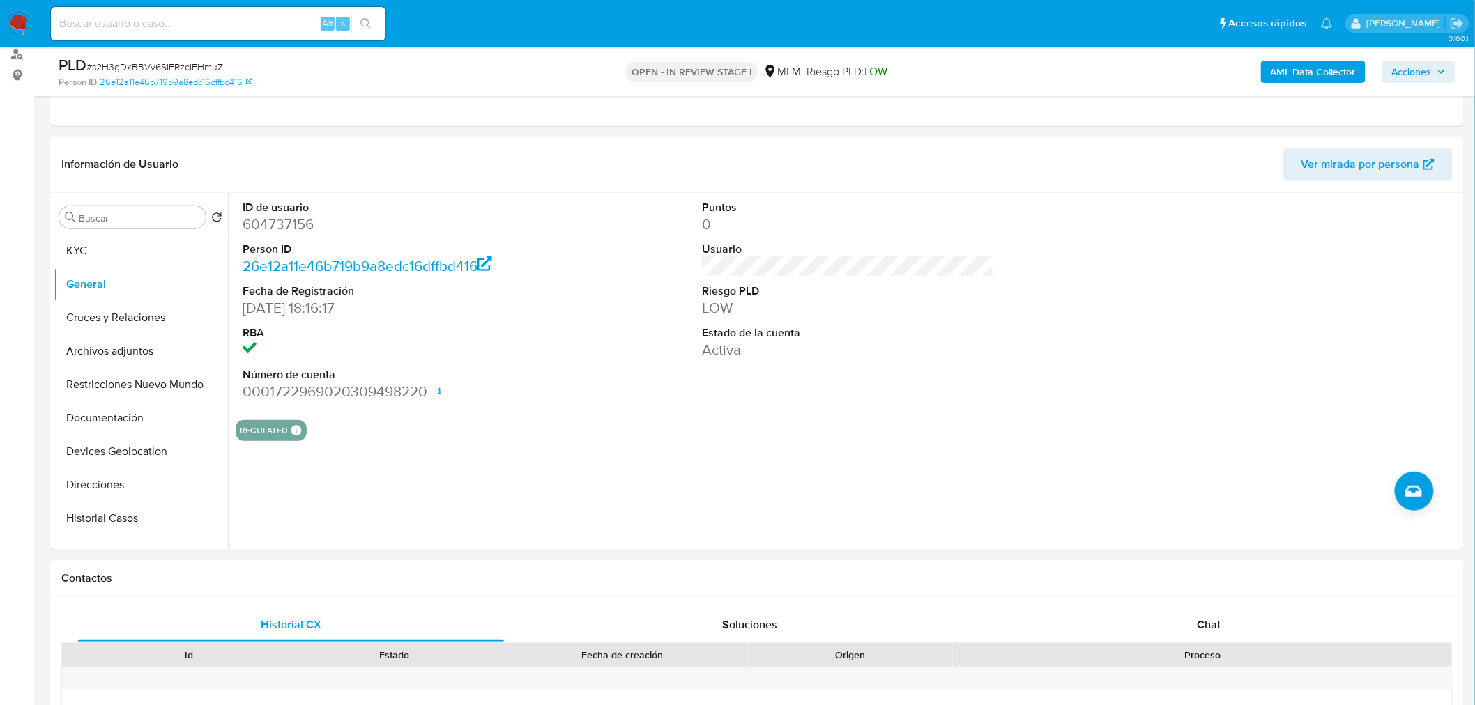
scroll to position [0, 0]
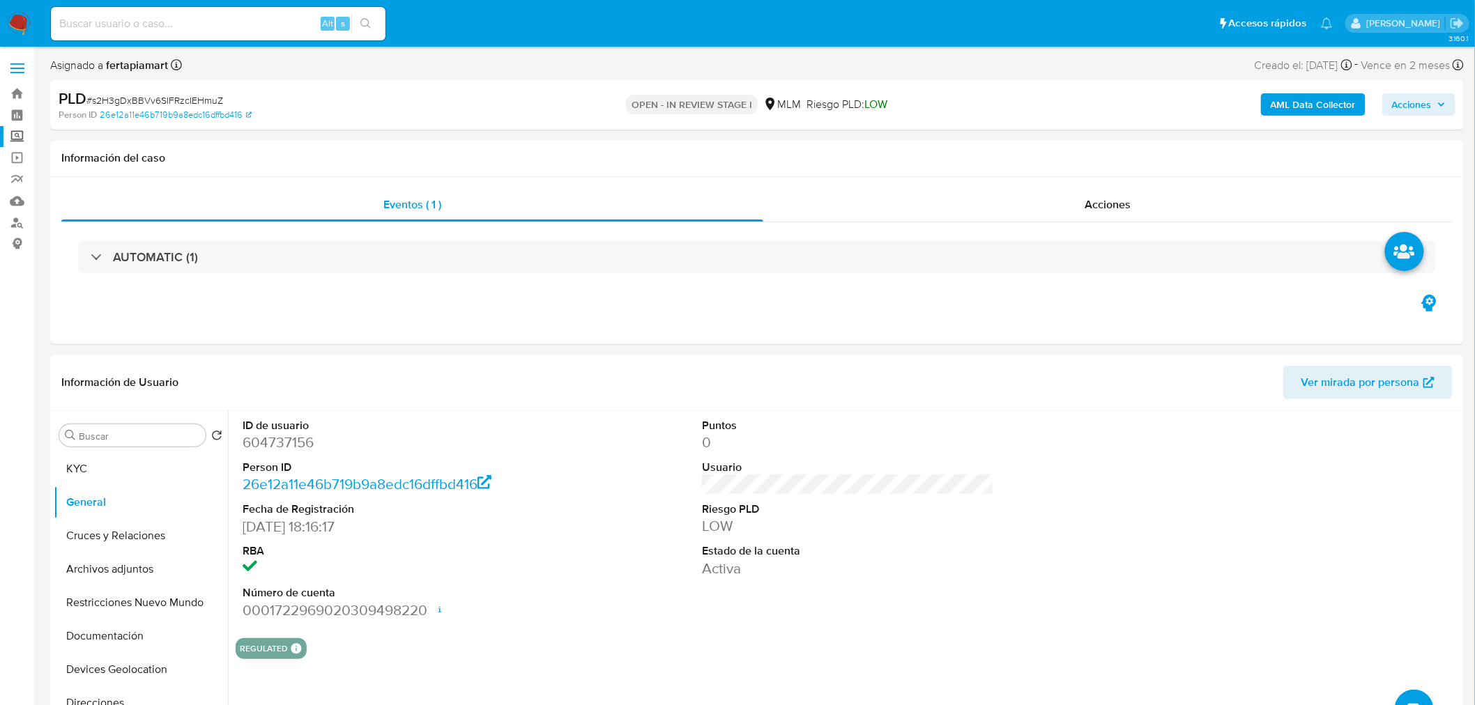
click at [18, 130] on label "Screening" at bounding box center [83, 137] width 166 height 22
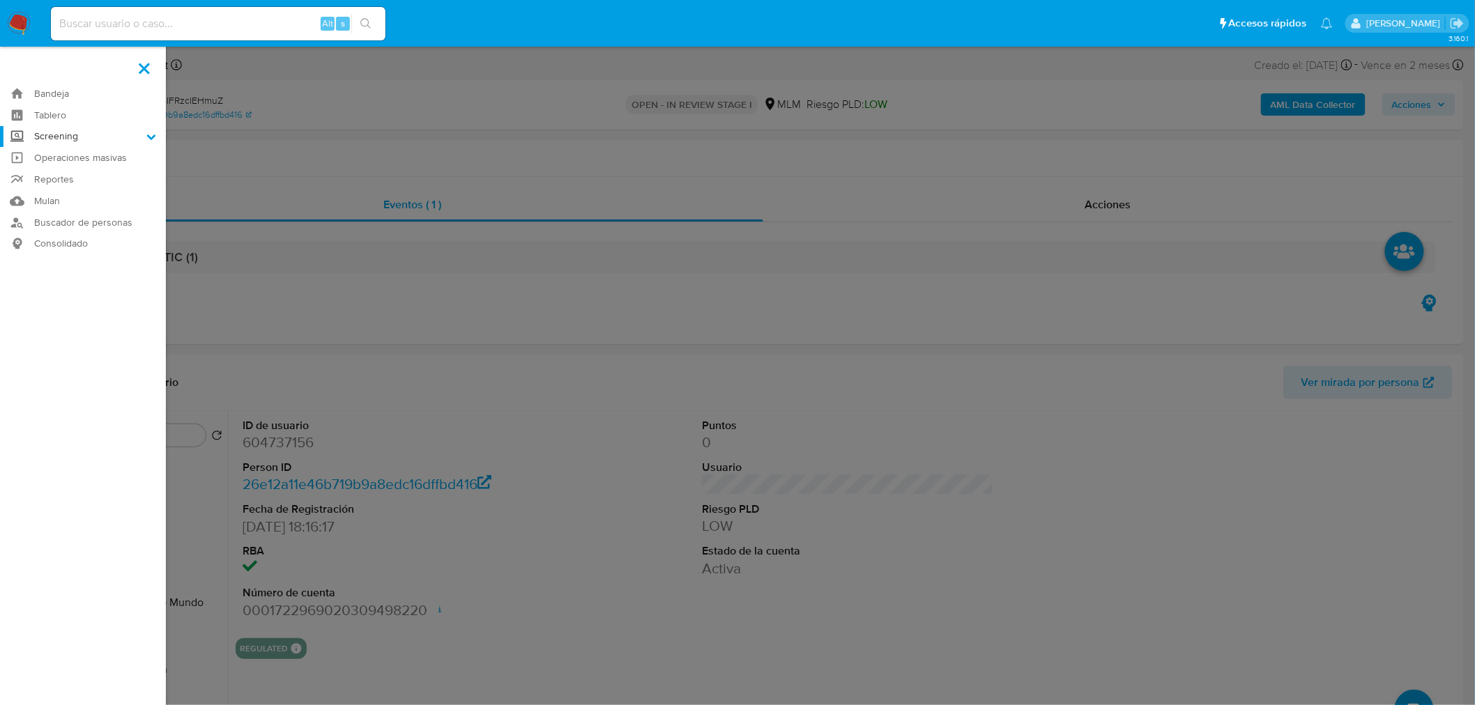
click at [0, 0] on input "Screening" at bounding box center [0, 0] width 0 height 0
click at [91, 154] on link "Búsqueda en Listas" at bounding box center [83, 155] width 166 height 17
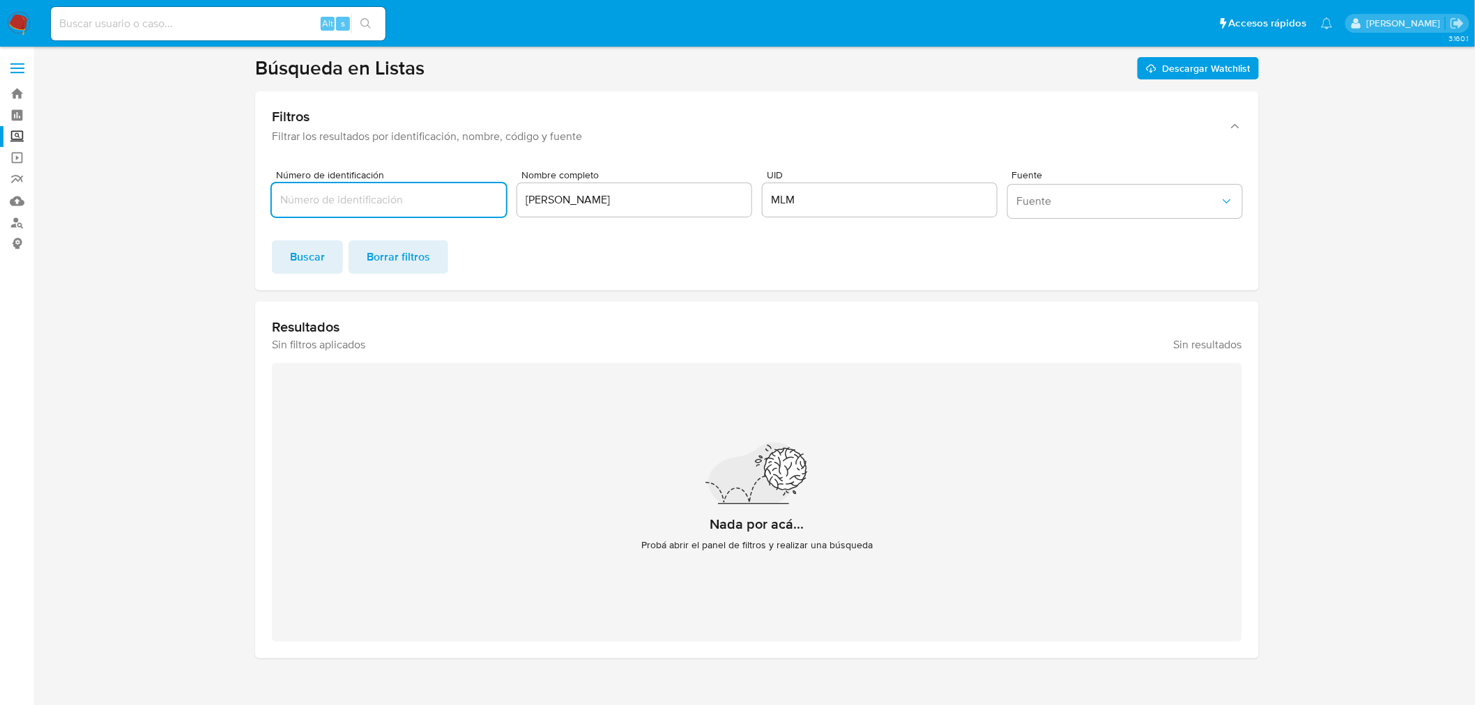
click at [588, 206] on input "[PERSON_NAME]" at bounding box center [634, 200] width 234 height 18
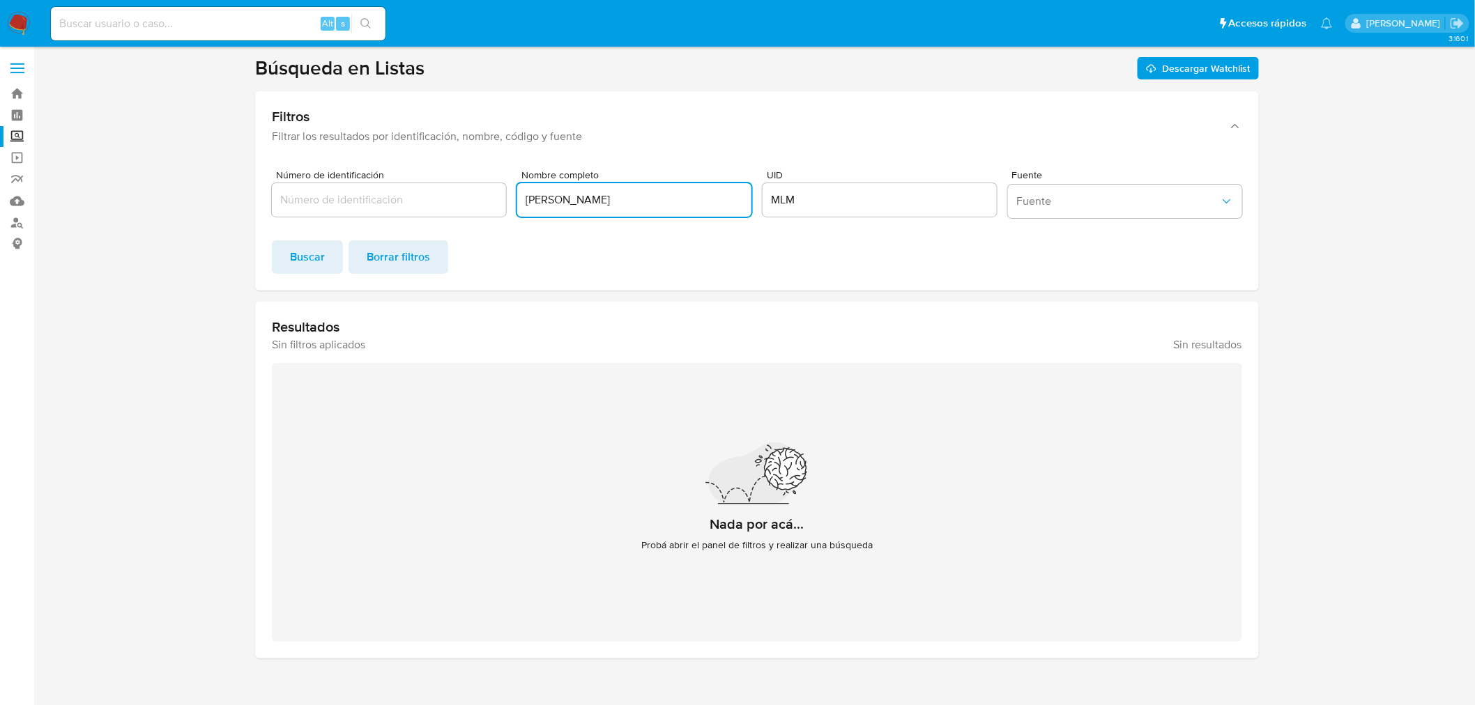
click at [588, 206] on input "[PERSON_NAME]" at bounding box center [634, 200] width 234 height 18
type input "[PERSON_NAME]"
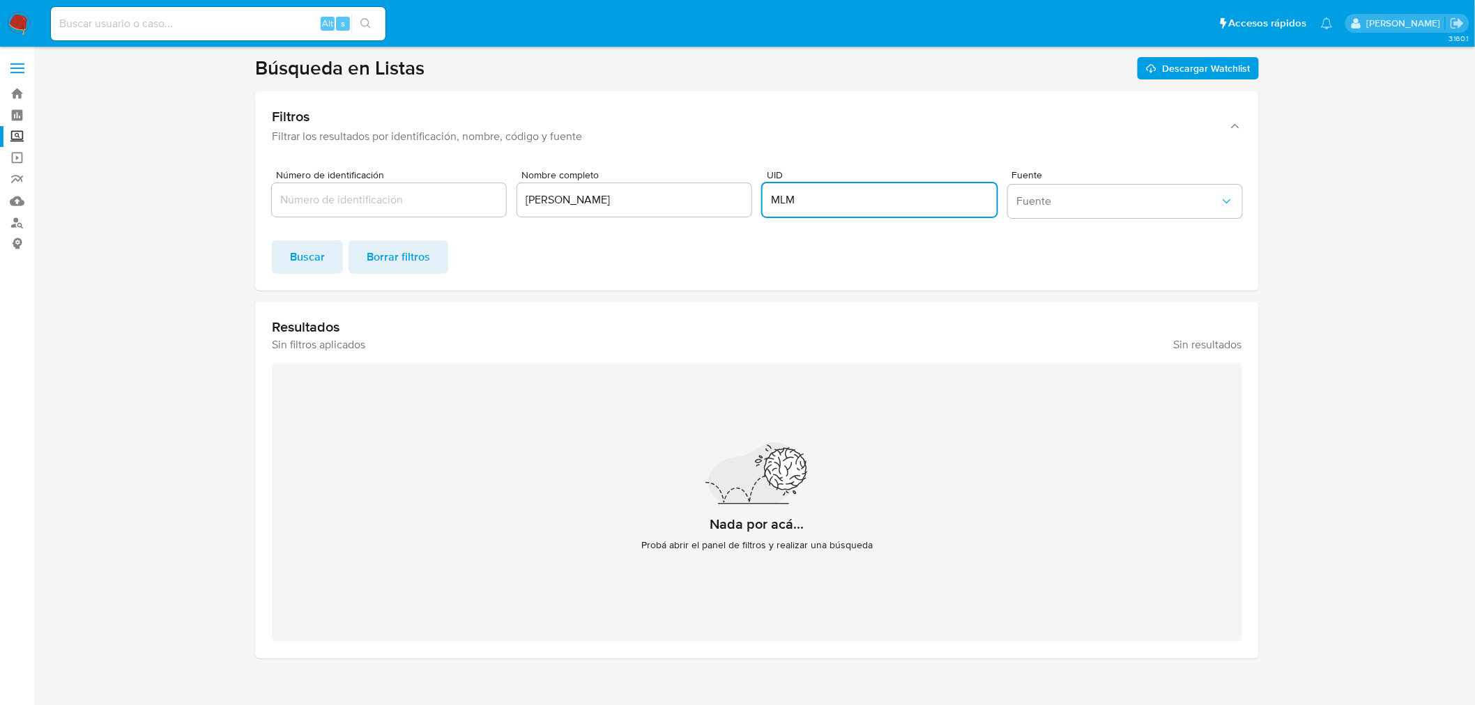
click at [820, 202] on input "MLM" at bounding box center [879, 200] width 234 height 18
type input "M"
click button "Buscar" at bounding box center [307, 256] width 71 height 33
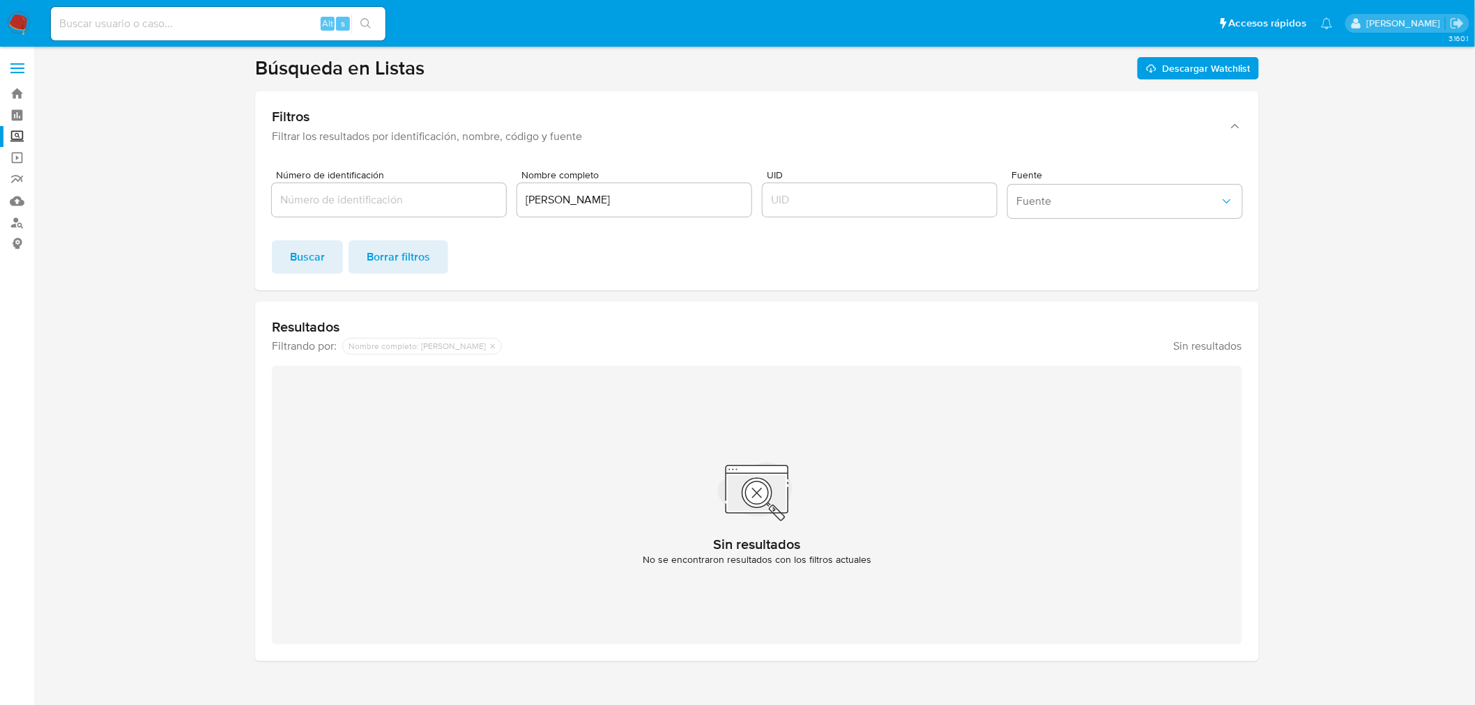
click at [17, 128] on label "Screening" at bounding box center [83, 137] width 166 height 22
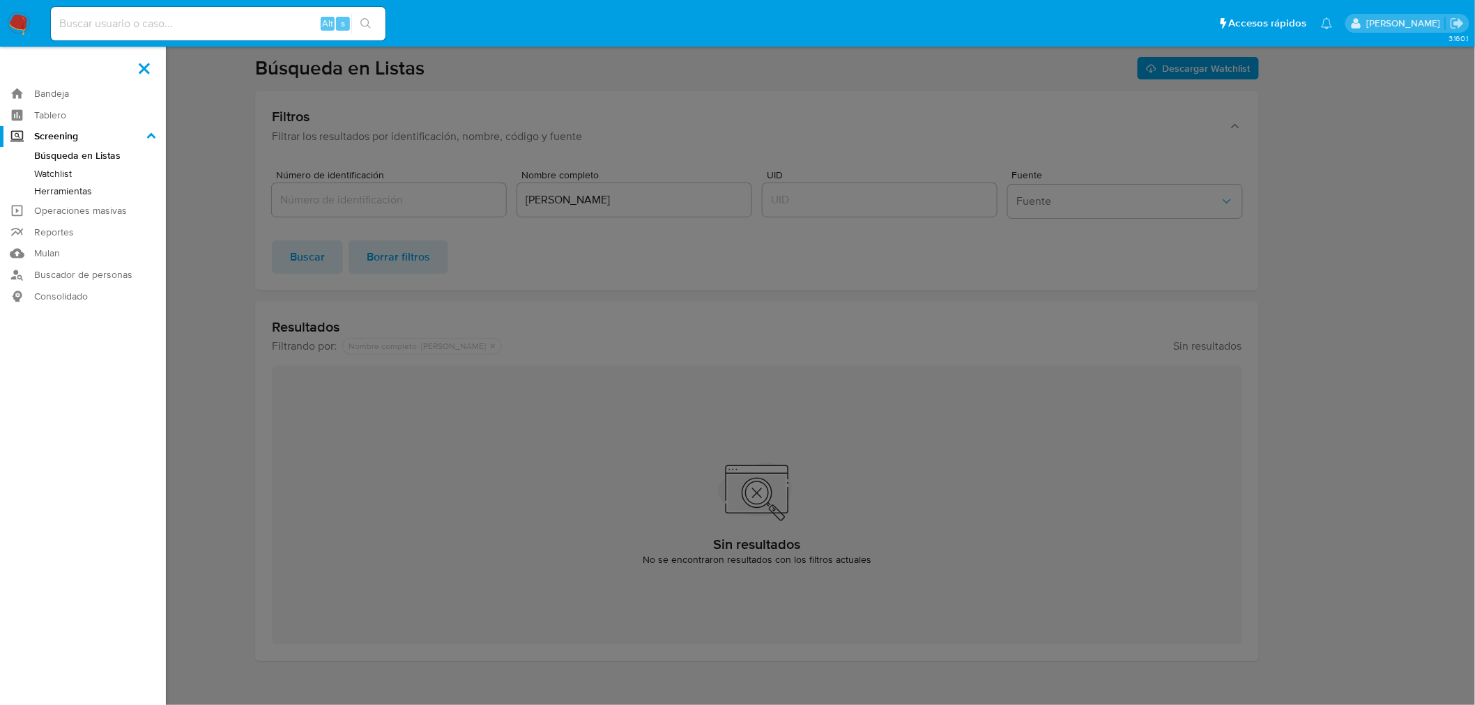
click at [0, 0] on input "Screening" at bounding box center [0, 0] width 0 height 0
click at [58, 183] on link "Herramientas" at bounding box center [83, 191] width 166 height 17
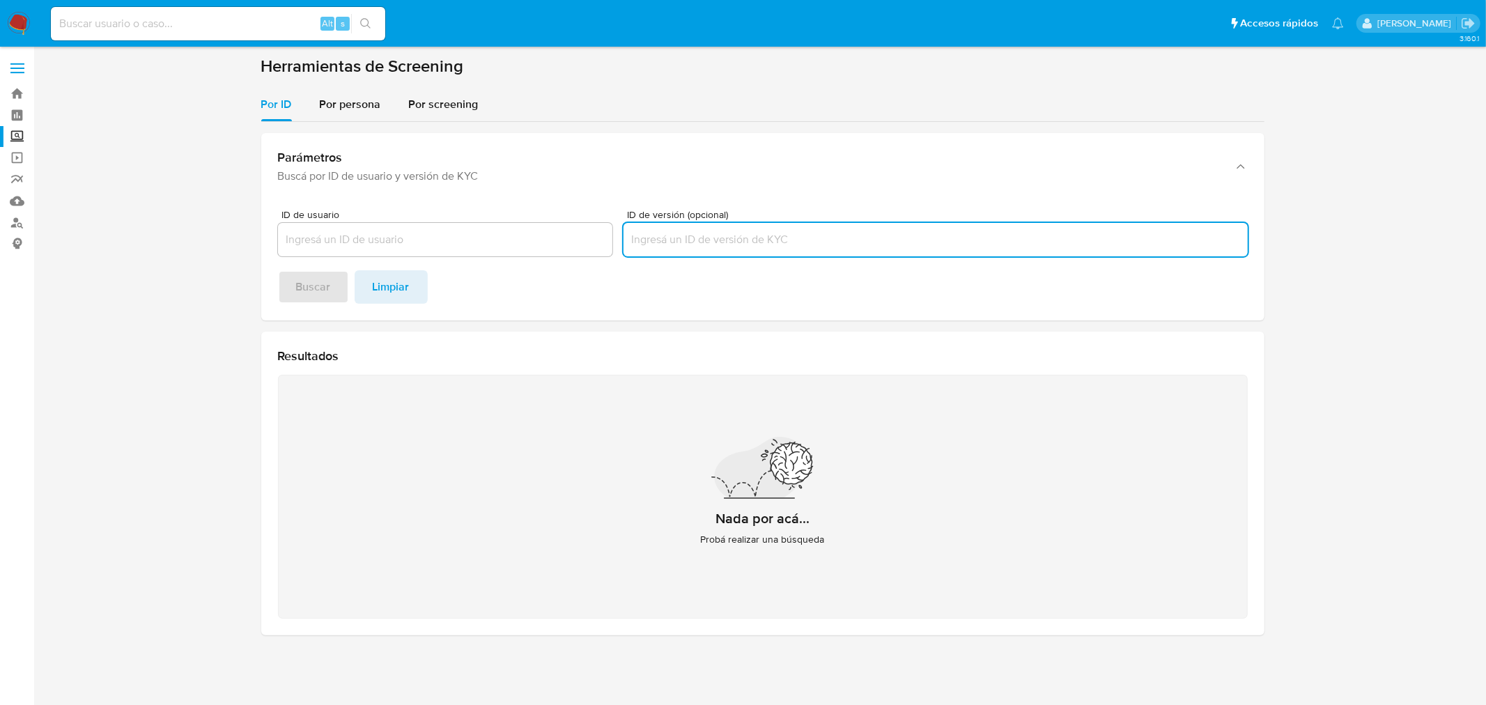
click at [711, 232] on input "ID de versión (opcional)" at bounding box center [936, 240] width 624 height 18
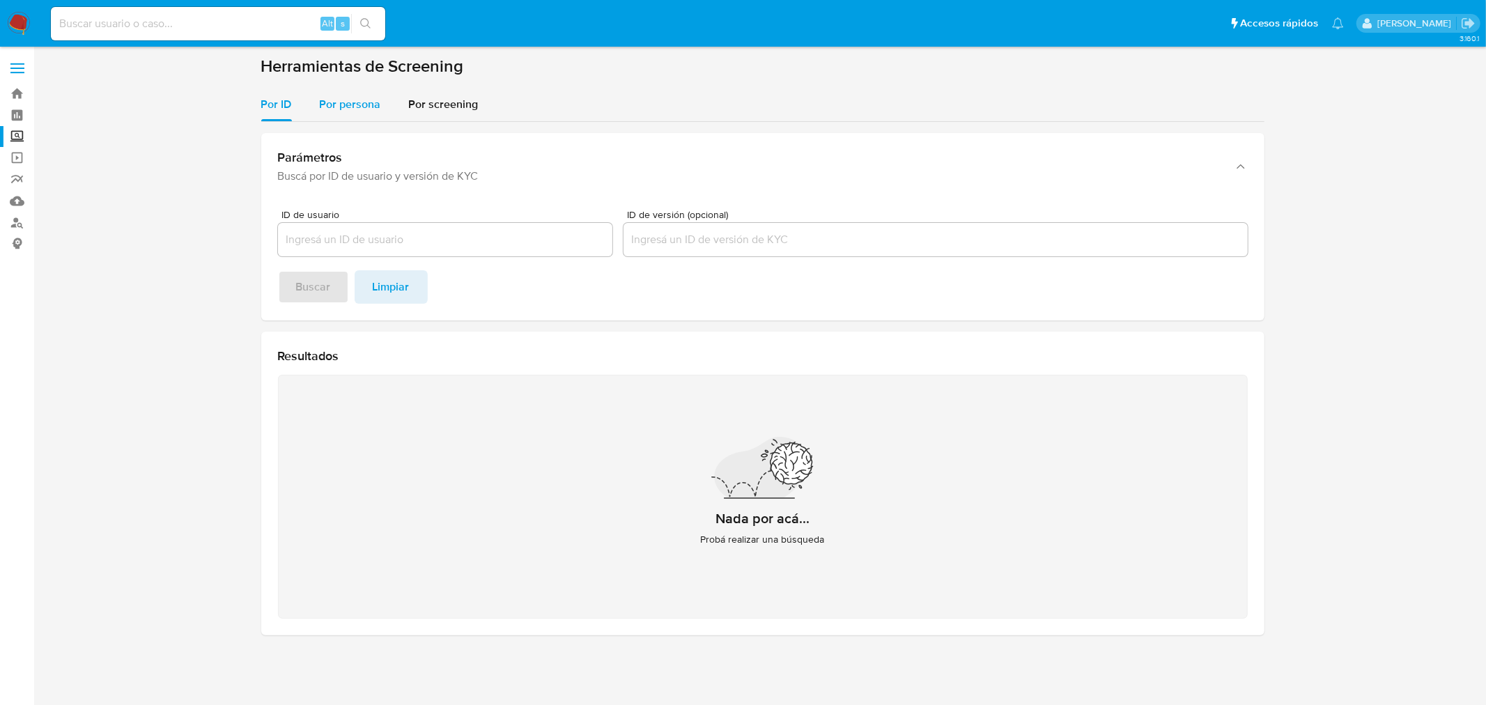
click at [353, 92] on div "Por persona" at bounding box center [350, 104] width 61 height 33
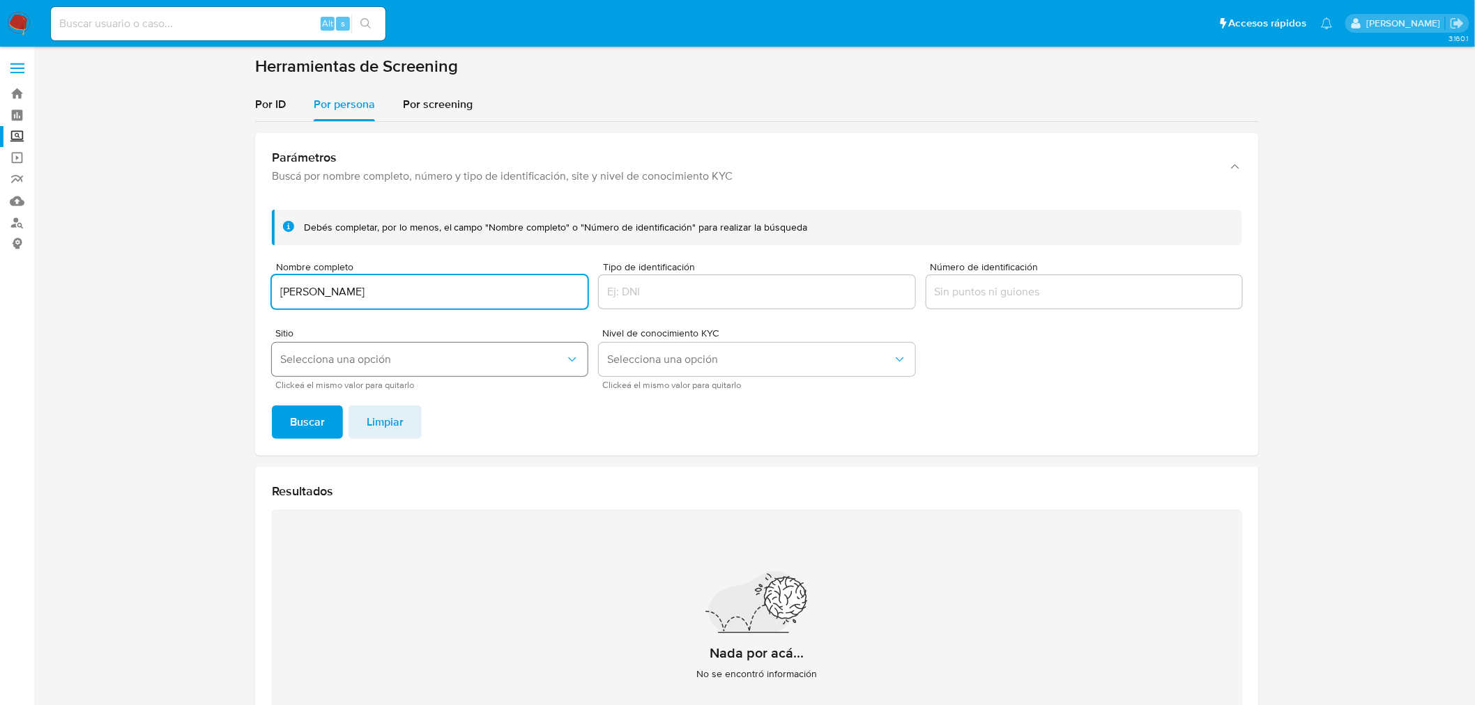
type input "[PERSON_NAME]"
click at [472, 360] on span "Selecciona una opción" at bounding box center [422, 360] width 285 height 14
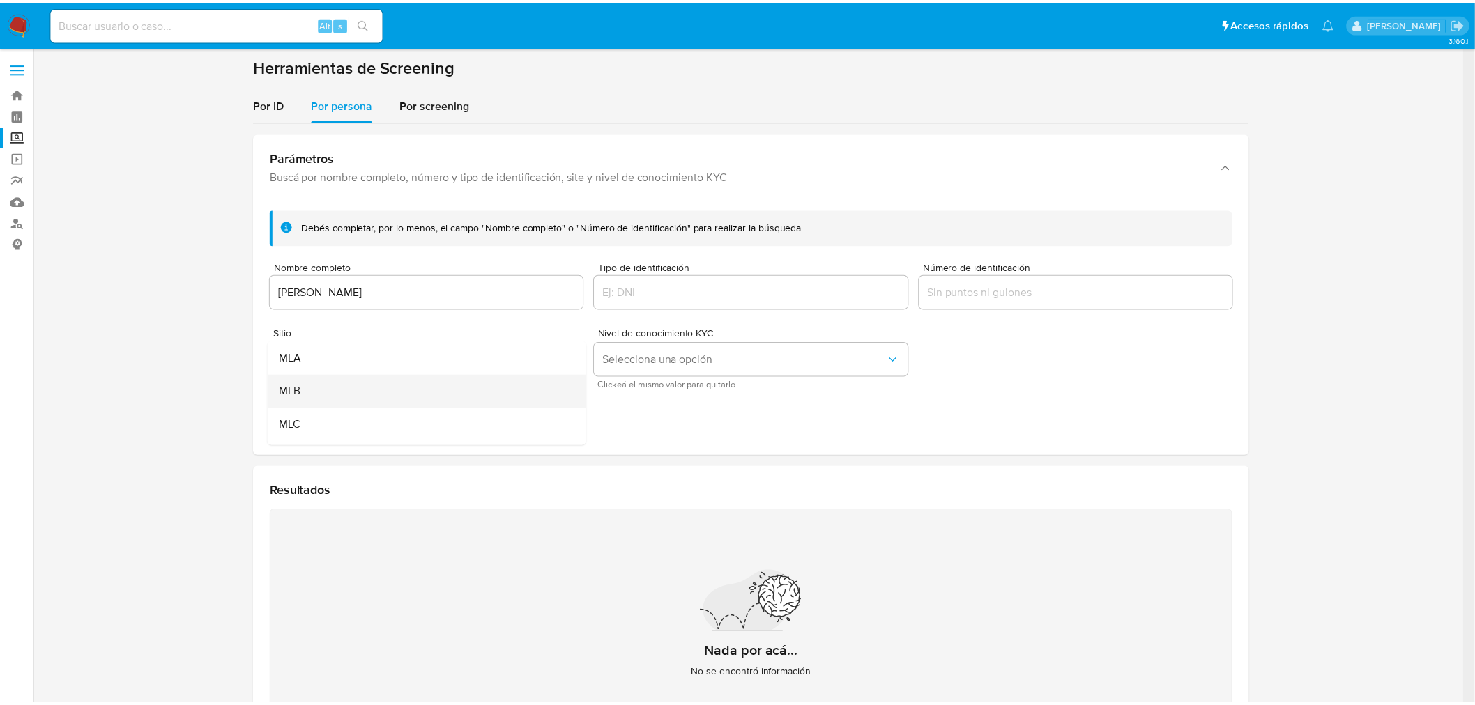
scroll to position [95, 0]
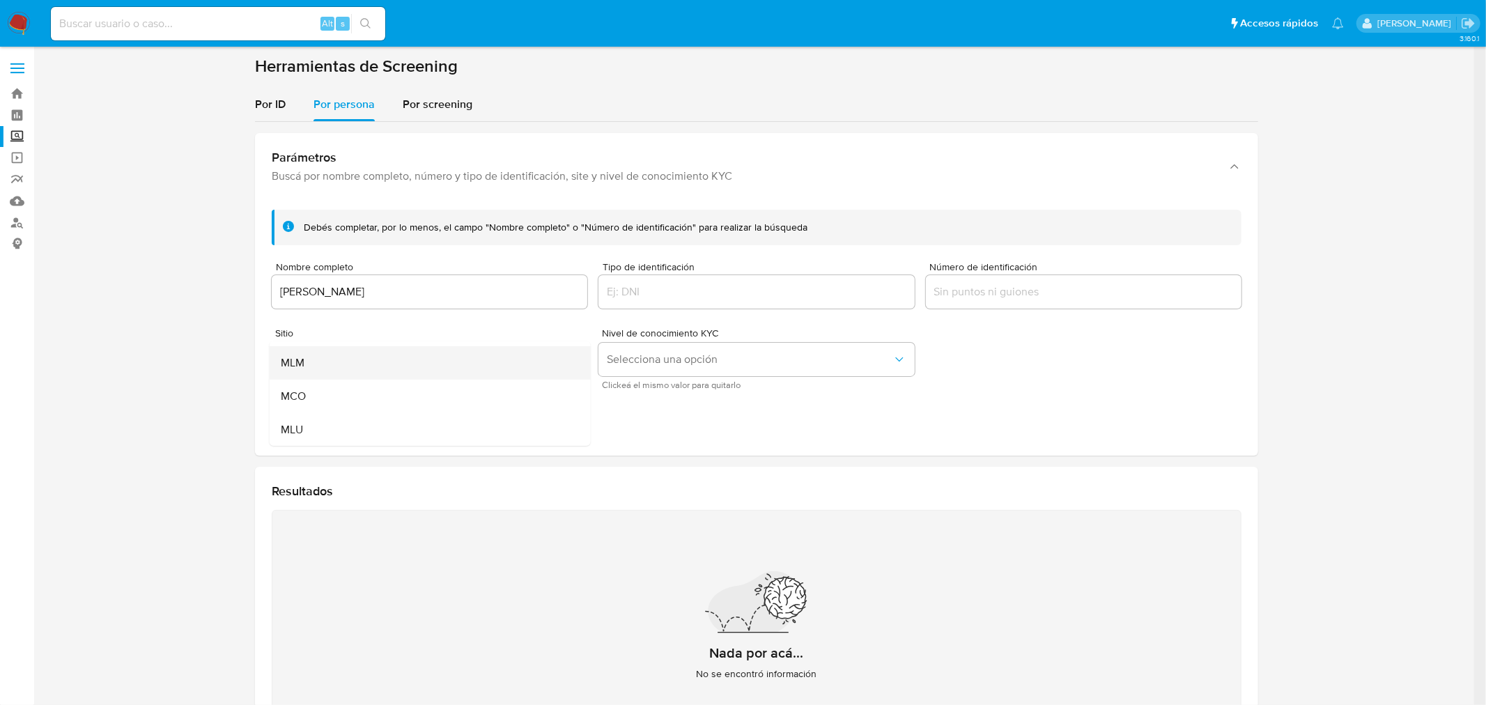
click at [329, 368] on div "MLM" at bounding box center [426, 362] width 291 height 33
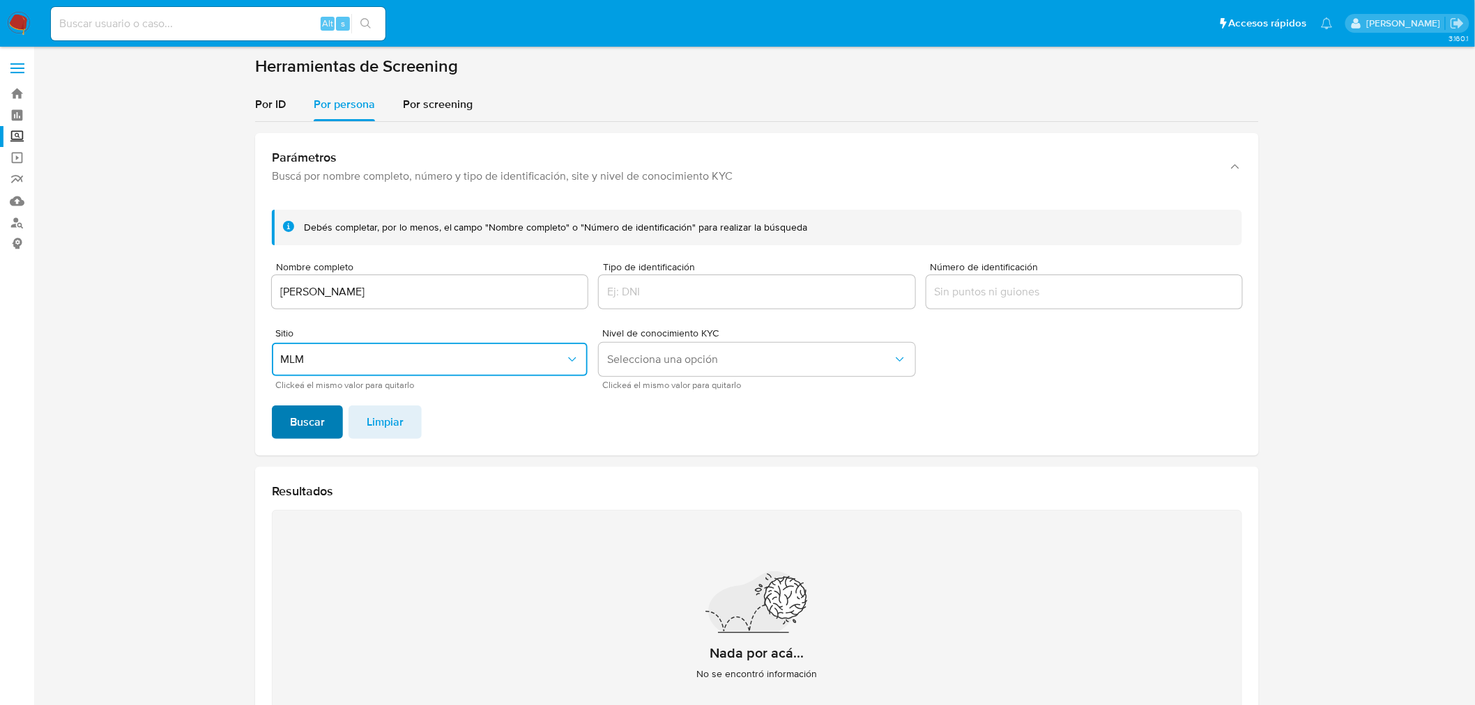
click at [298, 419] on span "Buscar" at bounding box center [307, 422] width 35 height 31
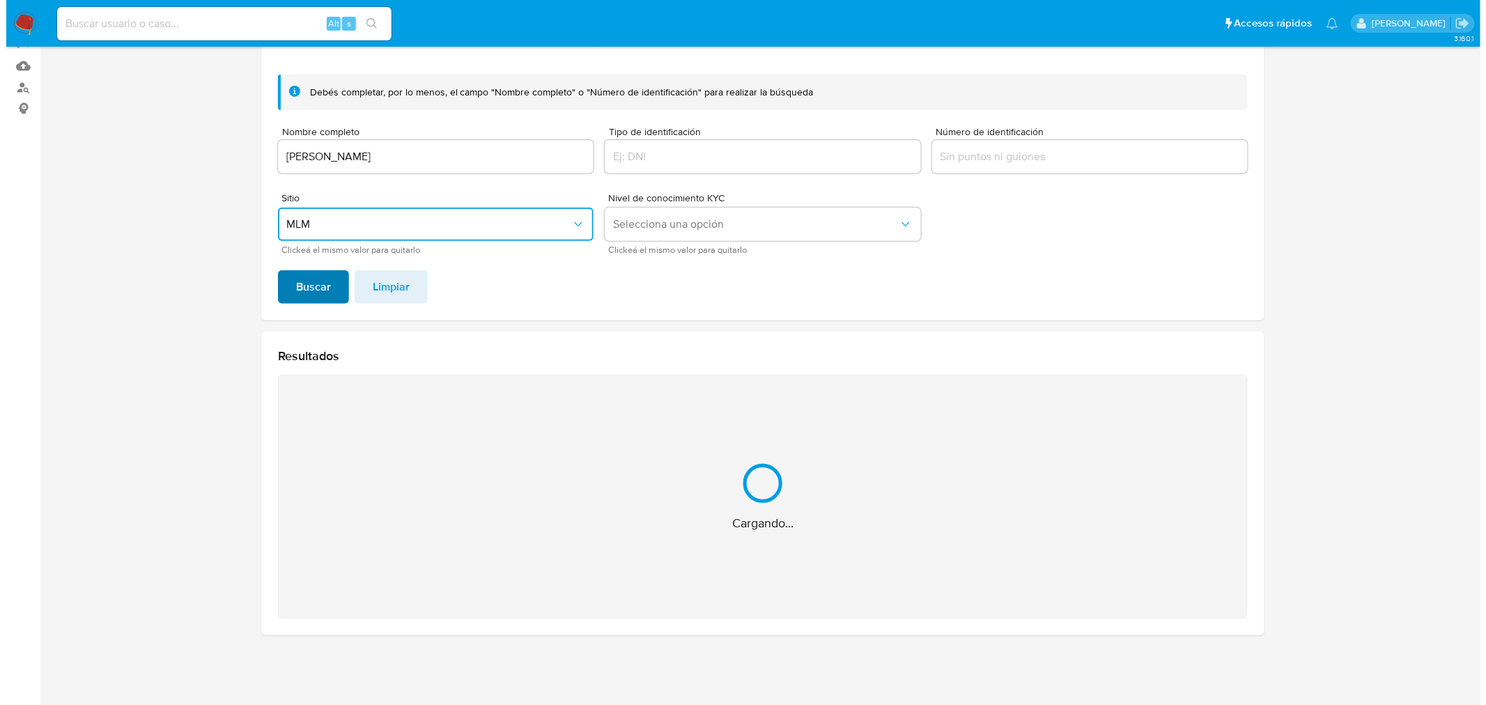
scroll to position [0, 0]
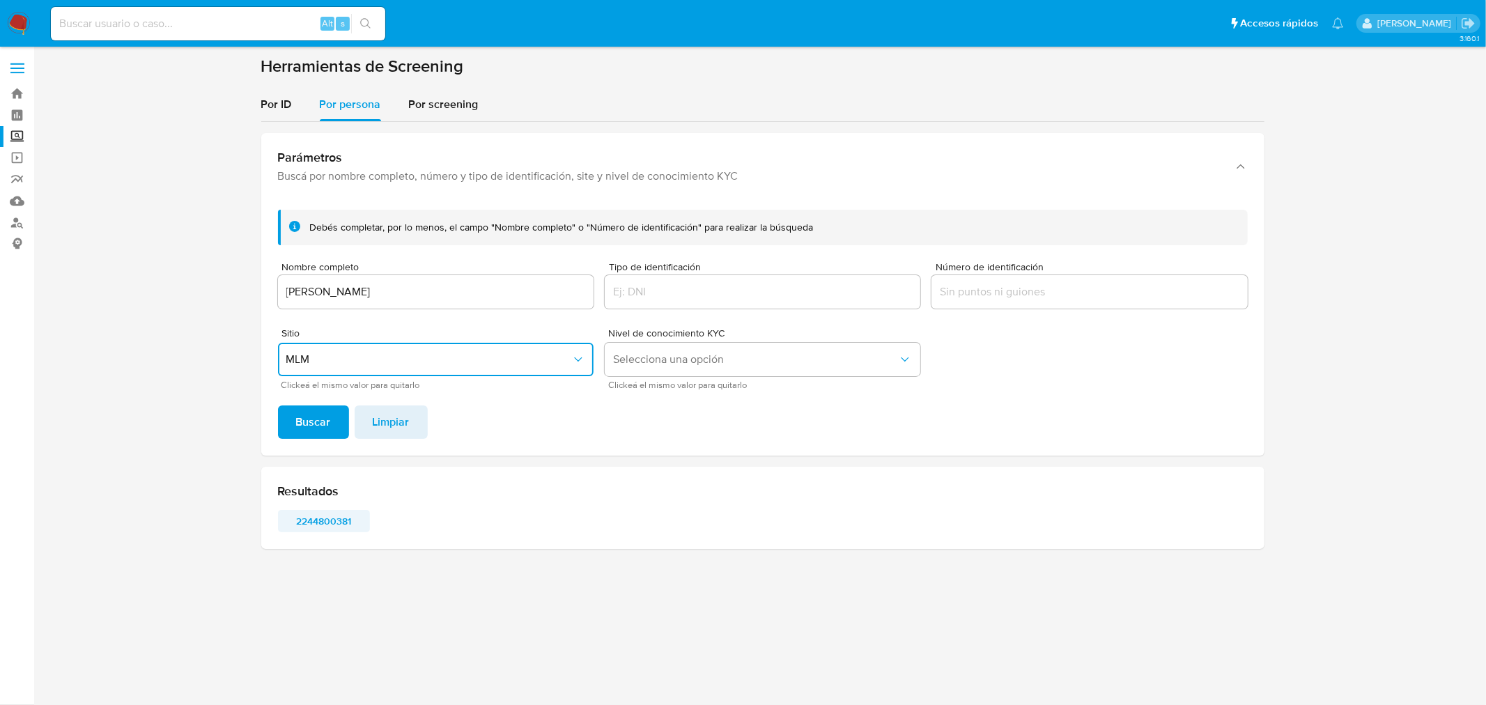
click at [331, 525] on span "2244800381" at bounding box center [324, 521] width 72 height 20
click at [26, 137] on label "Screening" at bounding box center [83, 137] width 166 height 22
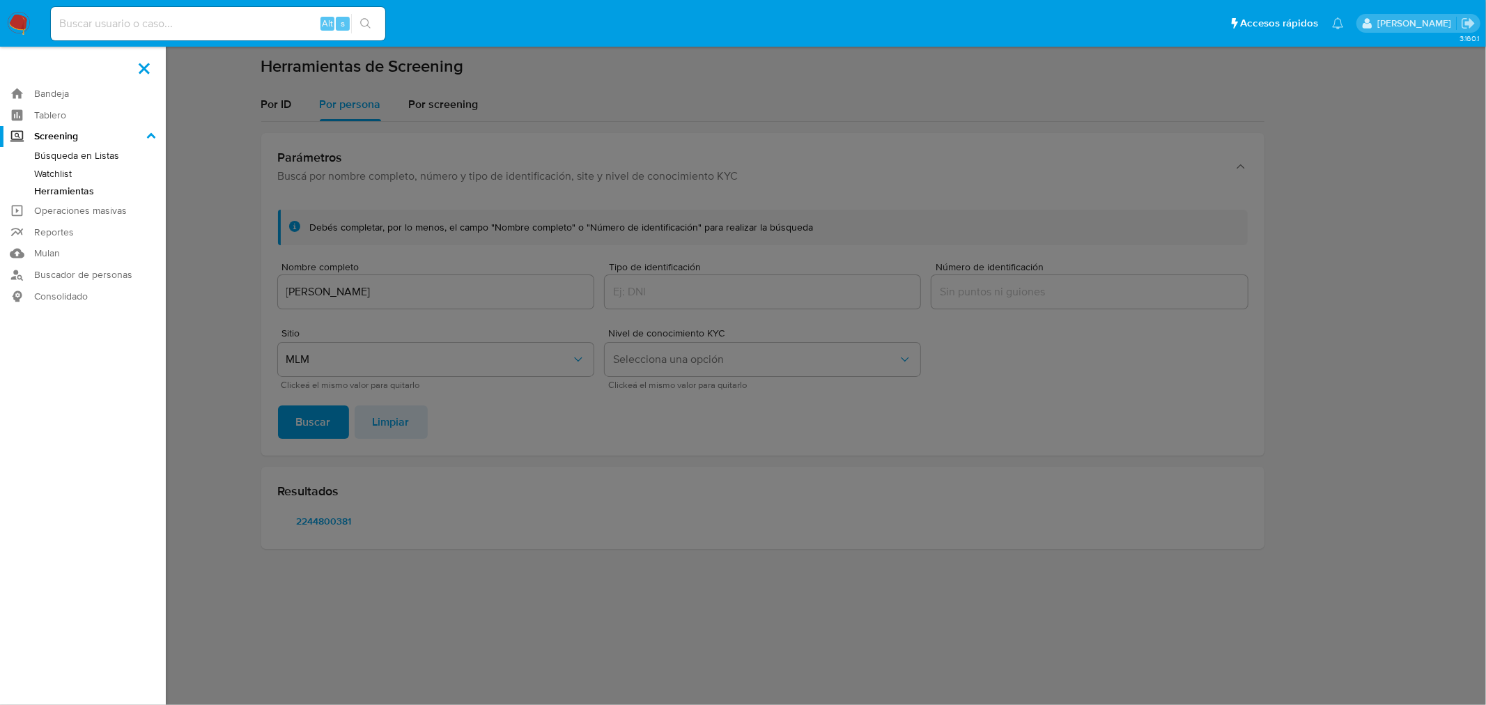
click at [0, 0] on input "Screening" at bounding box center [0, 0] width 0 height 0
click at [224, 190] on label at bounding box center [743, 352] width 1486 height 705
click at [0, 0] on input "checkbox" at bounding box center [0, 0] width 0 height 0
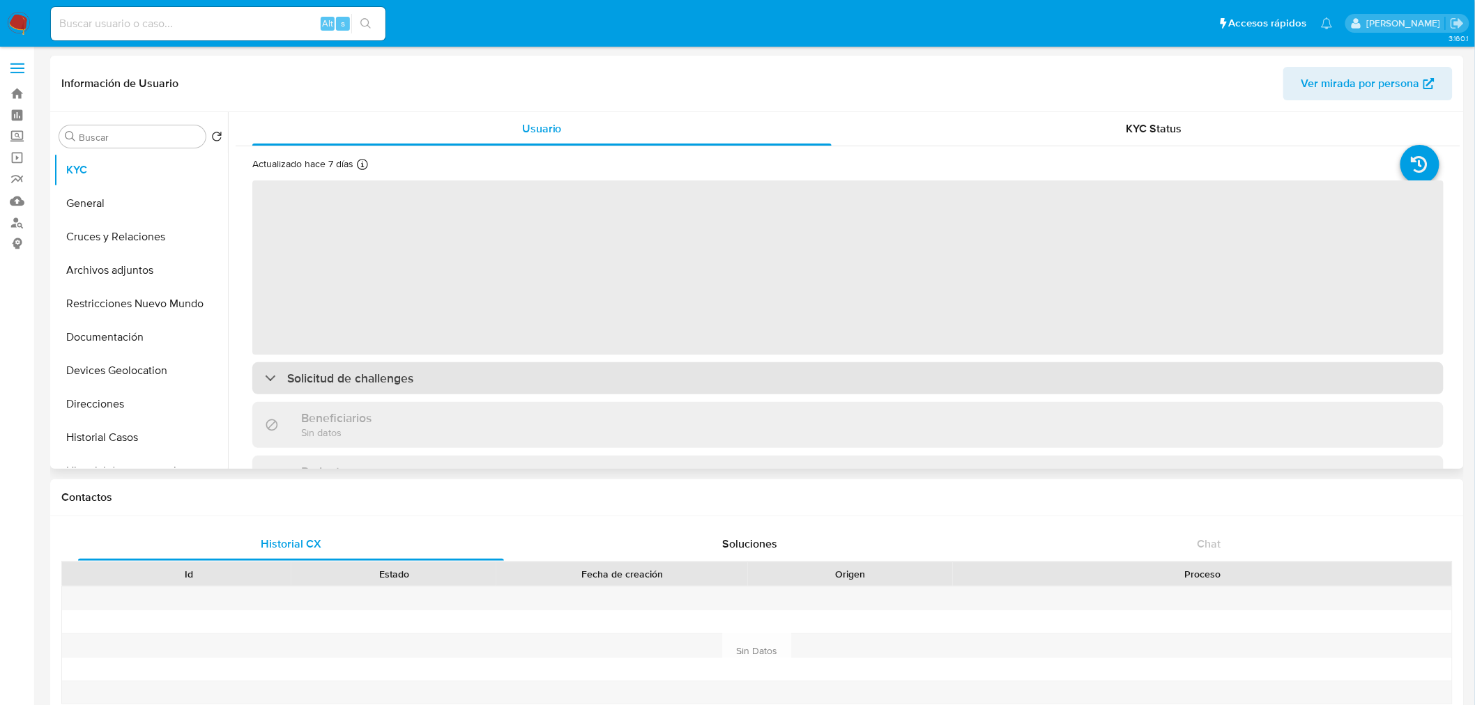
select select "10"
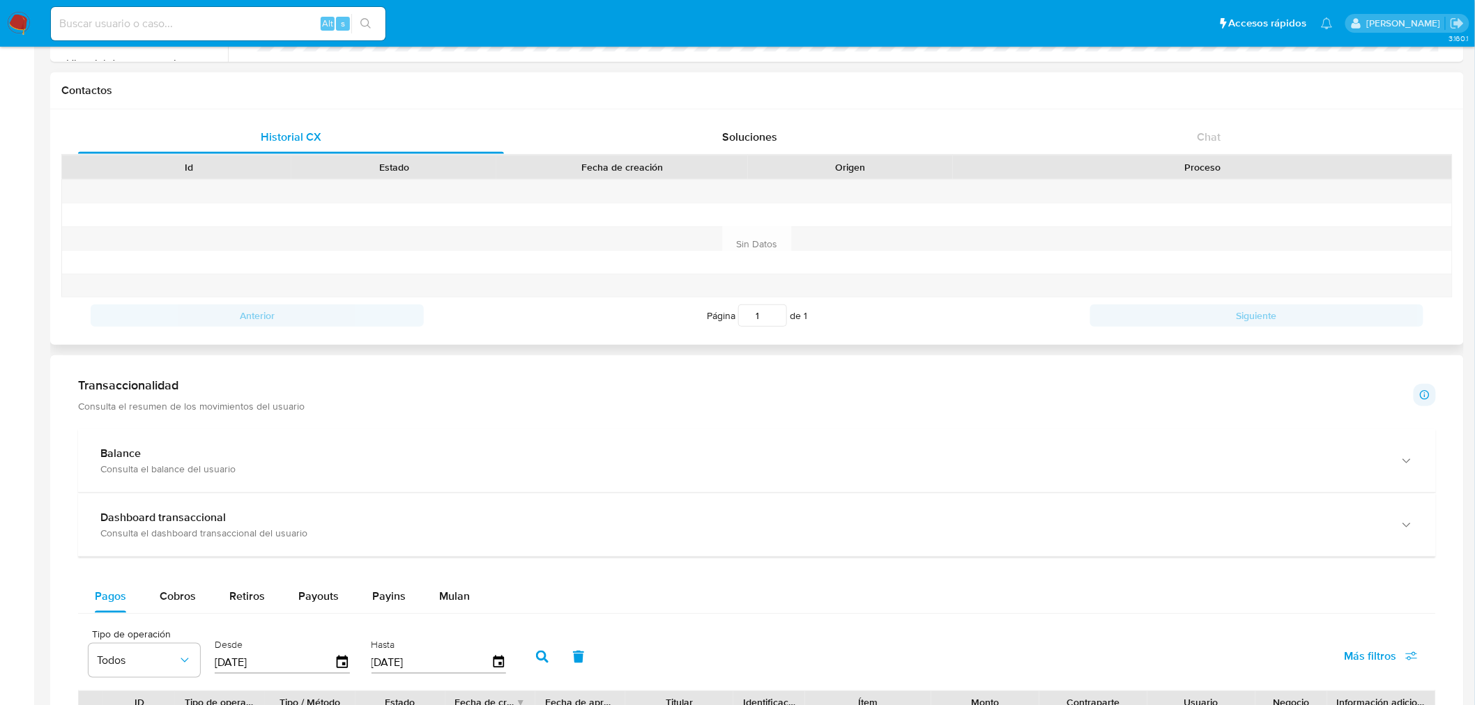
scroll to position [408, 0]
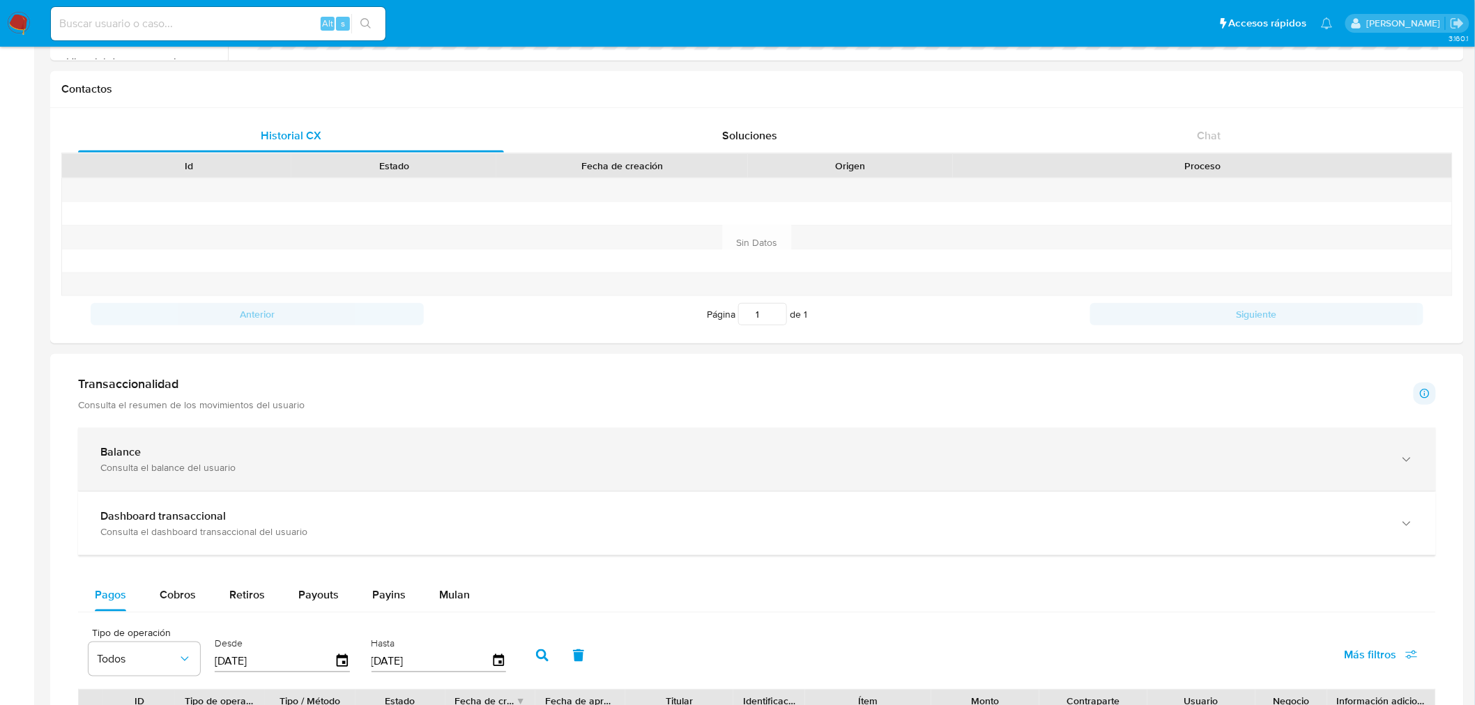
click at [498, 449] on div "Balance" at bounding box center [742, 452] width 1285 height 14
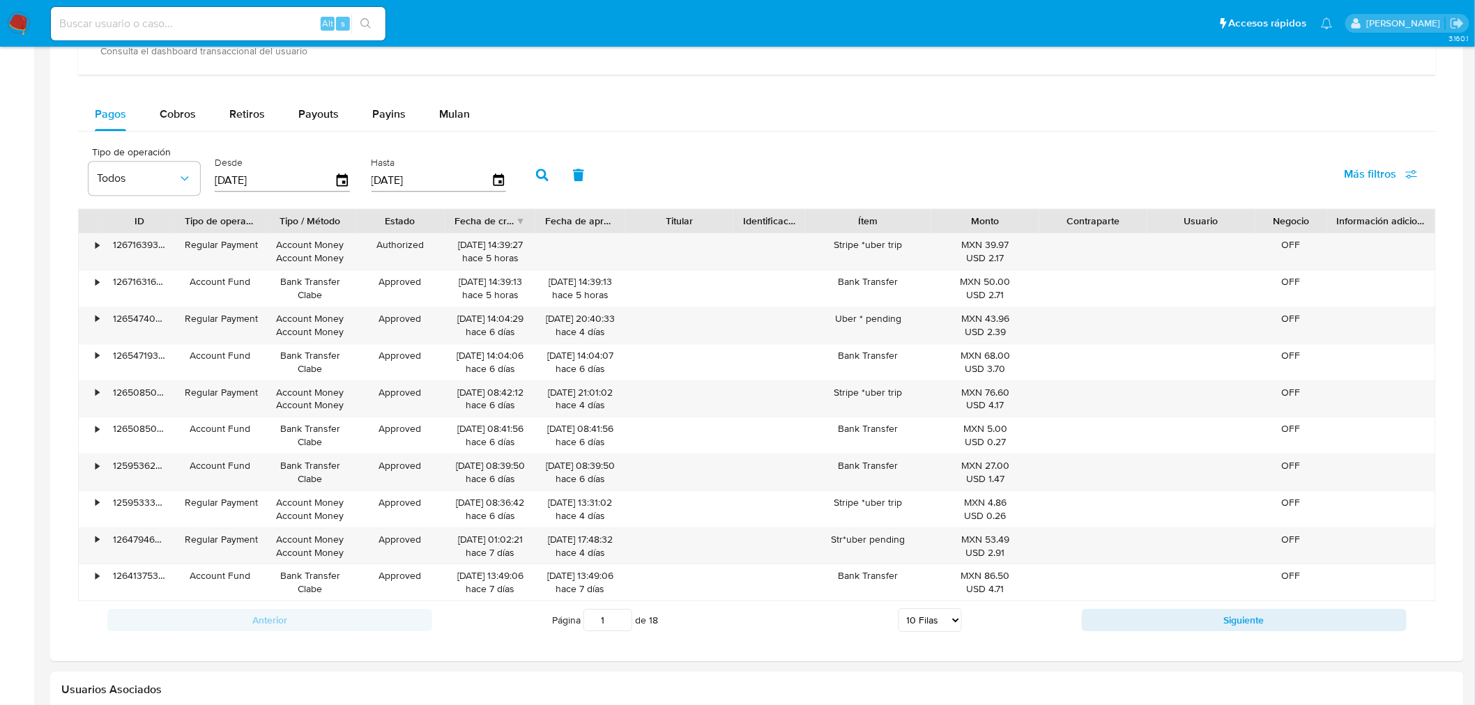
scroll to position [1424, 0]
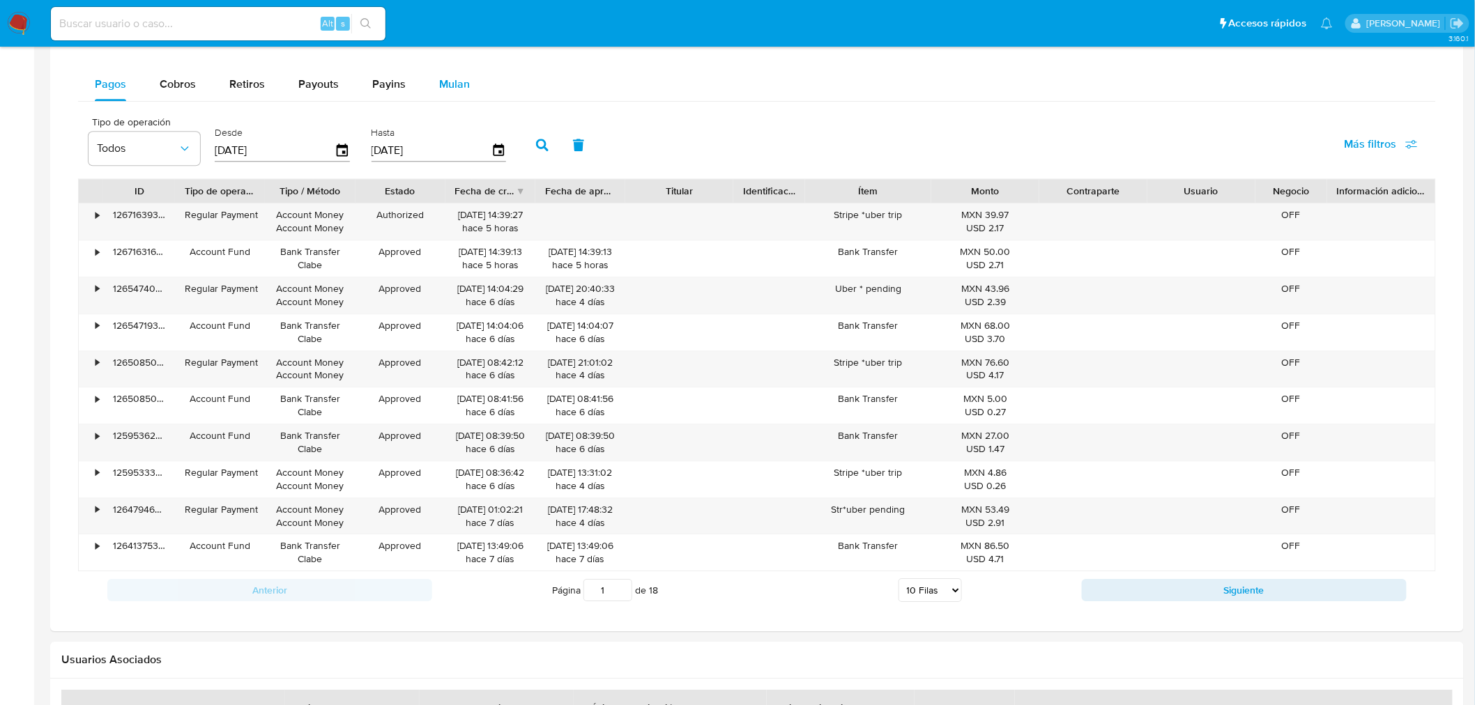
click at [444, 74] on div "Mulan" at bounding box center [454, 84] width 31 height 33
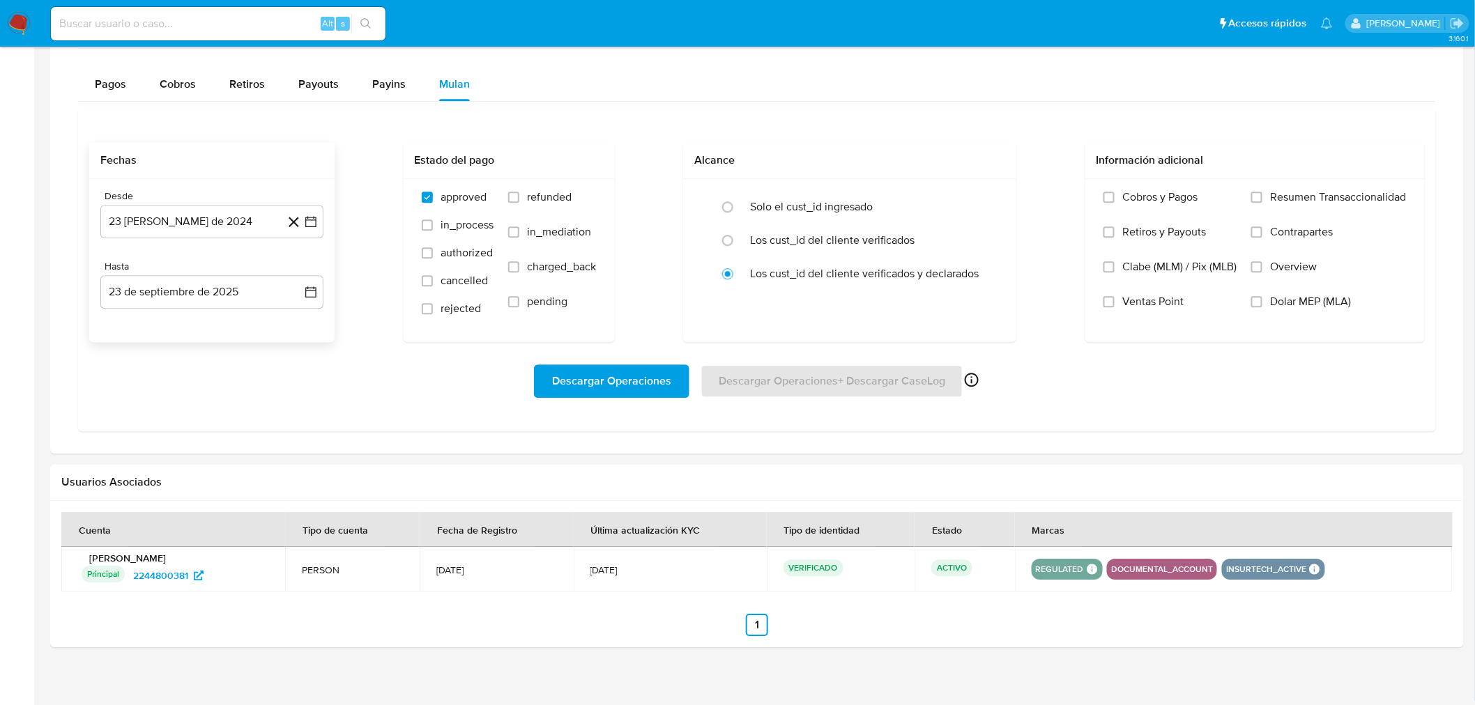
click at [300, 224] on icon at bounding box center [293, 221] width 17 height 17
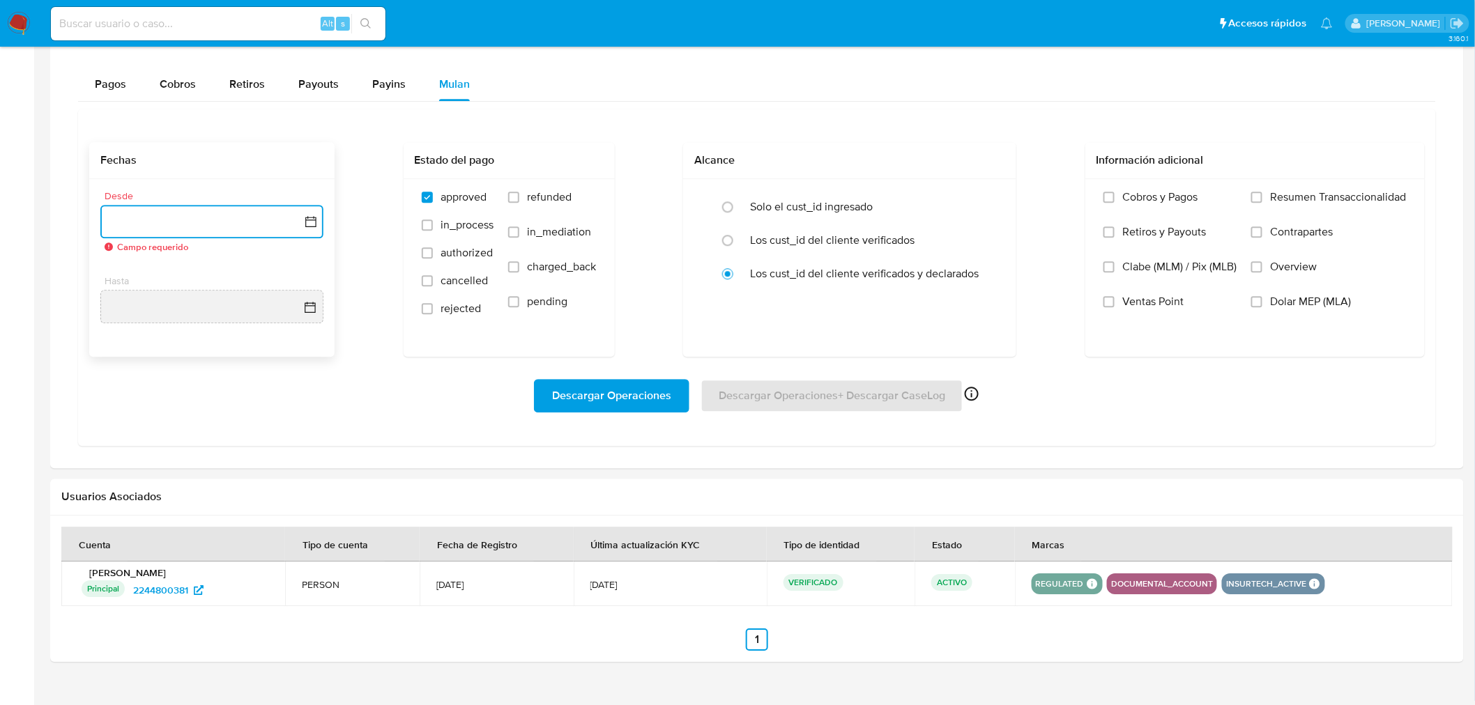
click at [310, 224] on icon "button" at bounding box center [311, 222] width 14 height 14
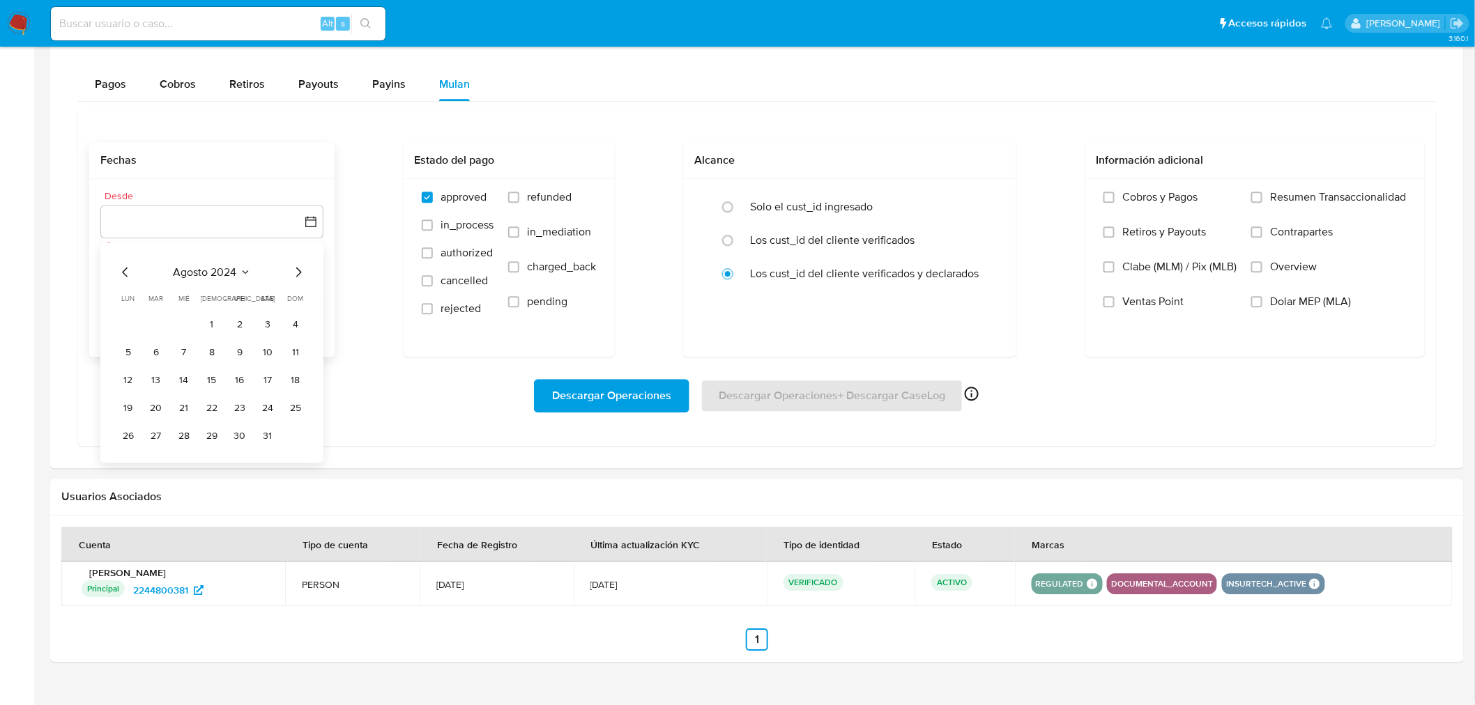
click at [288, 280] on div "agosto 2024" at bounding box center [212, 272] width 190 height 17
click at [294, 277] on icon "Mes siguiente" at bounding box center [298, 272] width 17 height 17
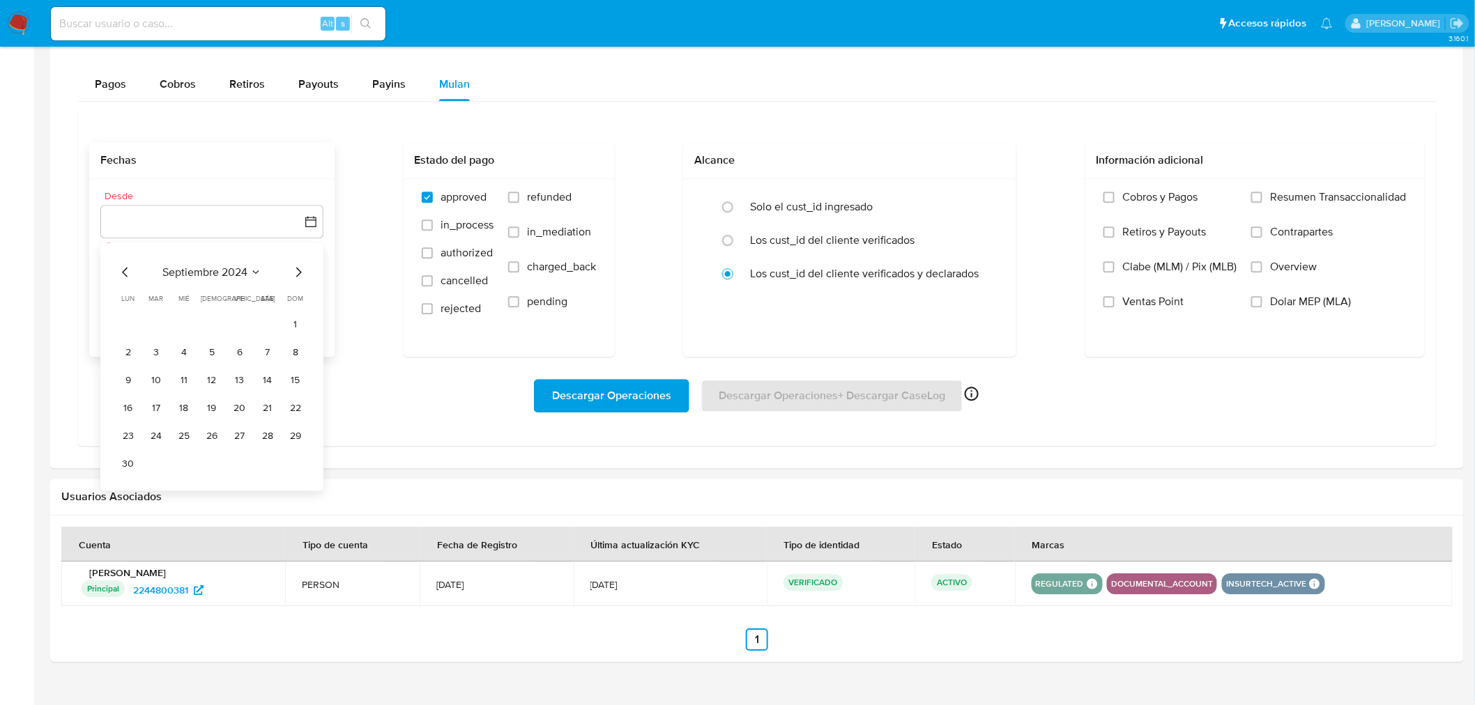
click at [294, 277] on icon "Mes siguiente" at bounding box center [298, 272] width 17 height 17
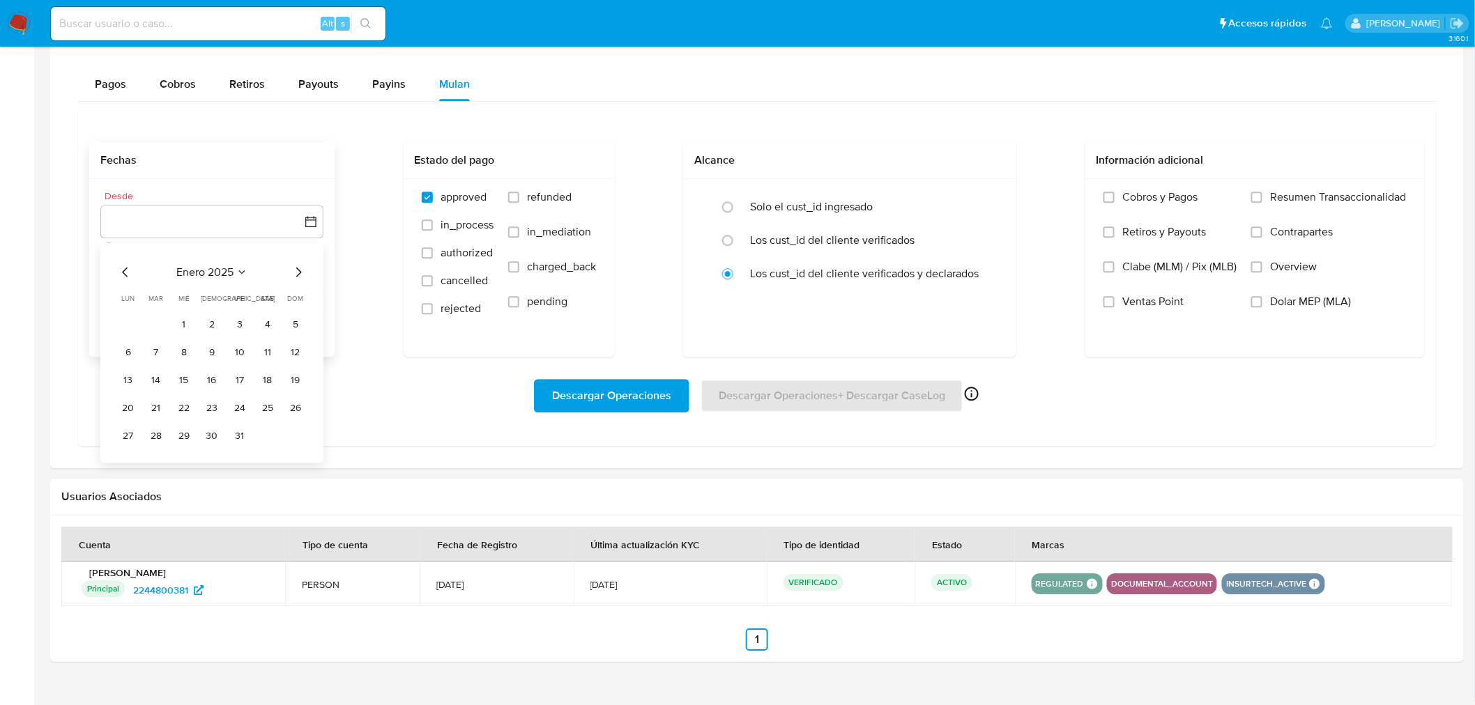
click at [294, 277] on icon "Mes siguiente" at bounding box center [298, 272] width 17 height 17
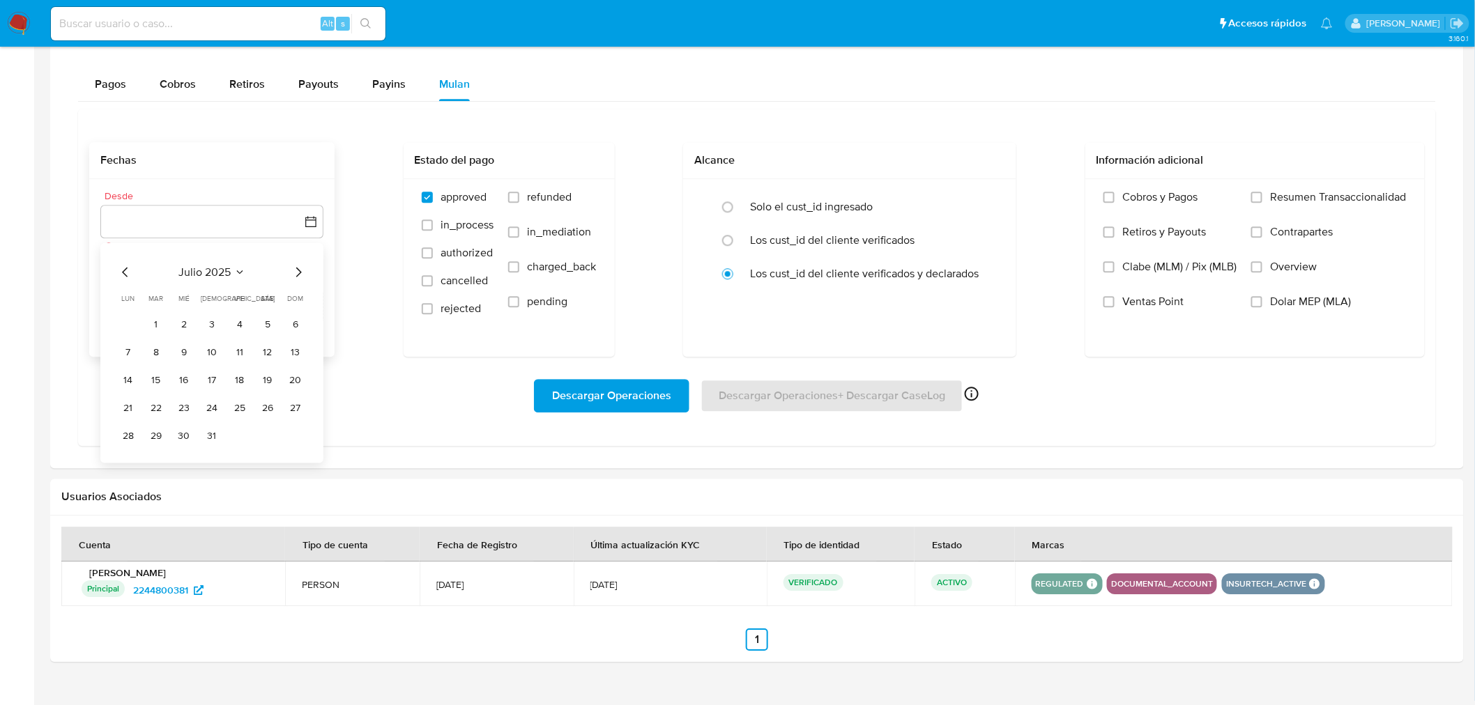
click at [127, 272] on icon "Mes anterior" at bounding box center [125, 272] width 17 height 17
click at [154, 317] on button "1" at bounding box center [156, 324] width 22 height 22
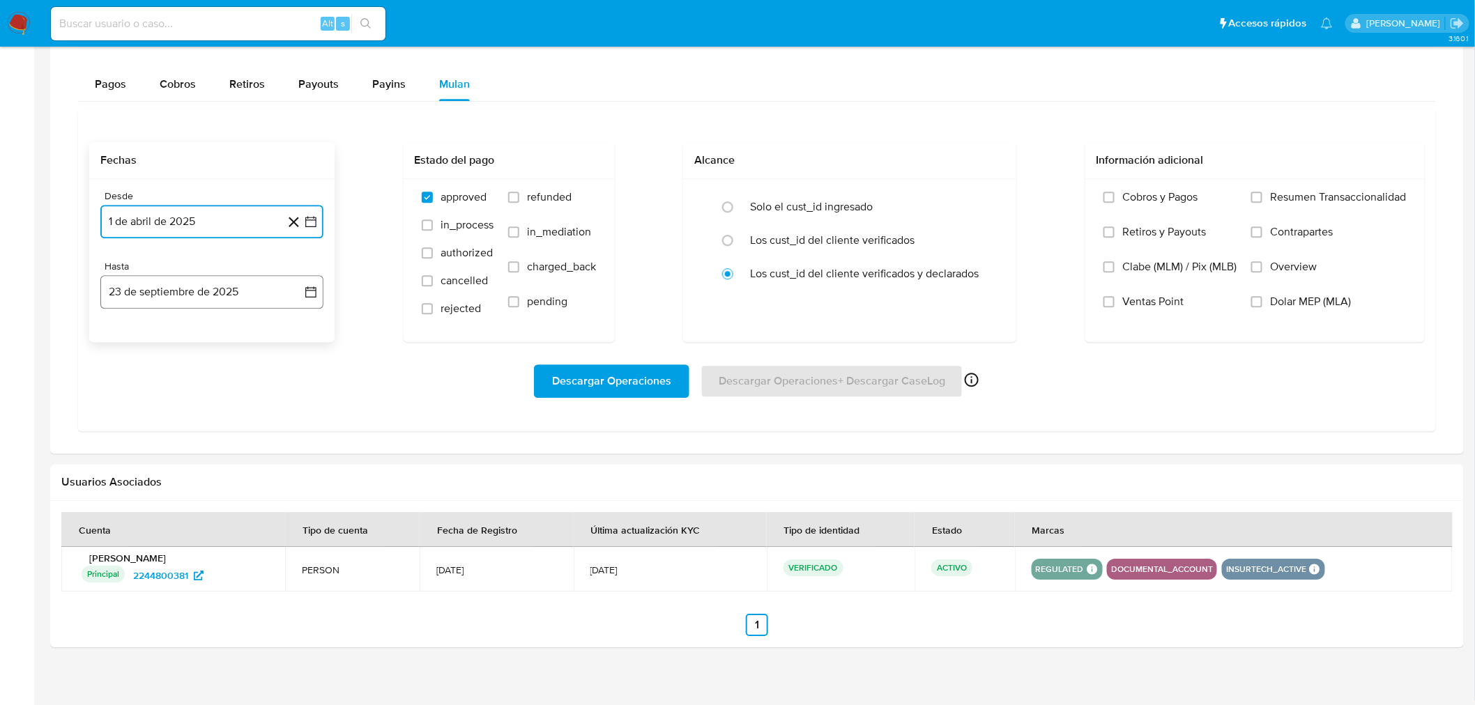
click at [307, 293] on icon "button" at bounding box center [311, 292] width 14 height 14
click at [125, 345] on icon "Mes anterior" at bounding box center [125, 342] width 17 height 17
click at [302, 505] on button "31" at bounding box center [295, 506] width 22 height 22
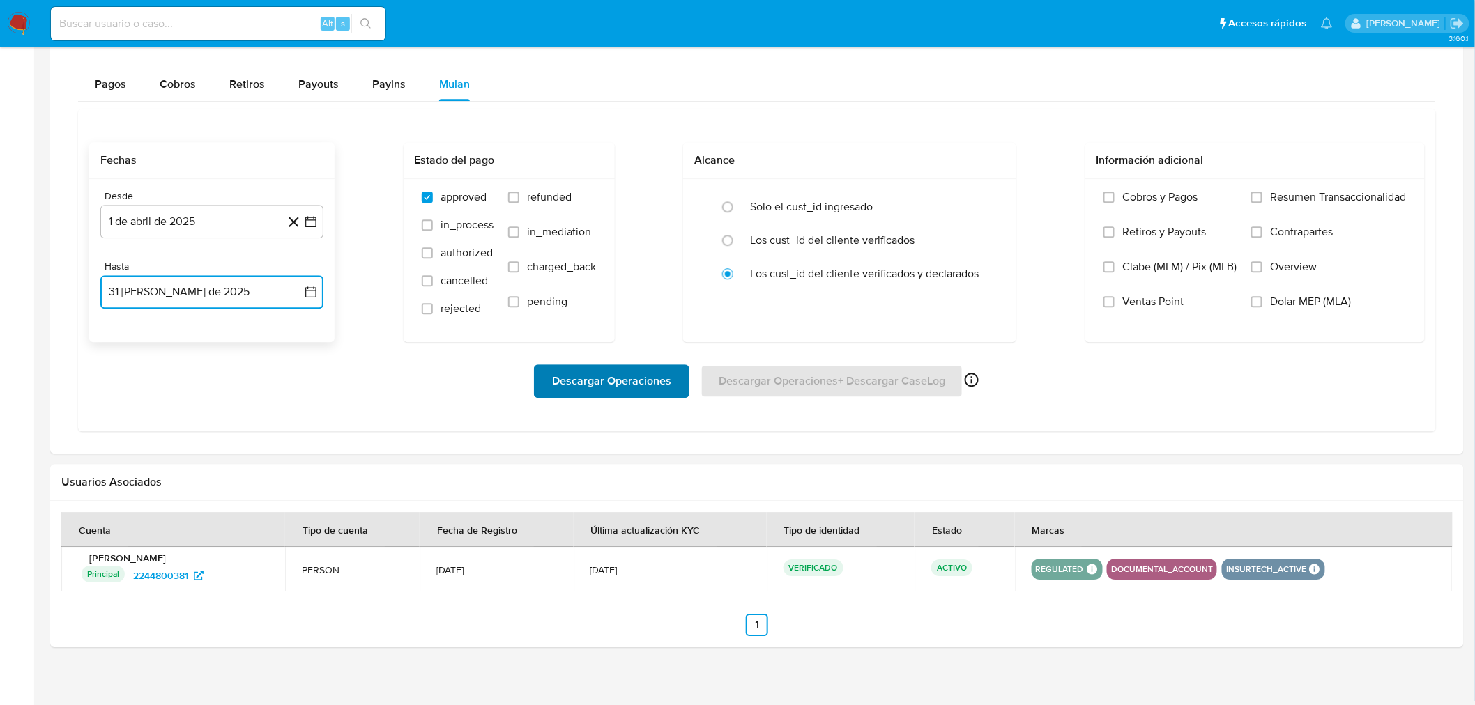
click at [617, 391] on span "Descargar Operaciones" at bounding box center [611, 381] width 119 height 31
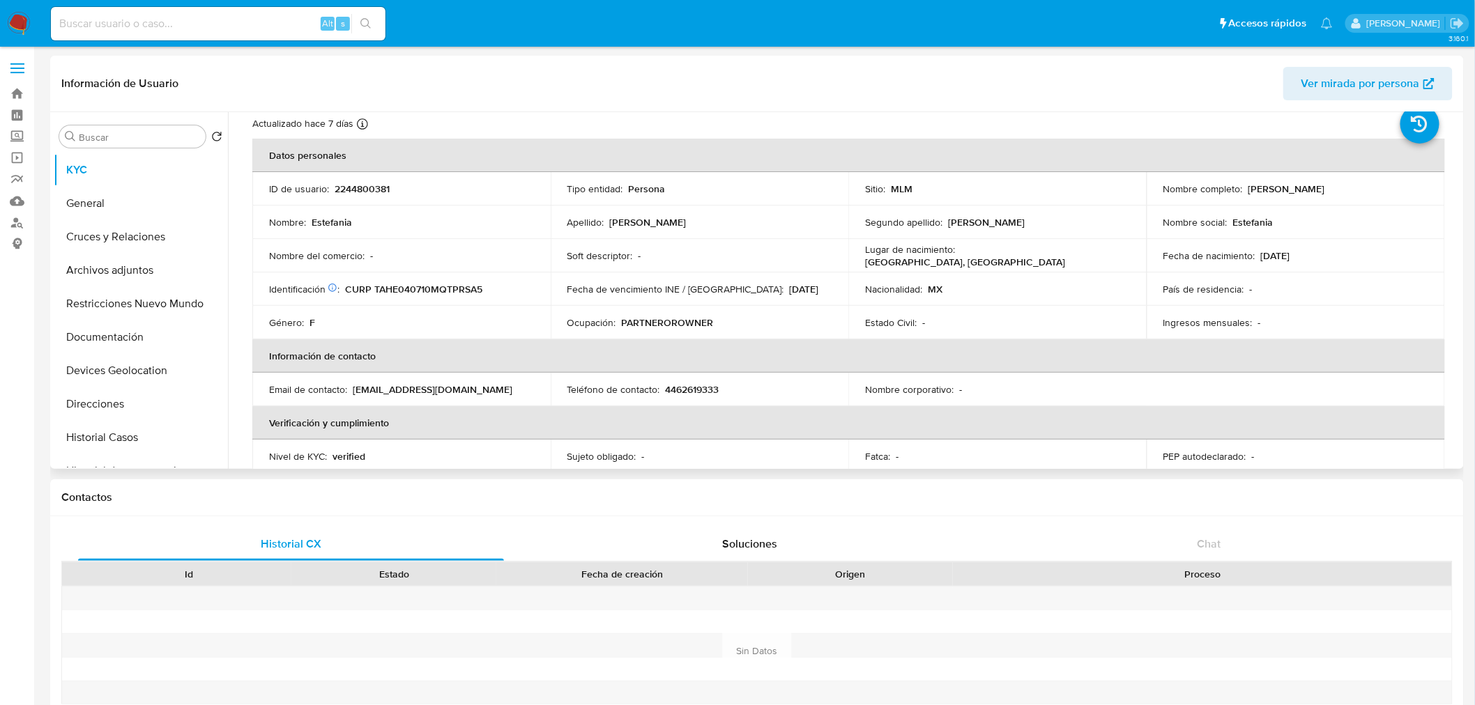
scroll to position [0, 0]
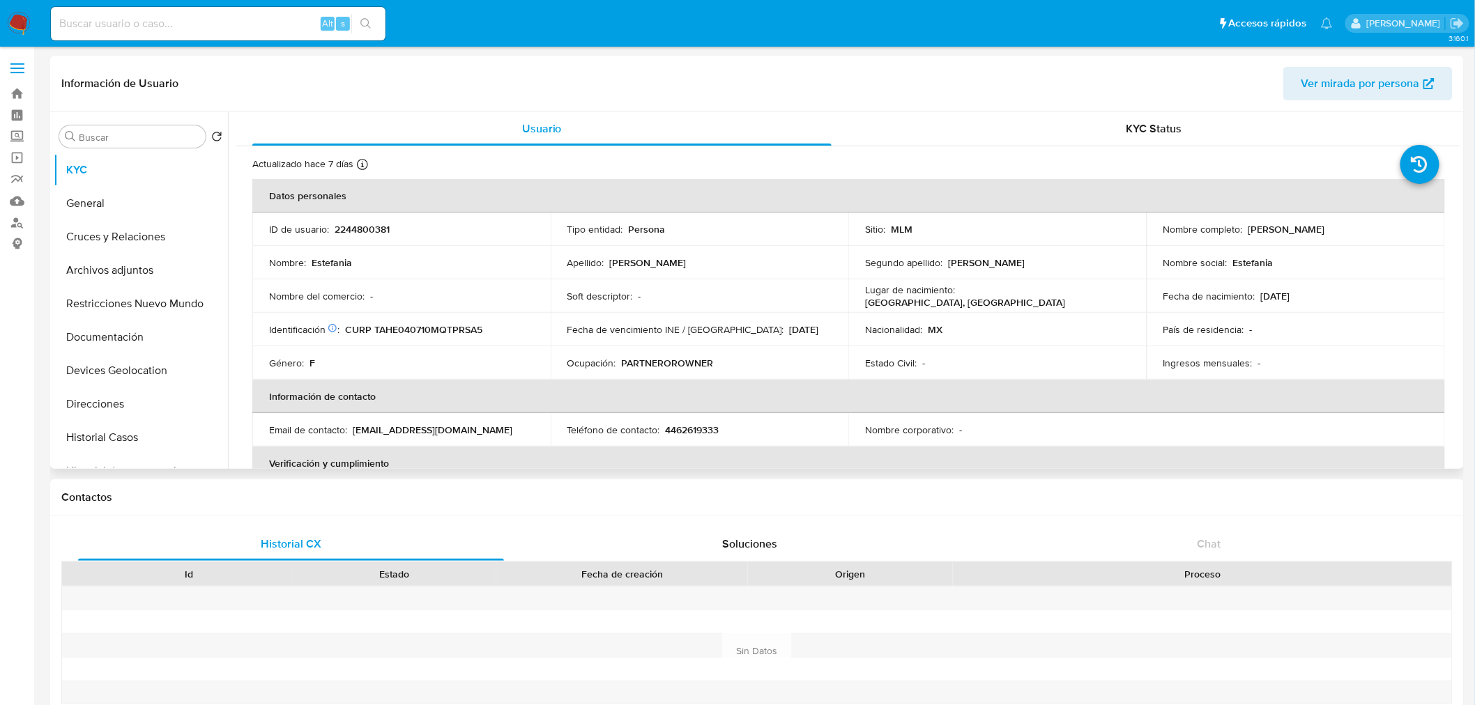
click at [303, 106] on div "Información de Usuario Ver mirada por persona" at bounding box center [756, 84] width 1413 height 56
click at [575, 56] on div "Información de Usuario Ver mirada por persona" at bounding box center [756, 84] width 1413 height 56
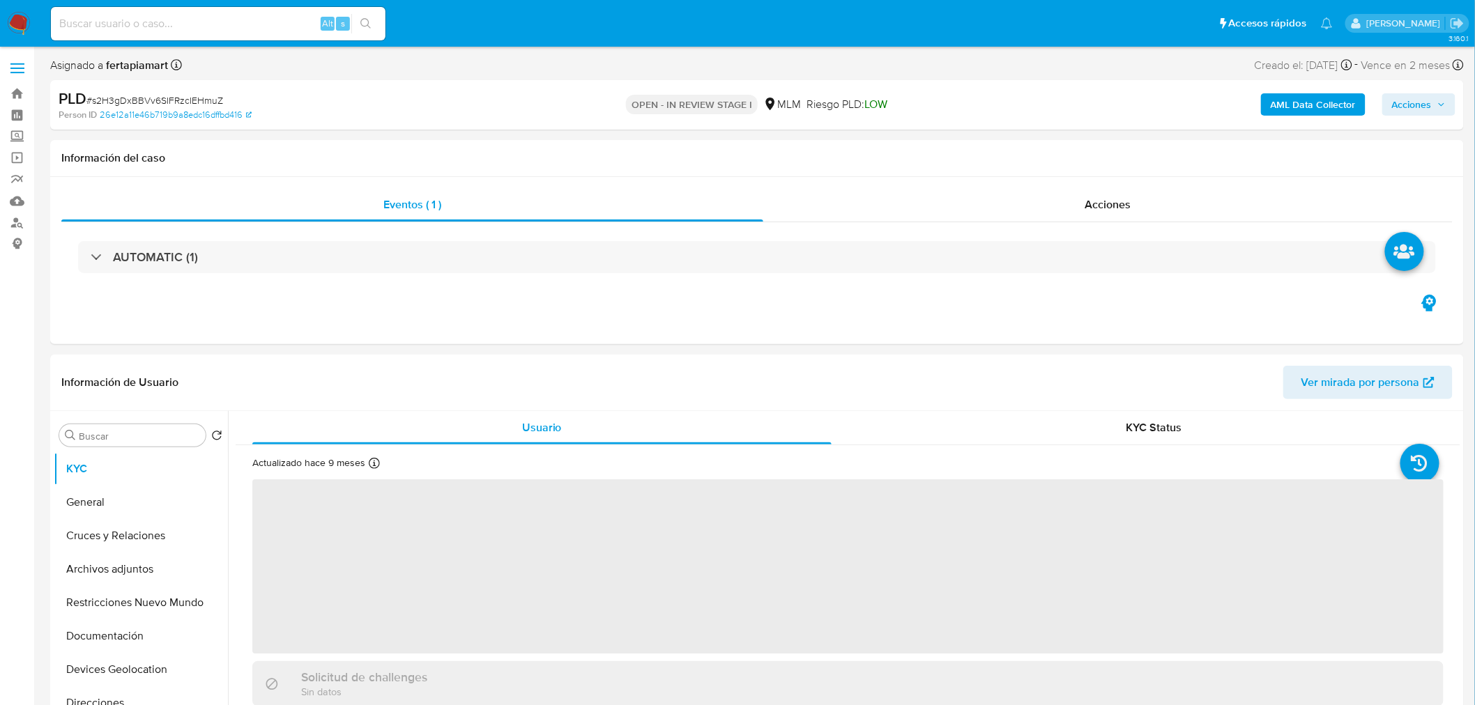
select select "10"
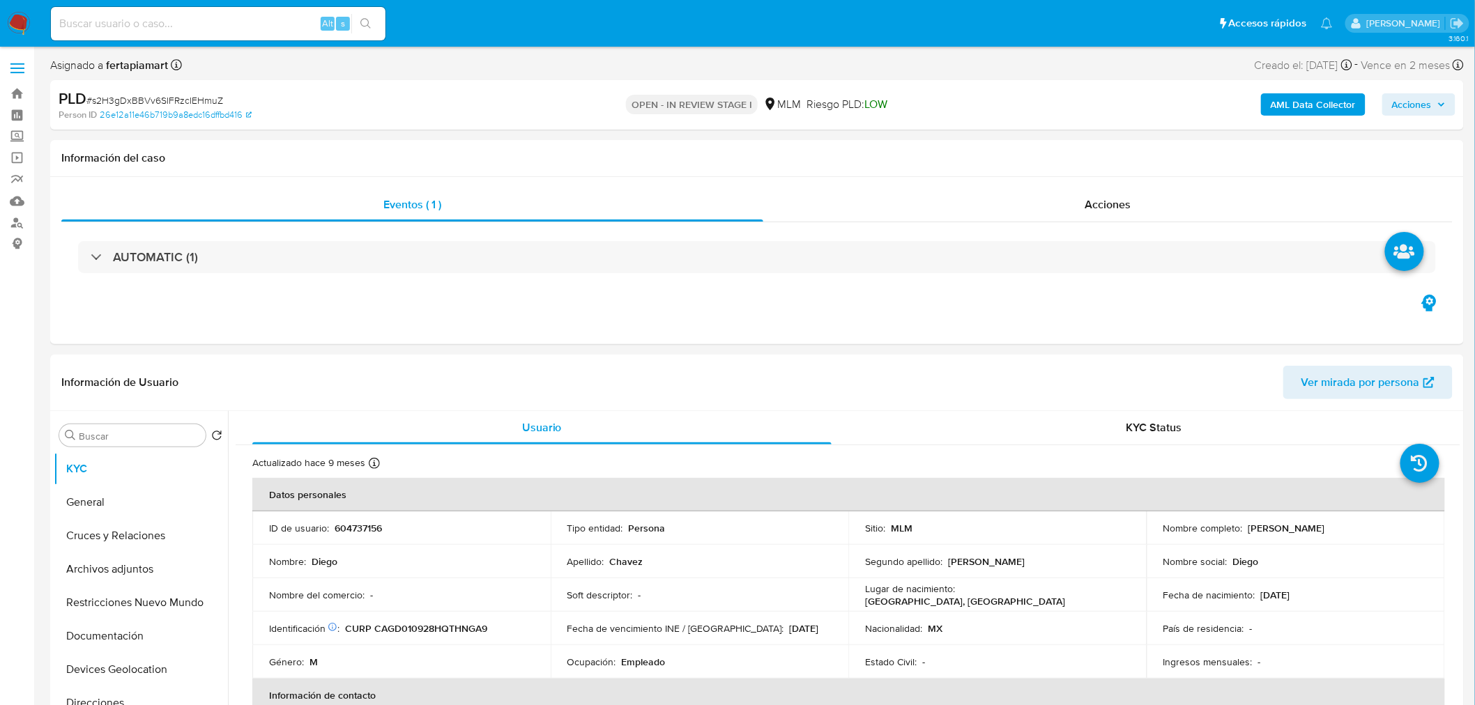
click at [15, 26] on img at bounding box center [19, 24] width 24 height 24
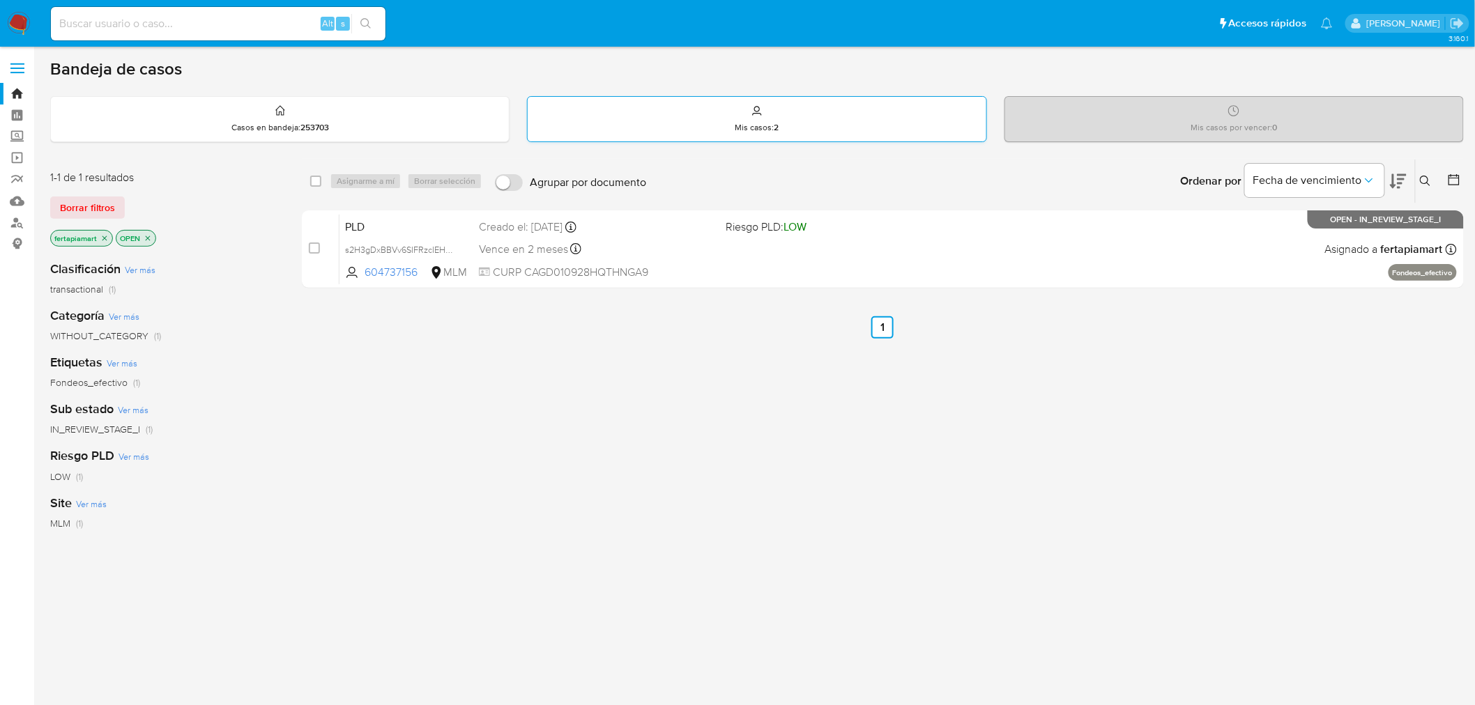
click at [734, 125] on p "Mis casos : 2" at bounding box center [756, 127] width 44 height 11
